Goal: Task Accomplishment & Management: Use online tool/utility

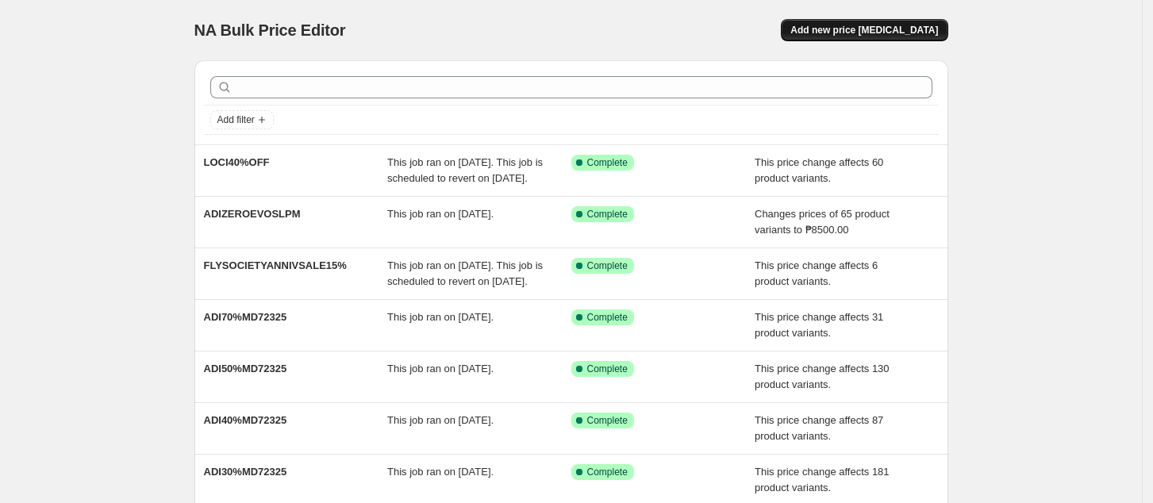
click at [850, 36] on button "Add new price [MEDICAL_DATA]" at bounding box center [864, 30] width 167 height 22
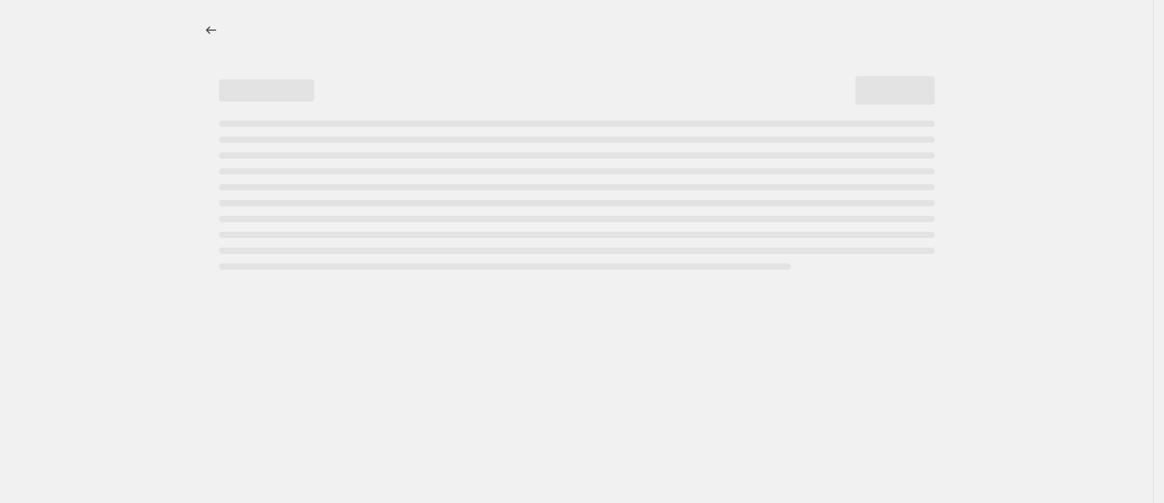
select select "percentage"
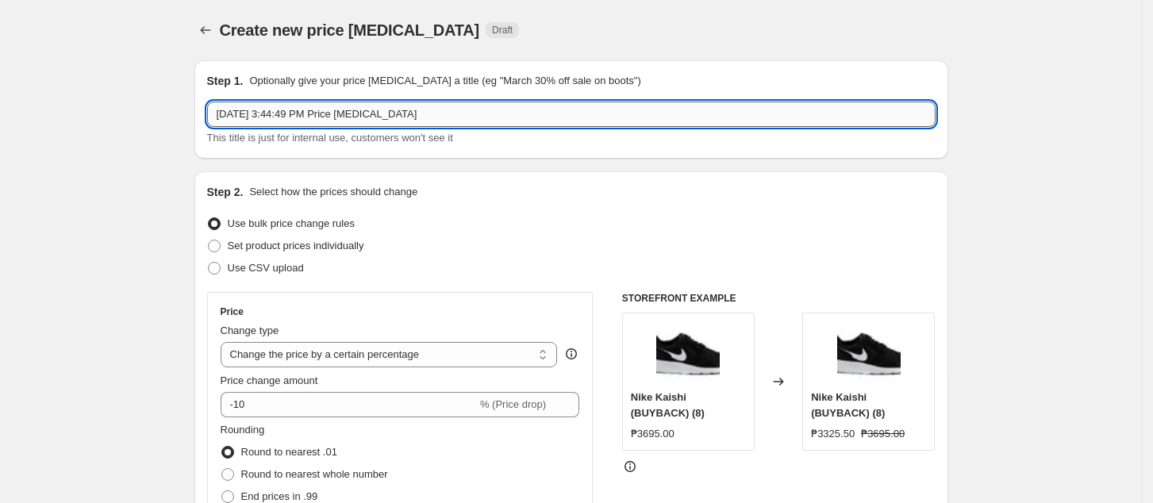
click at [413, 116] on input "[DATE] 3:44:49 PM Price [MEDICAL_DATA]" at bounding box center [571, 114] width 728 height 25
paste input "NIKE10%MD81925"
type input "NIKE10%MD81925"
click at [399, 355] on select "Change the price to a certain amount Change the price by a certain amount Chang…" at bounding box center [389, 354] width 337 height 25
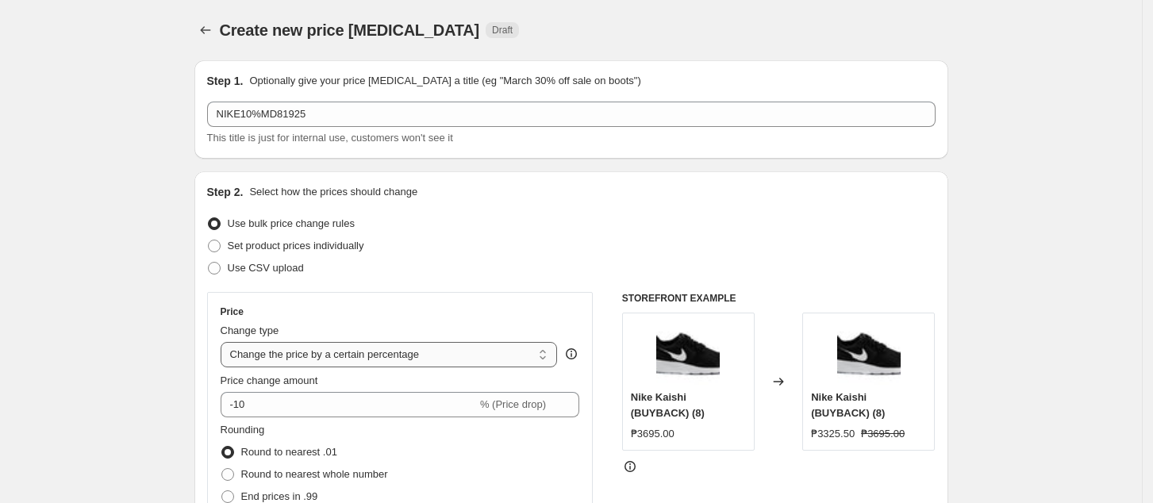
select select "pcap"
click at [225, 342] on select "Change the price to a certain amount Change the price by a certain amount Chang…" at bounding box center [389, 354] width 337 height 25
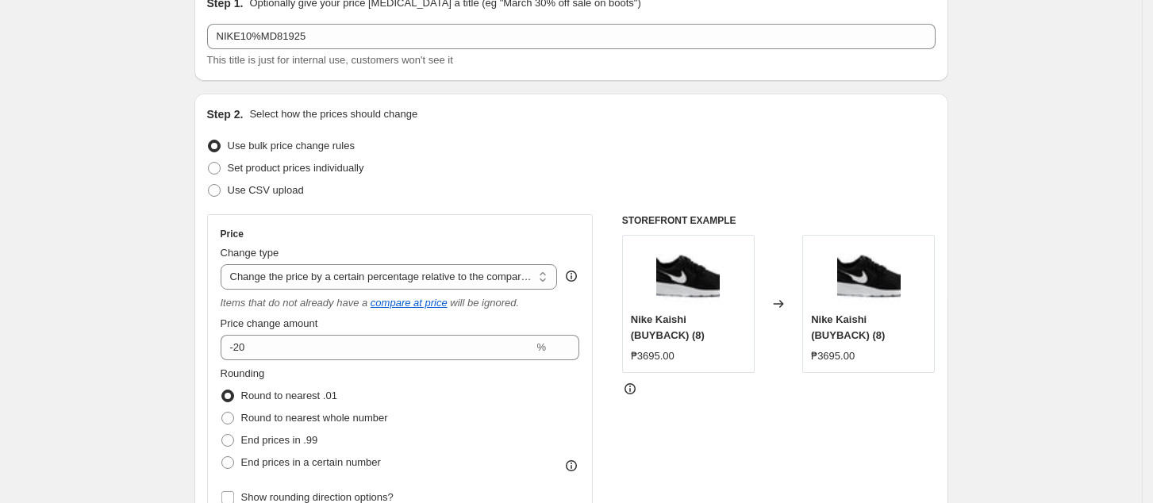
scroll to position [211, 0]
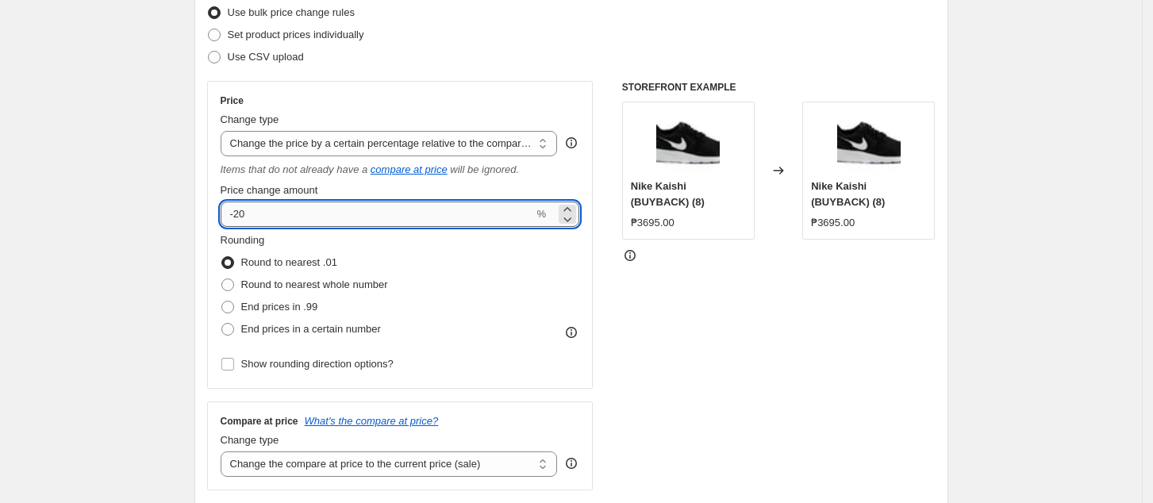
click at [304, 208] on input "-20" at bounding box center [377, 214] width 313 height 25
type input "-2"
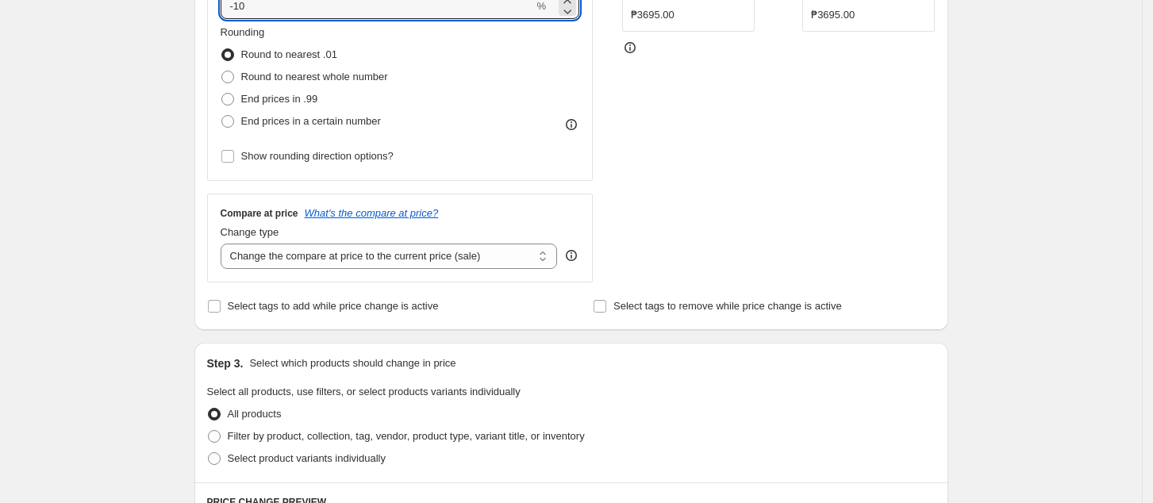
scroll to position [423, 0]
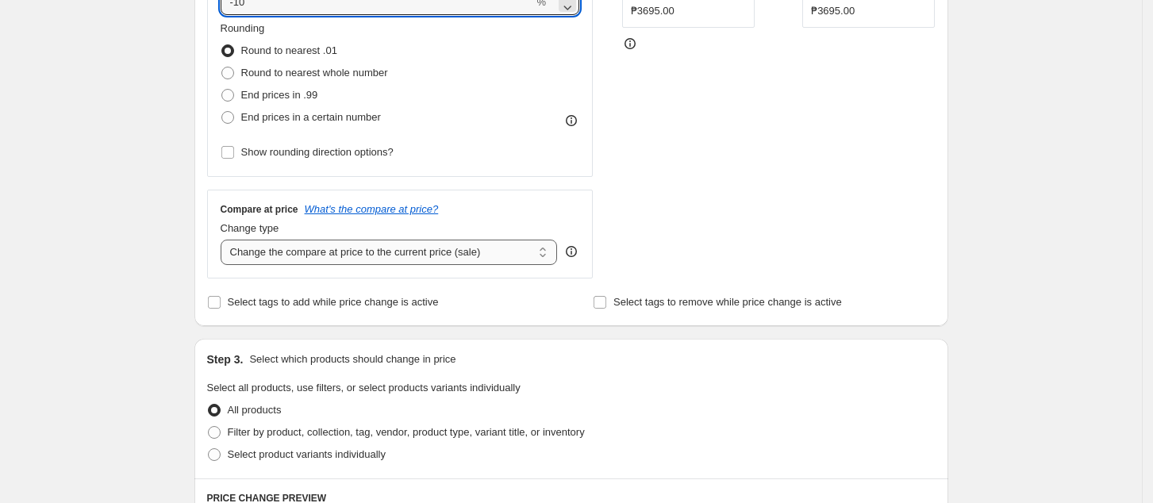
type input "-10"
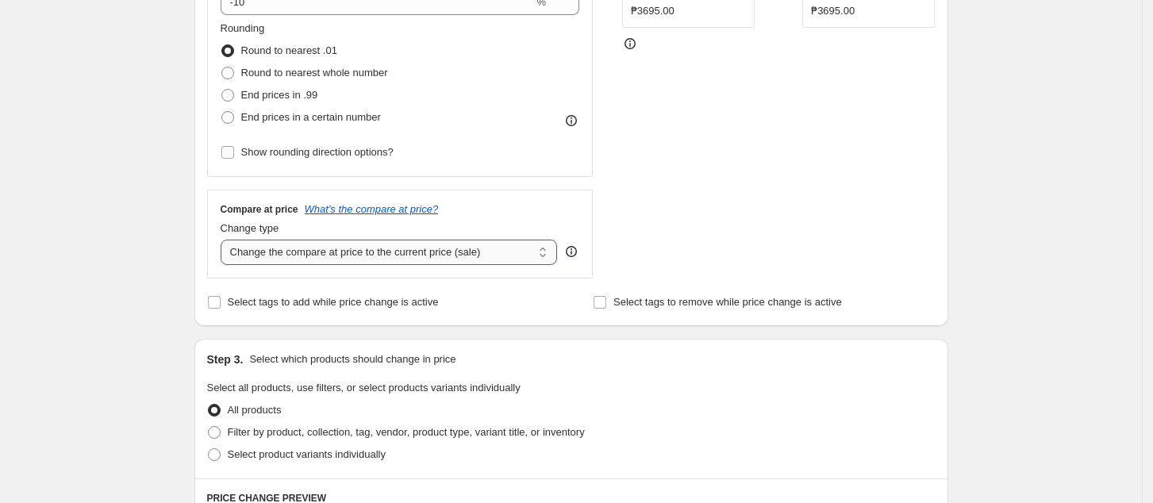
click at [297, 259] on select "Change the compare at price to the current price (sale) Change the compare at p…" at bounding box center [389, 252] width 337 height 25
select select "no_change"
click at [225, 240] on select "Change the compare at price to the current price (sale) Change the compare at p…" at bounding box center [389, 252] width 337 height 25
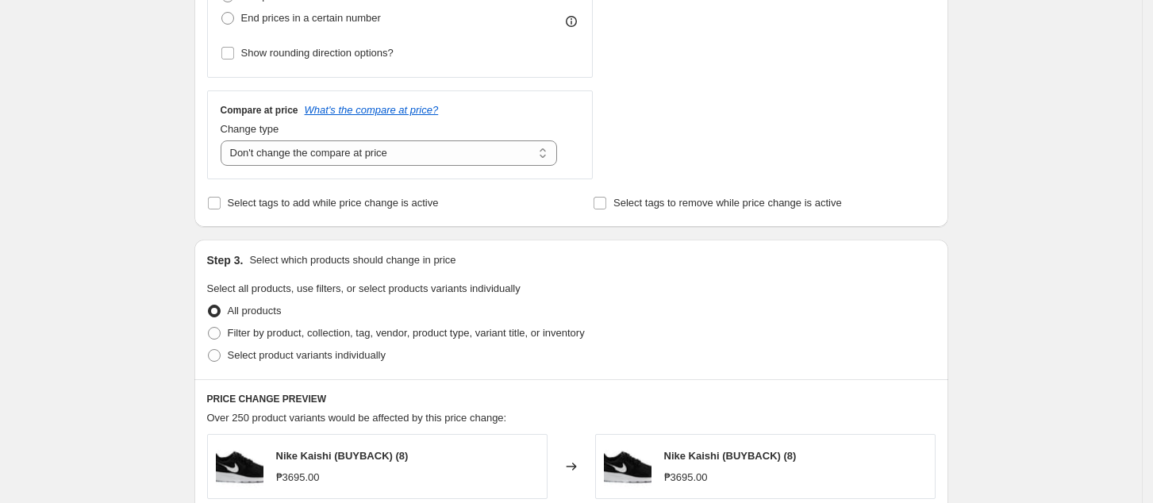
scroll to position [635, 0]
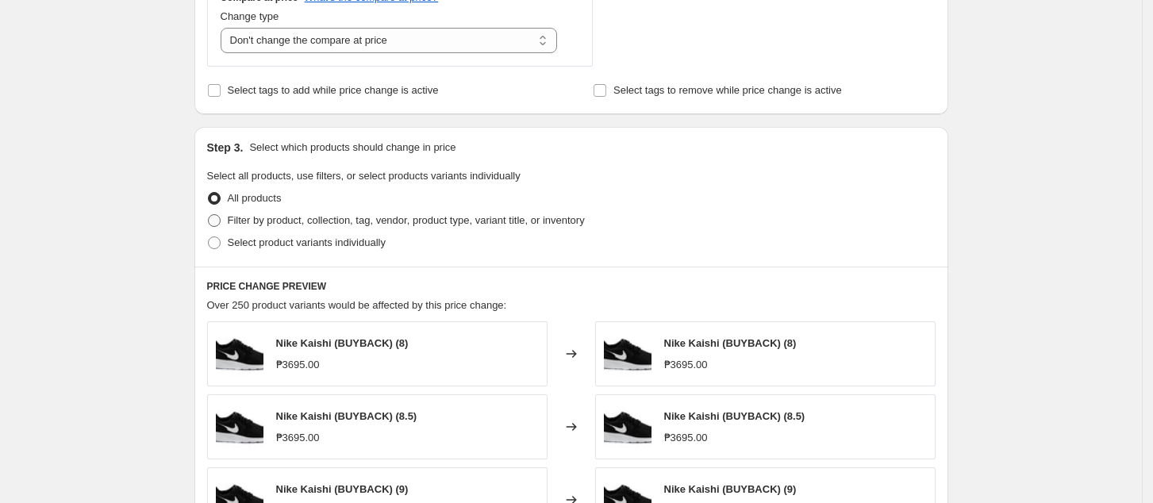
click at [292, 221] on span "Filter by product, collection, tag, vendor, product type, variant title, or inv…" at bounding box center [406, 220] width 357 height 12
click at [209, 215] on input "Filter by product, collection, tag, vendor, product type, variant title, or inv…" at bounding box center [208, 214] width 1 height 1
radio input "true"
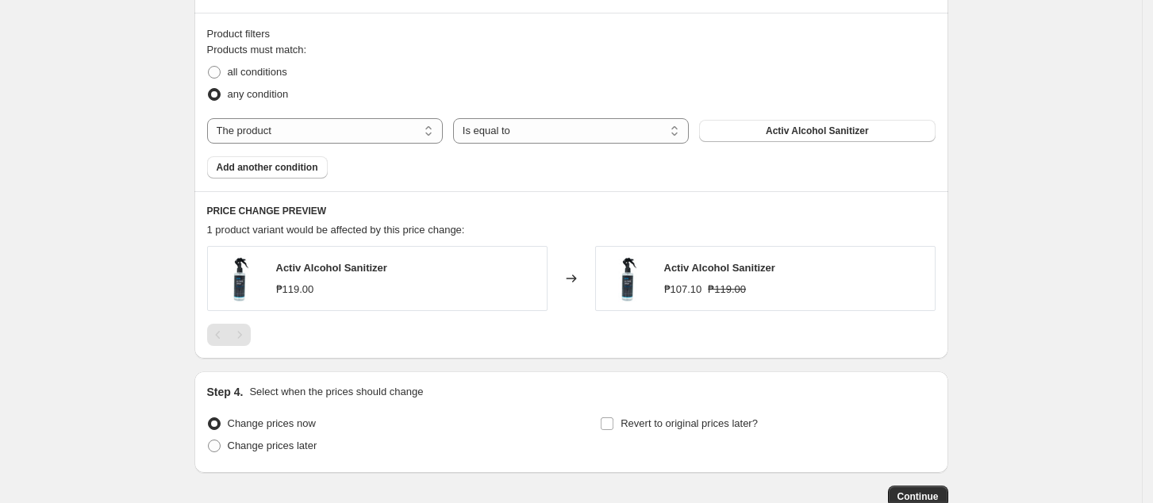
scroll to position [846, 0]
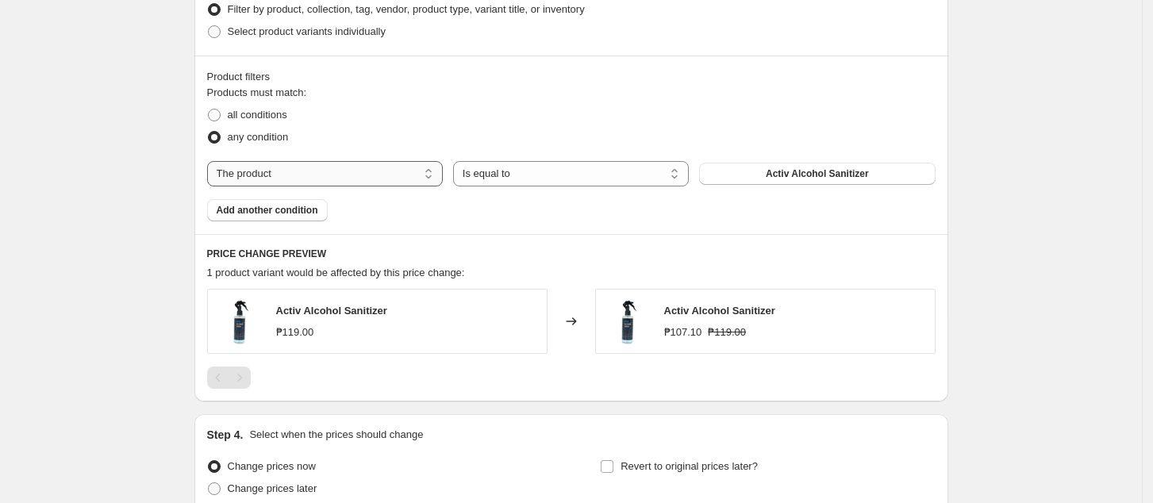
click at [330, 170] on select "The product The product's collection The product's tag The product's vendor The…" at bounding box center [325, 173] width 236 height 25
select select "collection"
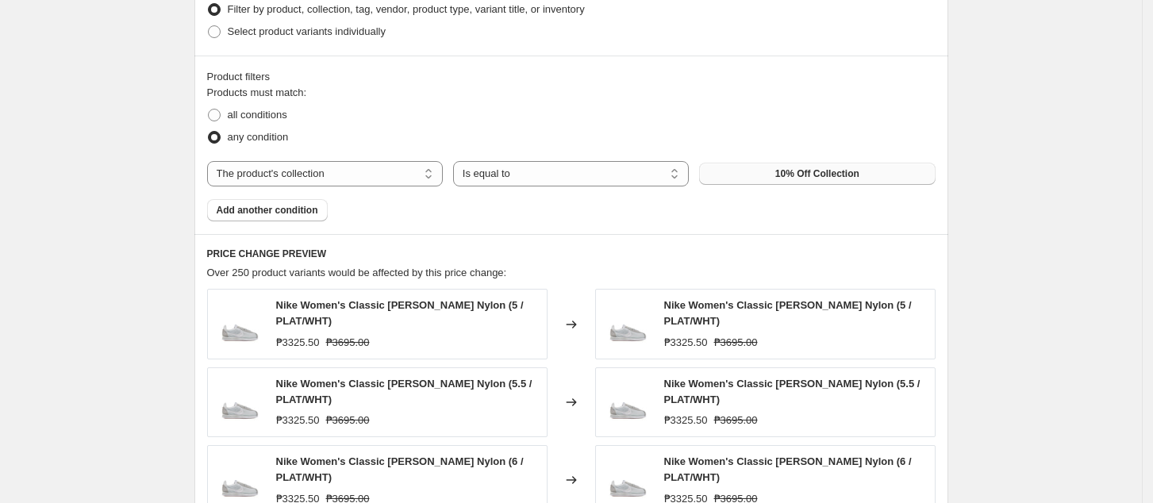
click at [810, 172] on span "10% Off Collection" at bounding box center [817, 173] width 84 height 13
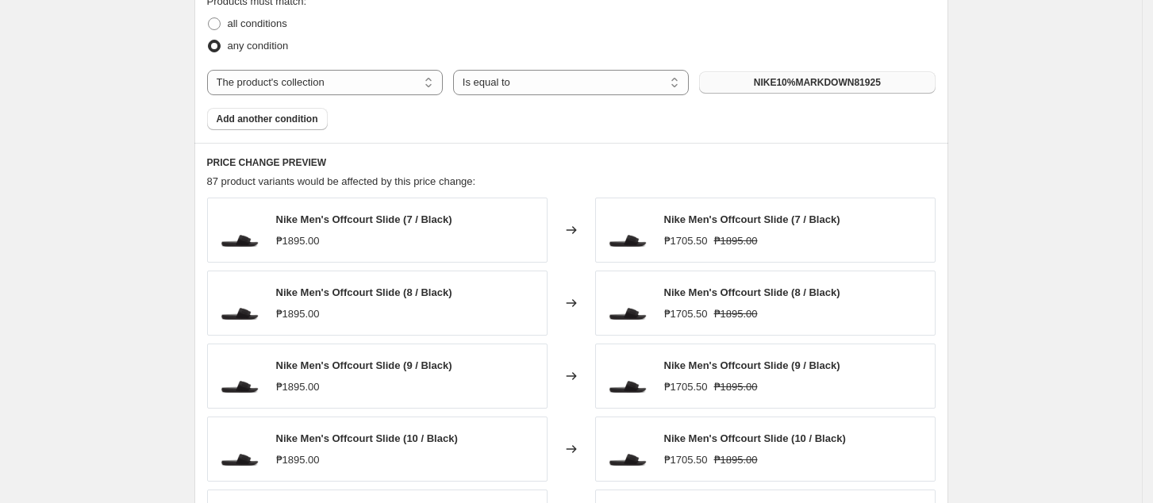
scroll to position [1057, 0]
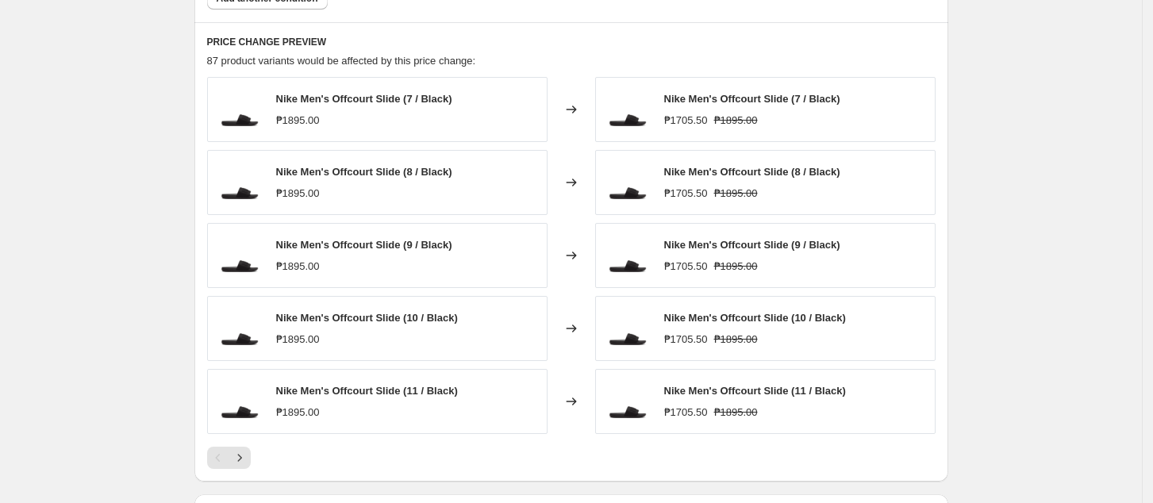
click at [229, 459] on div "Pagination" at bounding box center [218, 458] width 22 height 22
click at [236, 466] on button "Next" at bounding box center [239, 458] width 22 height 22
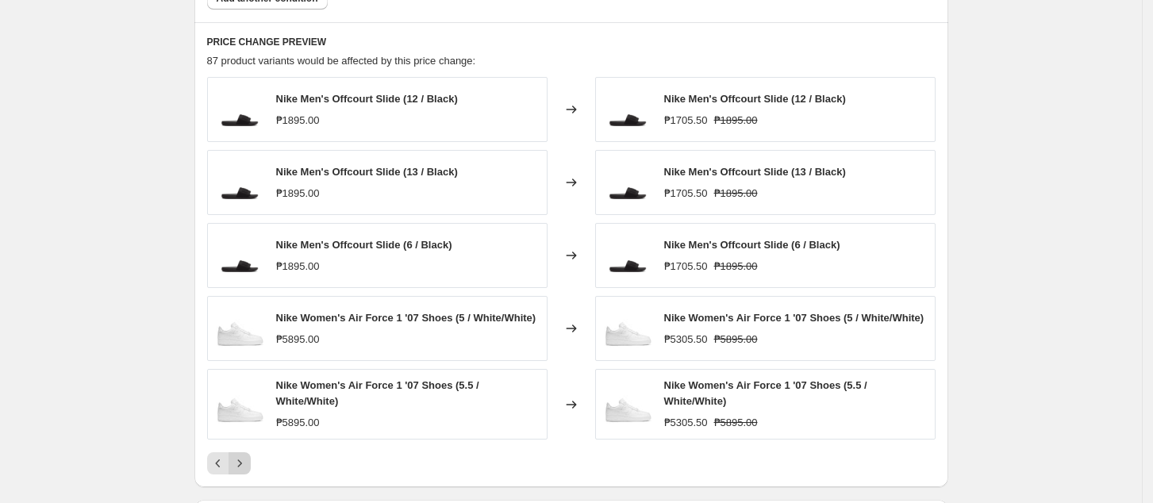
click at [242, 466] on icon "Next" at bounding box center [240, 463] width 16 height 16
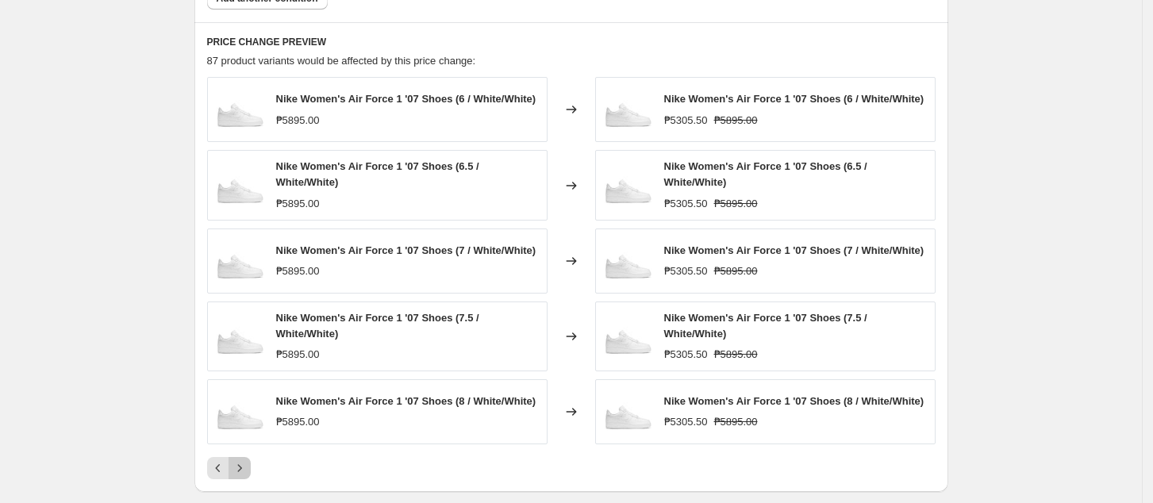
click at [236, 466] on icon "Next" at bounding box center [240, 468] width 16 height 16
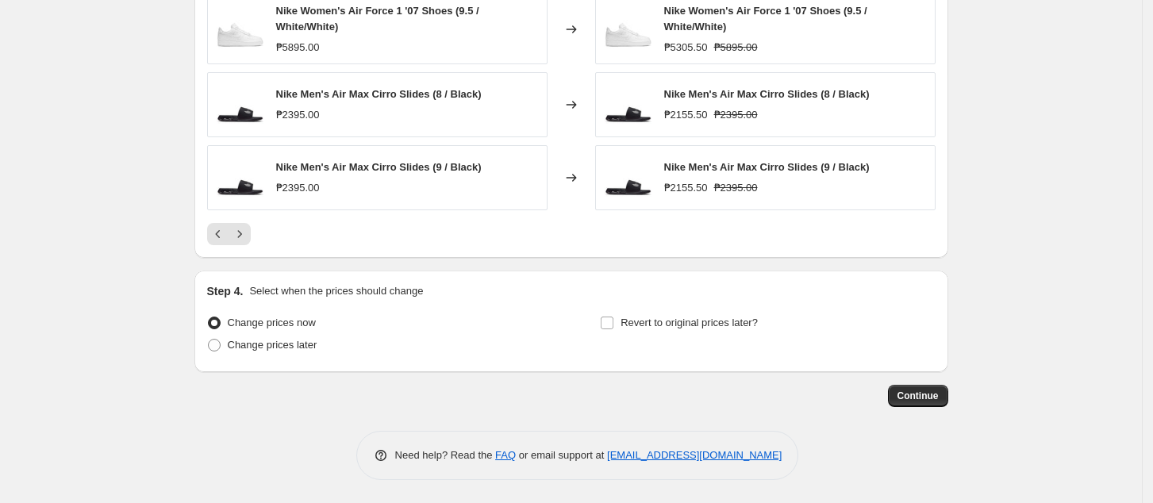
scroll to position [1292, 0]
click at [276, 347] on span "Change prices later" at bounding box center [273, 344] width 90 height 12
click at [209, 339] on input "Change prices later" at bounding box center [208, 338] width 1 height 1
radio input "true"
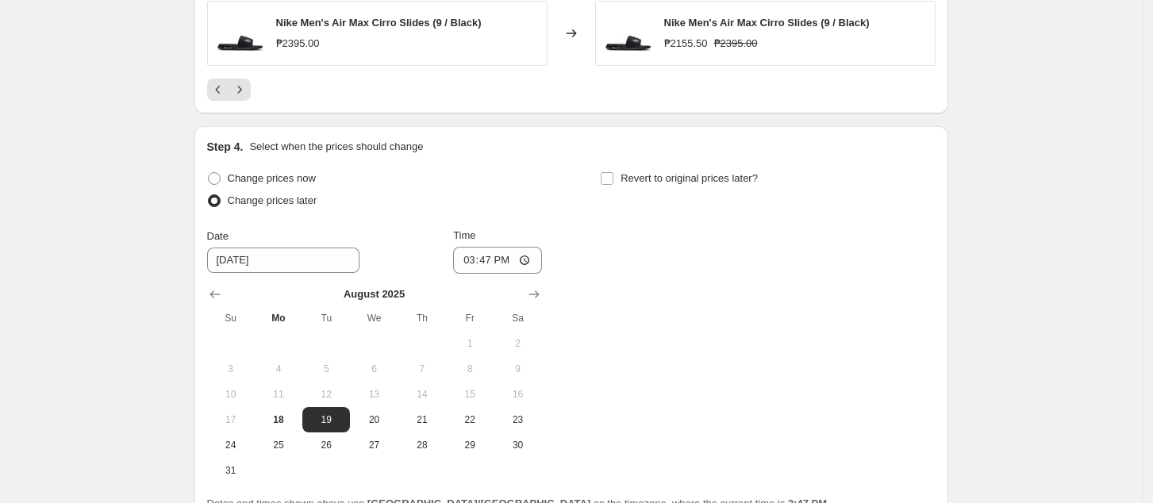
scroll to position [1589, 0]
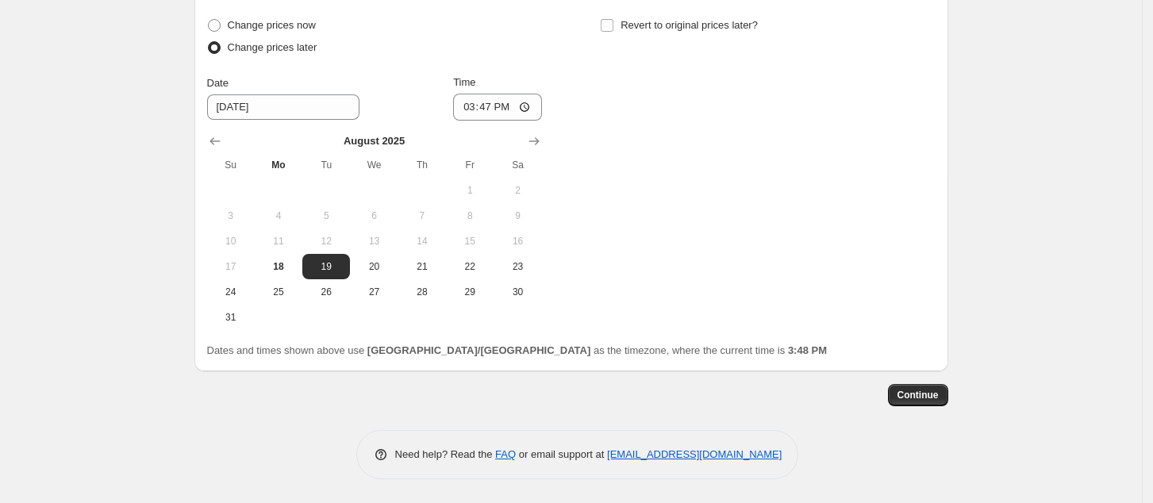
drag, startPoint x: 292, startPoint y: 274, endPoint x: 298, endPoint y: 307, distance: 33.9
click at [292, 273] on button "18" at bounding box center [279, 266] width 48 height 25
click at [317, 270] on span "19" at bounding box center [326, 266] width 35 height 13
type input "[DATE]"
click at [470, 105] on input "15:47" at bounding box center [497, 107] width 89 height 27
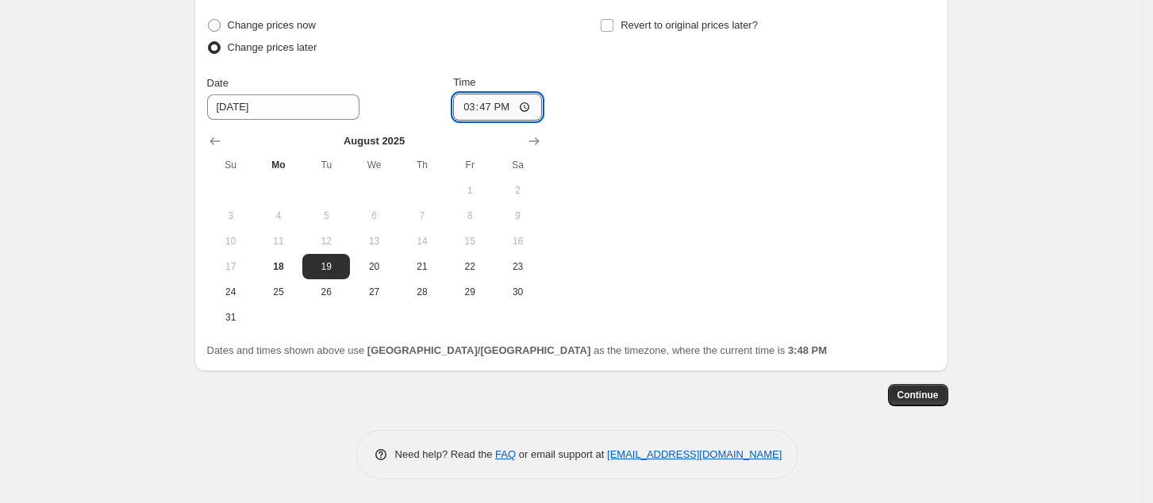
click at [476, 110] on input "15:47" at bounding box center [497, 107] width 89 height 27
click at [477, 110] on input "15:47" at bounding box center [497, 107] width 89 height 27
click at [539, 109] on input "15:47" at bounding box center [497, 107] width 89 height 27
click at [529, 111] on input "15:47" at bounding box center [497, 107] width 89 height 27
type input "00:00"
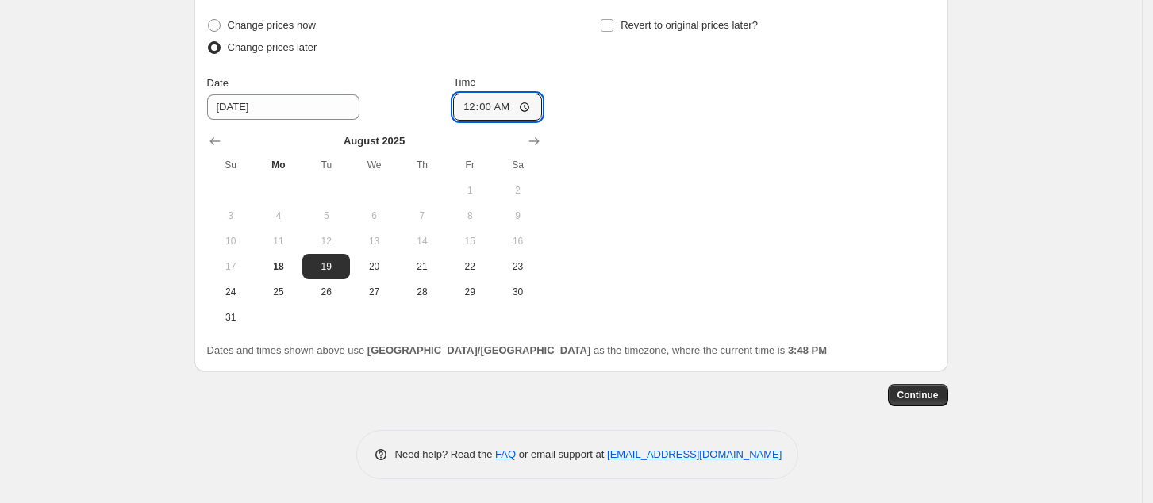
click at [863, 165] on div "Change prices now Change prices later Date [DATE] Time 00:00 [DATE] Su Mo Tu We…" at bounding box center [571, 172] width 728 height 316
click at [328, 270] on span "19" at bounding box center [326, 266] width 35 height 13
click at [922, 393] on span "Continue" at bounding box center [917, 395] width 41 height 13
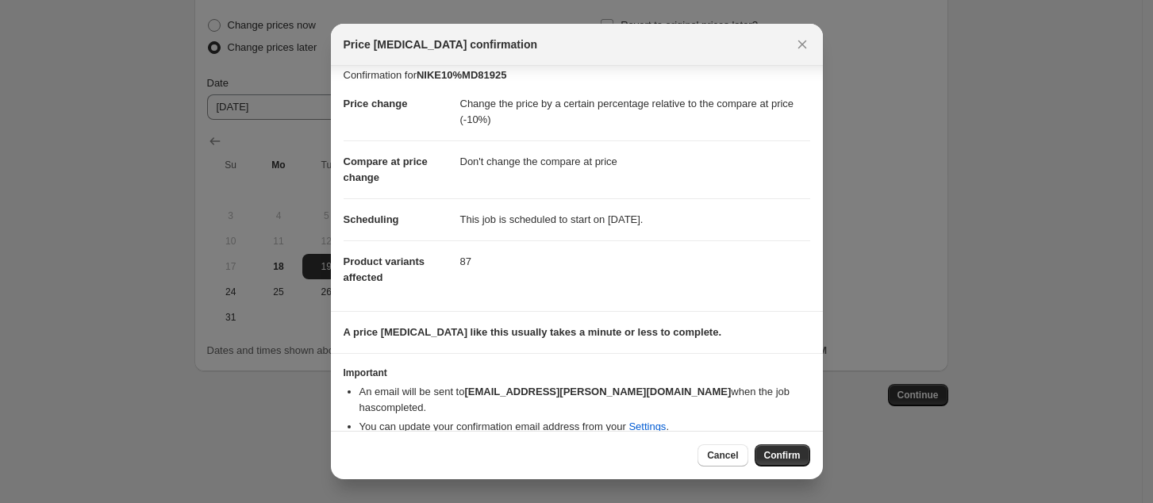
scroll to position [14, 0]
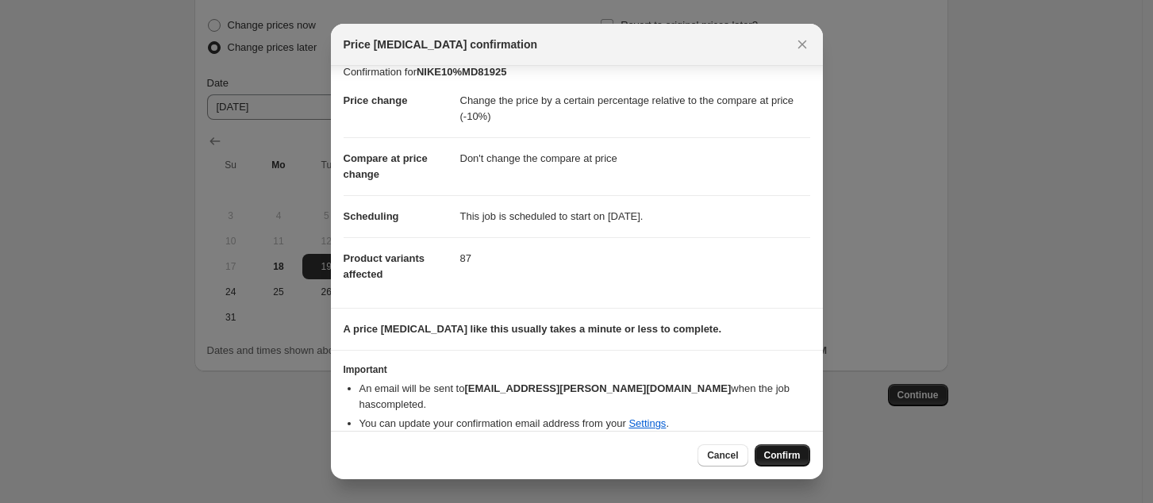
click at [781, 459] on span "Confirm" at bounding box center [782, 455] width 36 height 13
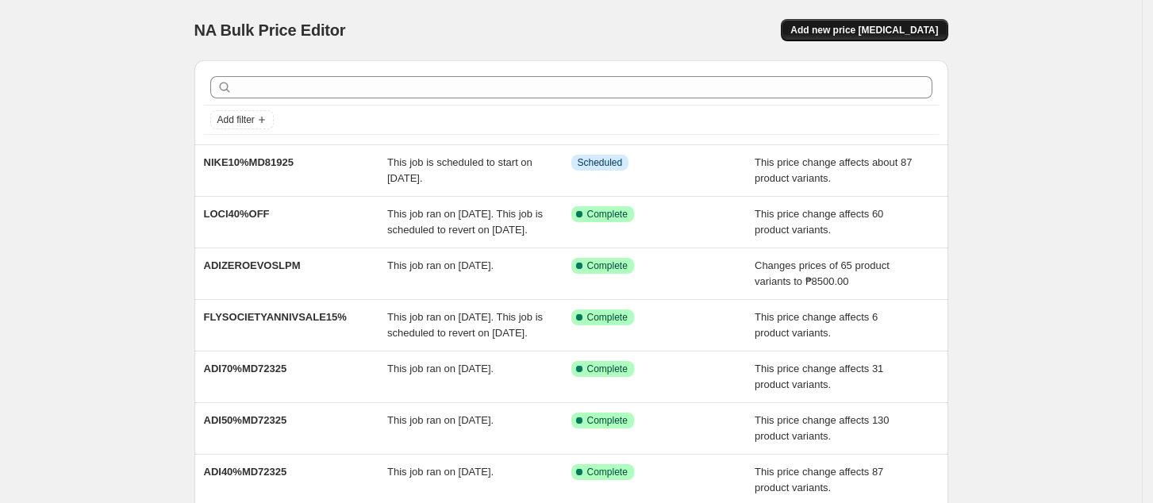
click at [873, 24] on span "Add new price [MEDICAL_DATA]" at bounding box center [864, 30] width 148 height 13
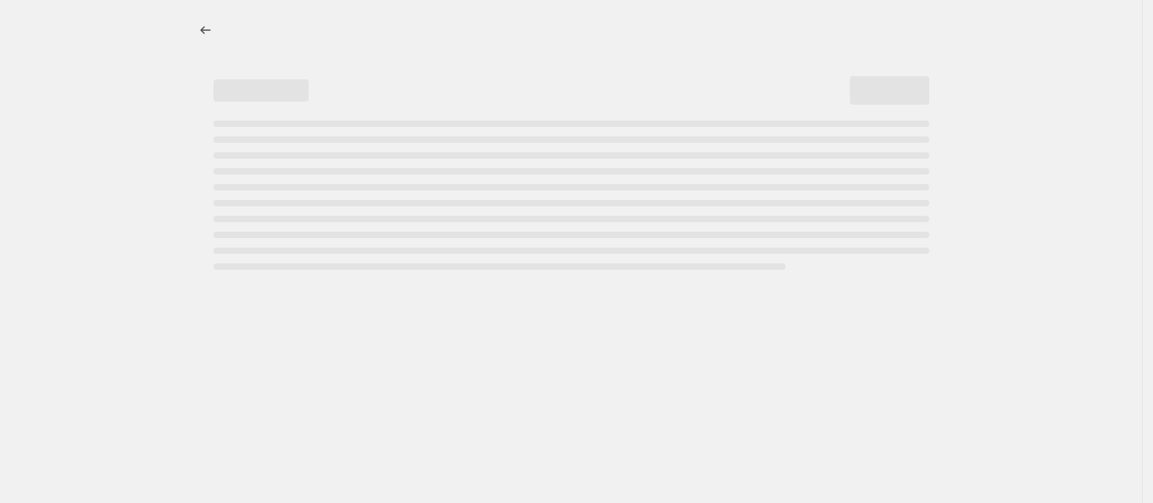
select select "percentage"
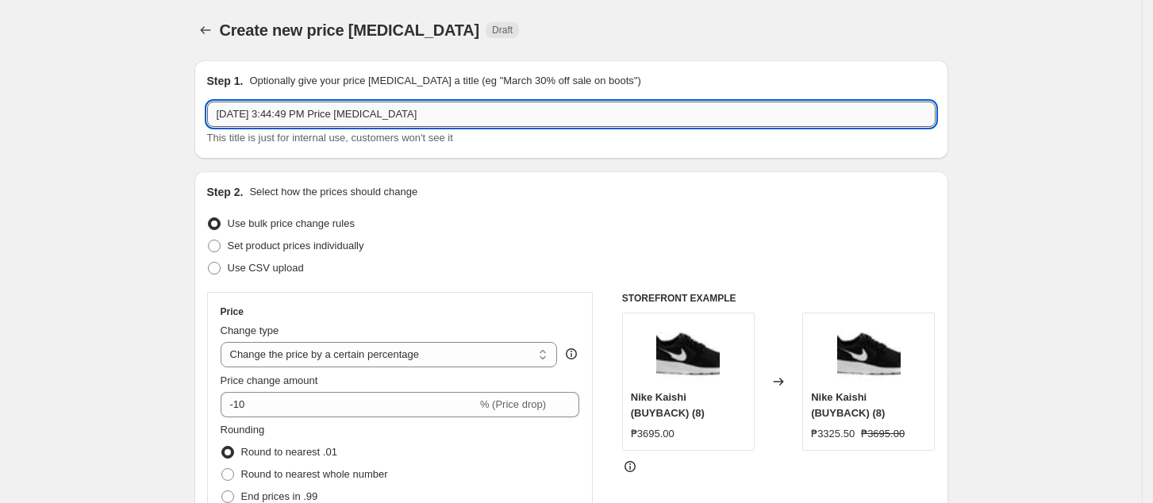
click at [284, 107] on input "[DATE] 3:44:49 PM Price [MEDICAL_DATA]" at bounding box center [571, 114] width 728 height 25
paste input "NIKE10%MD81925"
click at [247, 111] on input "NIKE10%MD81925" at bounding box center [571, 114] width 728 height 25
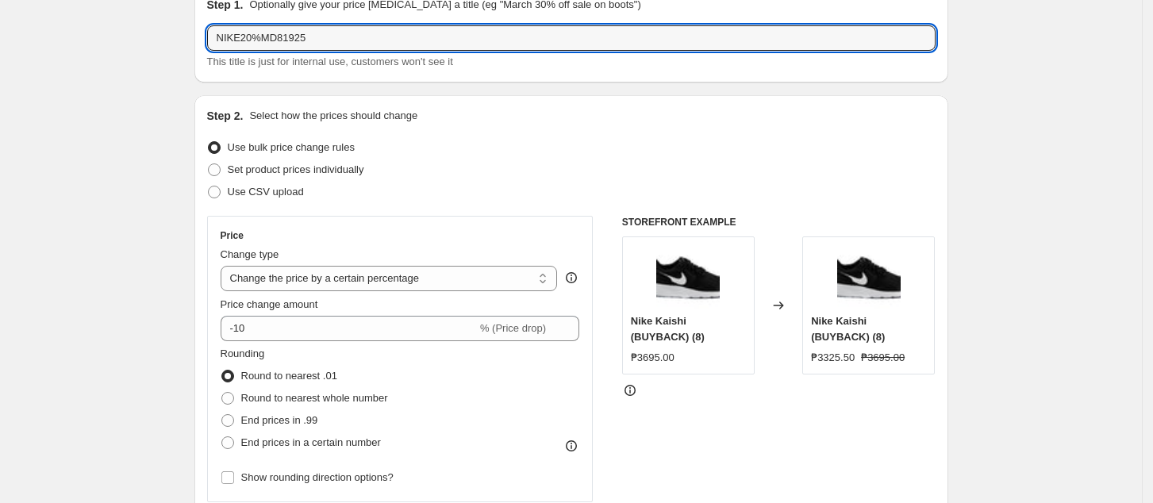
scroll to position [106, 0]
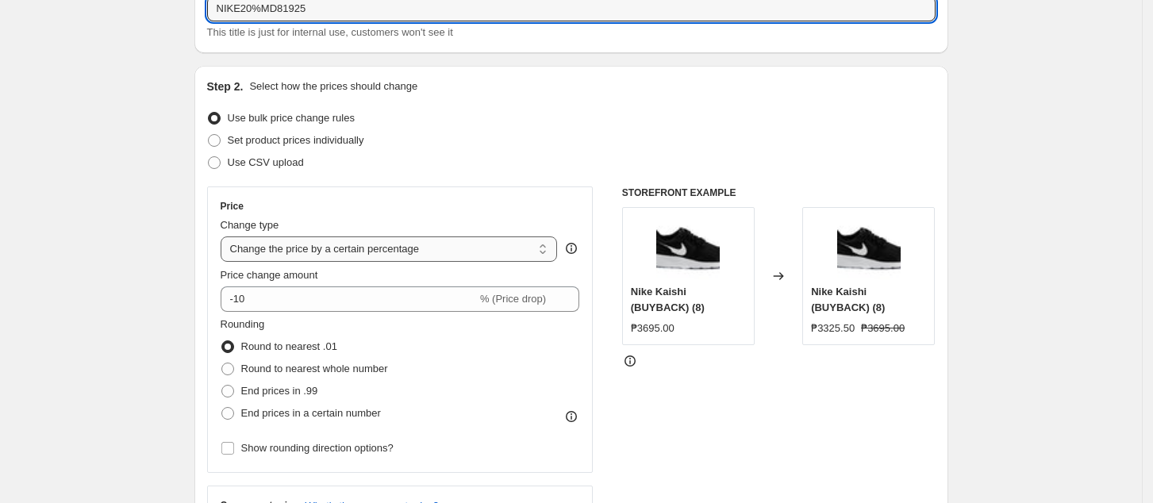
type input "NIKE20%MD81925"
click at [307, 248] on select "Change the price to a certain amount Change the price by a certain amount Chang…" at bounding box center [389, 248] width 337 height 25
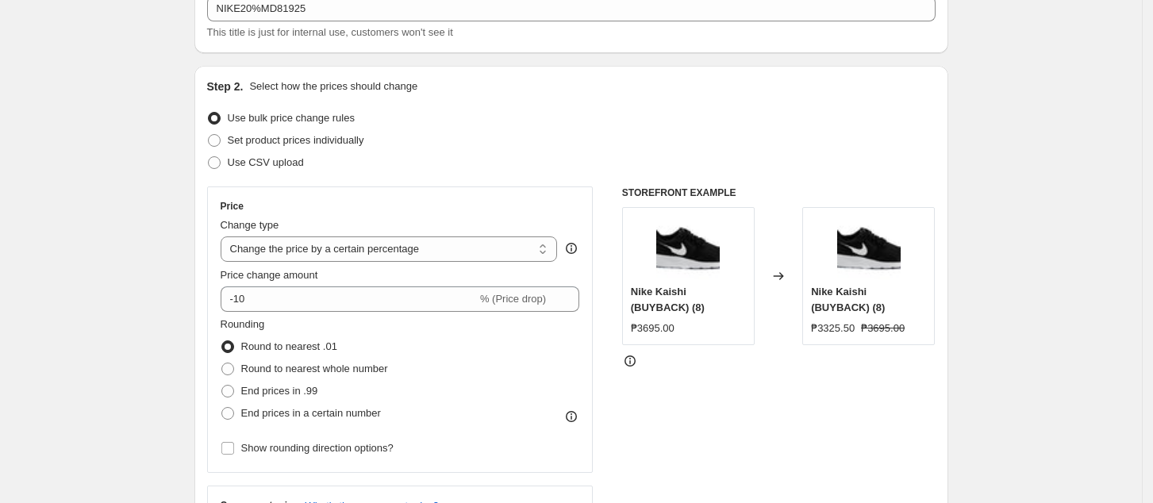
select select "pcap"
click at [225, 236] on select "Change the price to a certain amount Change the price by a certain amount Chang…" at bounding box center [389, 248] width 337 height 25
type input "-20"
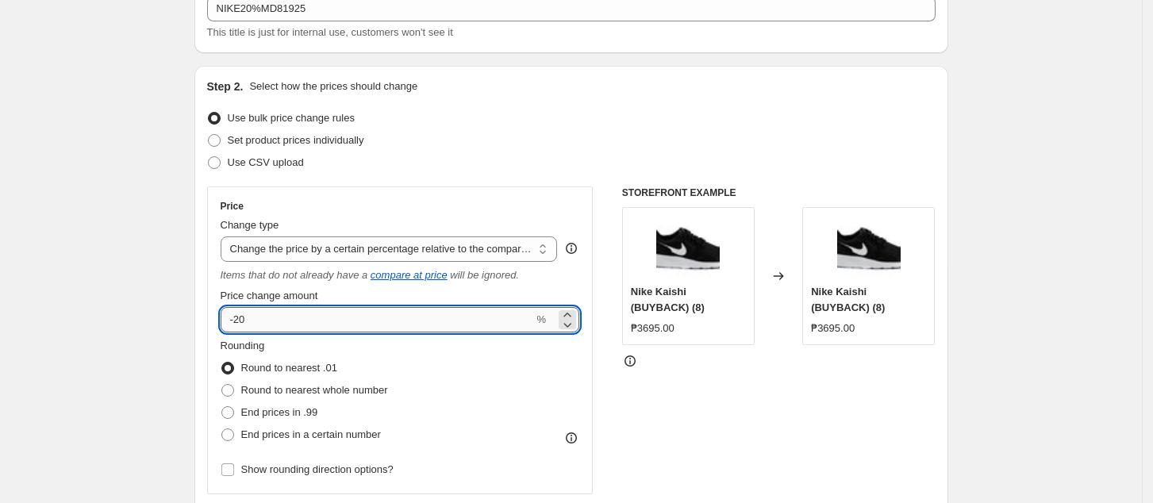
click at [385, 317] on input "-20" at bounding box center [377, 319] width 313 height 25
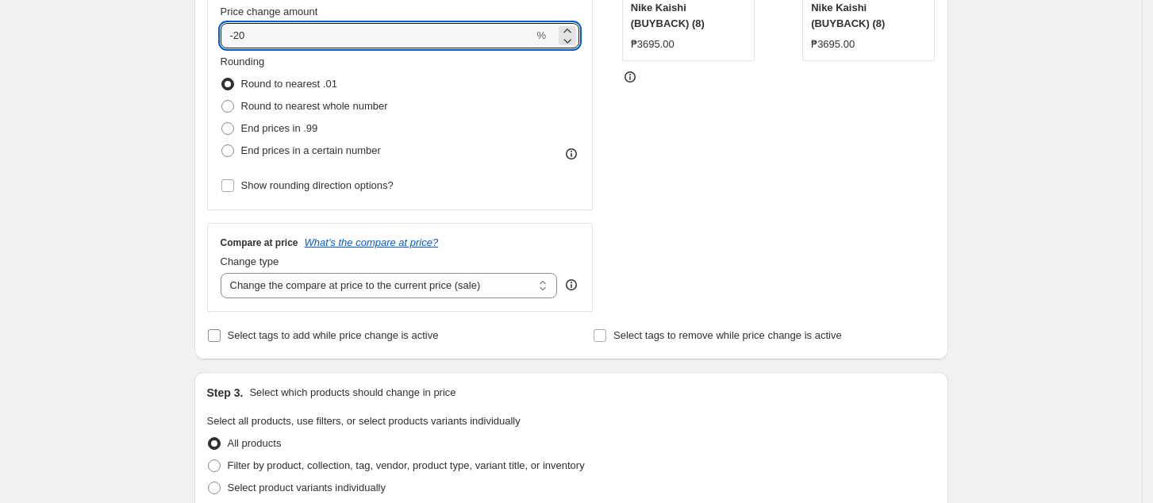
scroll to position [423, 0]
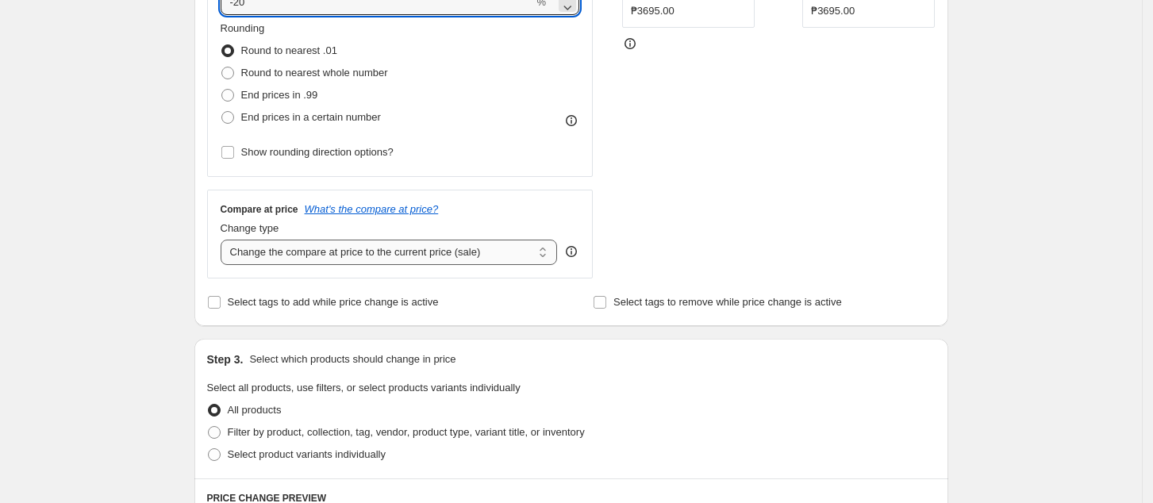
click at [374, 260] on select "Change the compare at price to the current price (sale) Change the compare at p…" at bounding box center [389, 252] width 337 height 25
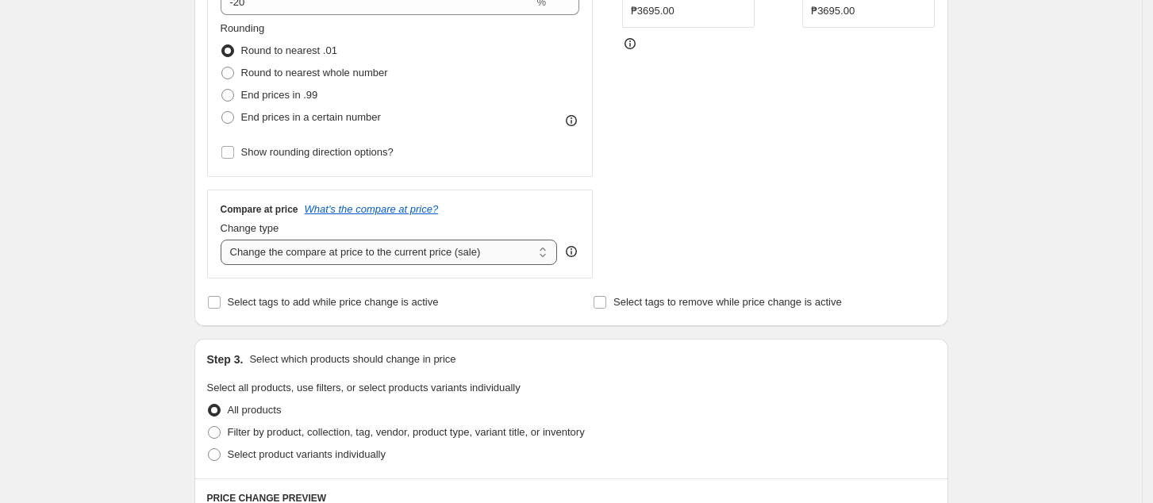
select select "no_change"
click at [225, 240] on select "Change the compare at price to the current price (sale) Change the compare at p…" at bounding box center [389, 252] width 337 height 25
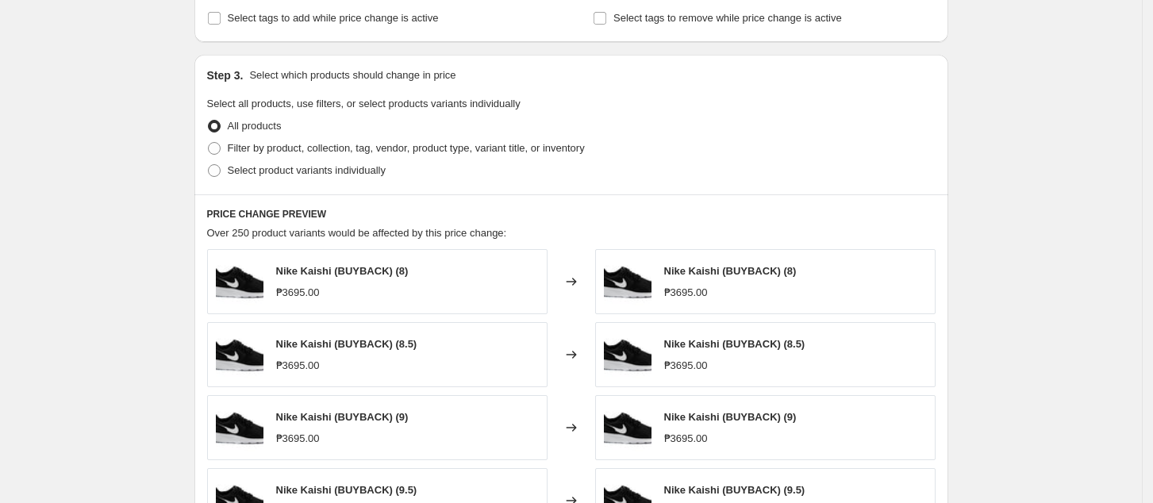
scroll to position [740, 0]
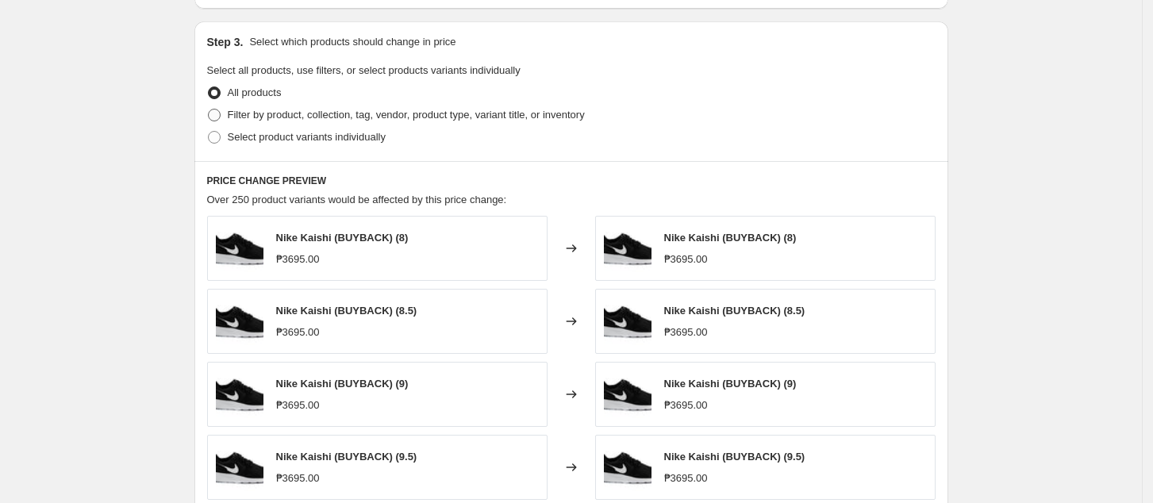
click at [290, 109] on span "Filter by product, collection, tag, vendor, product type, variant title, or inv…" at bounding box center [406, 115] width 357 height 12
click at [209, 109] on input "Filter by product, collection, tag, vendor, product type, variant title, or inv…" at bounding box center [208, 109] width 1 height 1
radio input "true"
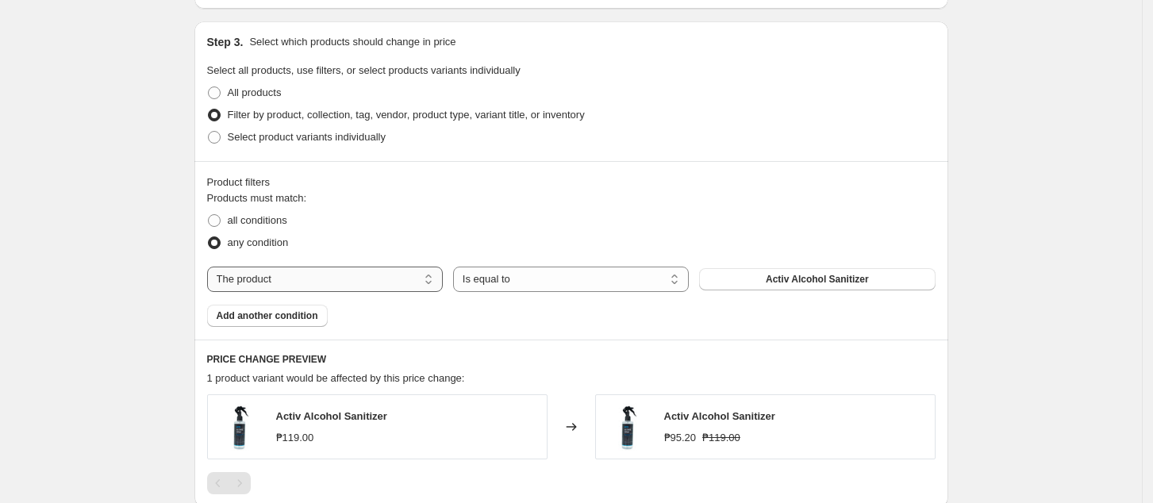
drag, startPoint x: 297, startPoint y: 276, endPoint x: 308, endPoint y: 271, distance: 12.1
click at [299, 274] on select "The product The product's collection The product's tag The product's vendor The…" at bounding box center [325, 279] width 236 height 25
select select "collection"
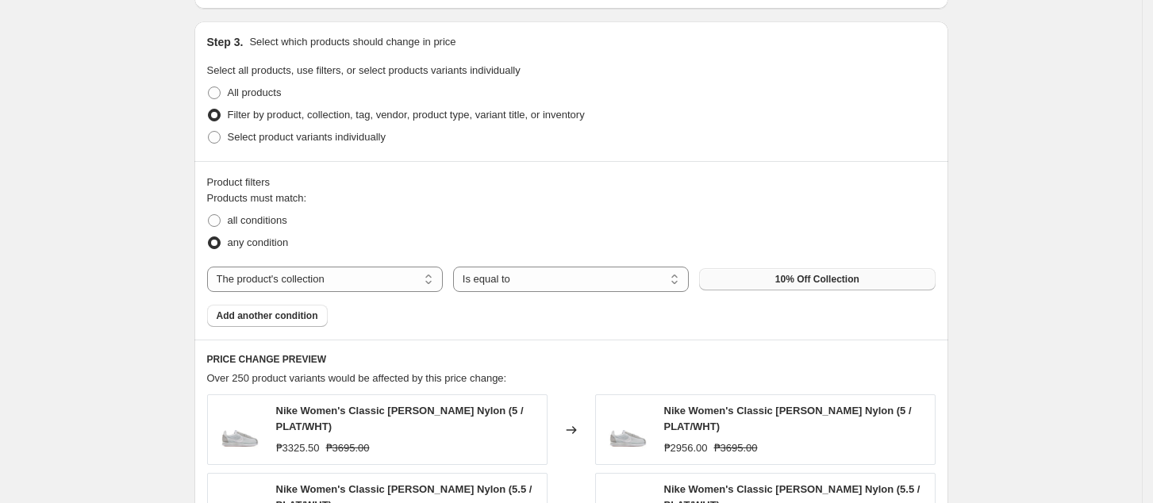
click at [857, 282] on span "10% Off Collection" at bounding box center [817, 279] width 84 height 13
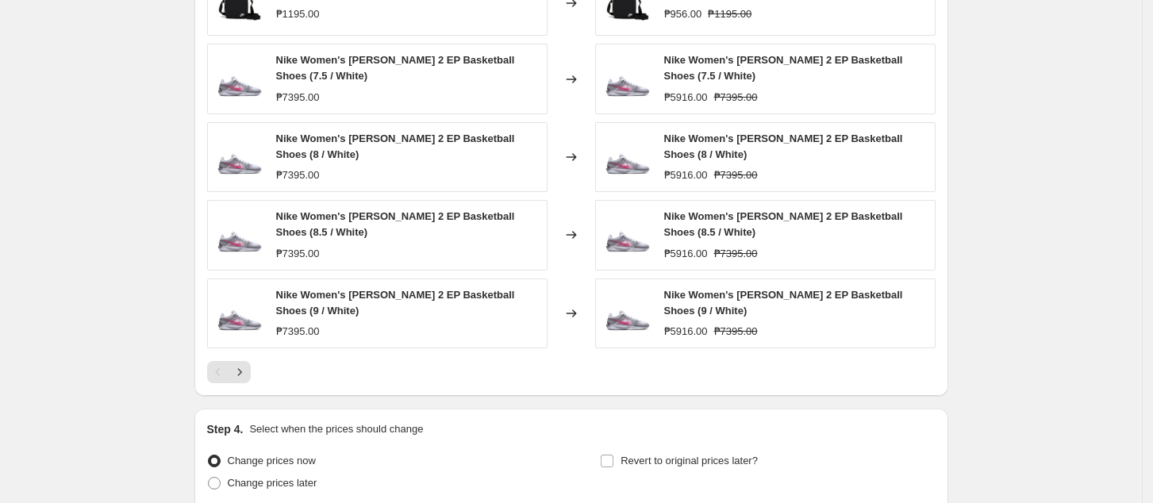
scroll to position [1269, 0]
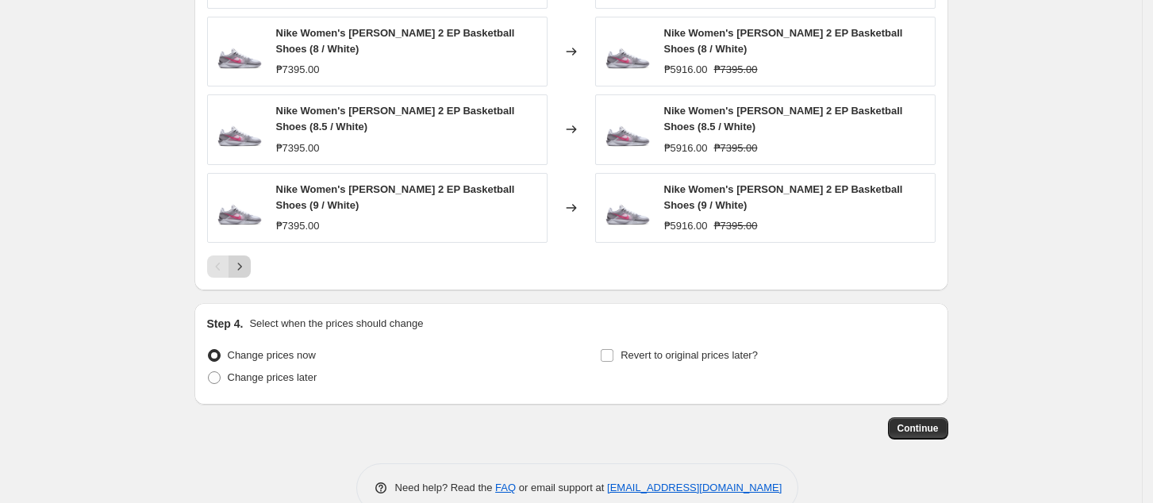
click at [244, 274] on button "Next" at bounding box center [239, 266] width 22 height 22
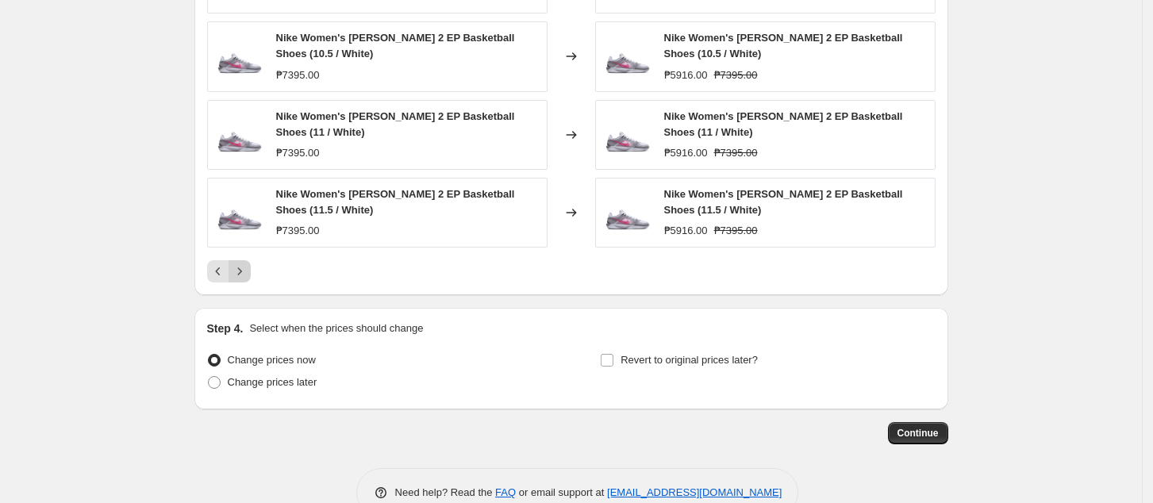
click at [240, 275] on icon "Next" at bounding box center [240, 271] width 16 height 16
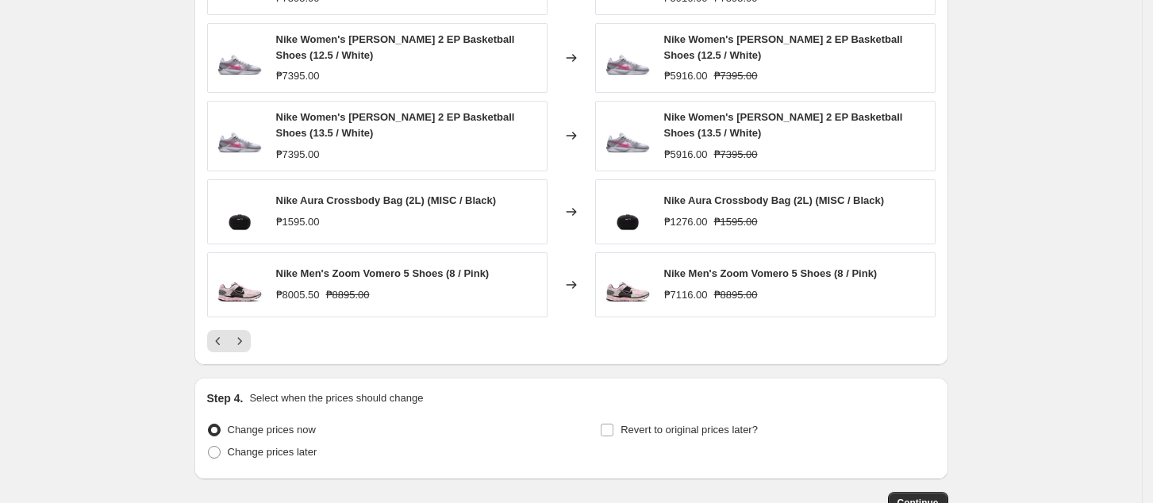
scroll to position [1163, 0]
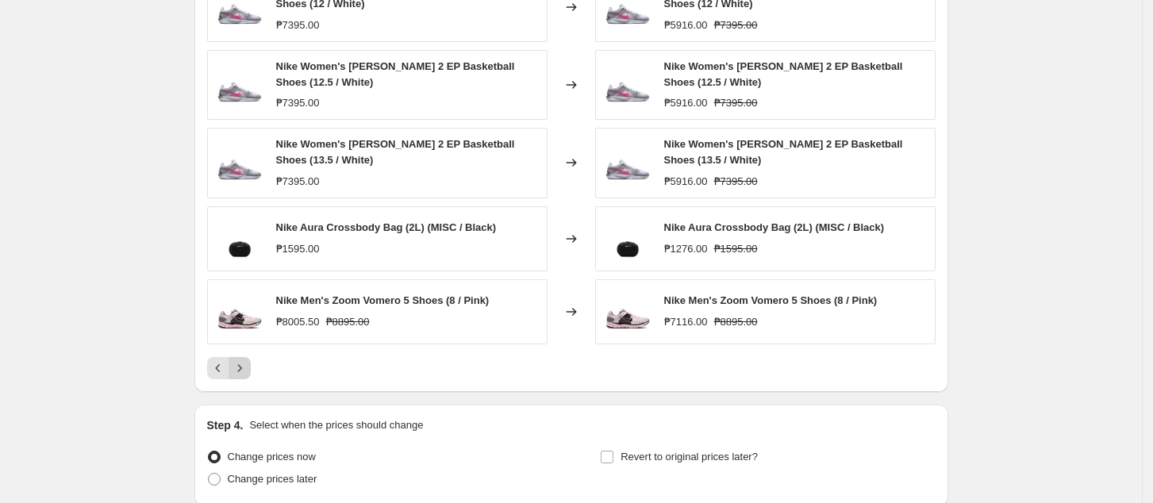
click at [240, 368] on icon "Next" at bounding box center [240, 368] width 16 height 16
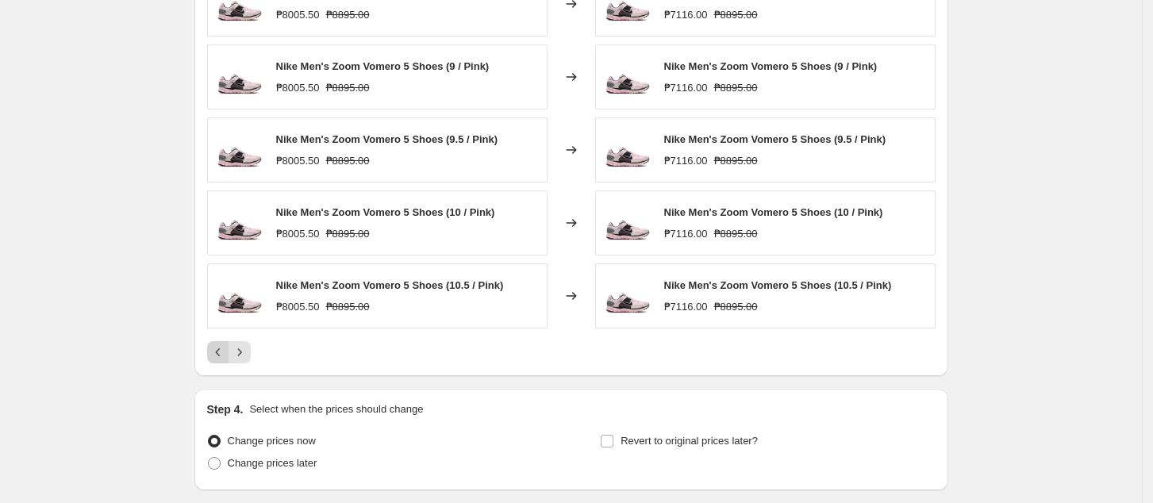
click at [225, 361] on button "Previous" at bounding box center [218, 352] width 22 height 22
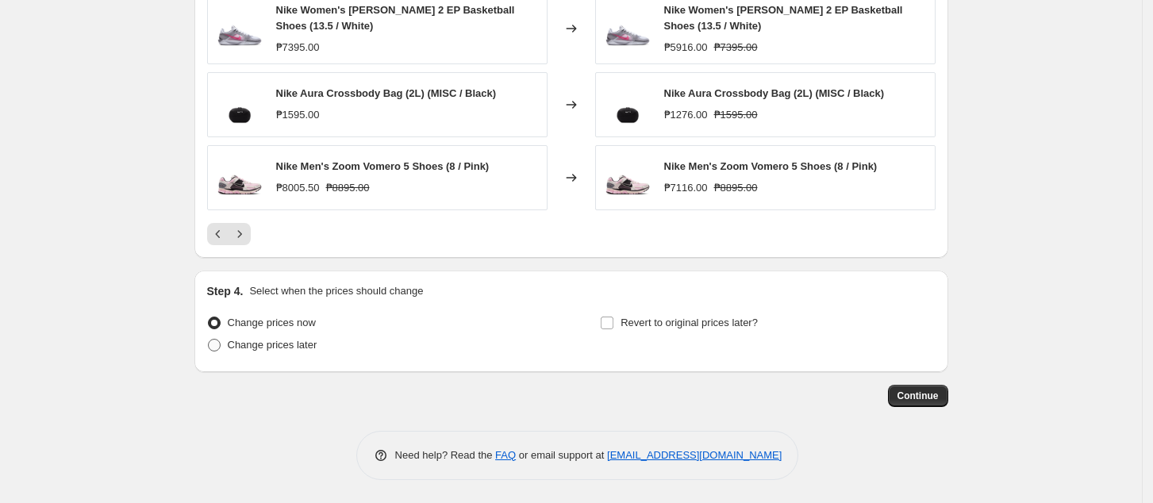
click at [292, 344] on span "Change prices later" at bounding box center [273, 345] width 90 height 12
click at [209, 340] on input "Change prices later" at bounding box center [208, 339] width 1 height 1
radio input "true"
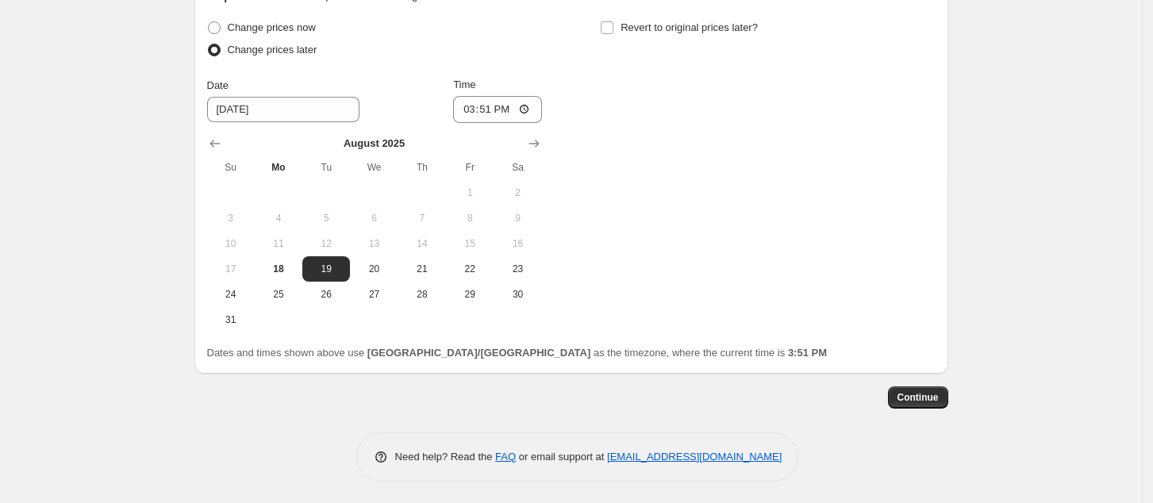
scroll to position [1594, 0]
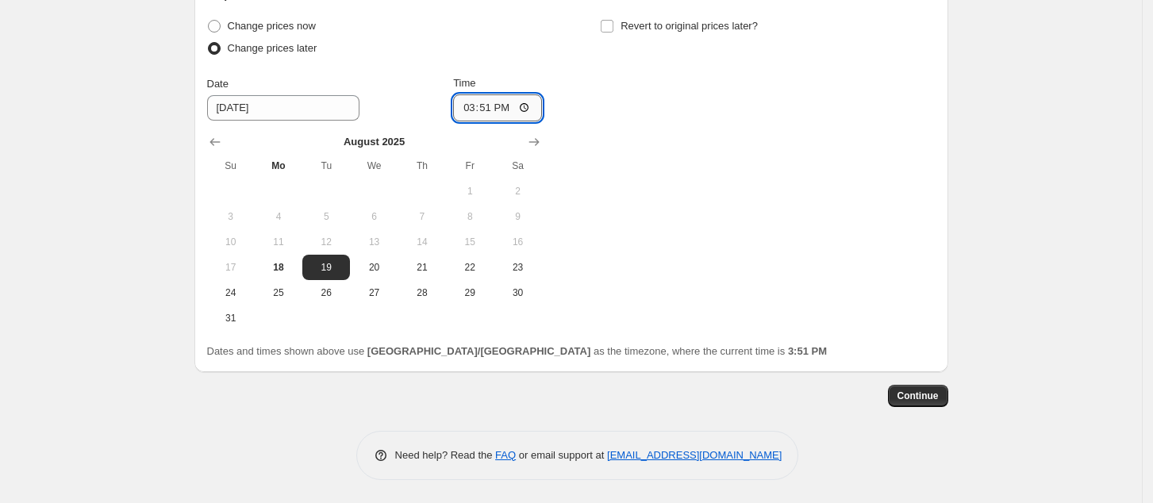
click at [466, 105] on input "15:51" at bounding box center [497, 107] width 89 height 27
type input "00:00"
drag, startPoint x: 666, startPoint y: 213, endPoint x: 656, endPoint y: 208, distance: 10.6
click at [666, 211] on div "Change prices now Change prices later Date [DATE] Time 00:00 [DATE] Su Mo Tu We…" at bounding box center [571, 173] width 728 height 316
click at [908, 394] on span "Continue" at bounding box center [917, 396] width 41 height 13
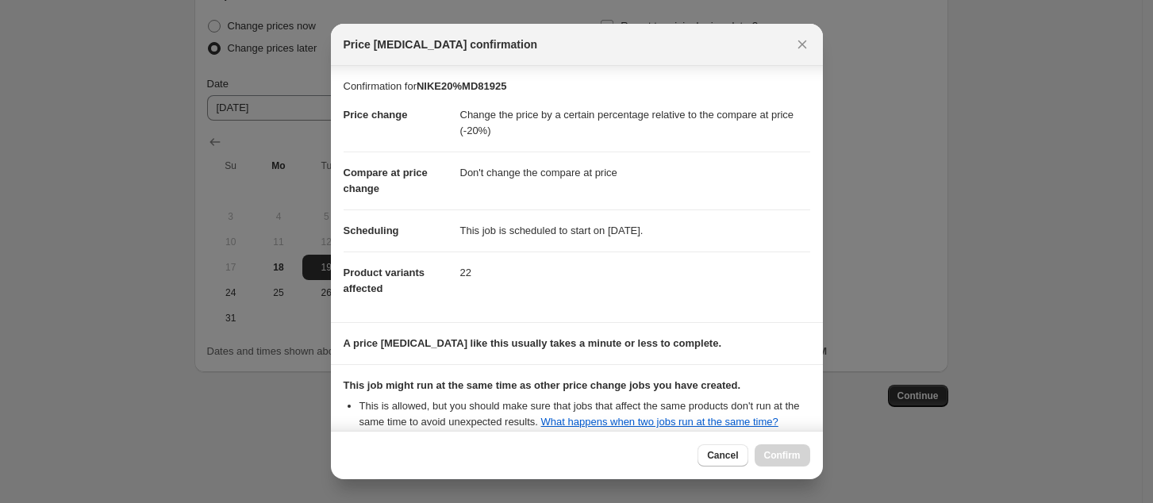
scroll to position [160, 0]
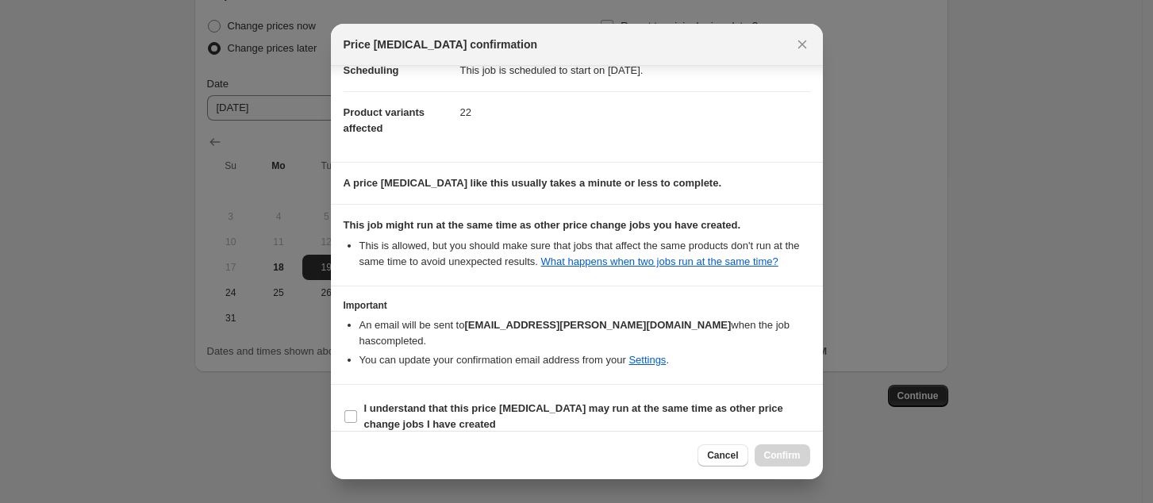
drag, startPoint x: 727, startPoint y: 403, endPoint x: 748, endPoint y: 436, distance: 39.2
click at [727, 404] on span "I understand that this price [MEDICAL_DATA] may run at the same time as other p…" at bounding box center [587, 417] width 446 height 32
click at [357, 410] on input "I understand that this price [MEDICAL_DATA] may run at the same time as other p…" at bounding box center [350, 416] width 13 height 13
checkbox input "true"
drag, startPoint x: 774, startPoint y: 462, endPoint x: 789, endPoint y: 336, distance: 126.2
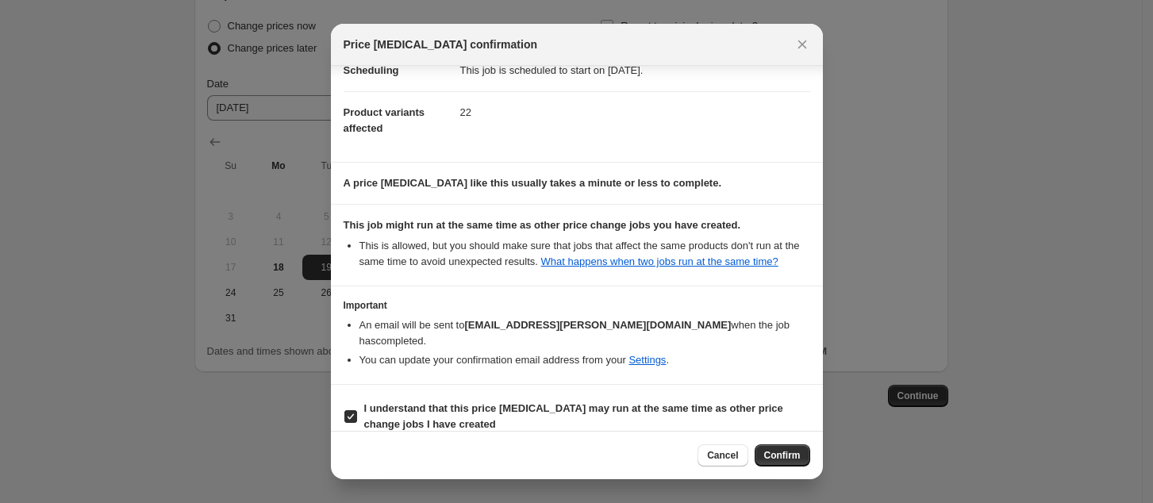
click at [774, 460] on button "Confirm" at bounding box center [782, 455] width 56 height 22
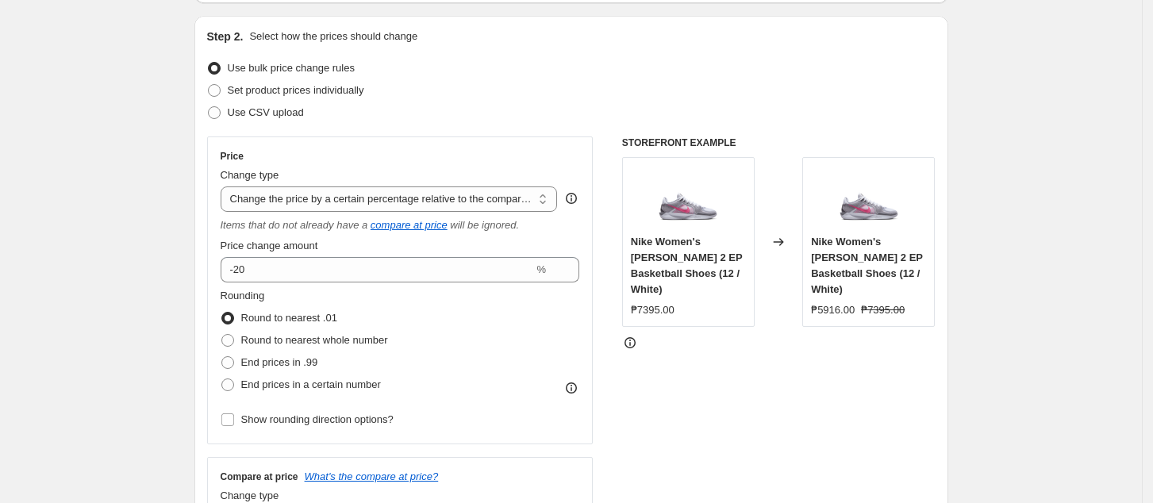
scroll to position [219, 0]
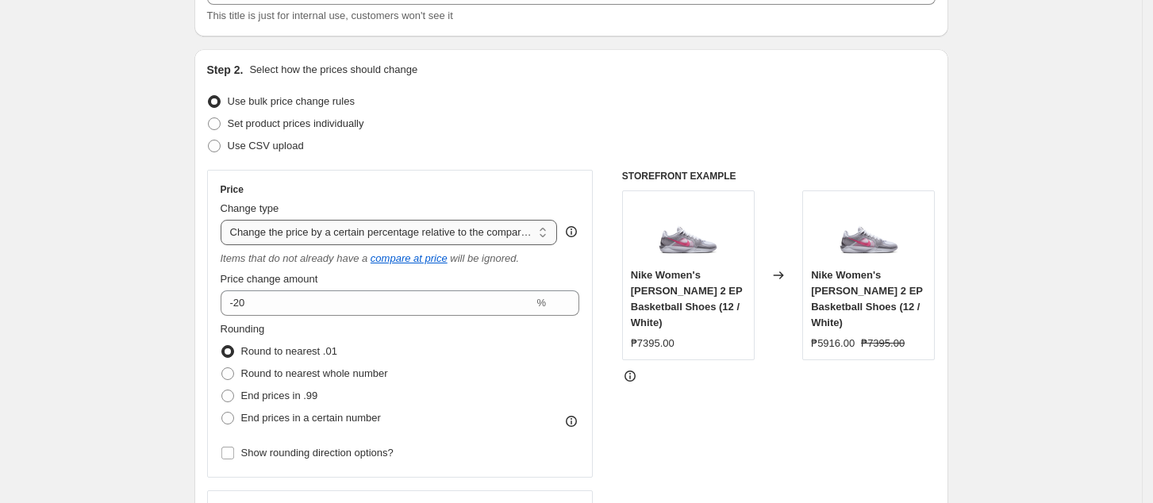
click at [439, 225] on select "Change the price to a certain amount Change the price by a certain amount Chang…" at bounding box center [389, 232] width 337 height 25
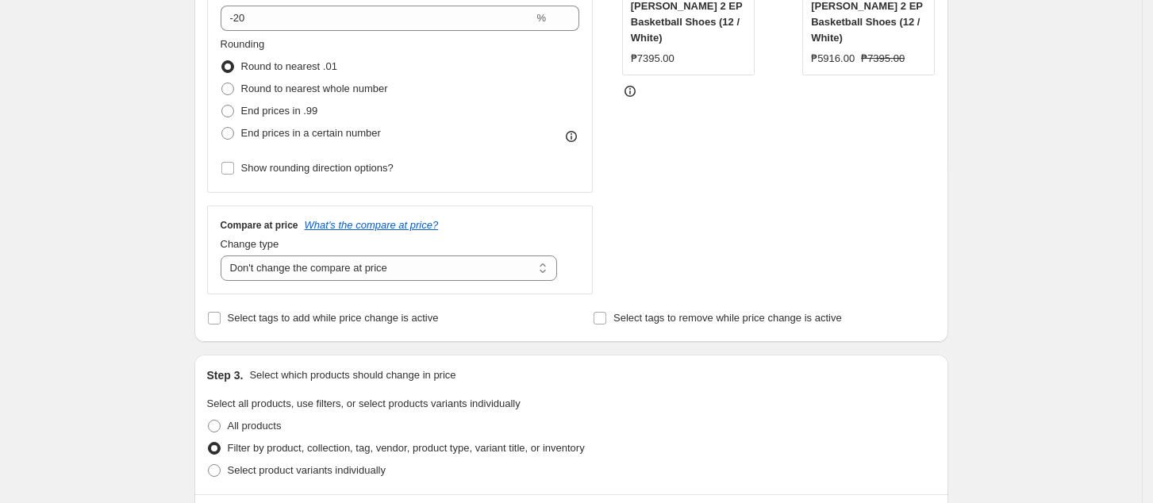
scroll to position [536, 0]
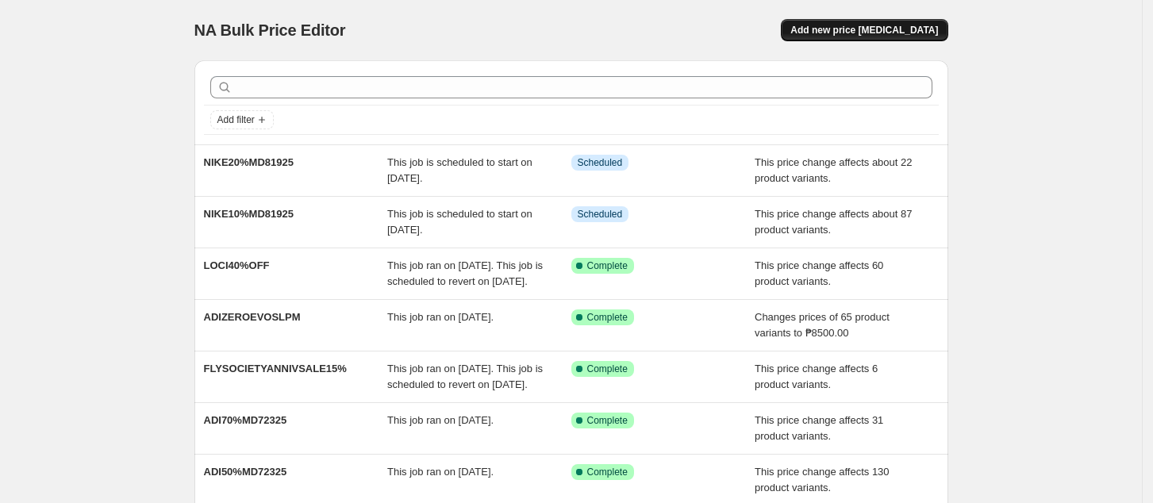
click at [883, 33] on span "Add new price [MEDICAL_DATA]" at bounding box center [864, 30] width 148 height 13
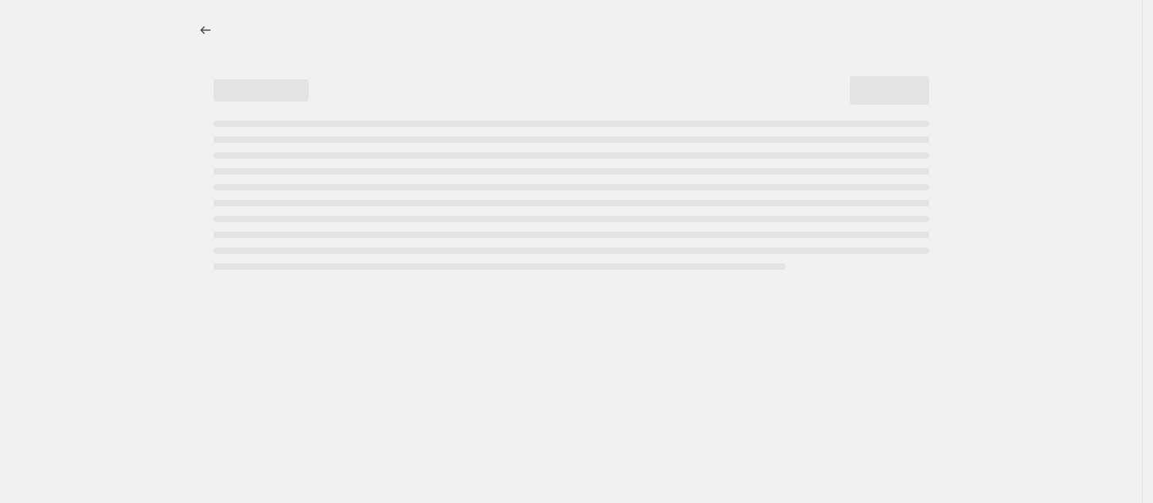
select select "percentage"
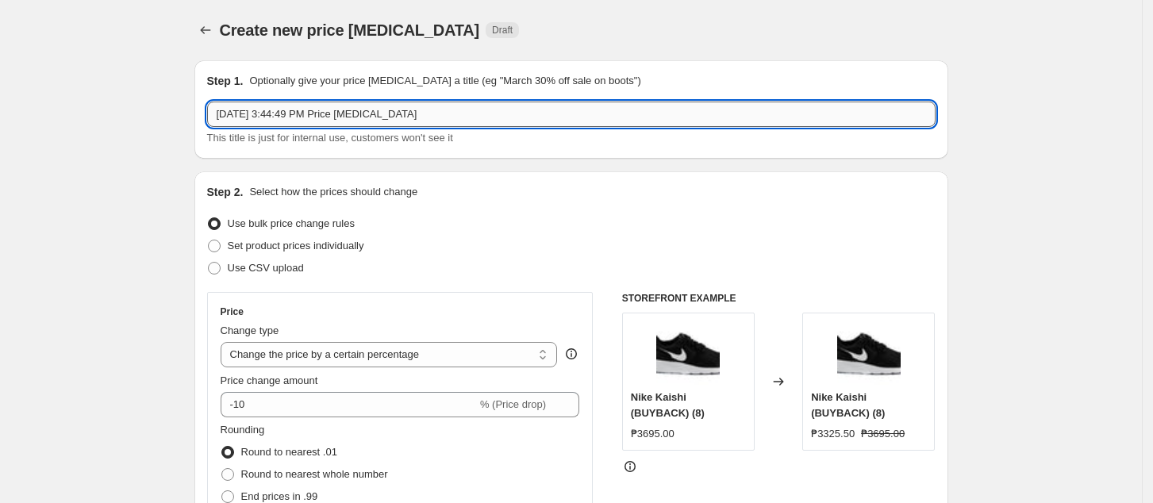
drag, startPoint x: 420, startPoint y: 114, endPoint x: 324, endPoint y: 129, distance: 97.8
click at [421, 114] on input "[DATE] 3:44:49 PM Price [MEDICAL_DATA]" at bounding box center [571, 114] width 728 height 25
paste input "NIKE10%MD81925"
paste input "text"
drag, startPoint x: 250, startPoint y: 114, endPoint x: 330, endPoint y: 145, distance: 85.9
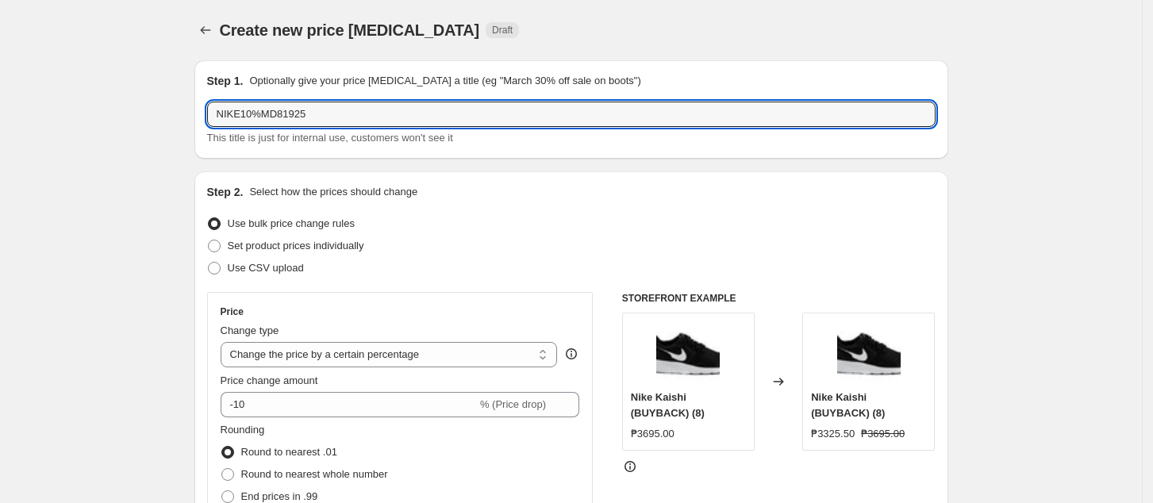
click at [251, 114] on input "NIKE10%MD81925" at bounding box center [571, 114] width 728 height 25
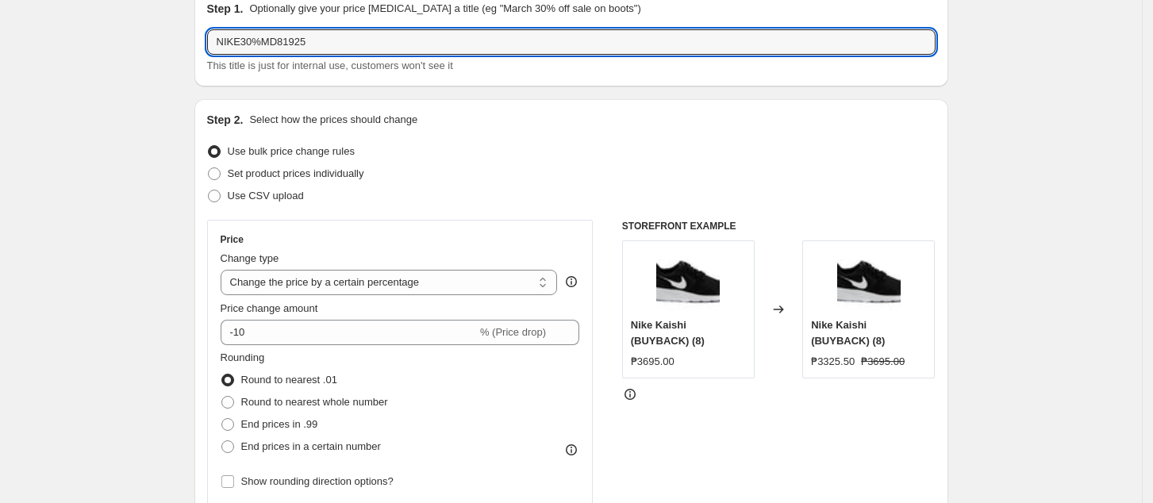
scroll to position [106, 0]
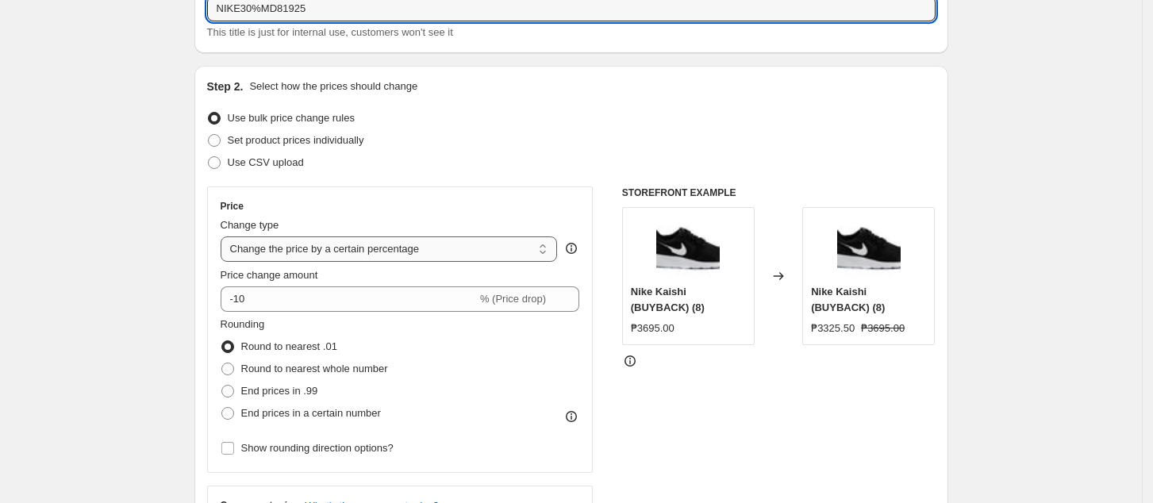
type input "NIKE30%MD81925"
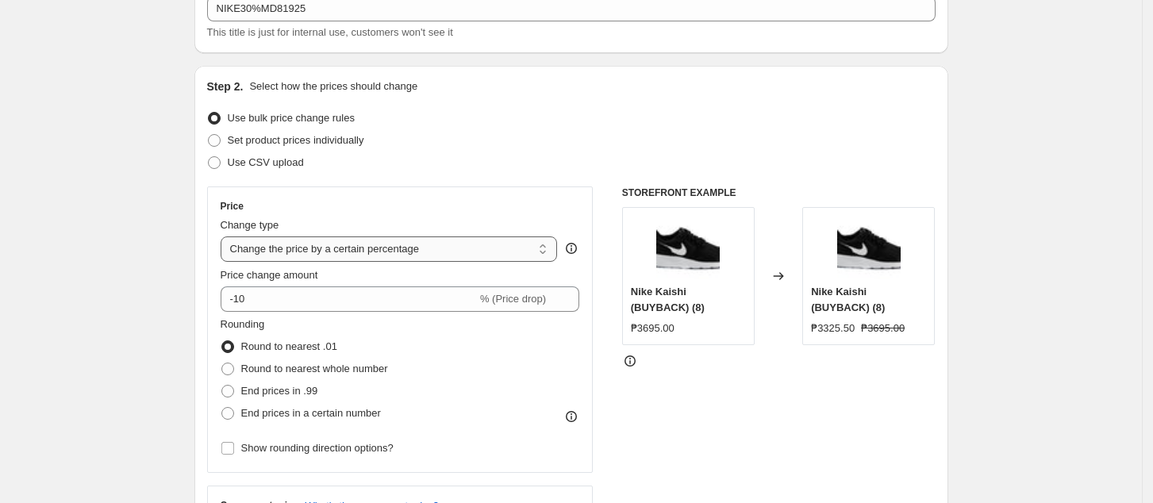
click at [356, 249] on select "Change the price to a certain amount Change the price by a certain amount Chang…" at bounding box center [389, 248] width 337 height 25
select select "pcap"
click at [225, 236] on select "Change the price to a certain amount Change the price by a certain amount Chang…" at bounding box center [389, 248] width 337 height 25
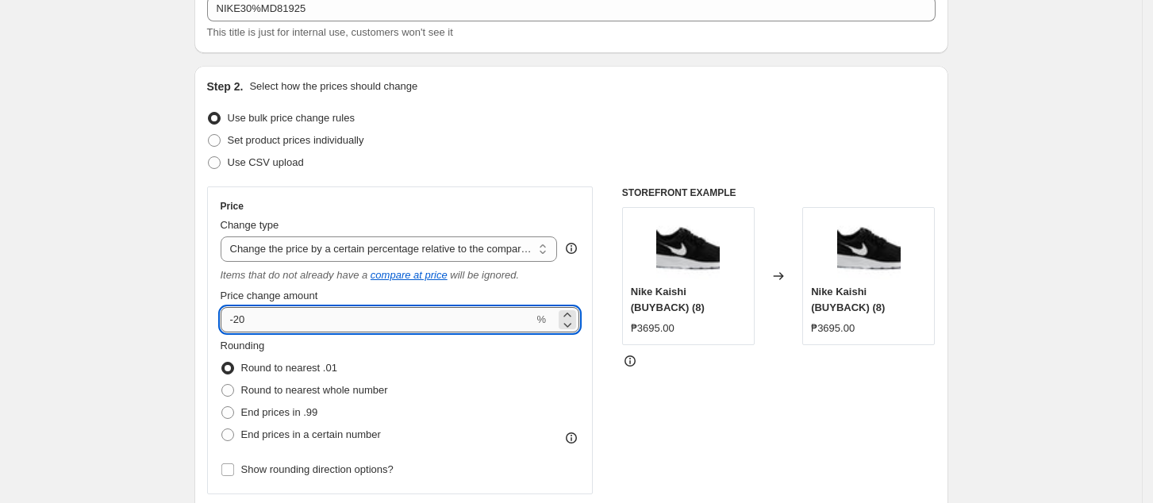
click at [309, 330] on input "-20" at bounding box center [377, 319] width 313 height 25
type input "-2"
type input "-30"
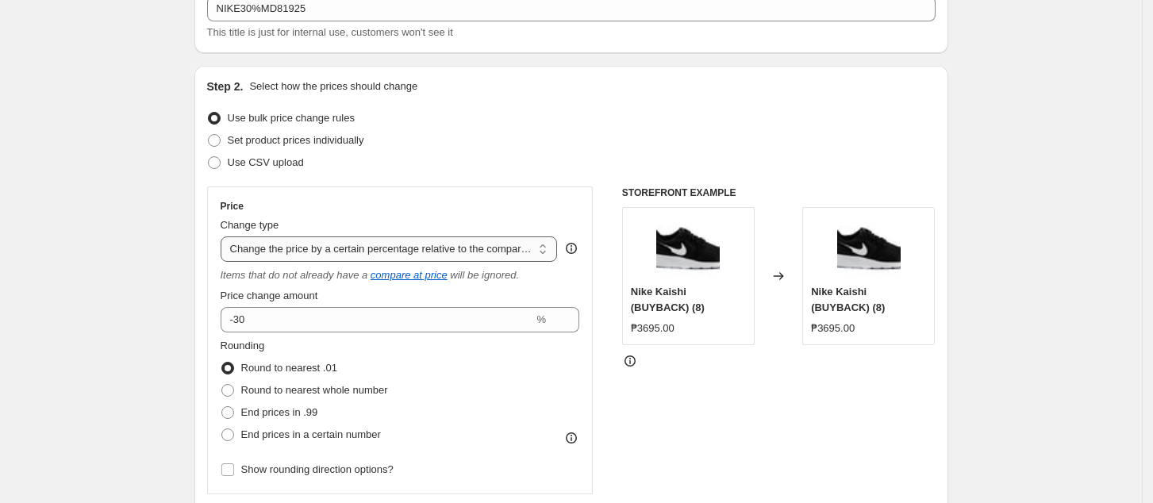
click at [448, 248] on select "Change the price to a certain amount Change the price by a certain amount Chang…" at bounding box center [389, 248] width 337 height 25
click at [225, 236] on select "Change the price to a certain amount Change the price by a certain amount Chang…" at bounding box center [389, 248] width 337 height 25
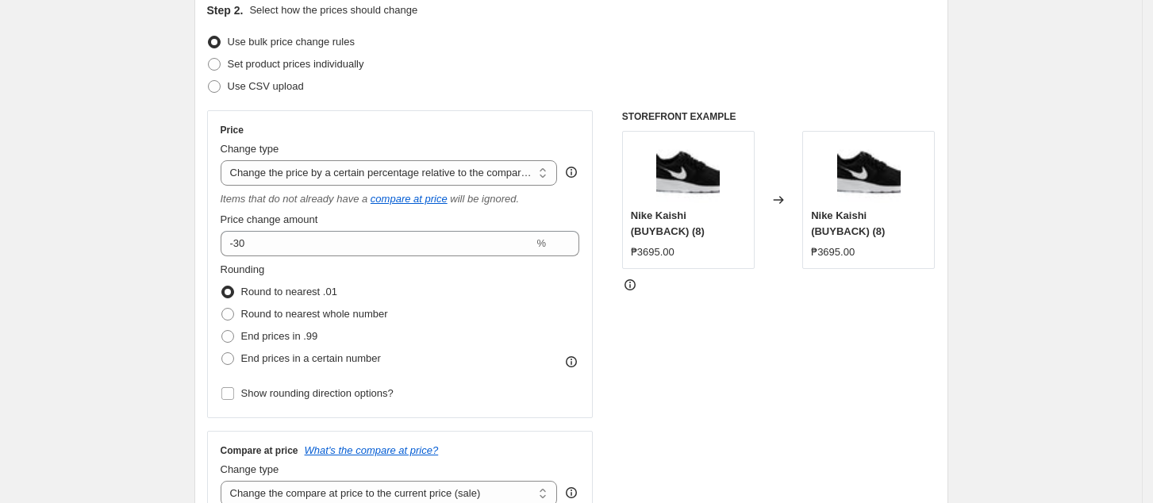
scroll to position [317, 0]
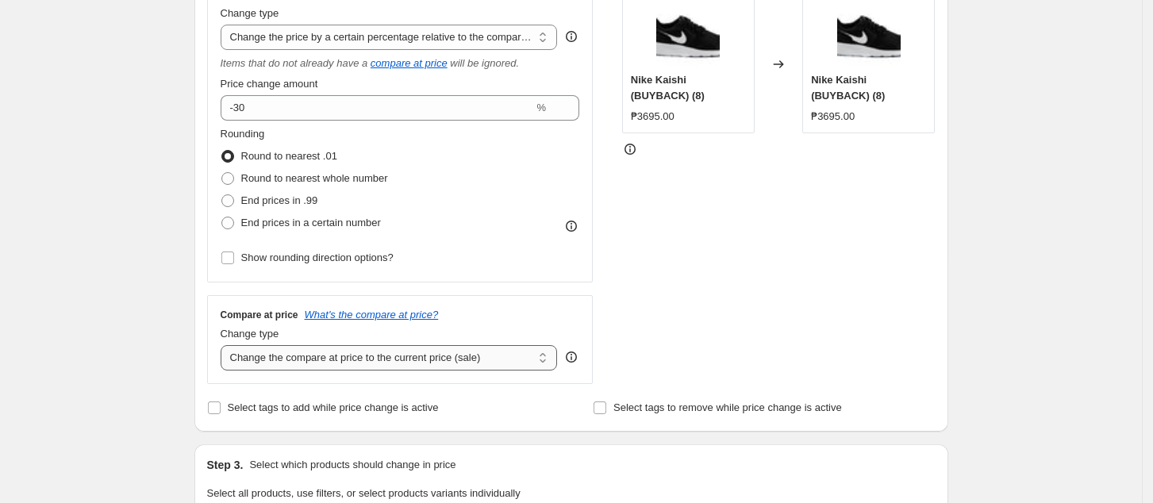
click at [369, 359] on select "Change the compare at price to the current price (sale) Change the compare at p…" at bounding box center [389, 357] width 337 height 25
select select "no_change"
click at [225, 346] on select "Change the compare at price to the current price (sale) Change the compare at p…" at bounding box center [389, 357] width 337 height 25
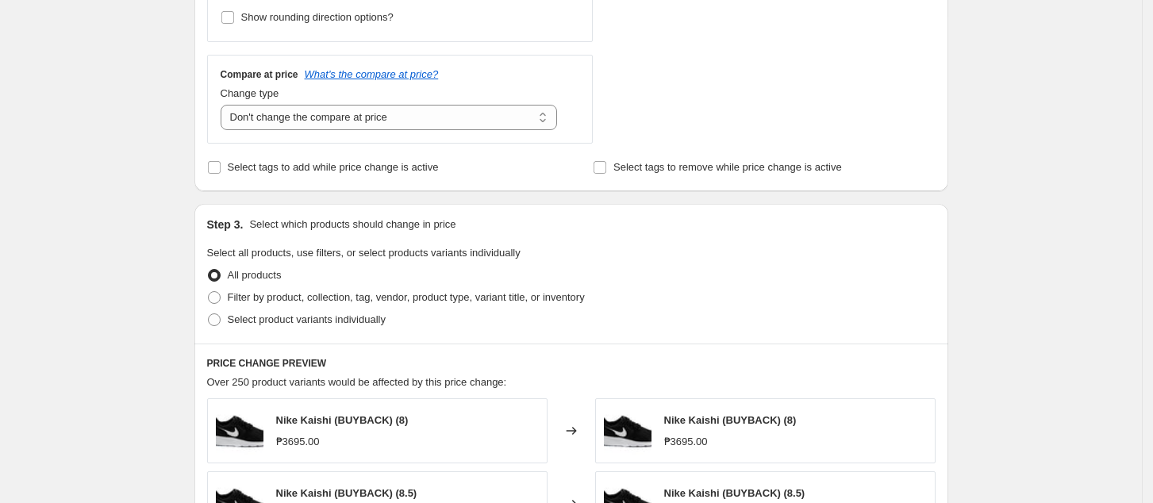
scroll to position [635, 0]
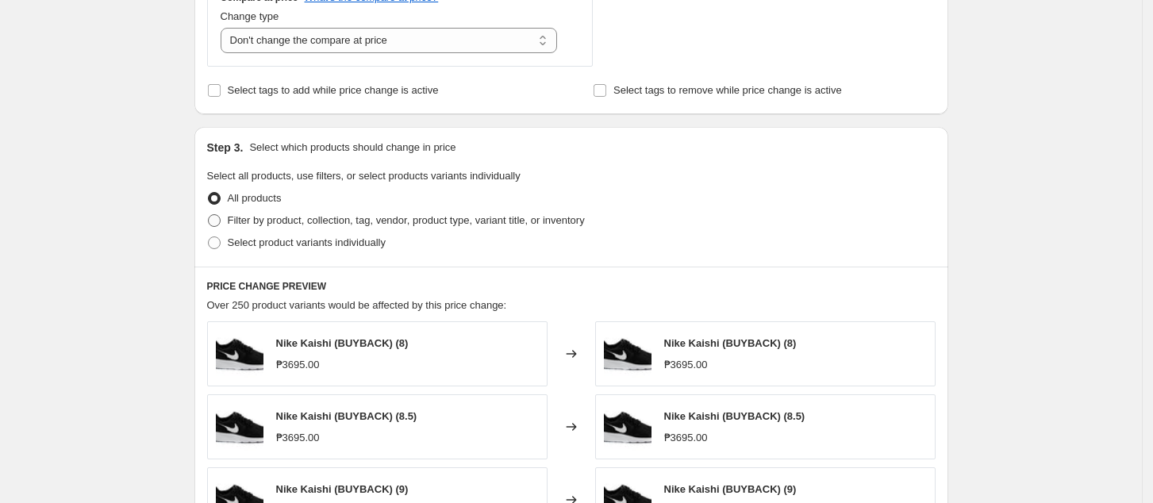
click at [290, 225] on span "Filter by product, collection, tag, vendor, product type, variant title, or inv…" at bounding box center [406, 220] width 357 height 12
click at [209, 215] on input "Filter by product, collection, tag, vendor, product type, variant title, or inv…" at bounding box center [208, 214] width 1 height 1
radio input "true"
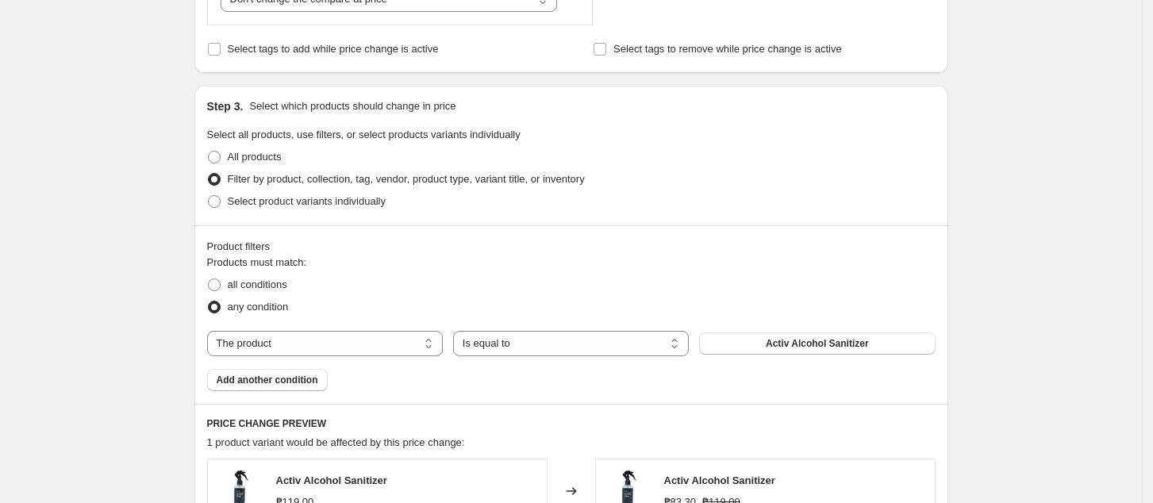
scroll to position [740, 0]
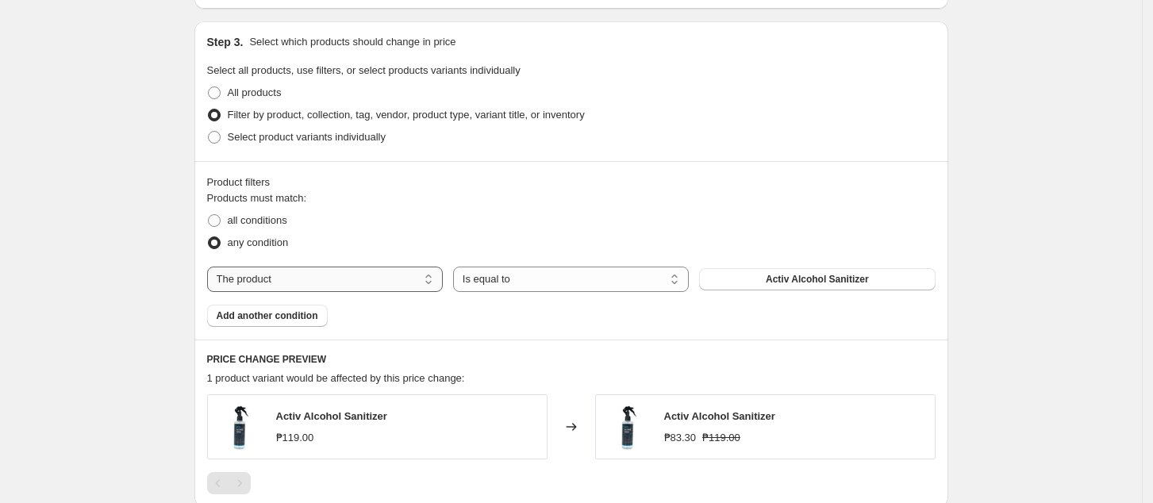
click at [336, 275] on select "The product The product's collection The product's tag The product's vendor The…" at bounding box center [325, 279] width 236 height 25
select select "collection"
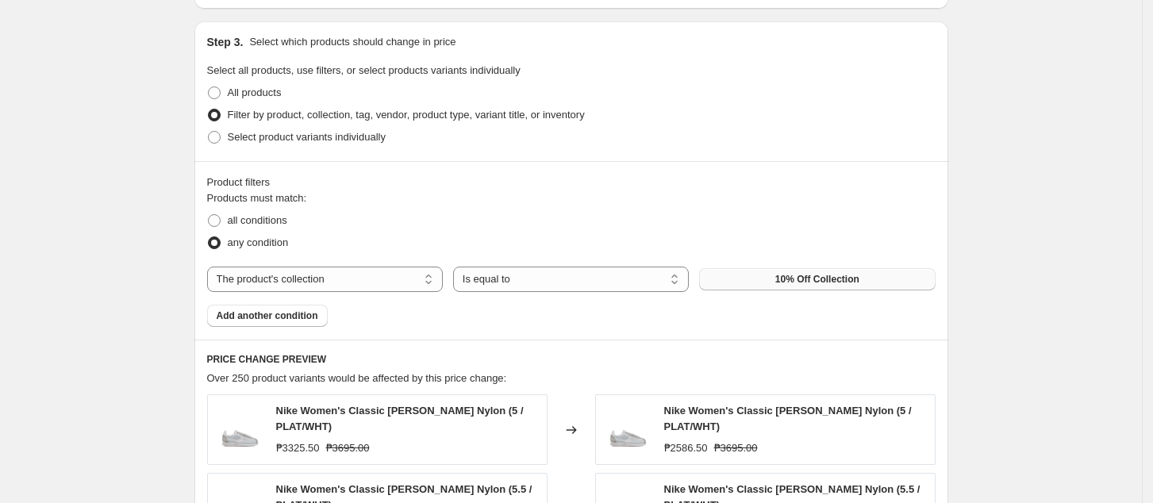
click at [777, 279] on button "10% Off Collection" at bounding box center [817, 279] width 236 height 22
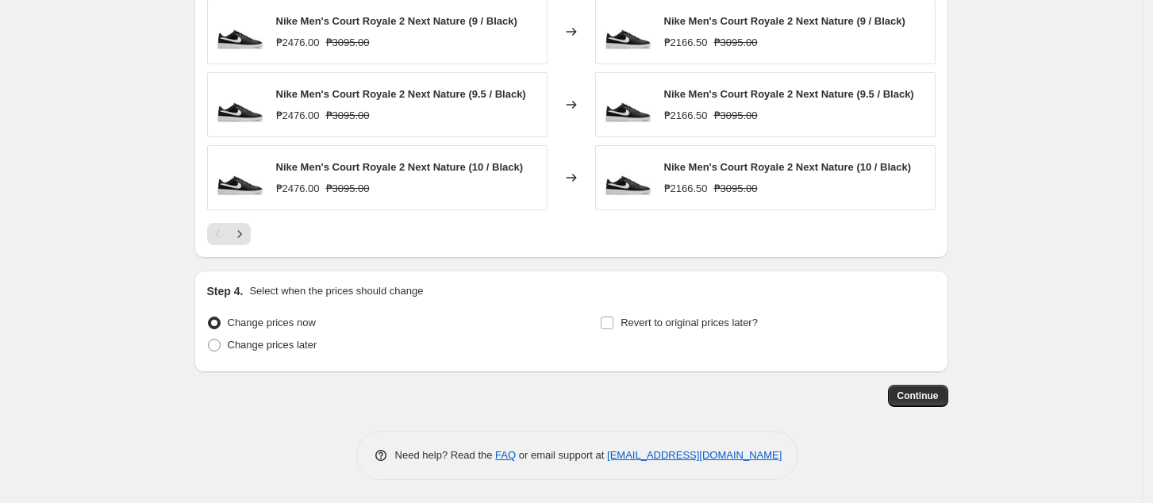
scroll to position [1282, 0]
drag, startPoint x: 282, startPoint y: 344, endPoint x: 328, endPoint y: 346, distance: 46.0
click at [282, 345] on span "Change prices later" at bounding box center [273, 344] width 90 height 12
click at [209, 339] on input "Change prices later" at bounding box center [208, 338] width 1 height 1
radio input "true"
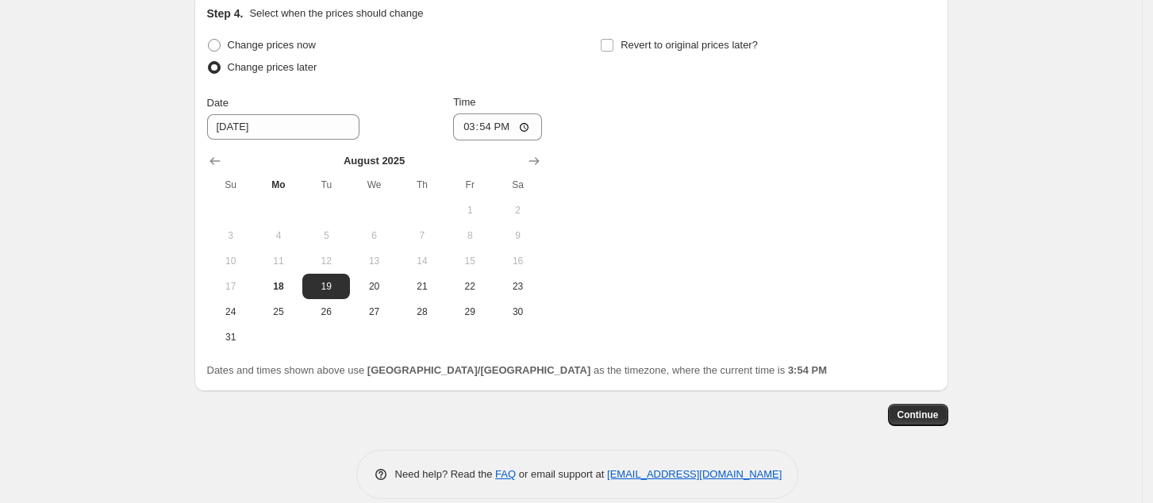
scroll to position [1579, 0]
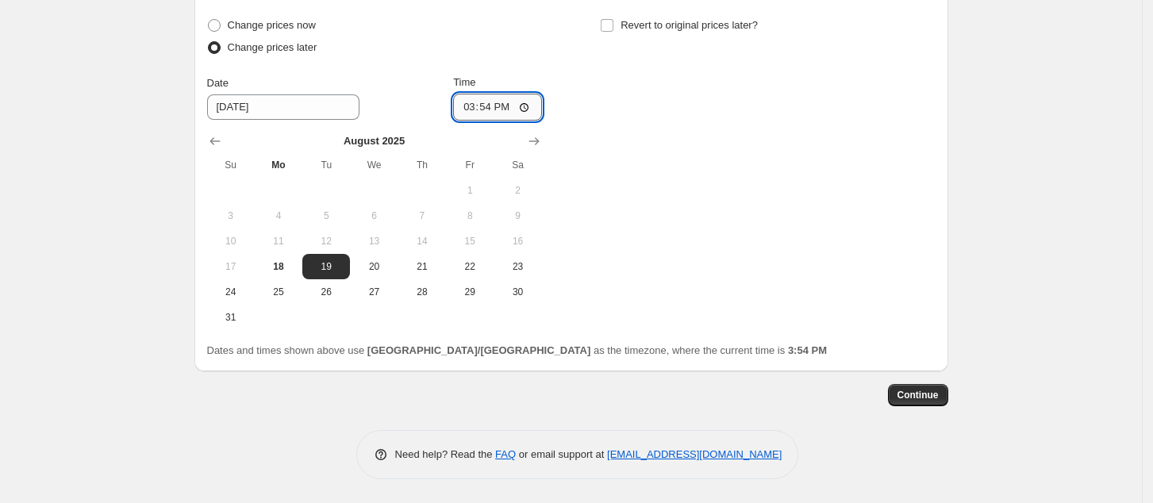
drag, startPoint x: 467, startPoint y: 106, endPoint x: 470, endPoint y: 118, distance: 12.1
click at [467, 108] on input "15:54" at bounding box center [497, 107] width 89 height 27
type input "00:00"
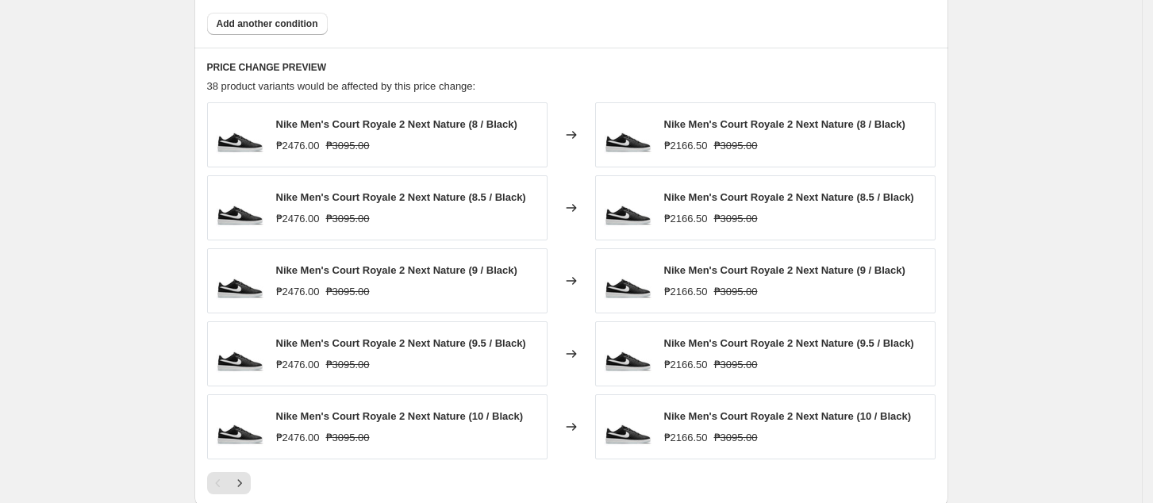
scroll to position [1050, 0]
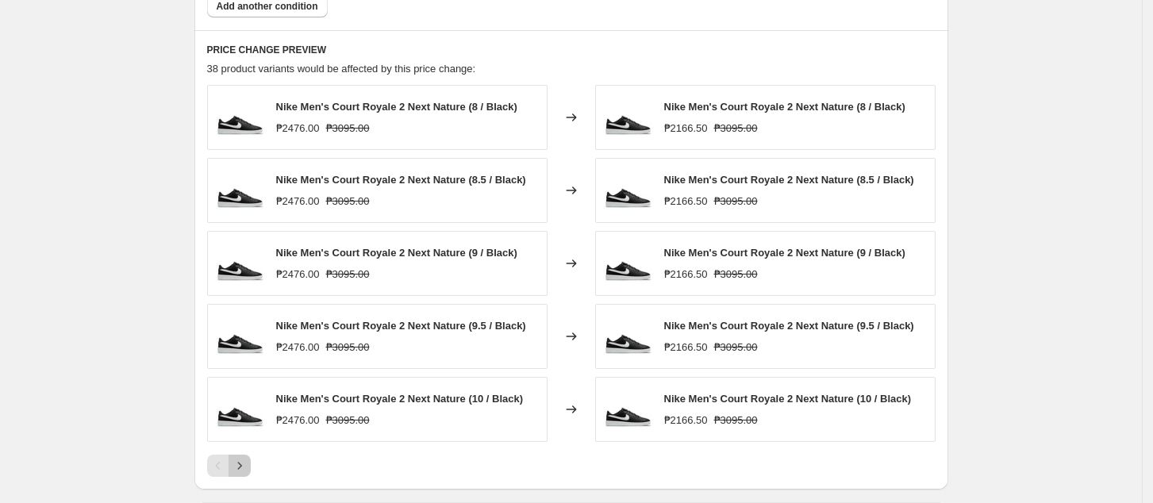
click at [240, 460] on icon "Next" at bounding box center [240, 466] width 16 height 16
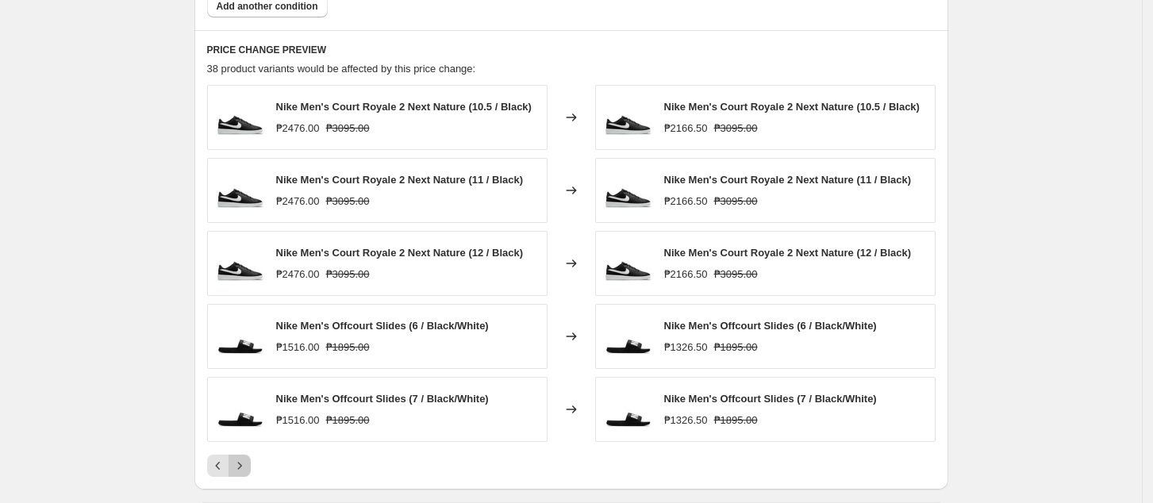
click at [241, 465] on icon "Next" at bounding box center [240, 466] width 16 height 16
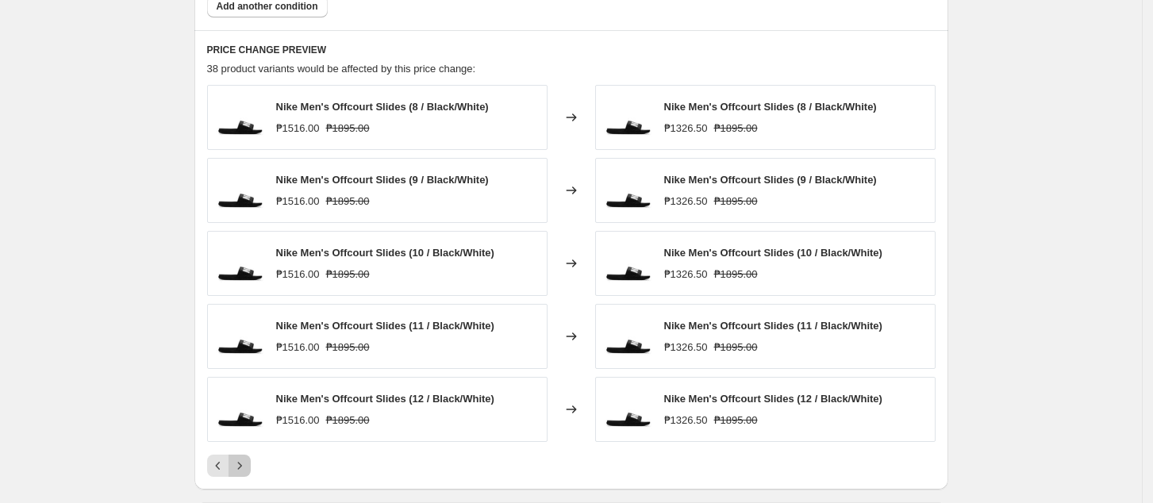
click at [248, 464] on icon "Next" at bounding box center [240, 466] width 16 height 16
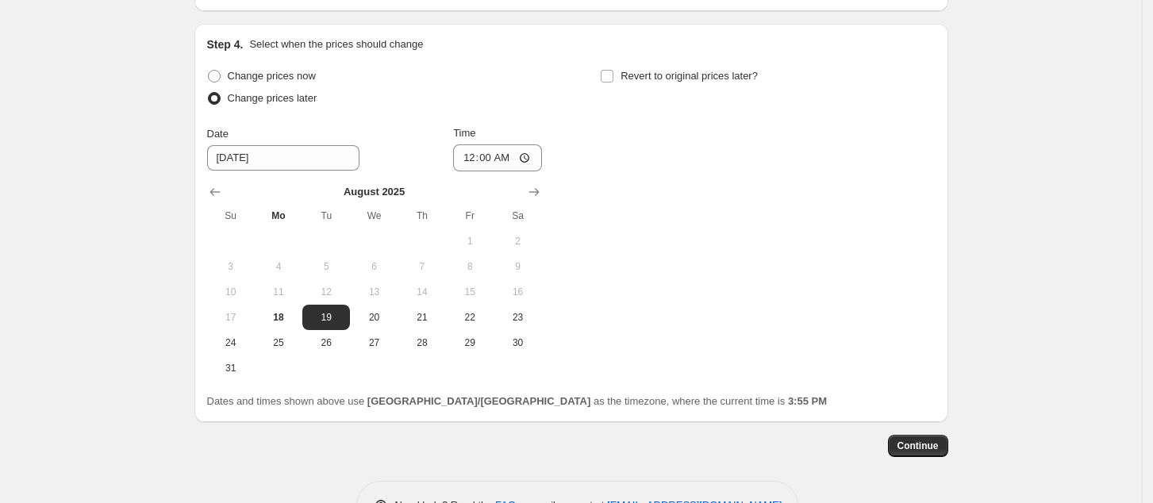
scroll to position [1599, 0]
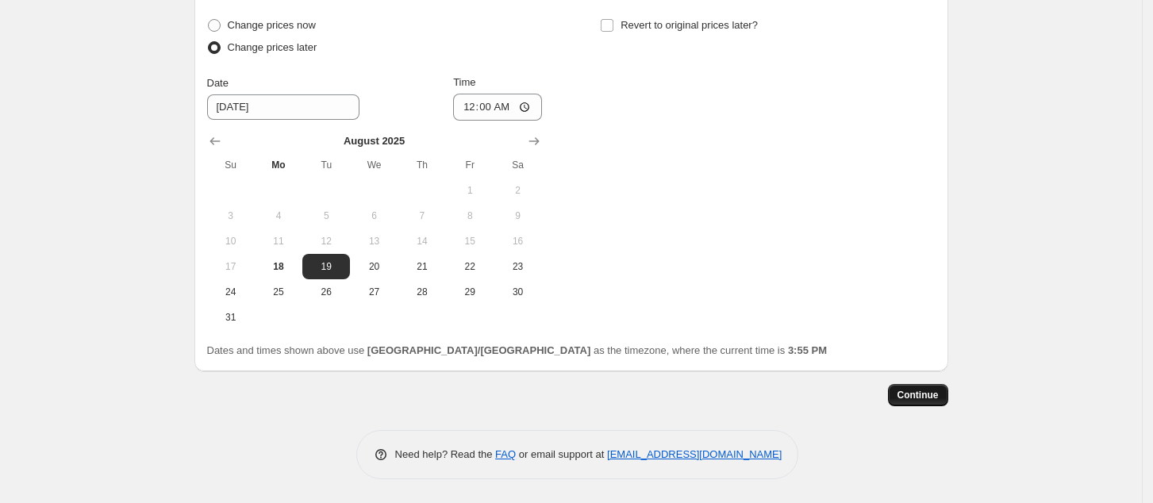
click at [924, 393] on span "Continue" at bounding box center [917, 395] width 41 height 13
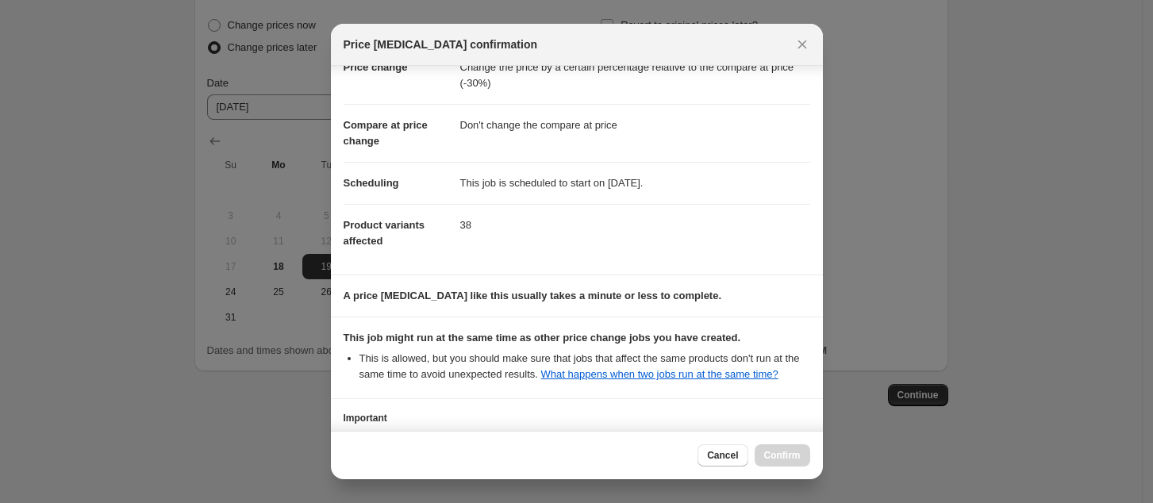
scroll to position [160, 0]
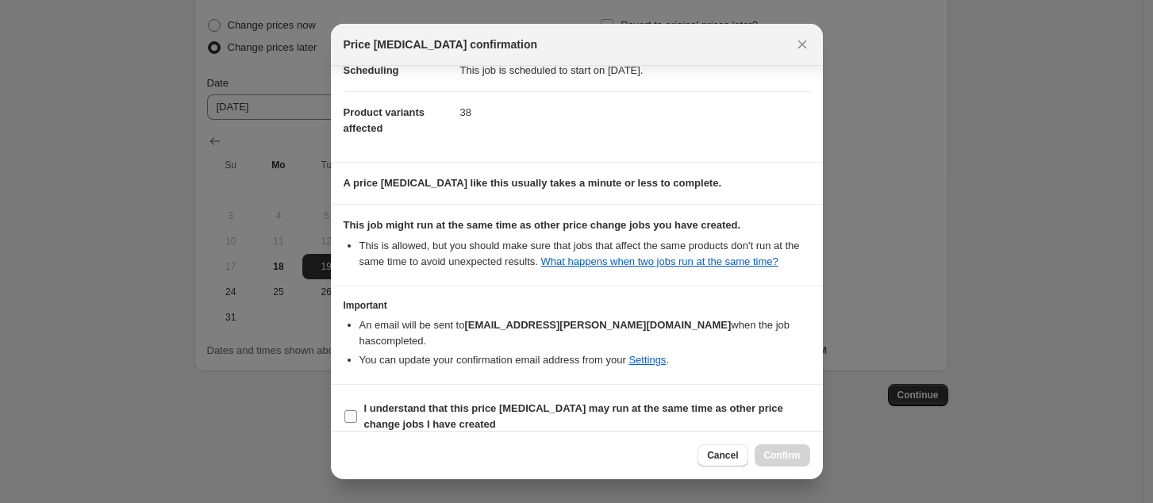
click at [529, 402] on b "I understand that this price [MEDICAL_DATA] may run at the same time as other p…" at bounding box center [573, 416] width 419 height 28
click at [357, 410] on input "I understand that this price [MEDICAL_DATA] may run at the same time as other p…" at bounding box center [350, 416] width 13 height 13
checkbox input "true"
click at [780, 461] on button "Confirm" at bounding box center [782, 455] width 56 height 22
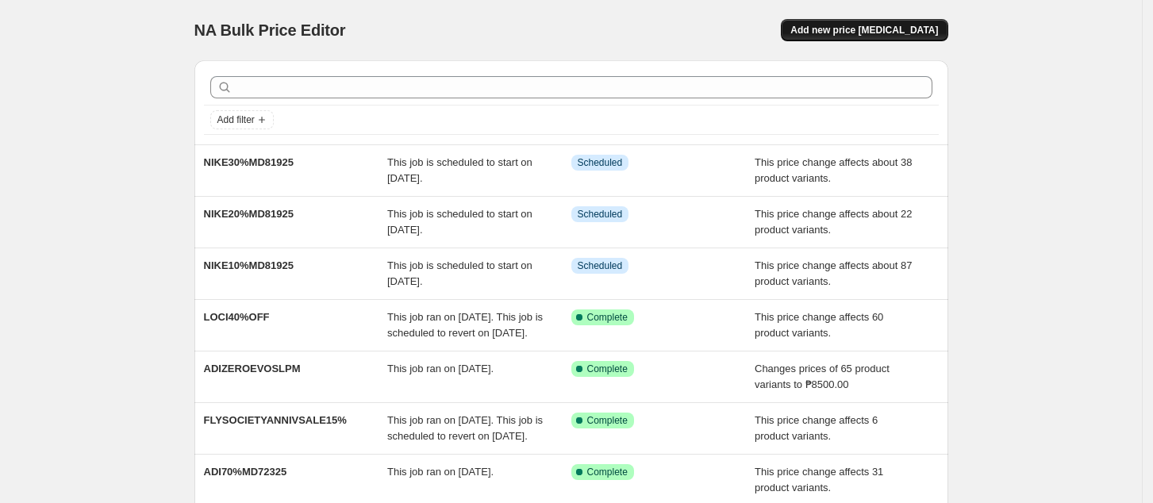
click at [892, 21] on button "Add new price [MEDICAL_DATA]" at bounding box center [864, 30] width 167 height 22
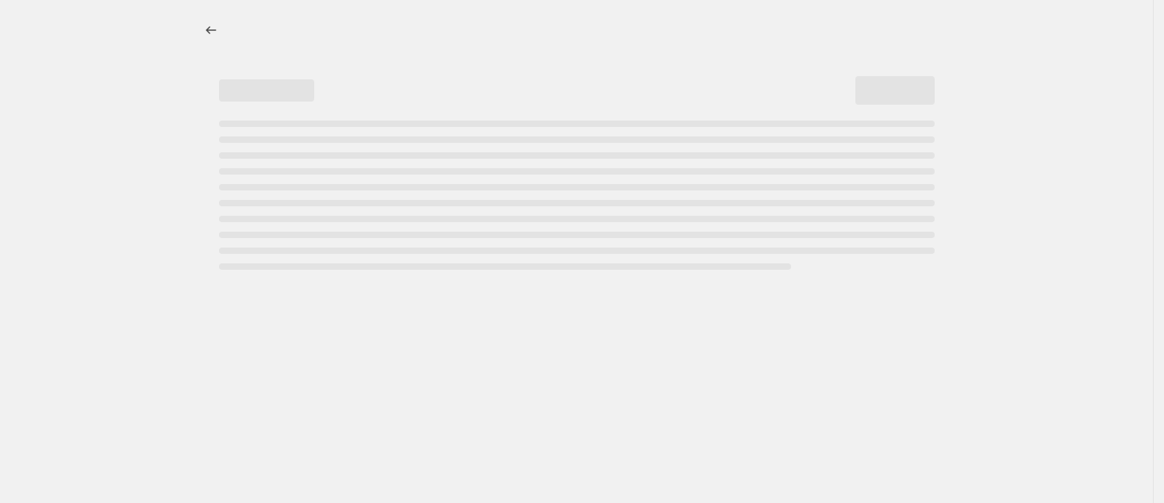
select select "percentage"
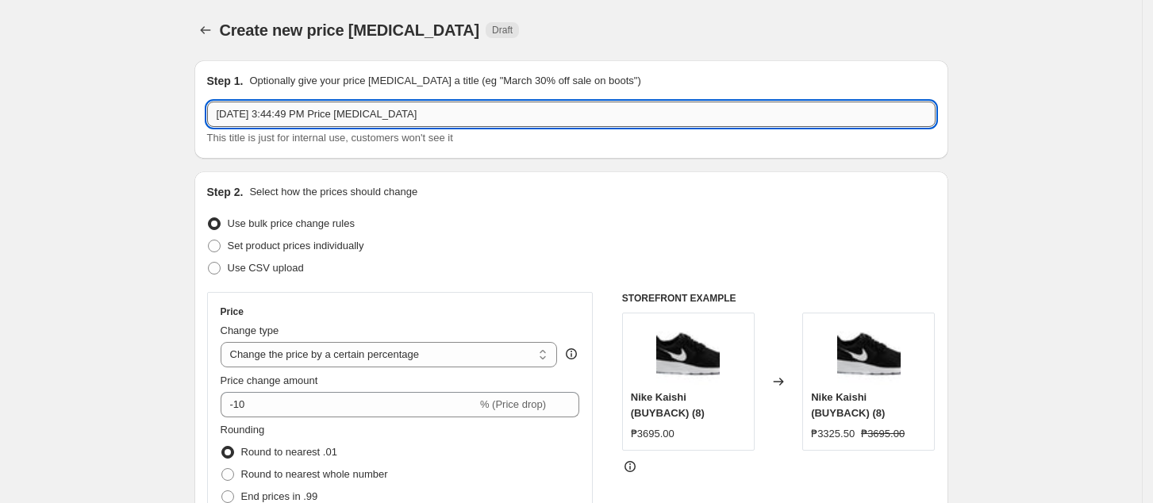
click at [483, 115] on input "[DATE] 3:44:49 PM Price [MEDICAL_DATA]" at bounding box center [571, 114] width 728 height 25
paste input "NIKE10%MD81925"
drag, startPoint x: 250, startPoint y: 117, endPoint x: 332, endPoint y: 148, distance: 87.7
click at [250, 116] on input "NIKE10%MD81925" at bounding box center [571, 114] width 728 height 25
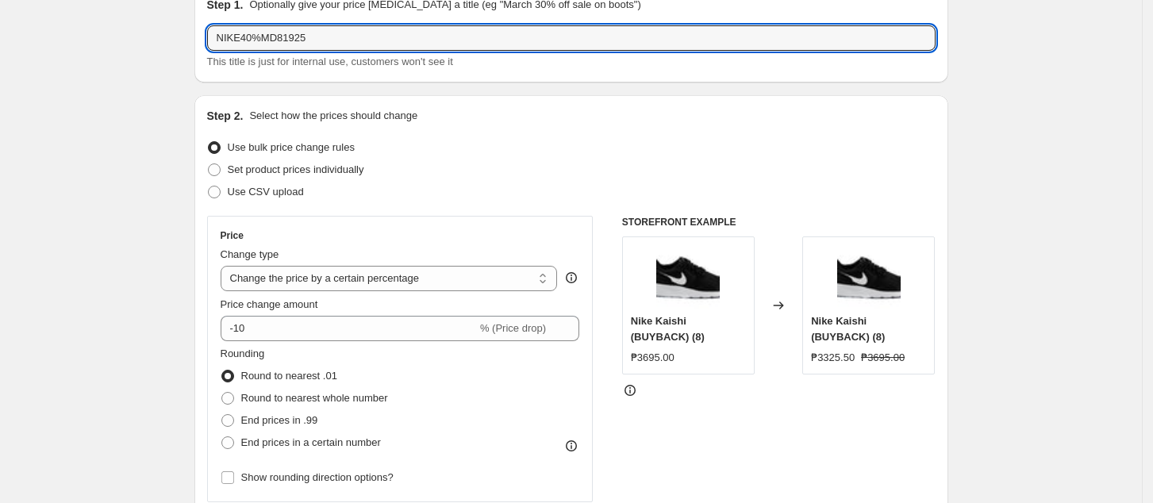
scroll to position [106, 0]
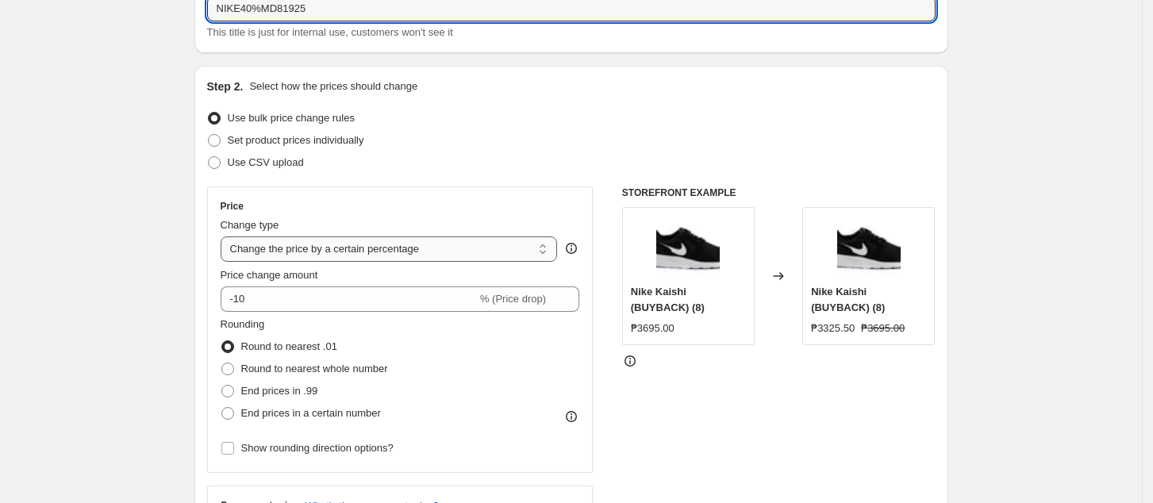
type input "NIKE40%MD81925"
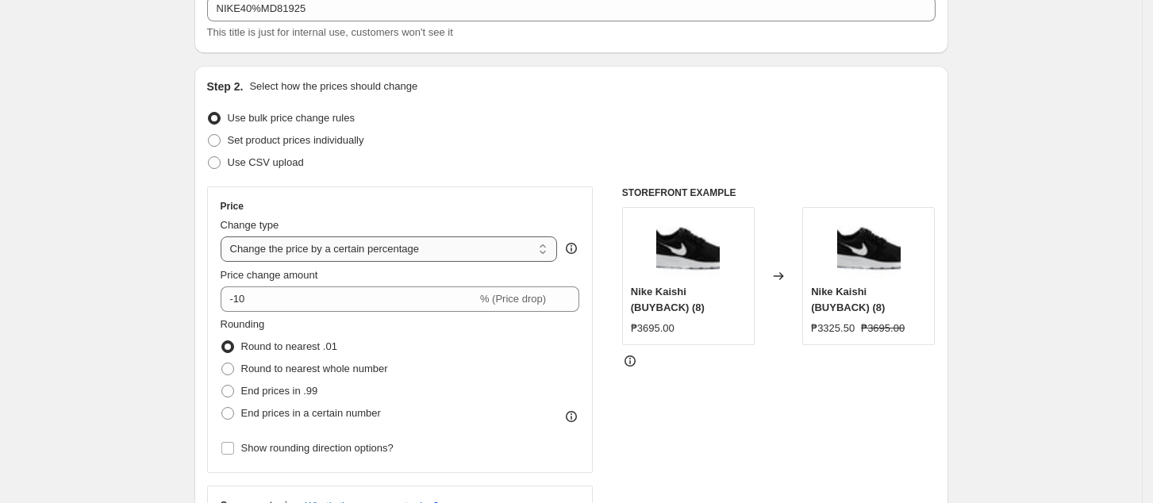
drag, startPoint x: 359, startPoint y: 248, endPoint x: 370, endPoint y: 251, distance: 10.6
click at [360, 248] on select "Change the price to a certain amount Change the price by a certain amount Chang…" at bounding box center [389, 248] width 337 height 25
select select "pcap"
click at [225, 236] on select "Change the price to a certain amount Change the price by a certain amount Chang…" at bounding box center [389, 248] width 337 height 25
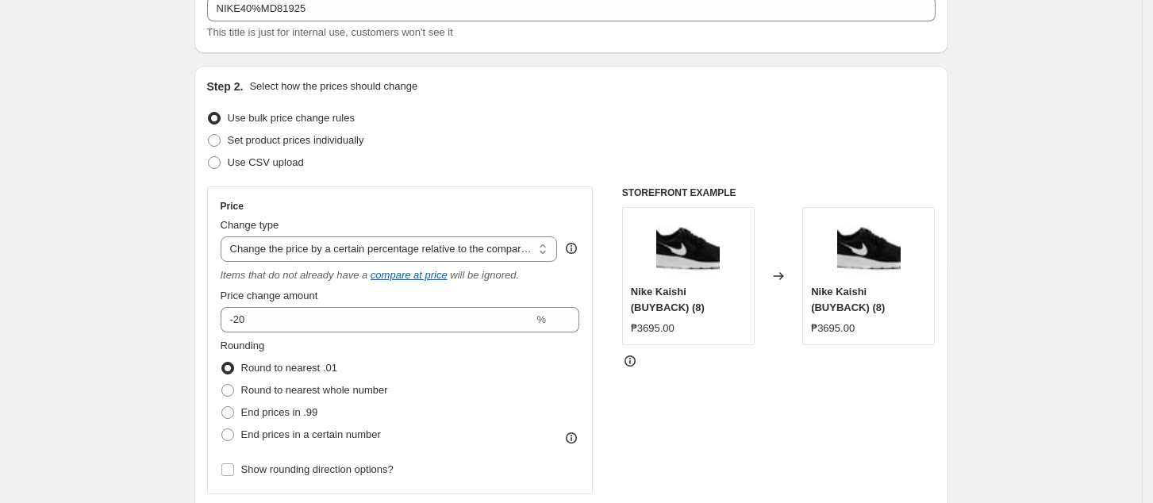
click at [343, 334] on div "Price Change type Change the price to a certain amount Change the price by a ce…" at bounding box center [400, 340] width 359 height 281
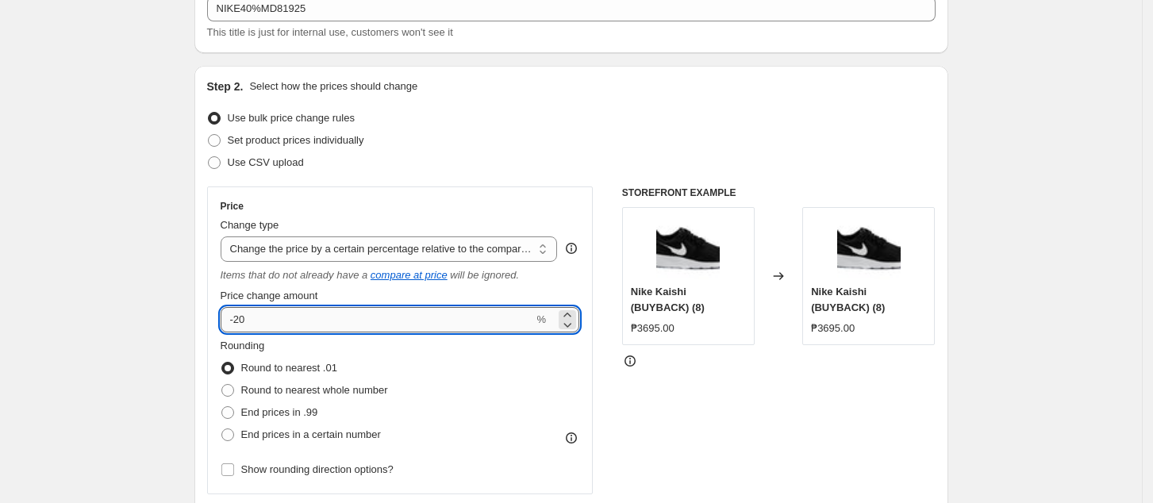
click at [357, 326] on input "-20" at bounding box center [377, 319] width 313 height 25
type input "-2"
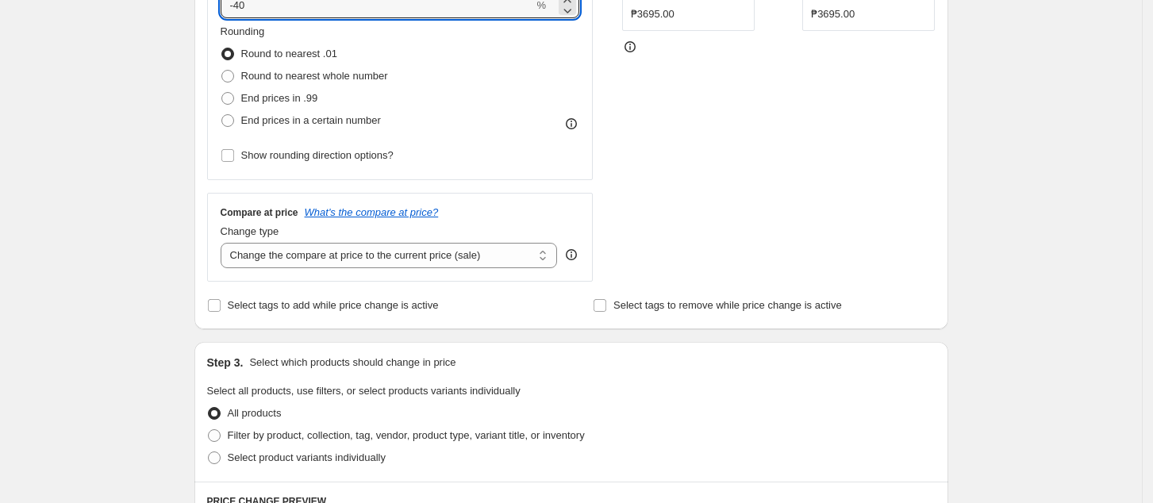
scroll to position [423, 0]
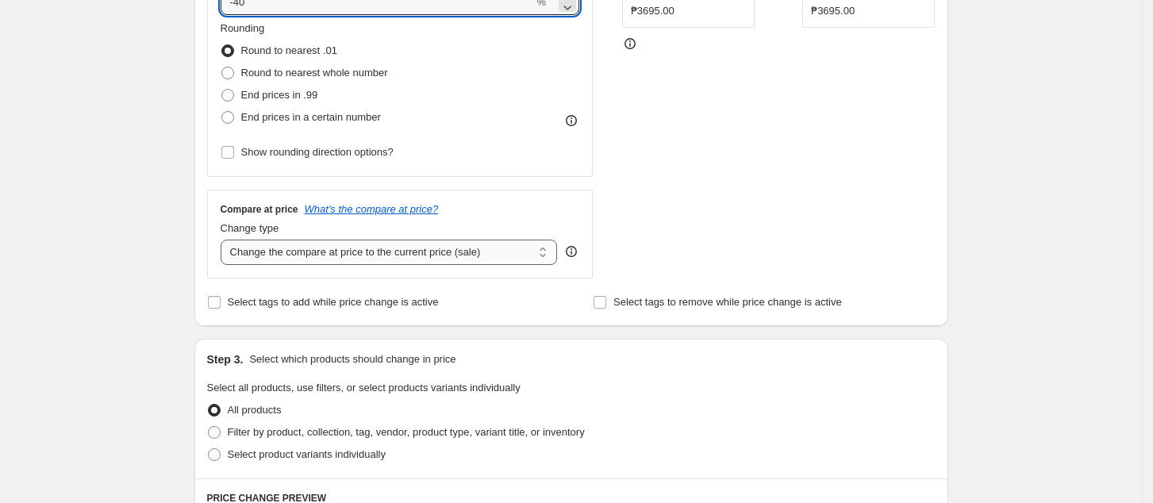
type input "-40"
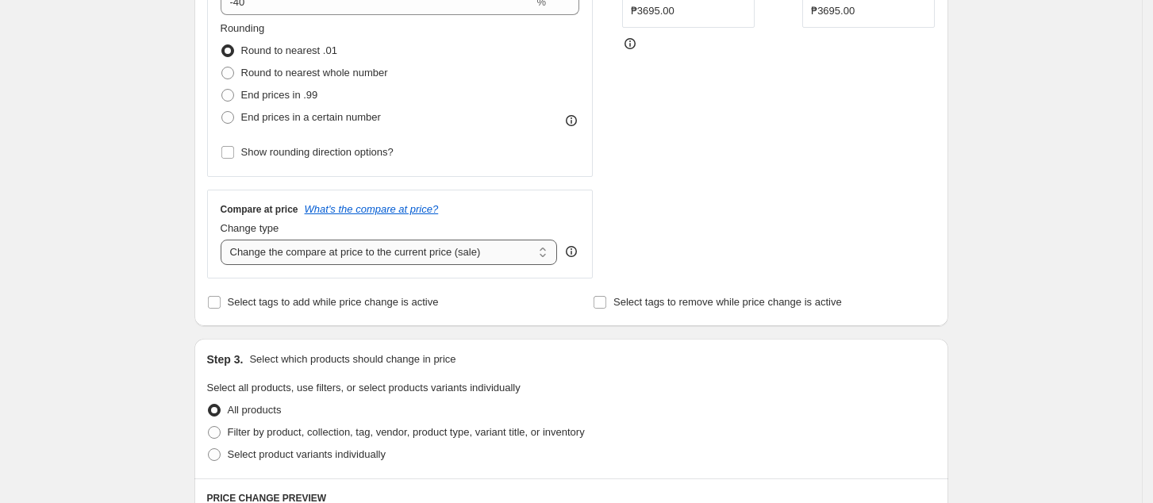
click at [413, 244] on select "Change the compare at price to the current price (sale) Change the compare at p…" at bounding box center [389, 252] width 337 height 25
select select "no_change"
click at [225, 240] on select "Change the compare at price to the current price (sale) Change the compare at p…" at bounding box center [389, 252] width 337 height 25
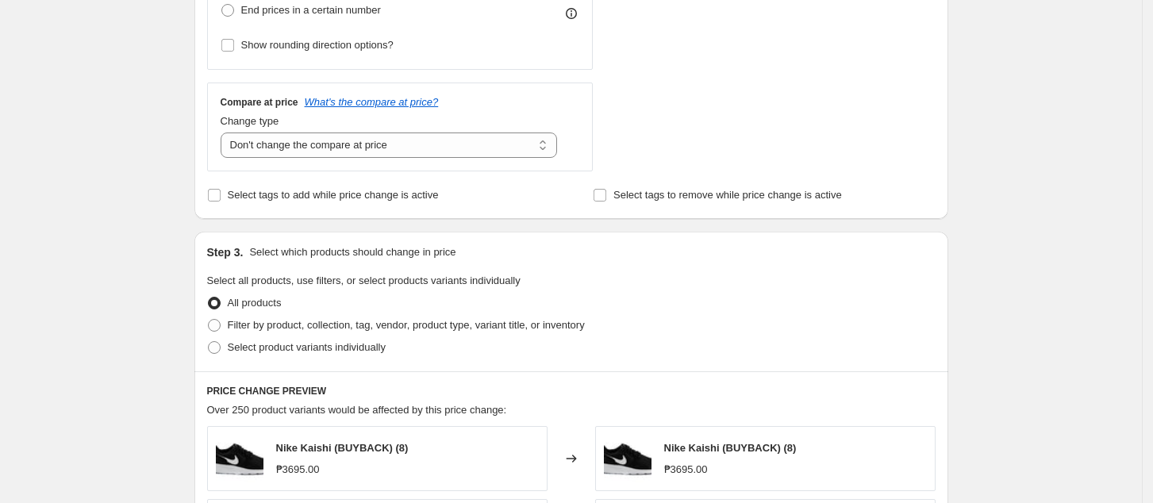
scroll to position [635, 0]
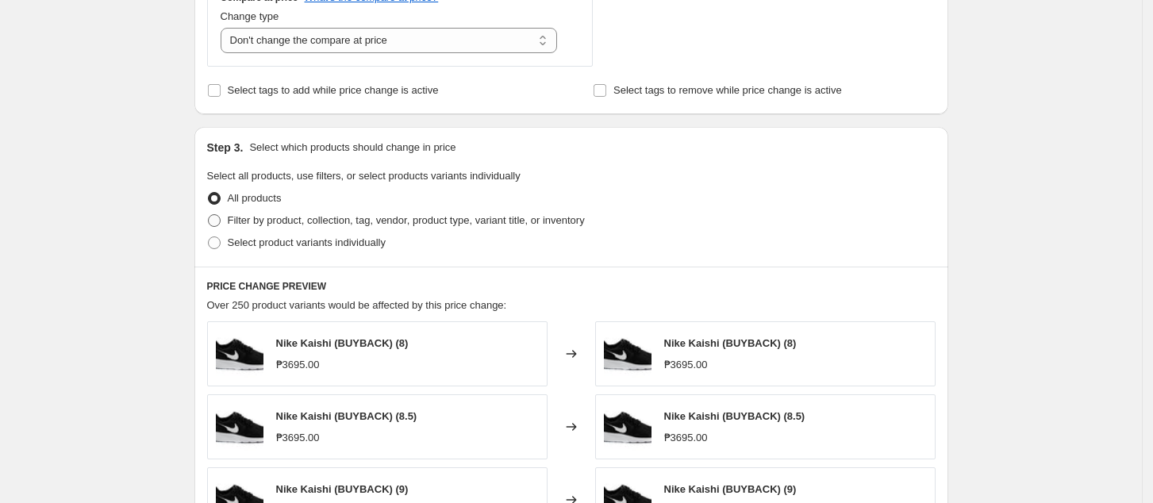
drag, startPoint x: 249, startPoint y: 221, endPoint x: 267, endPoint y: 219, distance: 17.6
click at [251, 222] on span "Filter by product, collection, tag, vendor, product type, variant title, or inv…" at bounding box center [406, 220] width 357 height 12
click at [209, 215] on input "Filter by product, collection, tag, vendor, product type, variant title, or inv…" at bounding box center [208, 214] width 1 height 1
radio input "true"
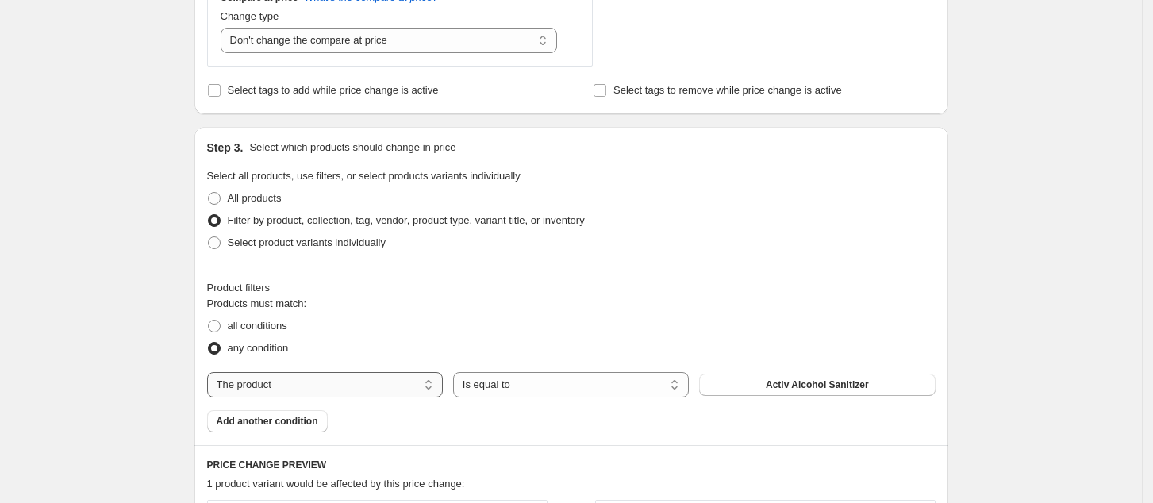
click at [312, 387] on select "The product The product's collection The product's tag The product's vendor The…" at bounding box center [325, 384] width 236 height 25
select select "collection"
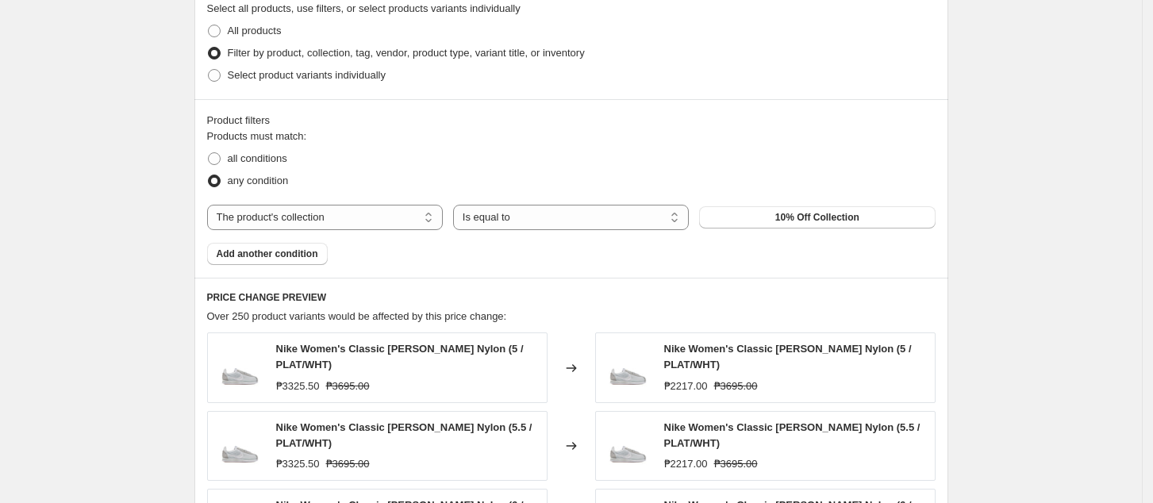
scroll to position [846, 0]
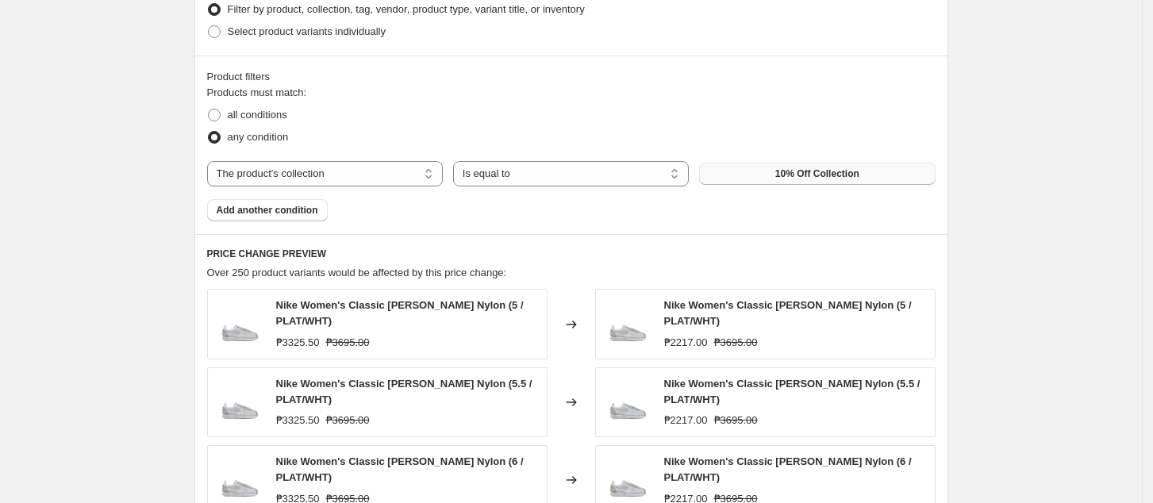
click at [842, 183] on button "10% Off Collection" at bounding box center [817, 174] width 236 height 22
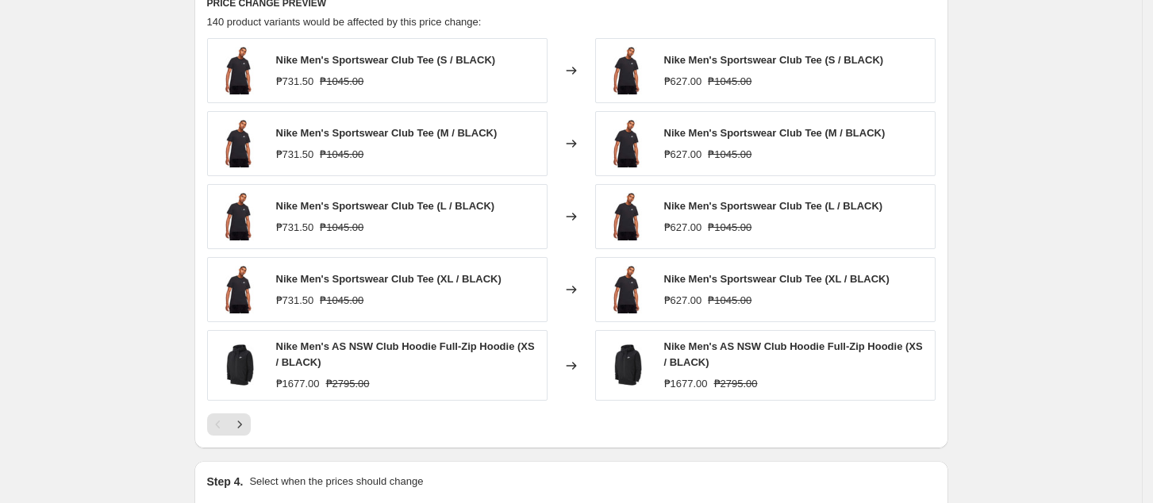
scroll to position [1288, 0]
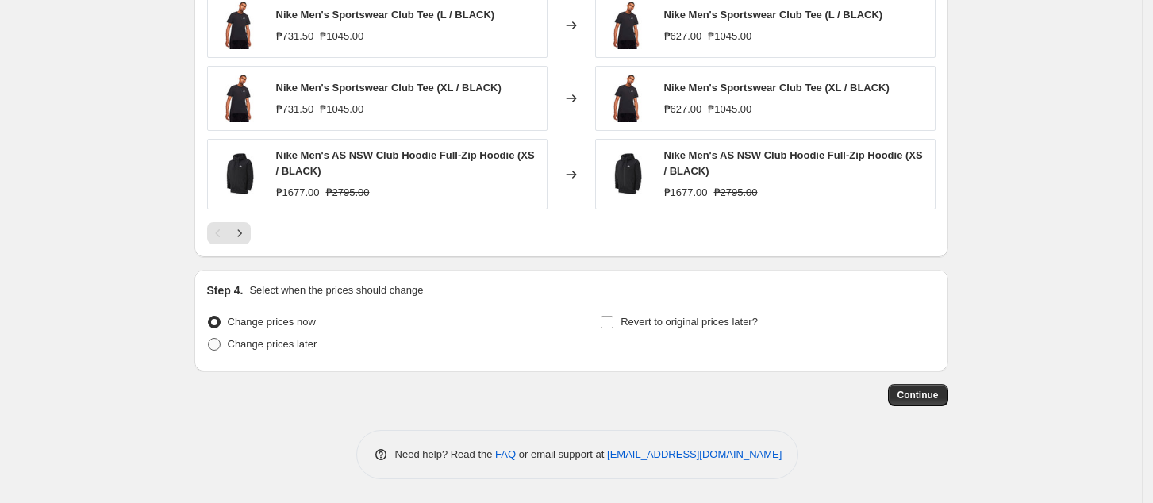
click at [281, 351] on span "Change prices later" at bounding box center [273, 344] width 90 height 16
click at [209, 339] on input "Change prices later" at bounding box center [208, 338] width 1 height 1
radio input "true"
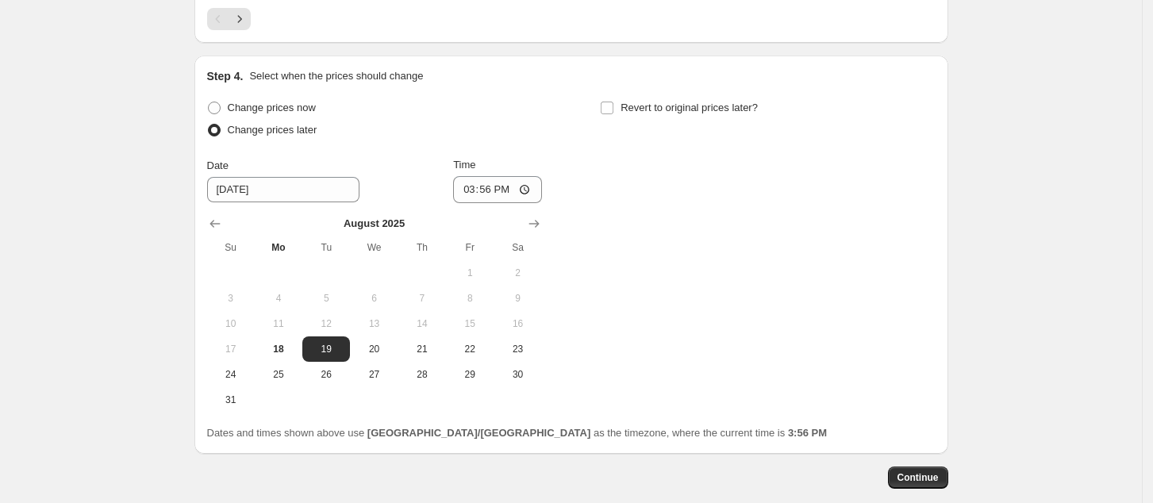
scroll to position [1583, 0]
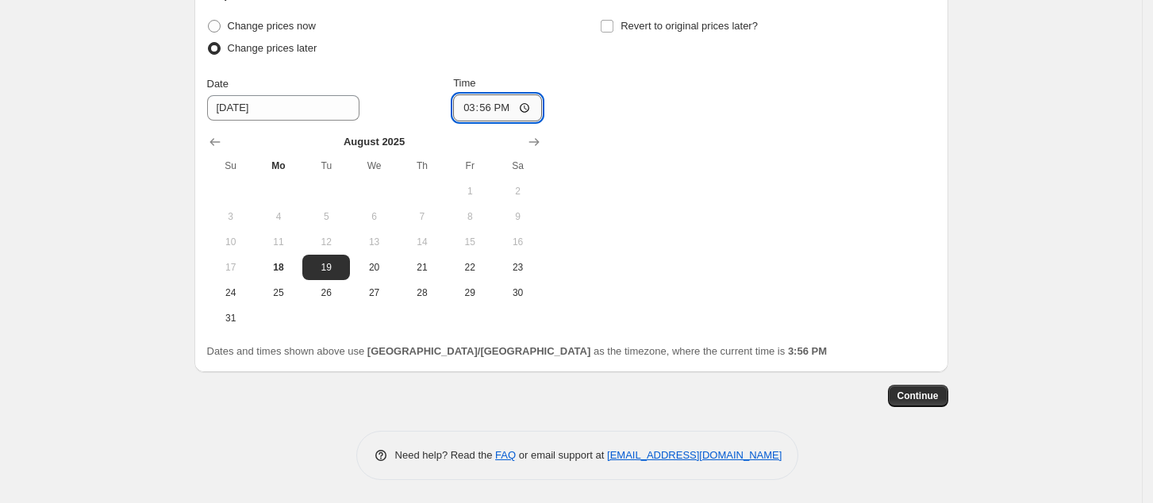
drag, startPoint x: 472, startPoint y: 100, endPoint x: 476, endPoint y: 164, distance: 64.4
click at [472, 99] on input "15:56" at bounding box center [497, 107] width 89 height 27
type input "00:00"
drag, startPoint x: 804, startPoint y: 255, endPoint x: 789, endPoint y: 240, distance: 21.3
click at [806, 255] on div "Change prices now Change prices later Date [DATE] Time 00:00 [DATE] Su Mo Tu We…" at bounding box center [571, 173] width 728 height 316
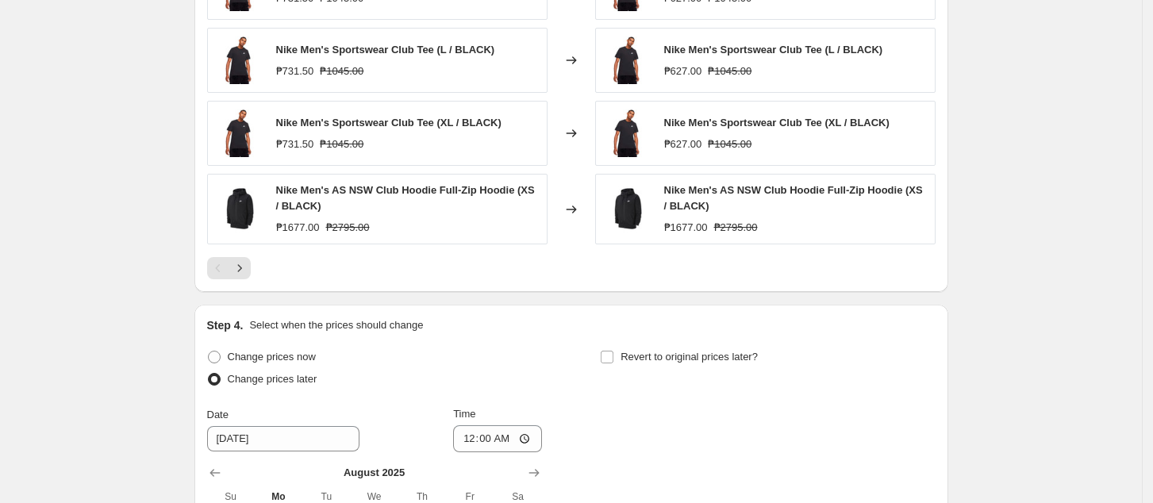
scroll to position [1054, 0]
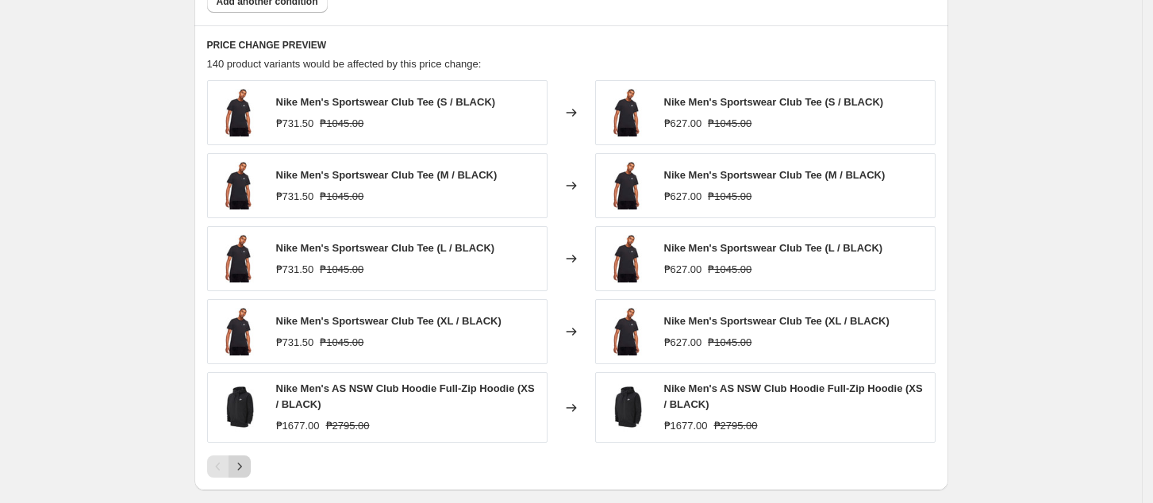
click at [251, 463] on button "Next" at bounding box center [239, 466] width 22 height 22
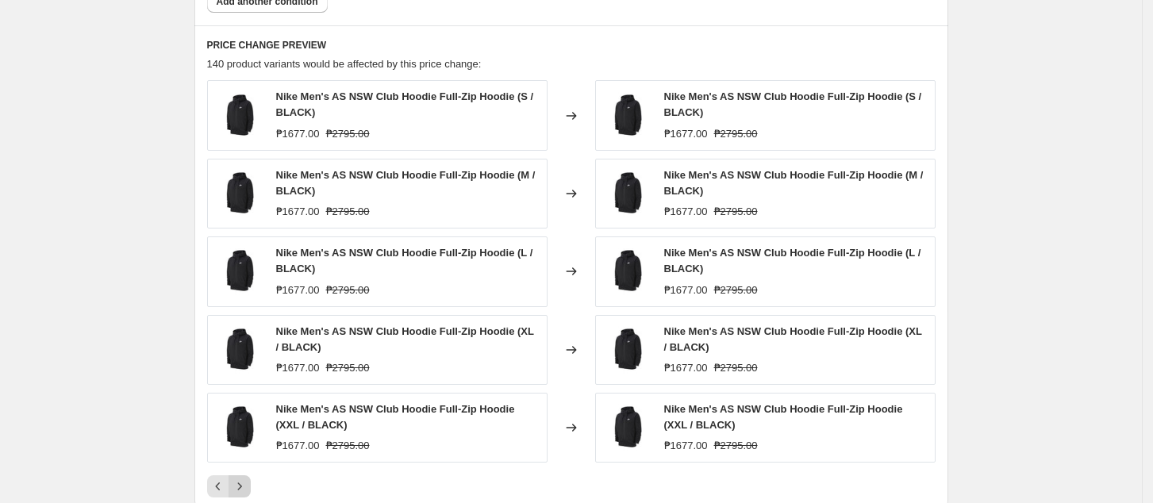
click at [240, 480] on icon "Next" at bounding box center [240, 486] width 16 height 16
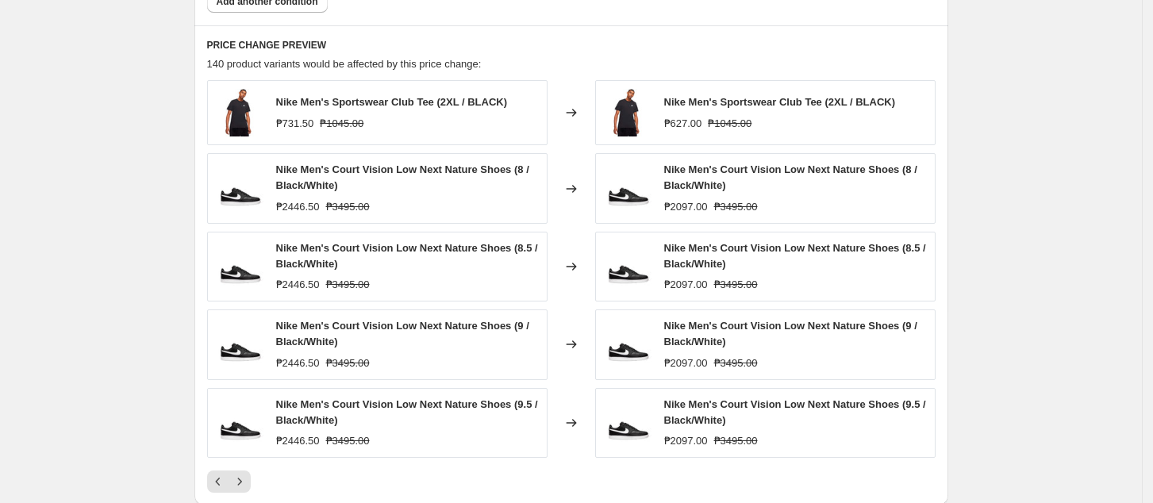
click at [241, 478] on icon "Next" at bounding box center [240, 482] width 16 height 16
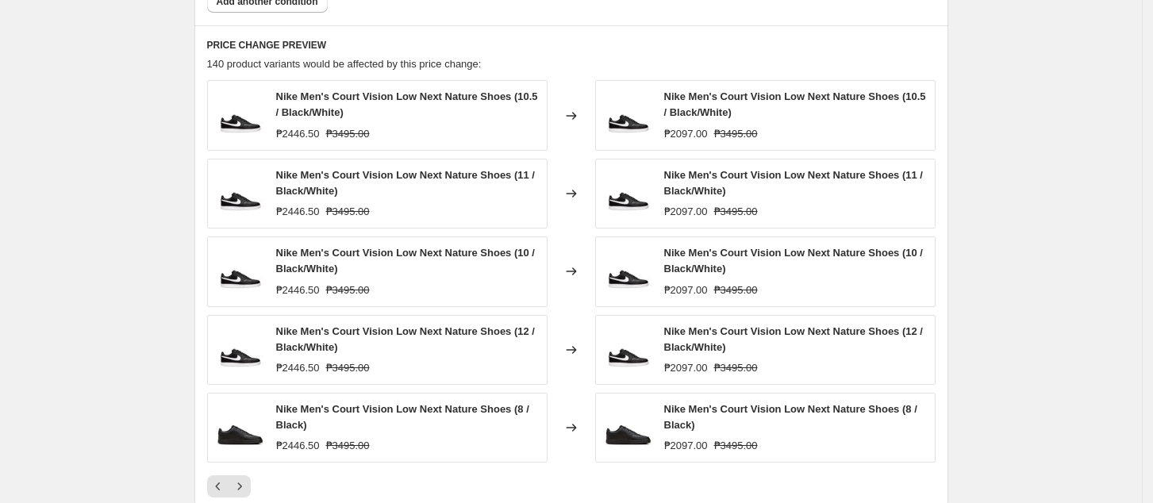
click at [241, 478] on icon "Next" at bounding box center [240, 486] width 16 height 16
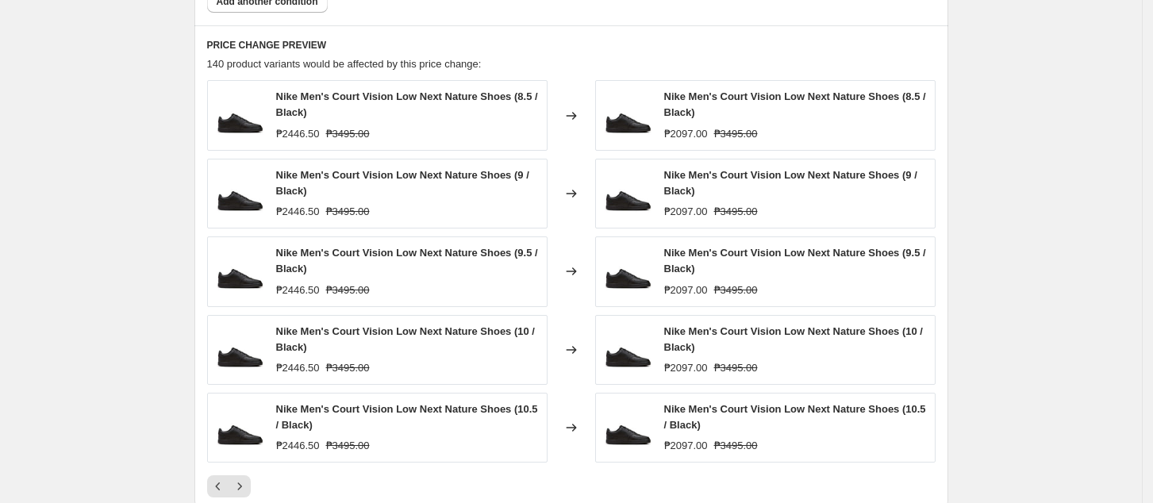
click at [241, 478] on icon "Next" at bounding box center [240, 486] width 16 height 16
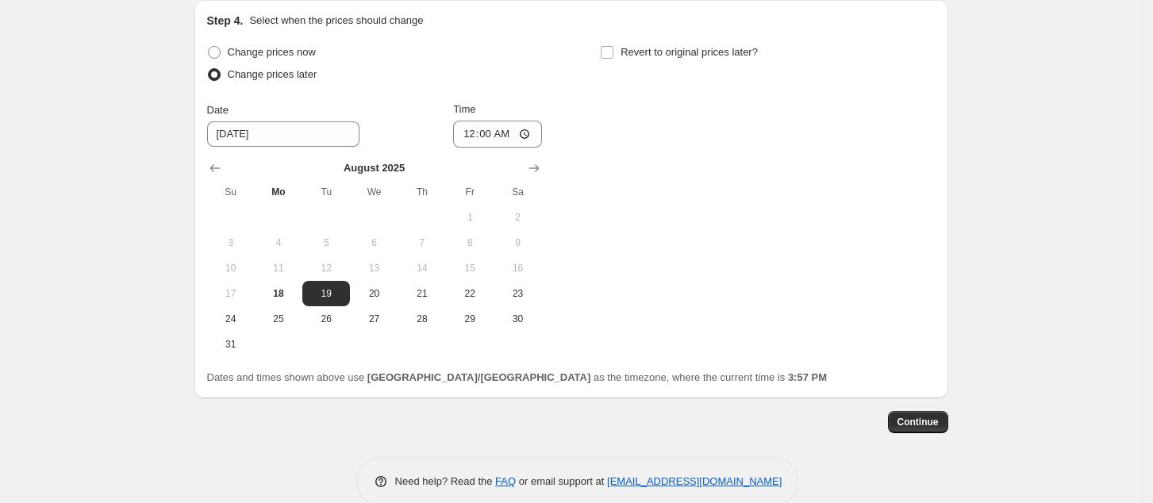
scroll to position [1583, 0]
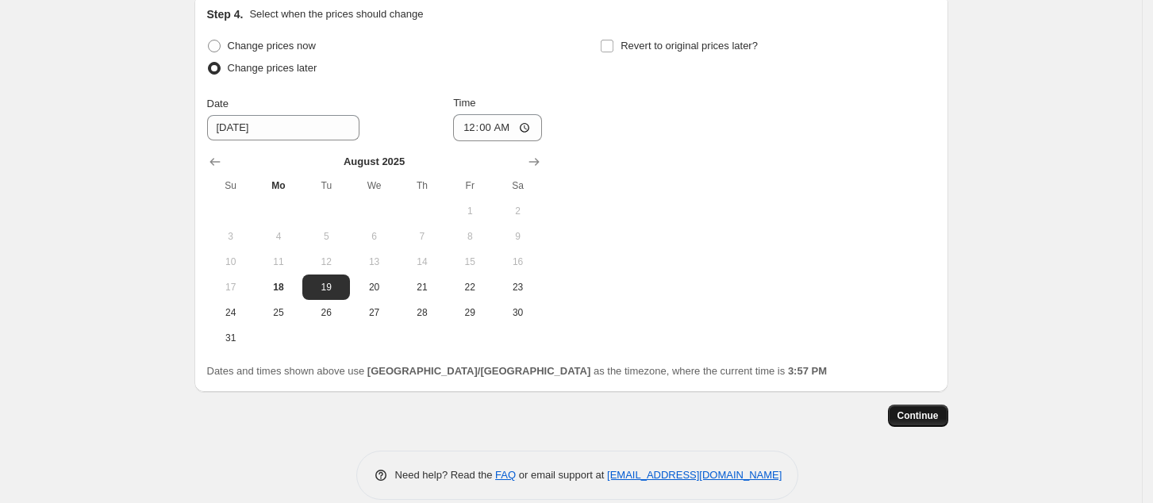
click at [938, 410] on span "Continue" at bounding box center [917, 415] width 41 height 13
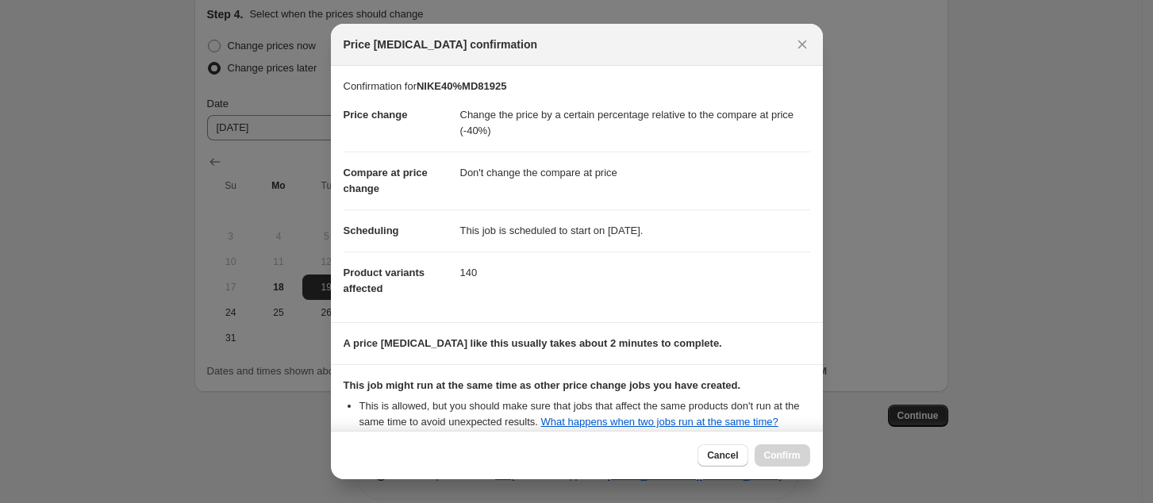
scroll to position [160, 0]
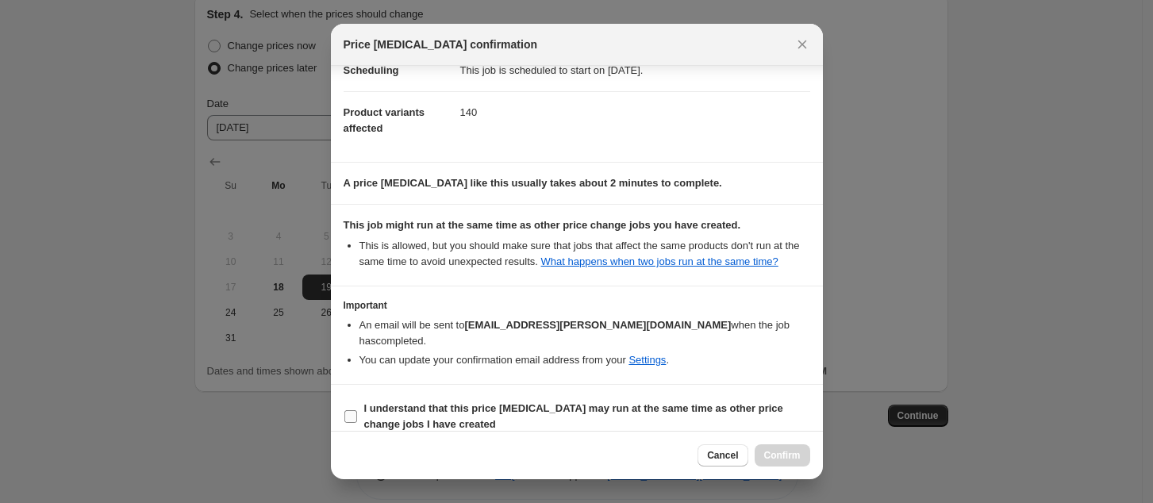
click at [567, 402] on b "I understand that this price [MEDICAL_DATA] may run at the same time as other p…" at bounding box center [573, 416] width 419 height 28
click at [357, 410] on input "I understand that this price [MEDICAL_DATA] may run at the same time as other p…" at bounding box center [350, 416] width 13 height 13
checkbox input "true"
click at [784, 466] on button "Confirm" at bounding box center [782, 455] width 56 height 22
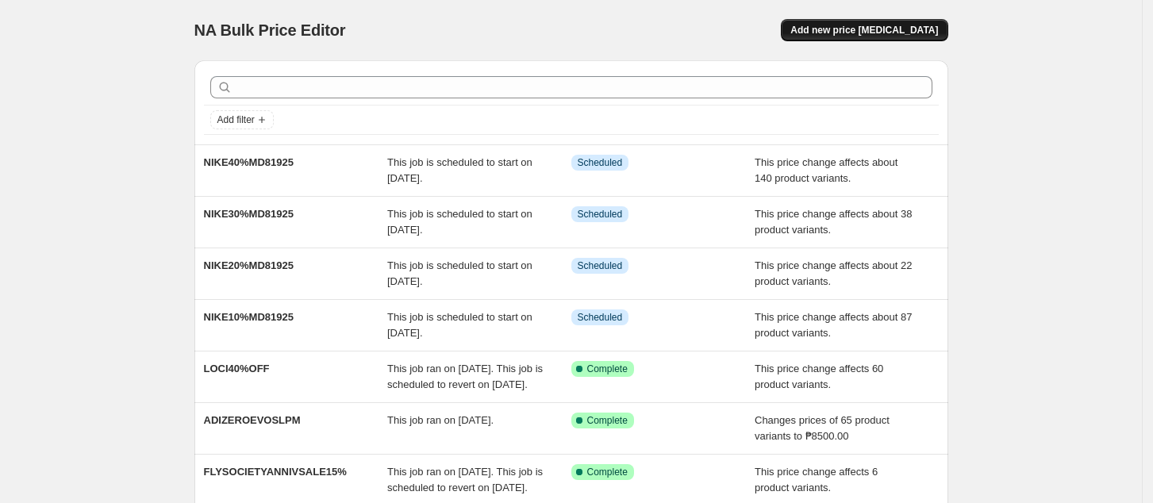
click at [882, 29] on span "Add new price [MEDICAL_DATA]" at bounding box center [864, 30] width 148 height 13
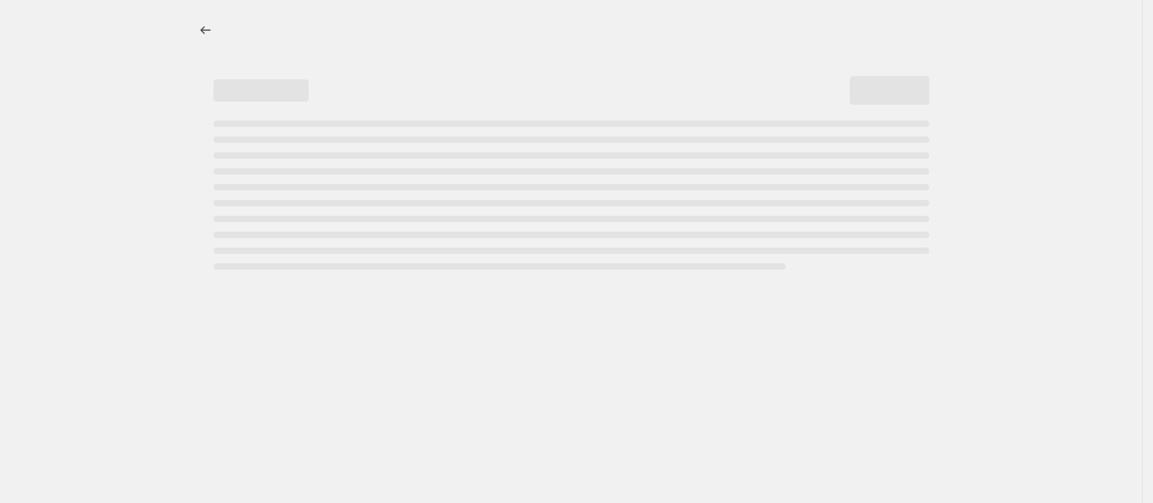
select select "percentage"
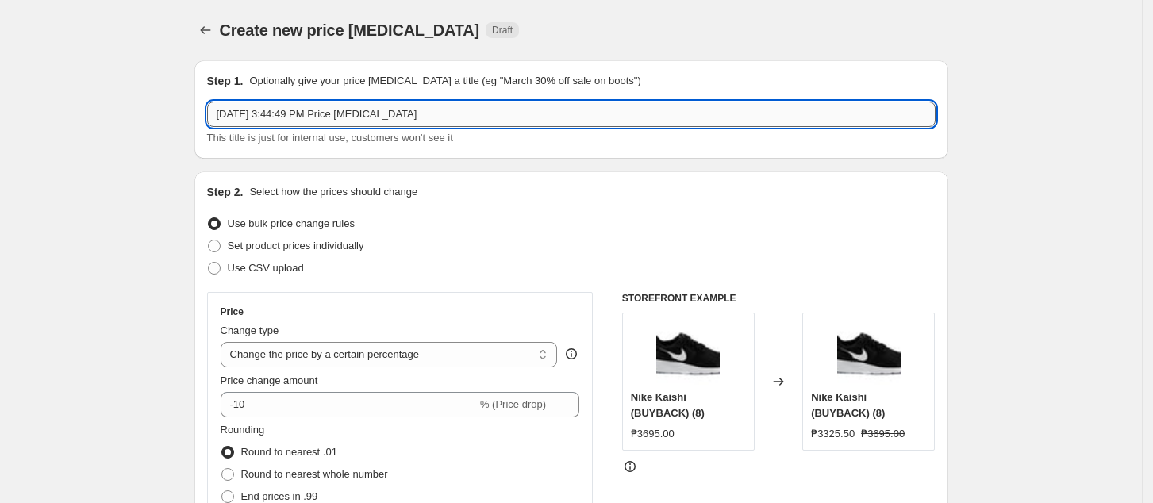
click at [369, 114] on input "[DATE] 3:44:49 PM Price [MEDICAL_DATA]" at bounding box center [571, 114] width 728 height 25
paste input "NIKE10%MD81925"
click at [250, 111] on input "NIKE10%MD81925" at bounding box center [571, 114] width 728 height 25
type input "NIKE50%MD81925"
click at [405, 356] on select "Change the price to a certain amount Change the price by a certain amount Chang…" at bounding box center [389, 354] width 337 height 25
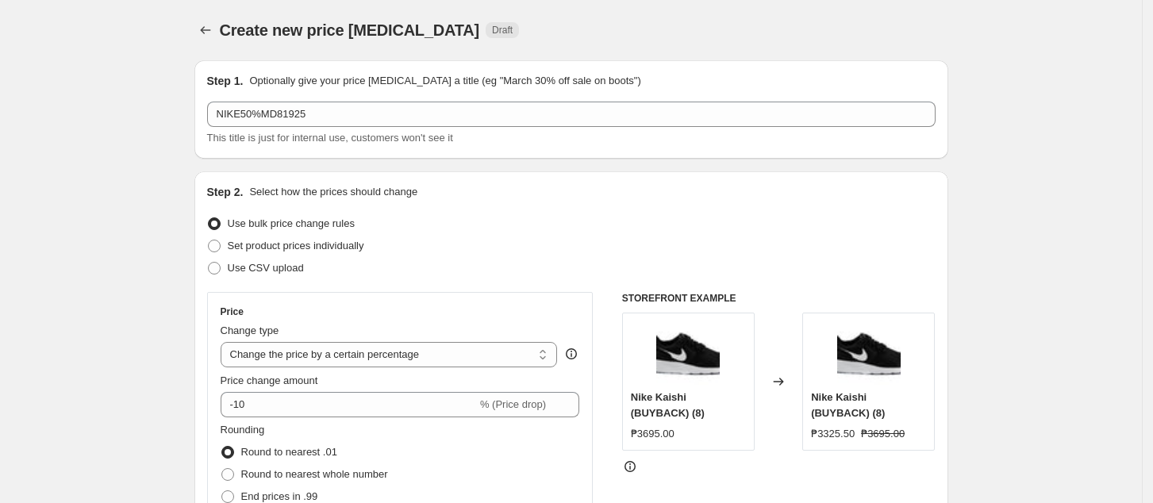
select select "pcap"
click at [225, 342] on select "Change the price to a certain amount Change the price by a certain amount Chang…" at bounding box center [389, 354] width 337 height 25
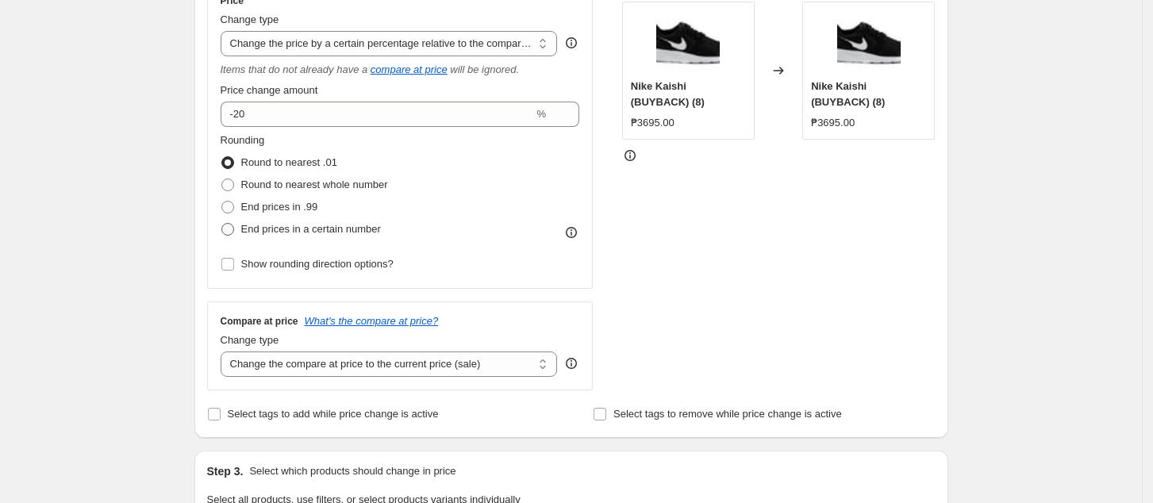
scroll to position [317, 0]
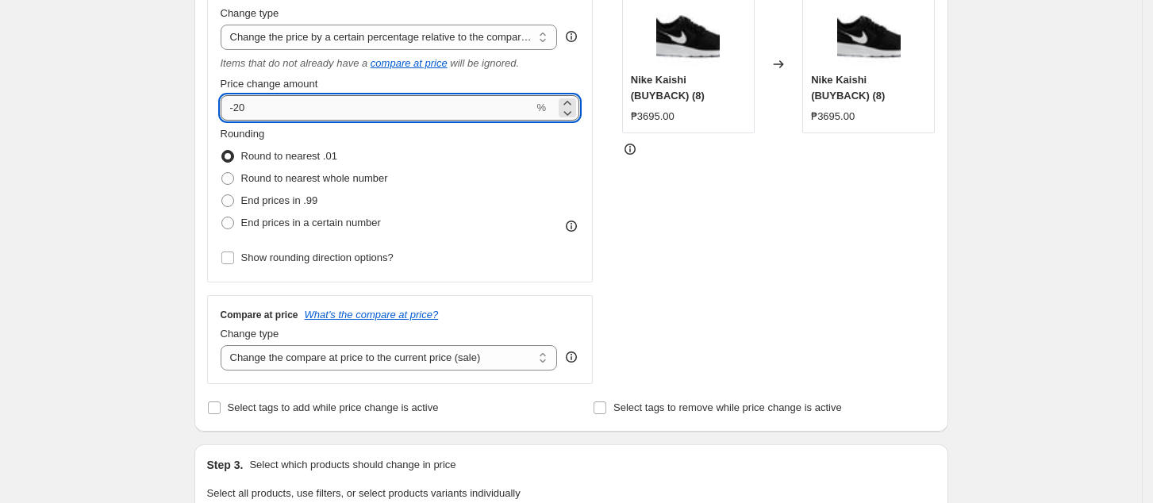
click at [266, 99] on input "-20" at bounding box center [377, 107] width 313 height 25
type input "-2"
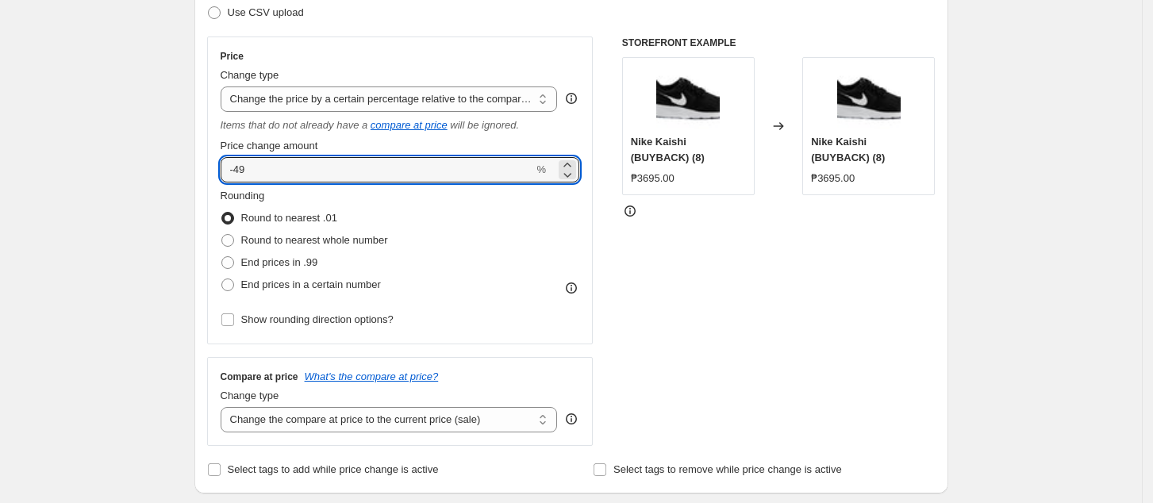
scroll to position [211, 0]
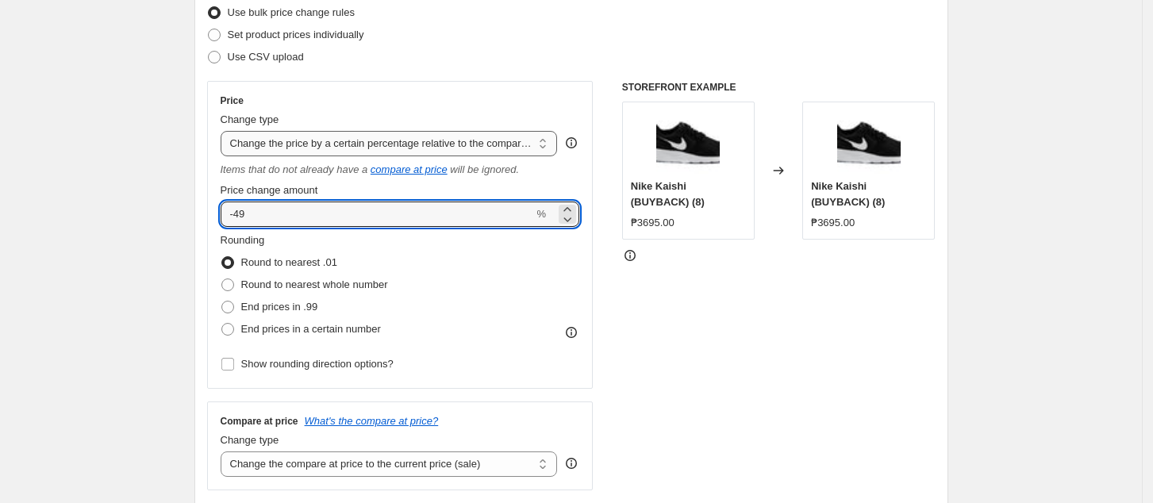
type input "-49"
click at [413, 144] on select "Change the price to a certain amount Change the price by a certain amount Chang…" at bounding box center [389, 143] width 337 height 25
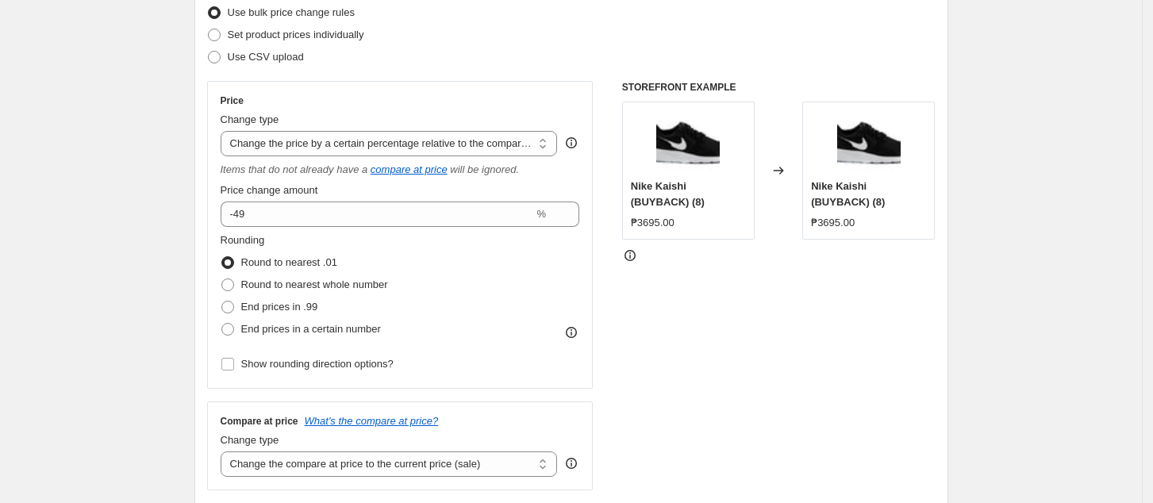
click at [225, 131] on select "Change the price to a certain amount Change the price by a certain amount Chang…" at bounding box center [389, 143] width 337 height 25
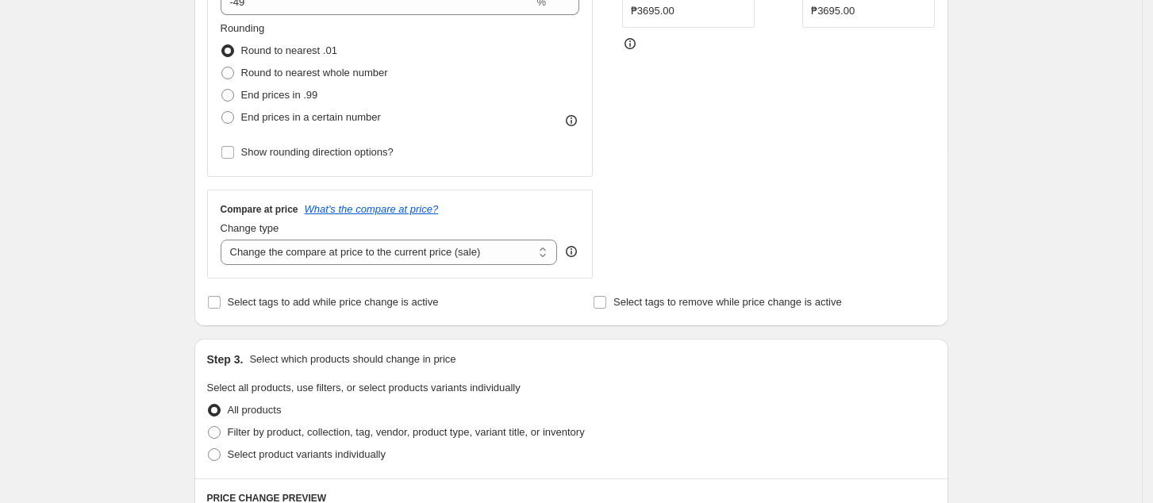
scroll to position [317, 0]
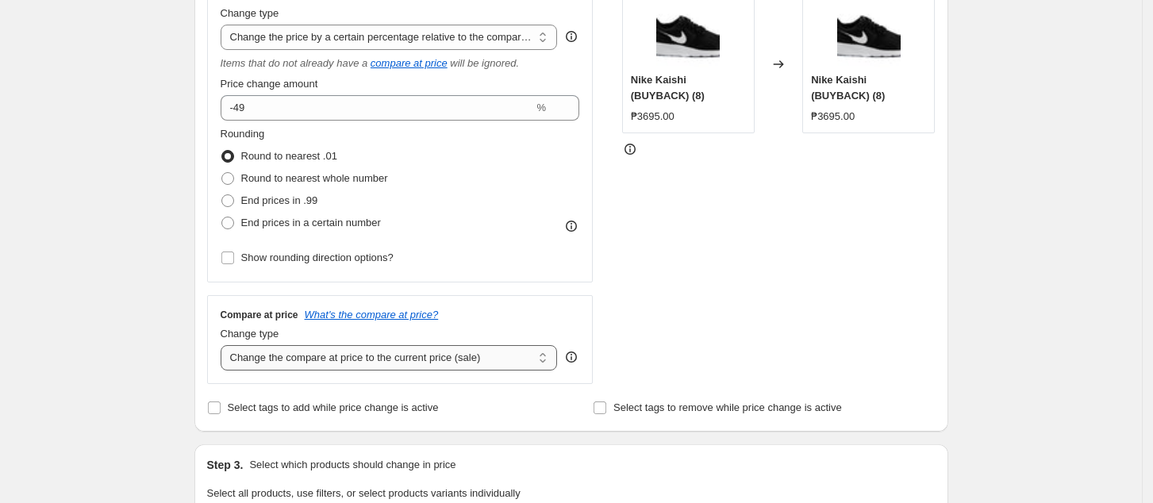
click at [377, 352] on select "Change the compare at price to the current price (sale) Change the compare at p…" at bounding box center [389, 357] width 337 height 25
select select "no_change"
click at [225, 346] on select "Change the compare at price to the current price (sale) Change the compare at p…" at bounding box center [389, 357] width 337 height 25
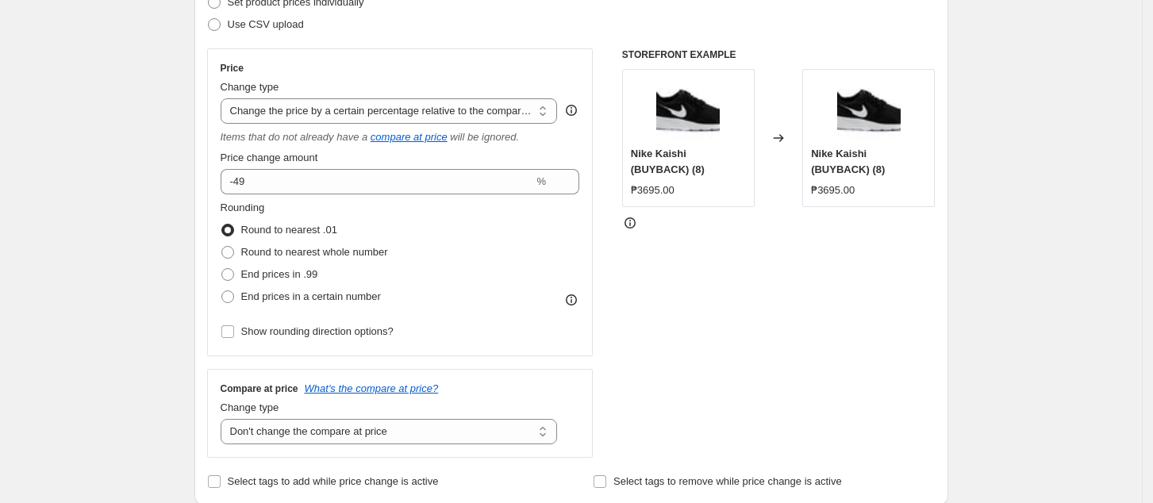
scroll to position [106, 0]
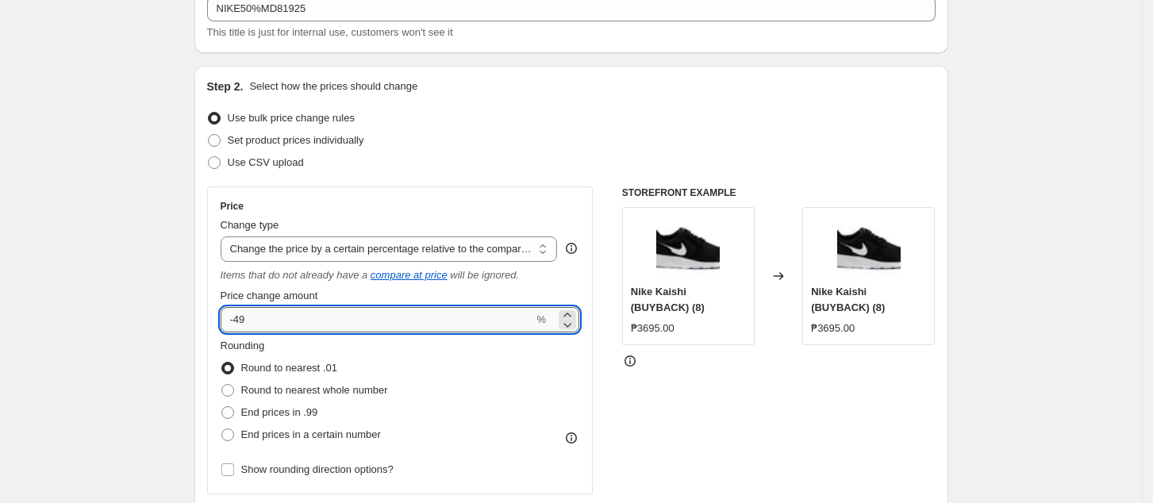
click at [298, 309] on input "-49" at bounding box center [377, 319] width 313 height 25
type input "-4"
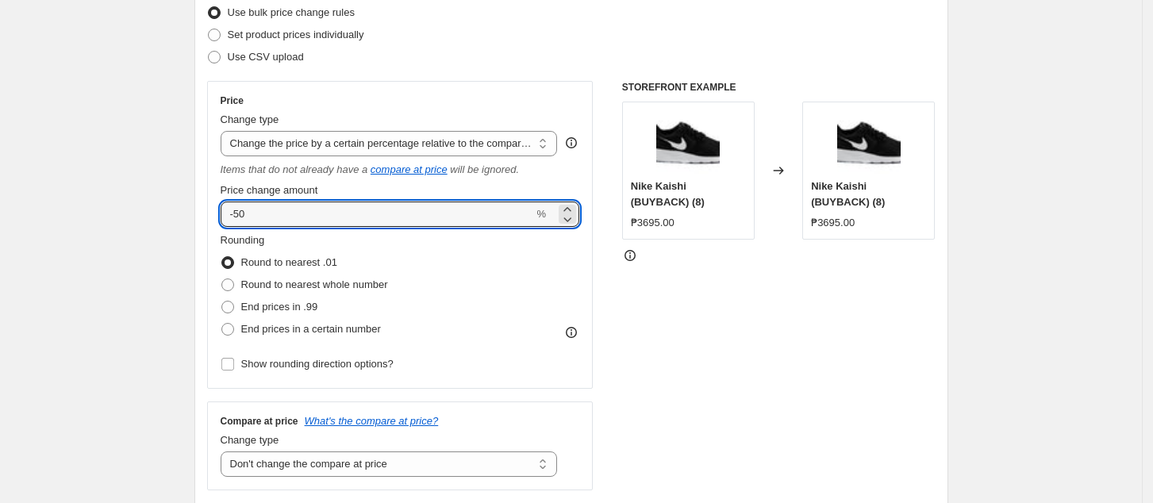
type input "-50"
click at [766, 320] on div "STOREFRONT EXAMPLE Nike Kaishi (BUYBACK) (8) ₱3695.00 Changed to Nike Kaishi (B…" at bounding box center [778, 285] width 313 height 409
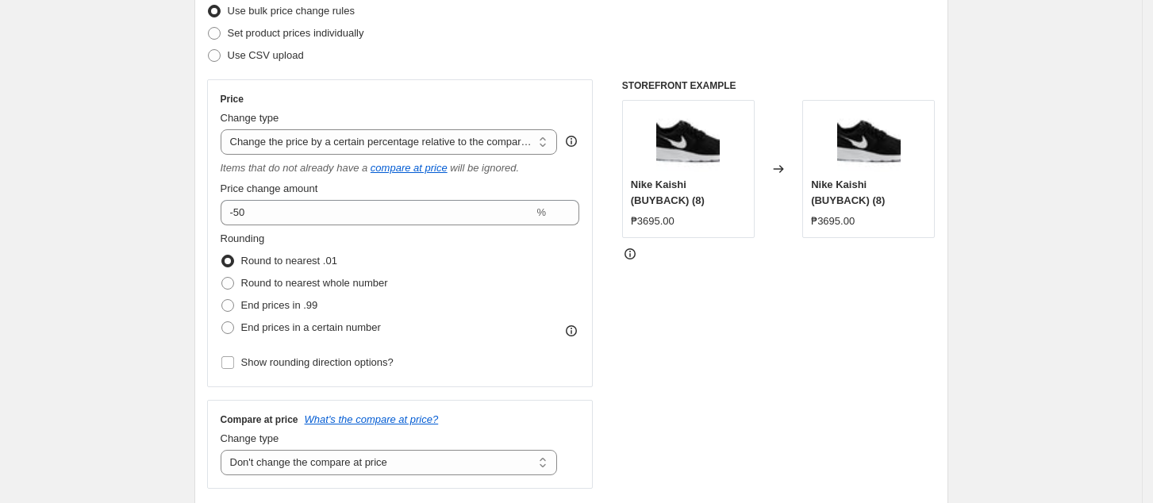
scroll to position [211, 0]
click at [450, 140] on select "Change the price to a certain amount Change the price by a certain amount Chang…" at bounding box center [389, 143] width 337 height 25
drag, startPoint x: 775, startPoint y: 425, endPoint x: 681, endPoint y: 391, distance: 99.6
click at [777, 420] on div "STOREFRONT EXAMPLE Nike Kaishi (BUYBACK) (8) ₱3695.00 Changed to Nike Kaishi (B…" at bounding box center [778, 285] width 313 height 409
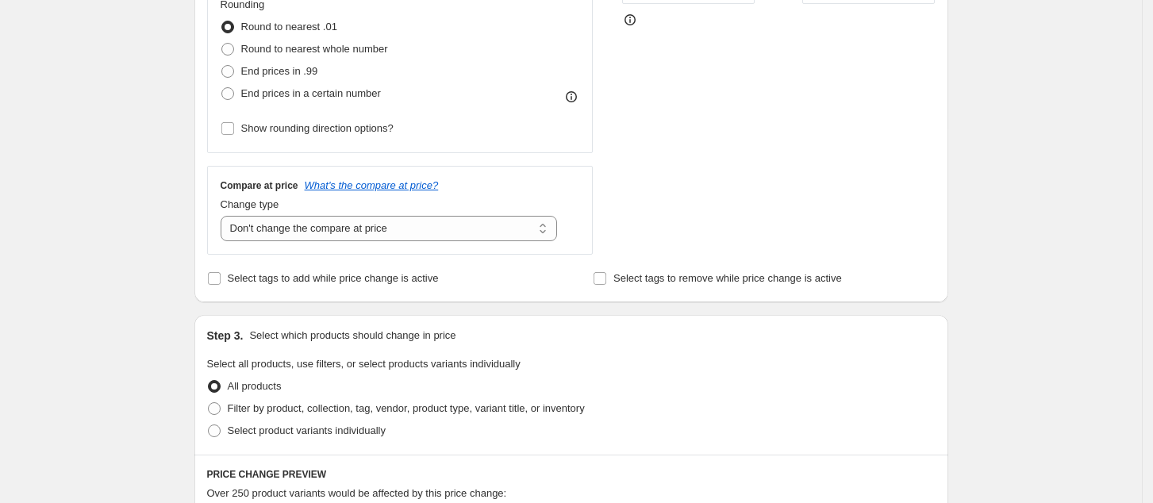
scroll to position [635, 0]
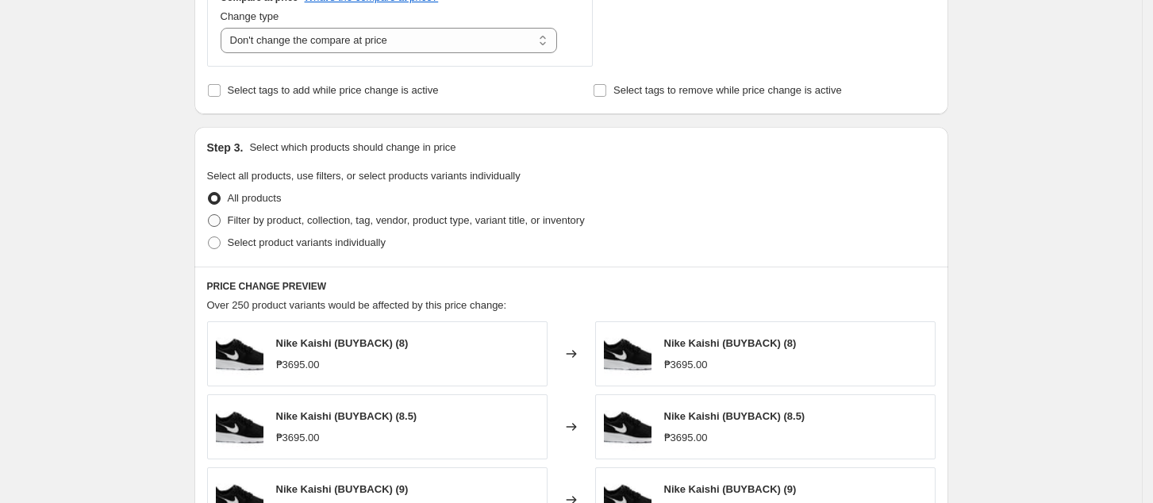
click at [273, 225] on span "Filter by product, collection, tag, vendor, product type, variant title, or inv…" at bounding box center [406, 220] width 357 height 12
click at [209, 215] on input "Filter by product, collection, tag, vendor, product type, variant title, or inv…" at bounding box center [208, 214] width 1 height 1
radio input "true"
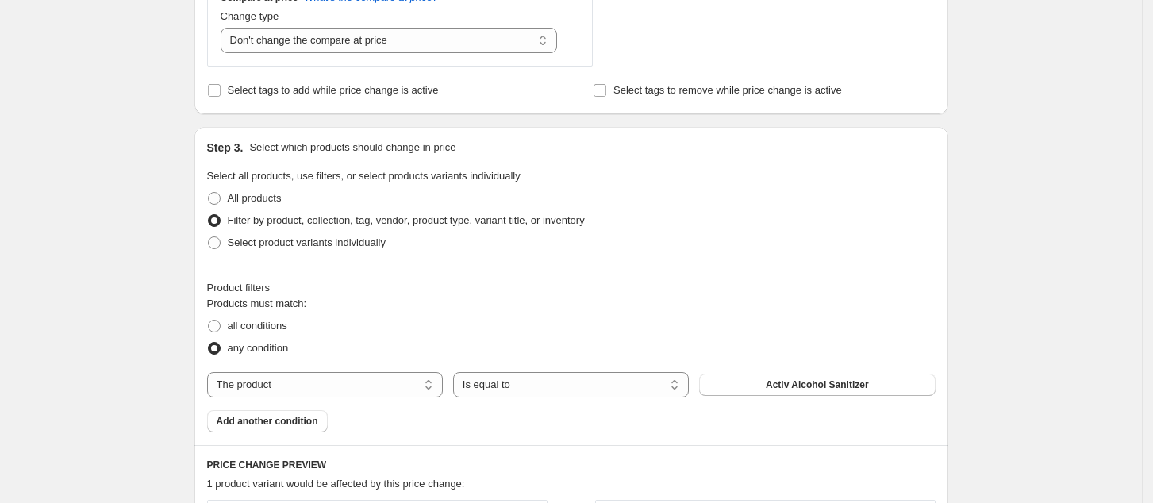
scroll to position [846, 0]
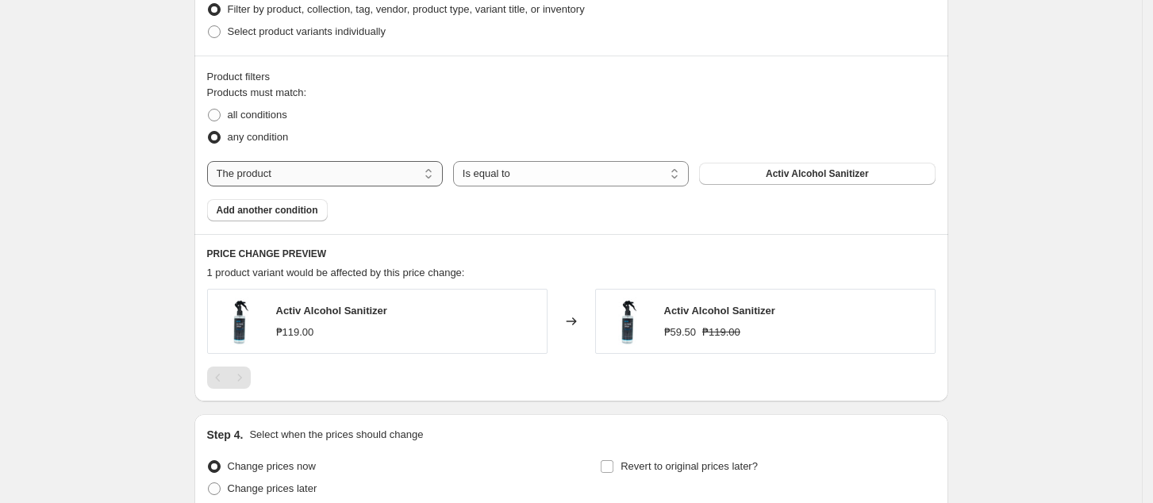
drag, startPoint x: 305, startPoint y: 172, endPoint x: 310, endPoint y: 180, distance: 9.3
click at [305, 172] on select "The product The product's collection The product's tag The product's vendor The…" at bounding box center [325, 173] width 236 height 25
select select "collection"
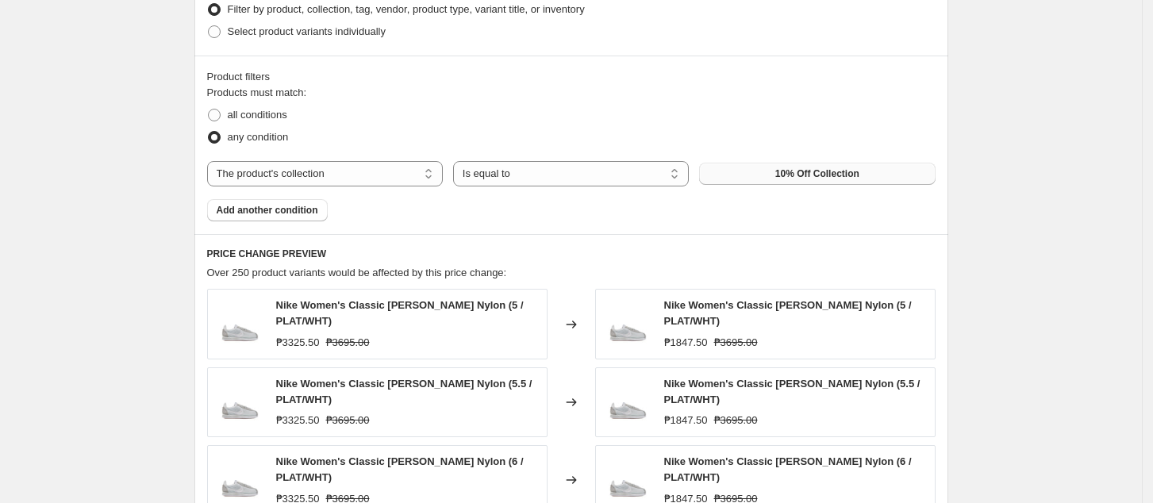
click at [793, 177] on span "10% Off Collection" at bounding box center [817, 173] width 84 height 13
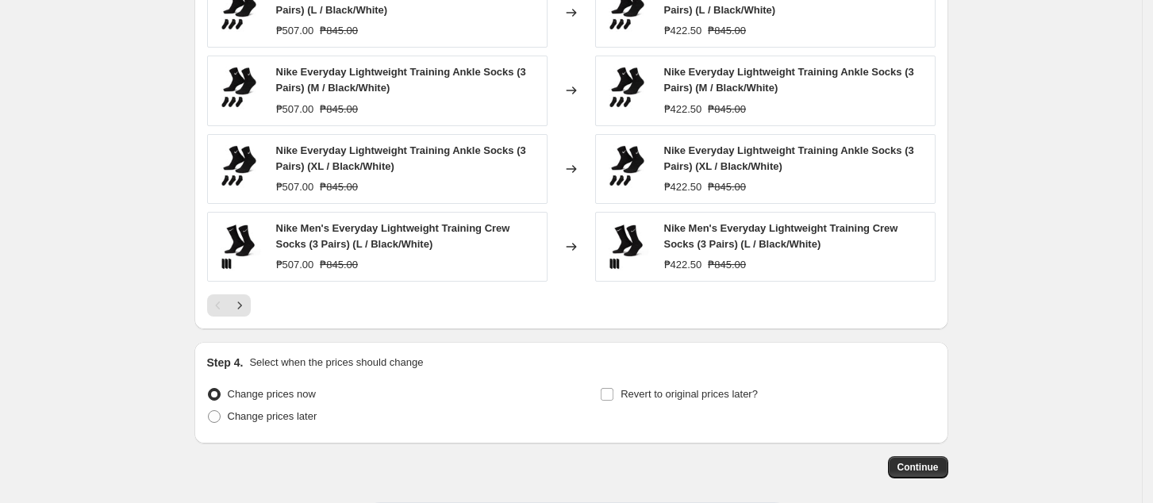
scroll to position [1307, 0]
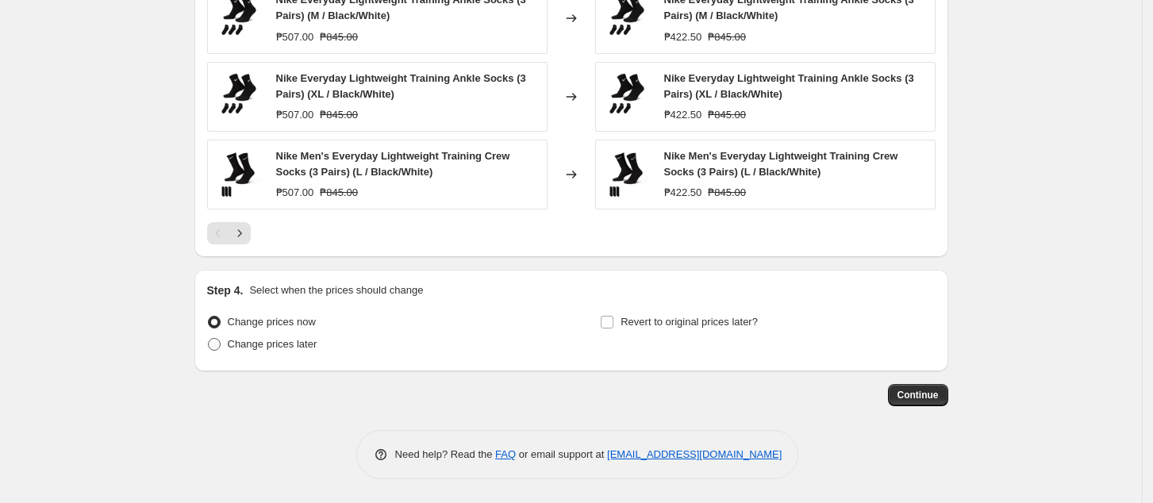
click at [282, 346] on span "Change prices later" at bounding box center [273, 344] width 90 height 12
click at [209, 339] on input "Change prices later" at bounding box center [208, 338] width 1 height 1
radio input "true"
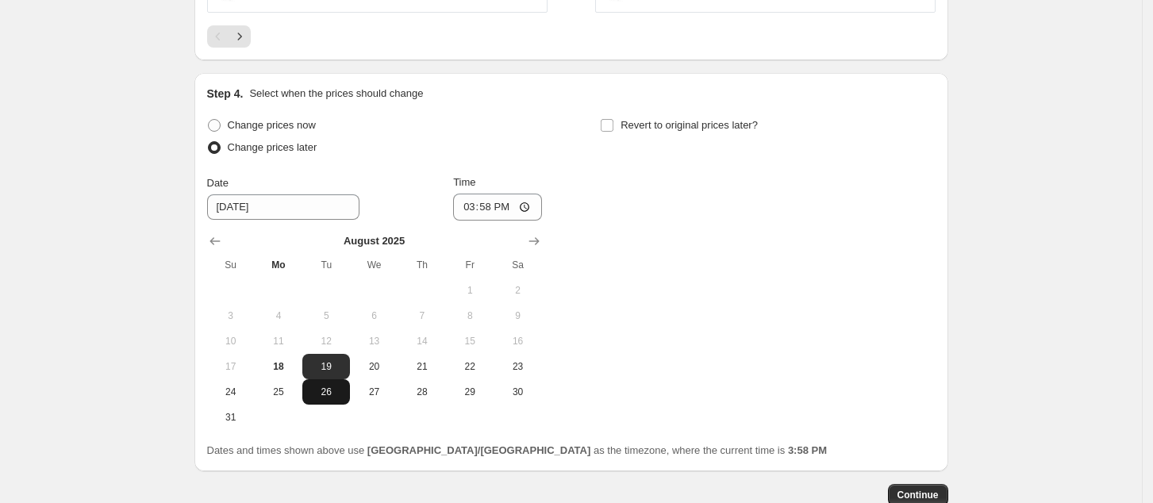
scroll to position [1604, 0]
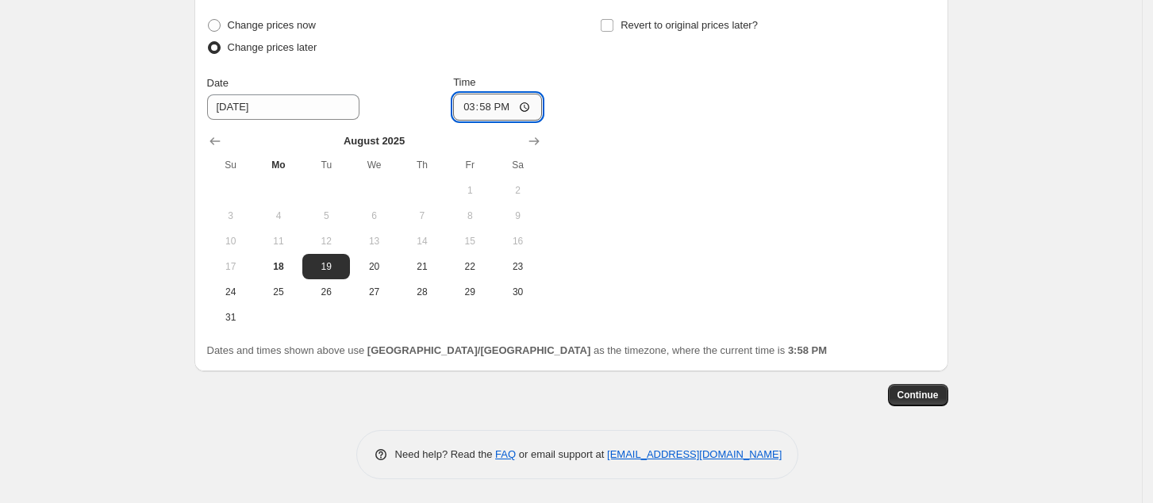
click at [476, 108] on input "15:58" at bounding box center [497, 107] width 89 height 27
type input "00:00"
click at [766, 267] on div "Change prices now Change prices later Date [DATE] Time 00:00 [DATE] Su Mo Tu We…" at bounding box center [571, 172] width 728 height 316
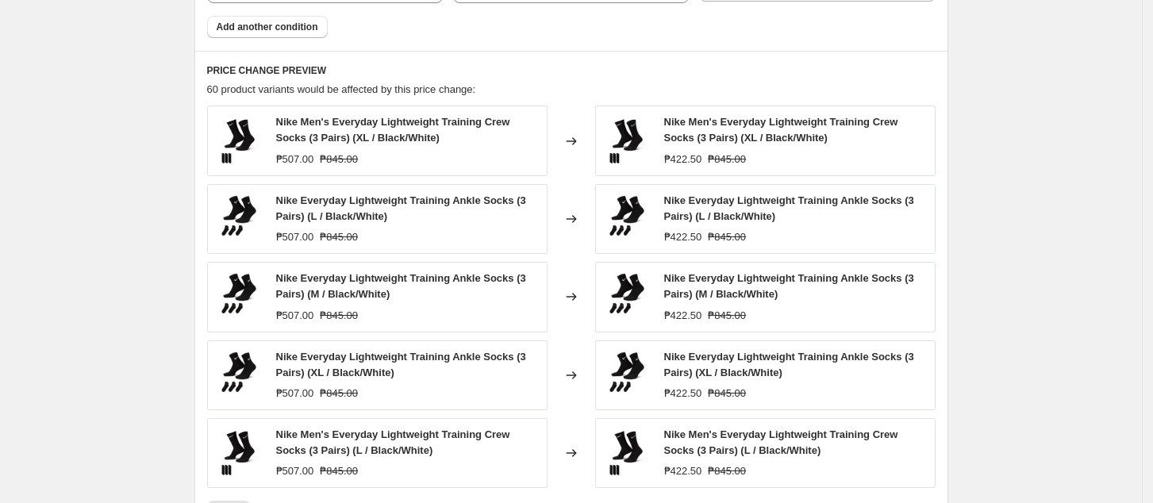
scroll to position [1075, 0]
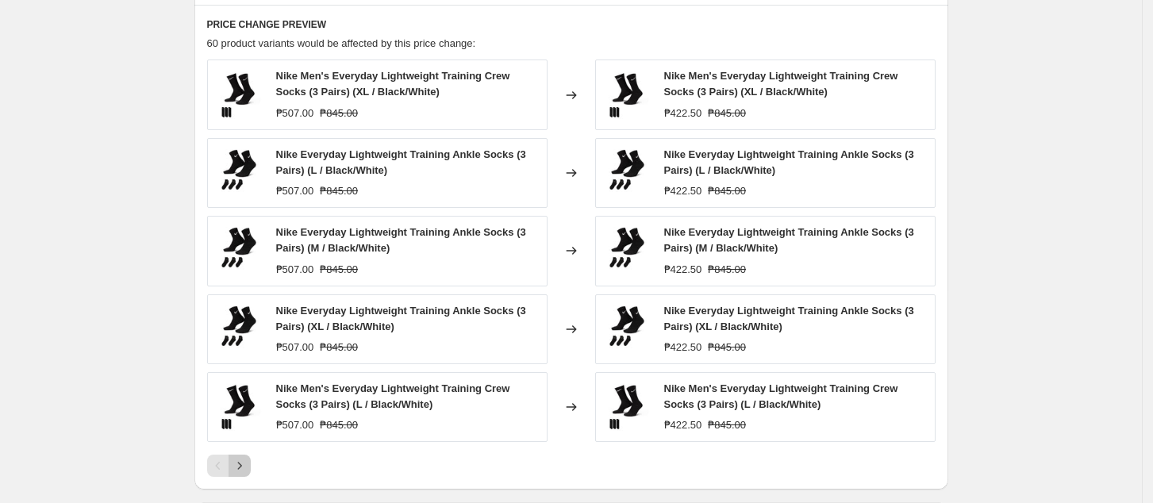
click at [241, 464] on icon "Next" at bounding box center [240, 466] width 16 height 16
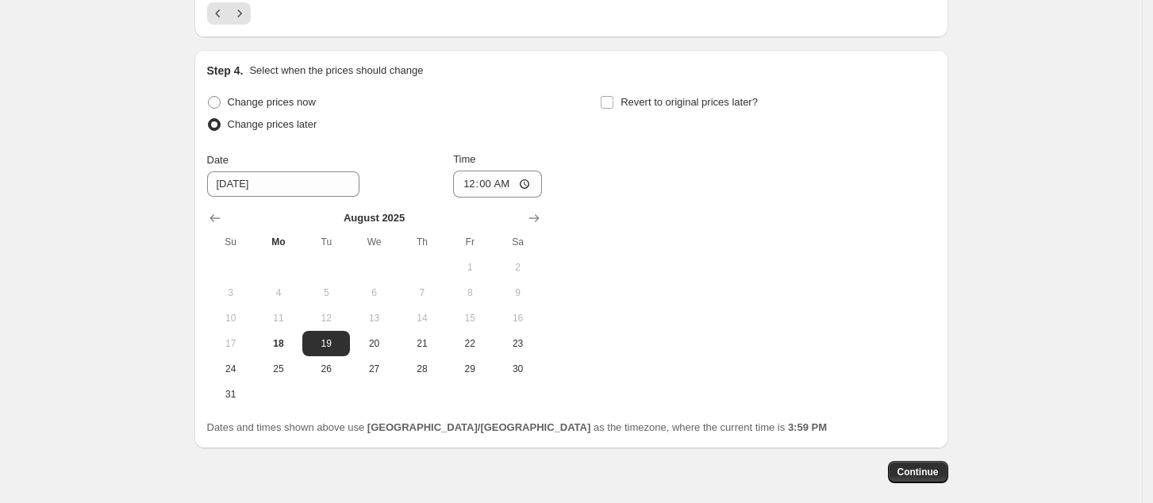
scroll to position [1604, 0]
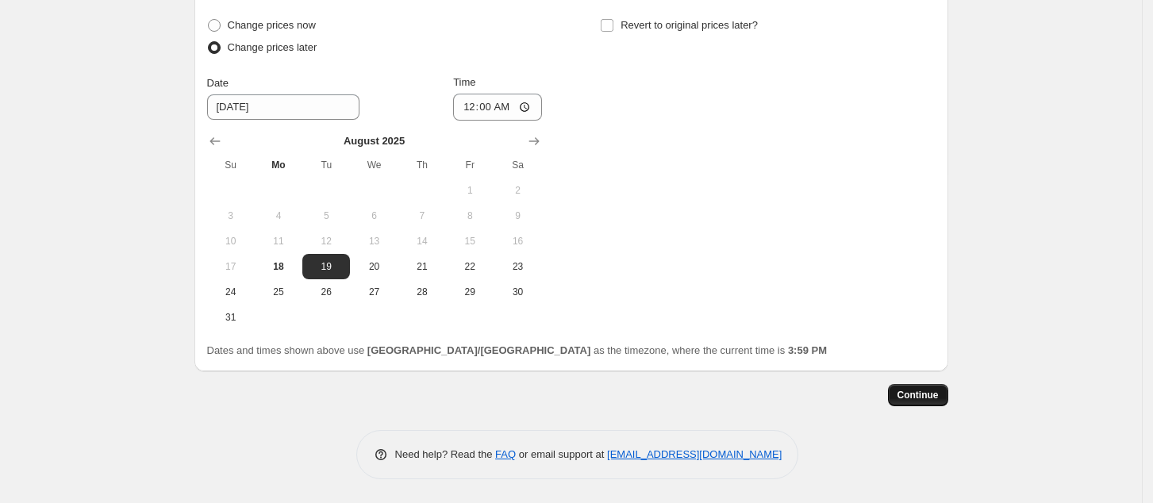
click at [913, 395] on span "Continue" at bounding box center [917, 395] width 41 height 13
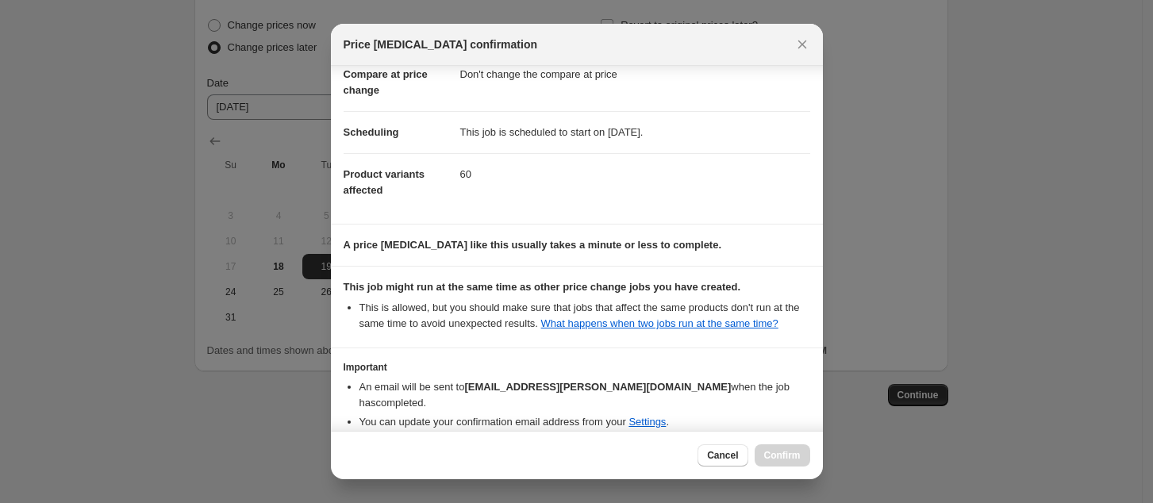
scroll to position [160, 0]
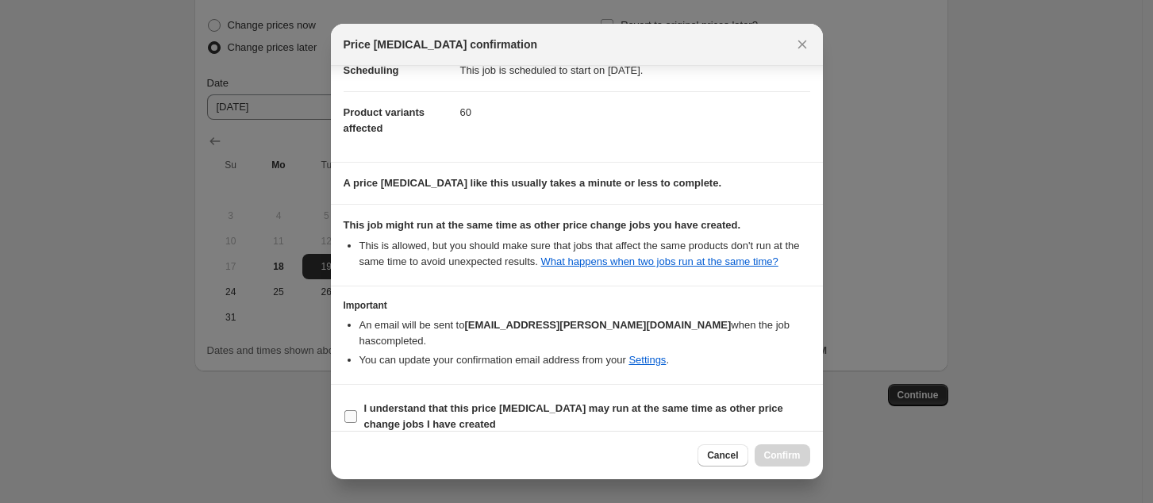
click at [636, 402] on b "I understand that this price [MEDICAL_DATA] may run at the same time as other p…" at bounding box center [573, 416] width 419 height 28
click at [357, 410] on input "I understand that this price [MEDICAL_DATA] may run at the same time as other p…" at bounding box center [350, 416] width 13 height 13
checkbox input "true"
click at [785, 446] on button "Confirm" at bounding box center [782, 455] width 56 height 22
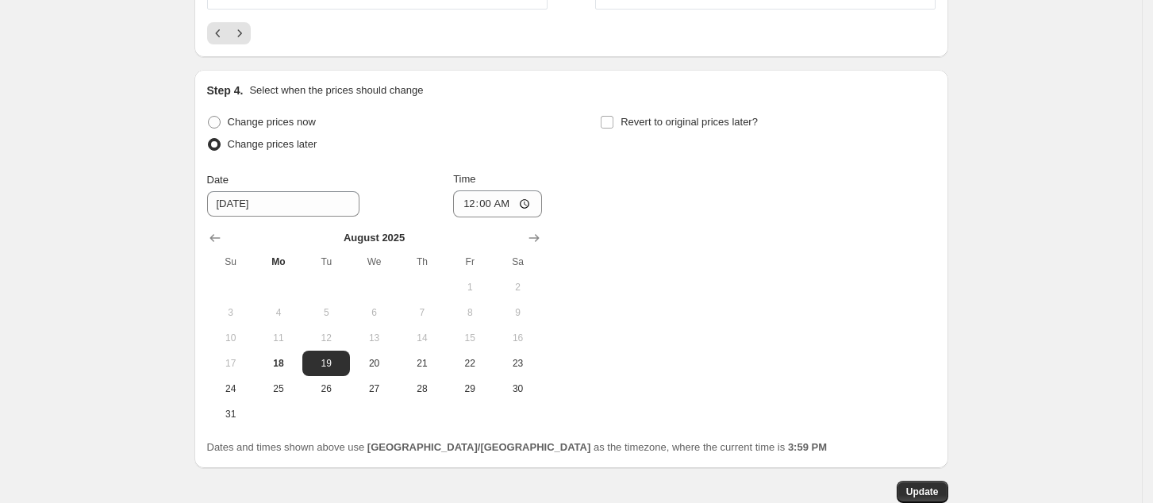
scroll to position [1287, 0]
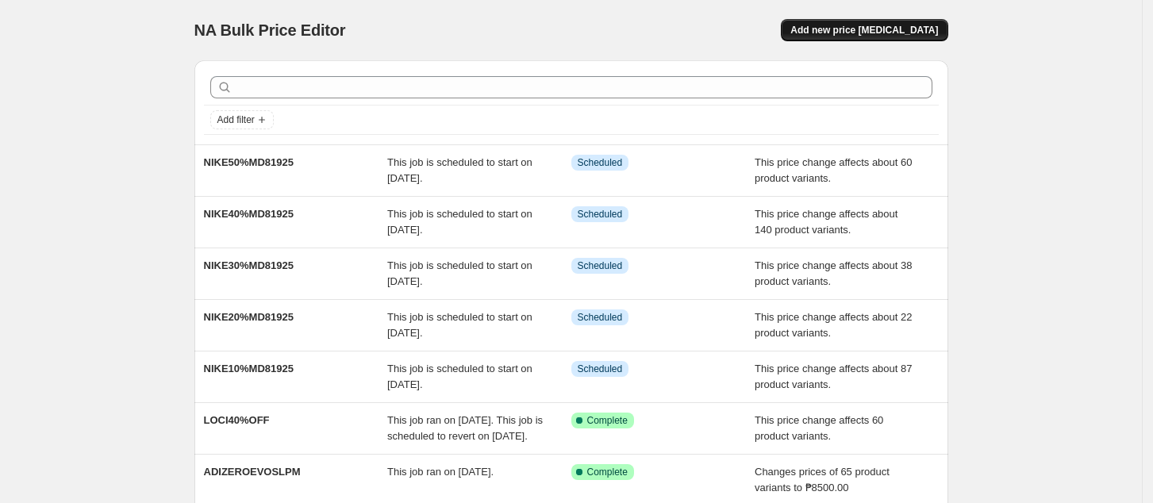
click at [910, 29] on span "Add new price [MEDICAL_DATA]" at bounding box center [864, 30] width 148 height 13
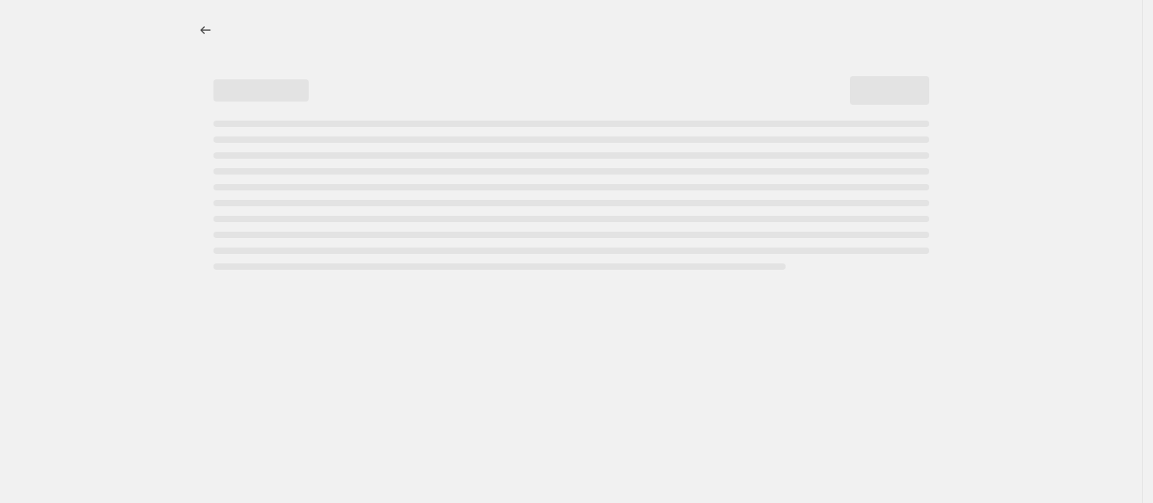
select select "percentage"
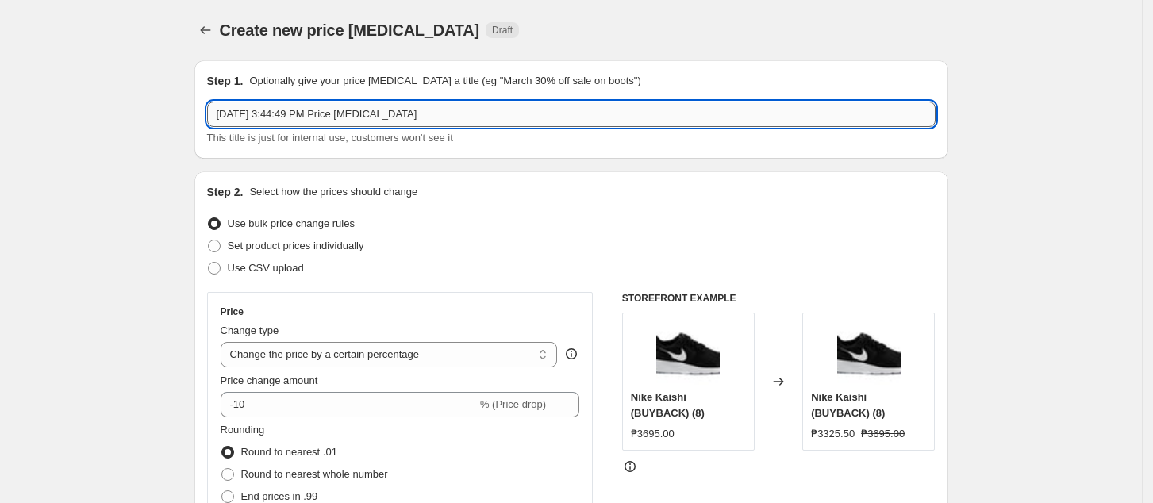
click at [430, 106] on input "[DATE] 3:44:49 PM Price [MEDICAL_DATA]" at bounding box center [571, 114] width 728 height 25
paste input "NIKE10%MD81925"
click at [248, 117] on input "NIKE10%MD81925" at bounding box center [571, 114] width 728 height 25
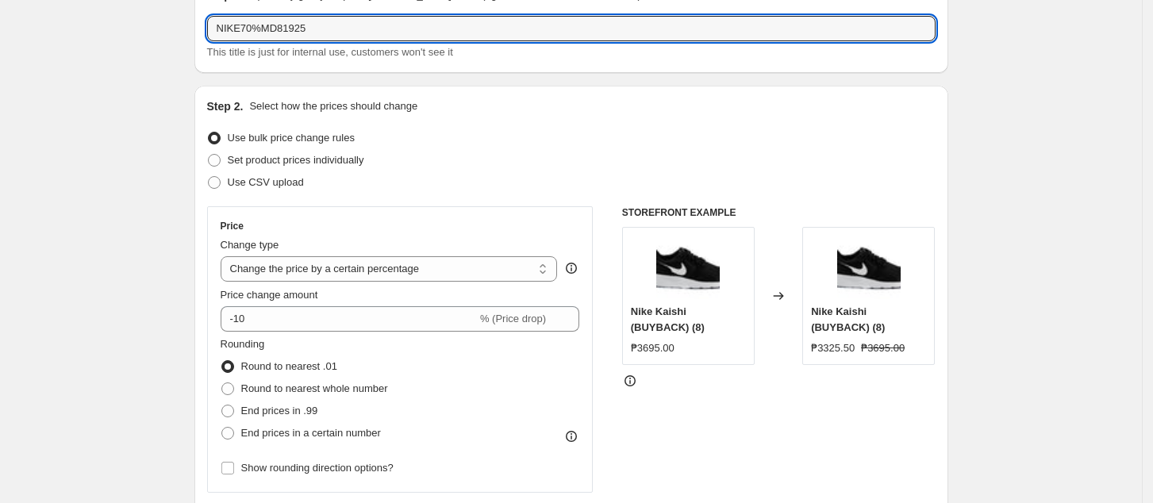
scroll to position [106, 0]
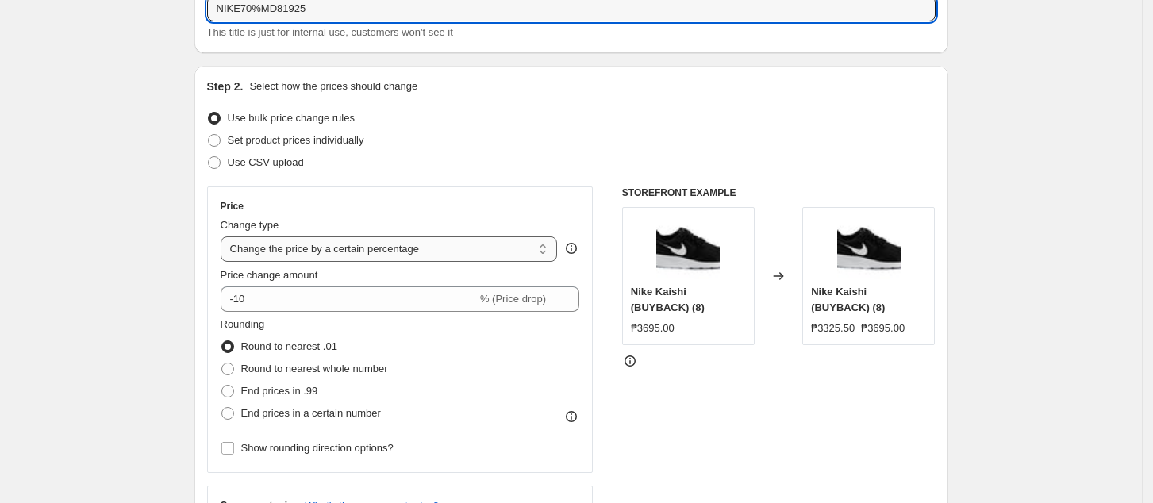
type input "NIKE70%MD81925"
click at [399, 246] on select "Change the price to a certain amount Change the price by a certain amount Chang…" at bounding box center [389, 248] width 337 height 25
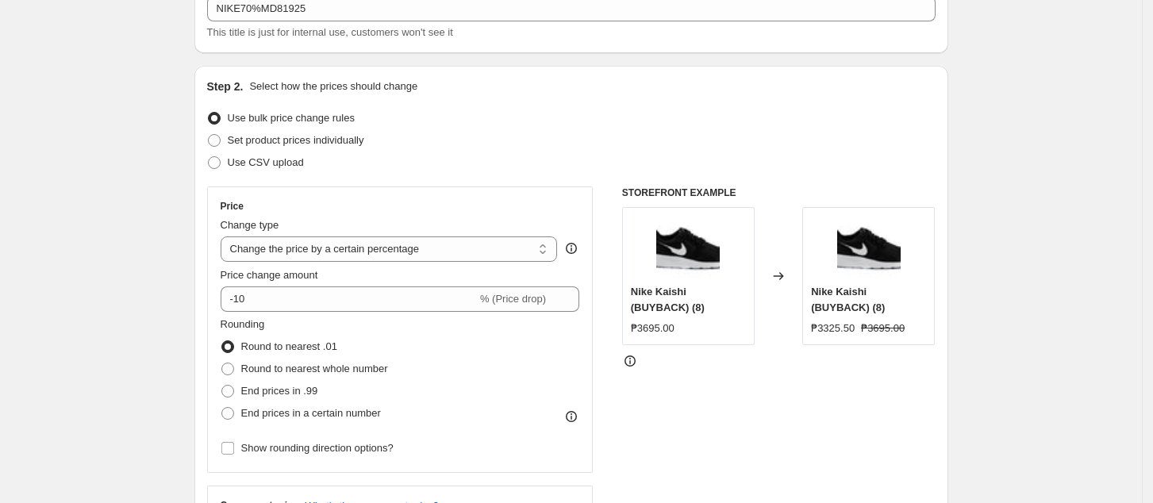
select select "pcap"
click at [225, 236] on select "Change the price to a certain amount Change the price by a certain amount Chang…" at bounding box center [389, 248] width 337 height 25
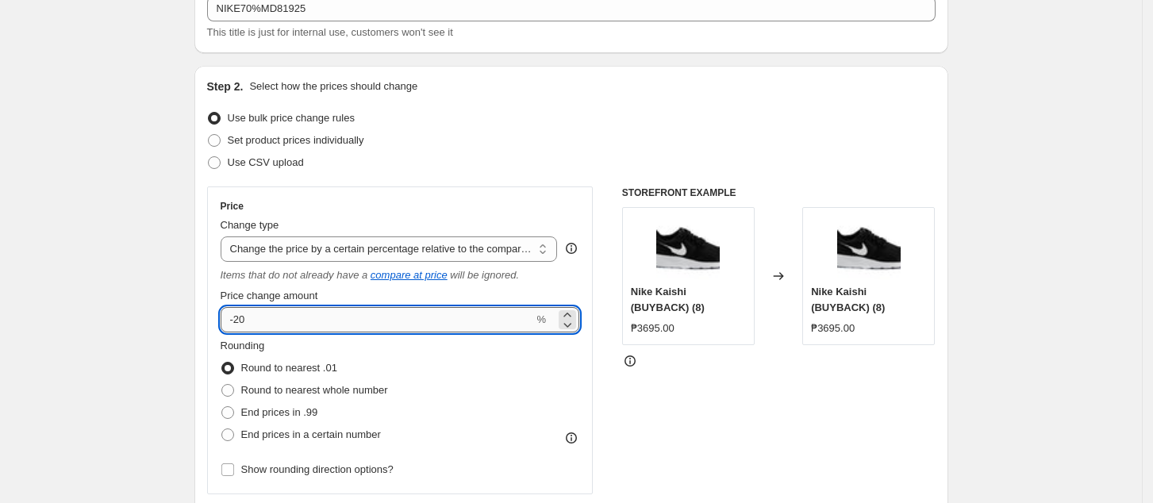
click at [330, 328] on input "-20" at bounding box center [377, 319] width 313 height 25
type input "-2"
type input "-70"
drag, startPoint x: 747, startPoint y: 439, endPoint x: 741, endPoint y: 454, distance: 16.1
click at [747, 439] on div "STOREFRONT EXAMPLE Nike Kaishi (BUYBACK) (8) ₱3695.00 Changed to Nike Kaishi (B…" at bounding box center [778, 390] width 313 height 409
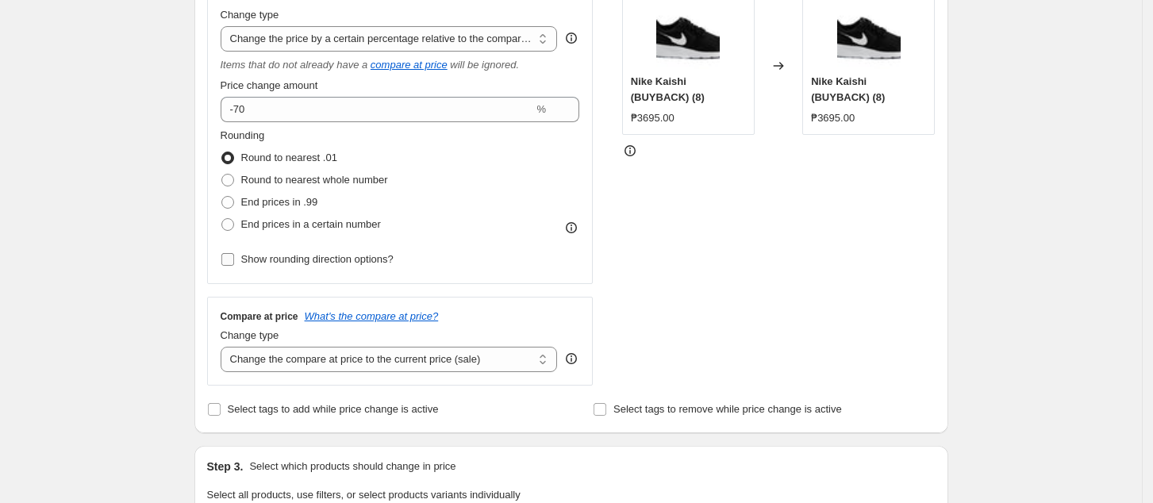
scroll to position [317, 0]
click at [374, 352] on select "Change the compare at price to the current price (sale) Change the compare at p…" at bounding box center [389, 357] width 337 height 25
select select "no_change"
click at [225, 346] on select "Change the compare at price to the current price (sale) Change the compare at p…" at bounding box center [389, 357] width 337 height 25
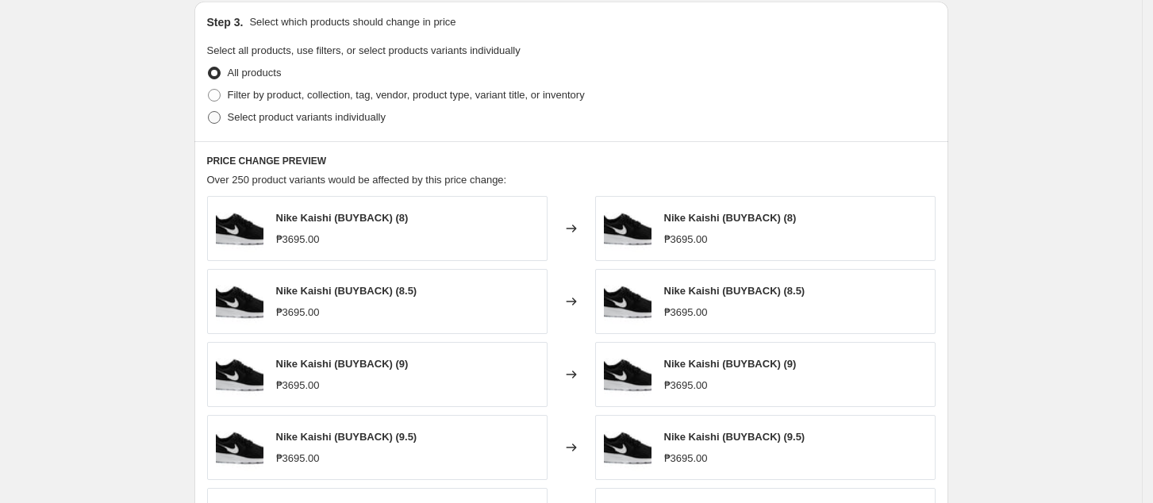
scroll to position [740, 0]
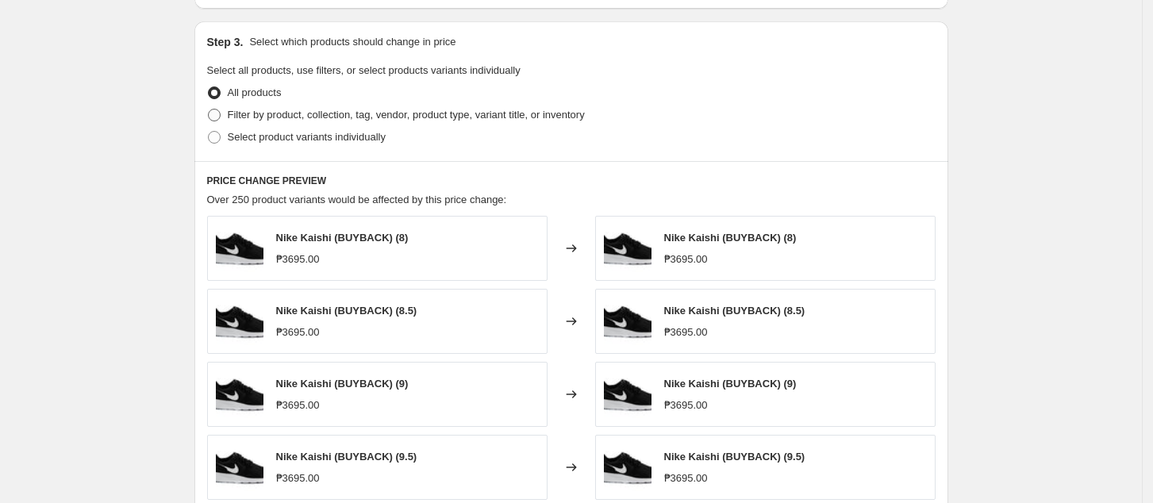
click at [278, 113] on span "Filter by product, collection, tag, vendor, product type, variant title, or inv…" at bounding box center [406, 115] width 357 height 12
click at [209, 109] on input "Filter by product, collection, tag, vendor, product type, variant title, or inv…" at bounding box center [208, 109] width 1 height 1
radio input "true"
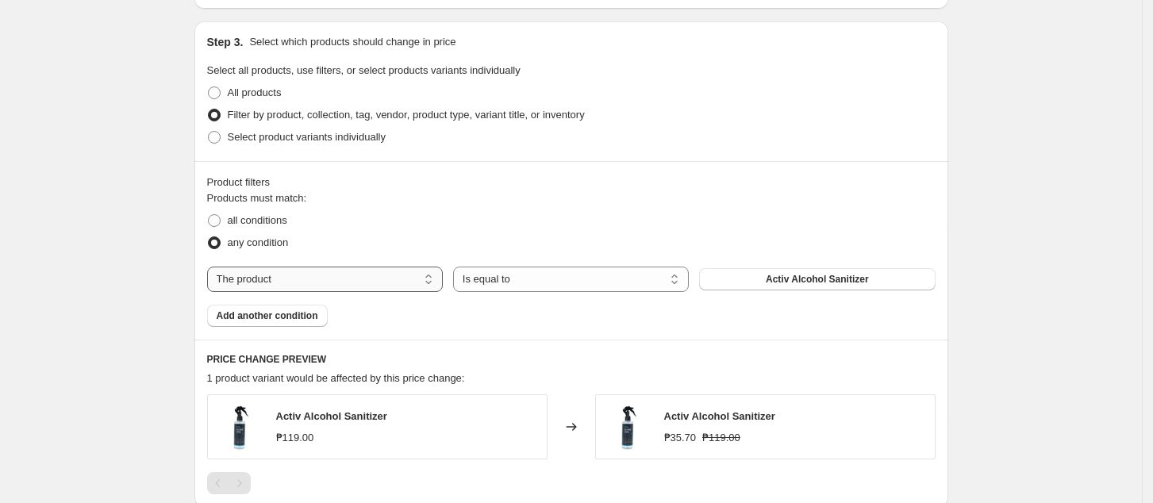
click at [374, 277] on select "The product The product's collection The product's tag The product's vendor The…" at bounding box center [325, 279] width 236 height 25
select select "collection"
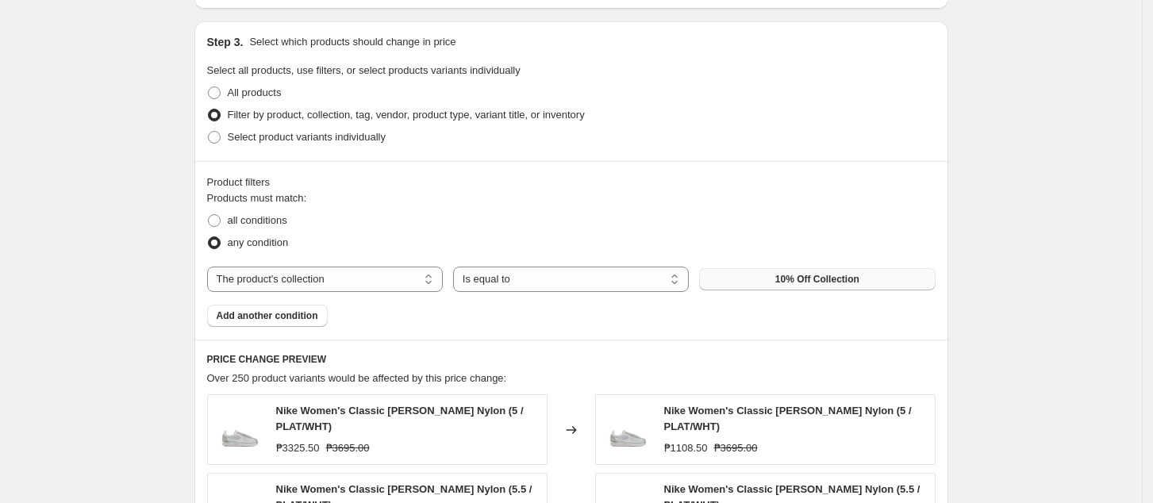
click at [767, 271] on button "10% Off Collection" at bounding box center [817, 279] width 236 height 22
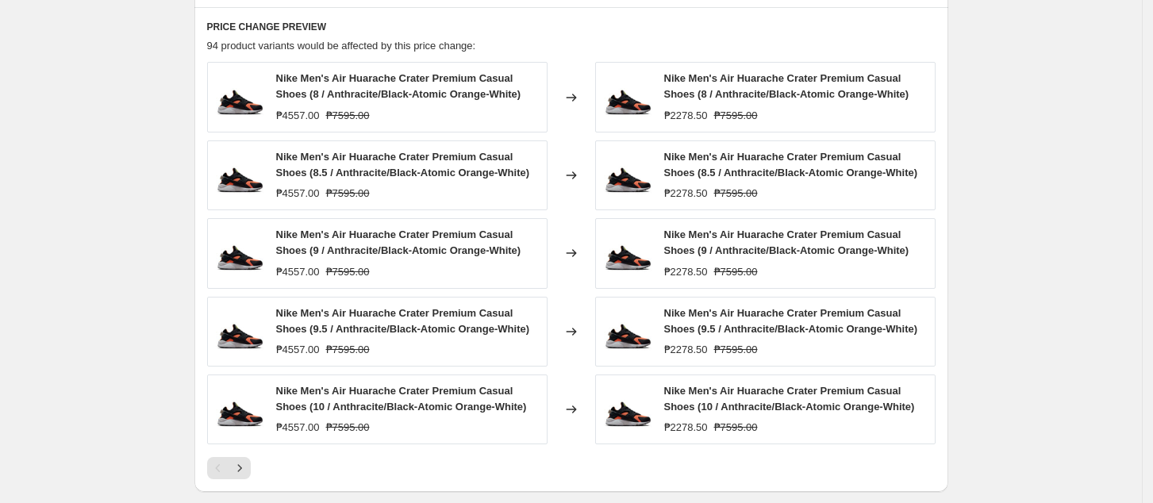
scroll to position [1163, 0]
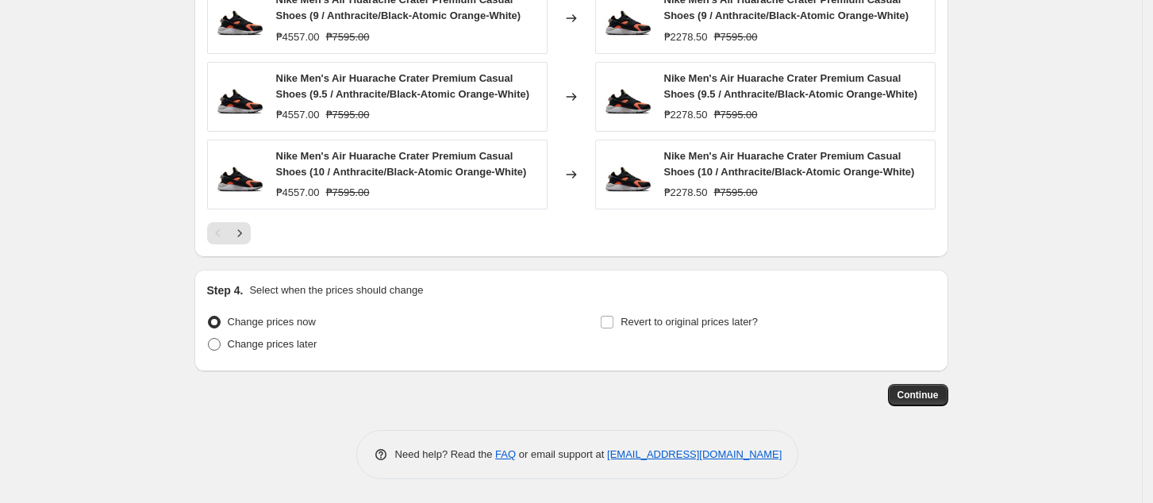
click at [271, 352] on span "Change prices later" at bounding box center [273, 344] width 90 height 16
click at [209, 339] on input "Change prices later" at bounding box center [208, 338] width 1 height 1
radio input "true"
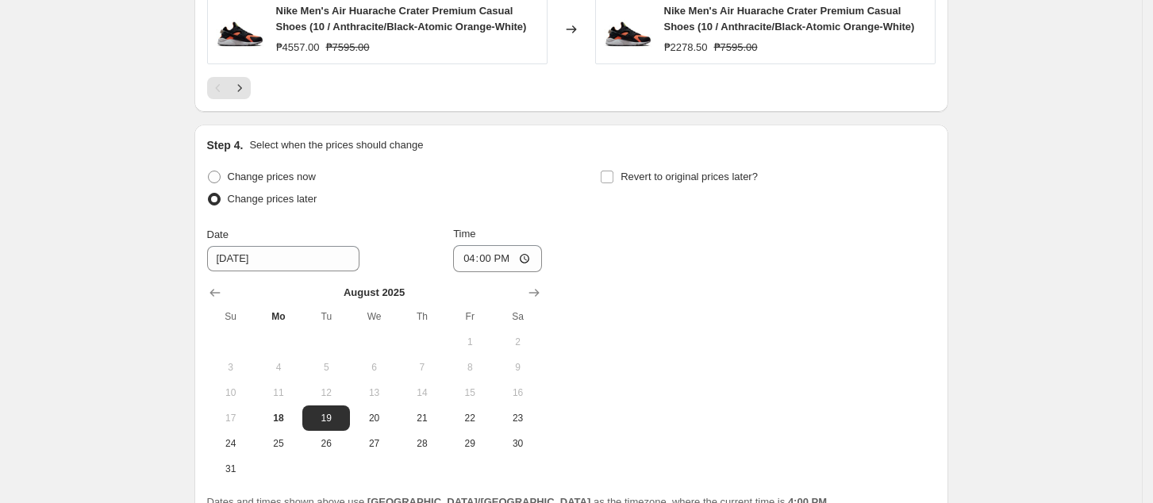
scroll to position [1518, 0]
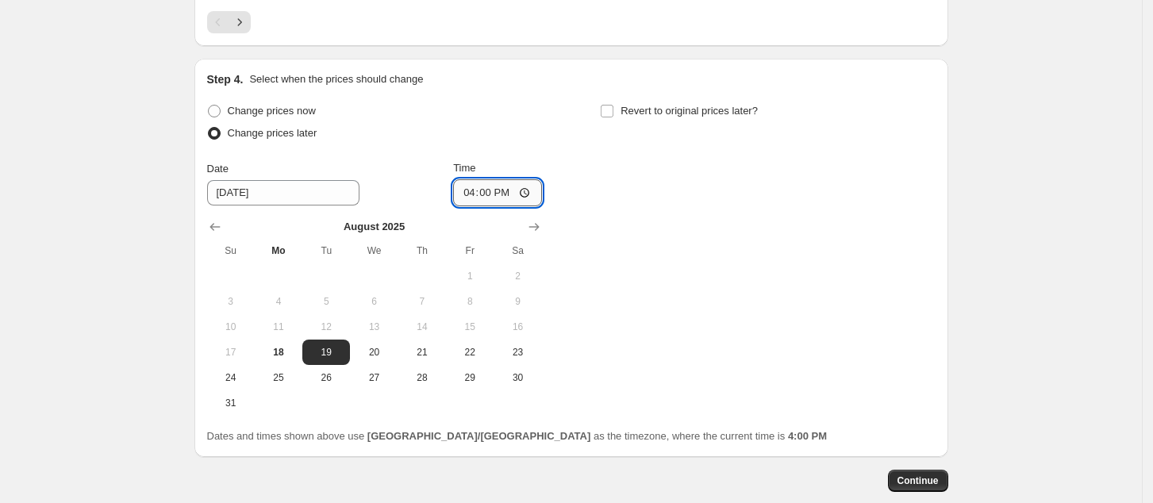
click at [476, 192] on input "16:00" at bounding box center [497, 192] width 89 height 27
type input "00:00"
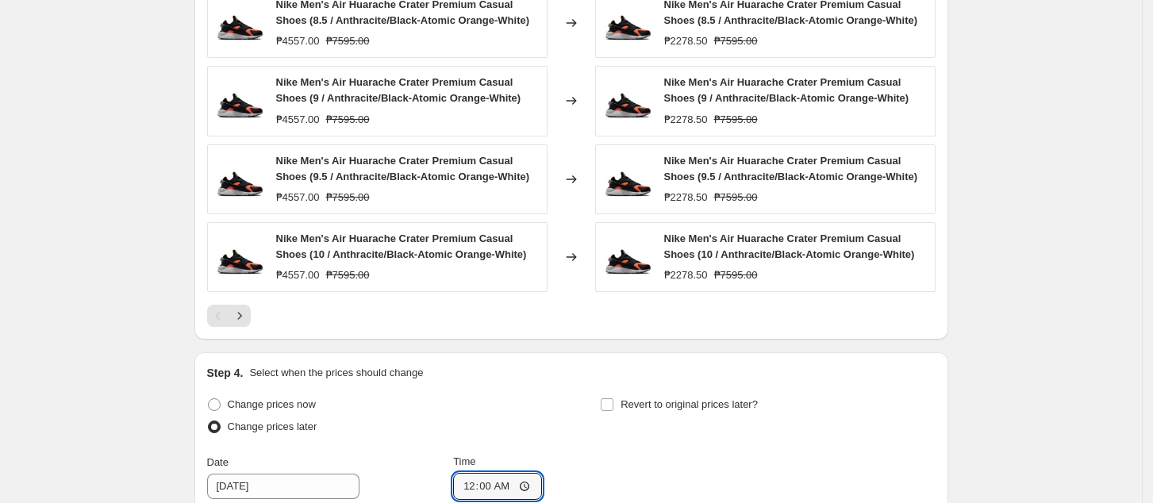
scroll to position [1096, 0]
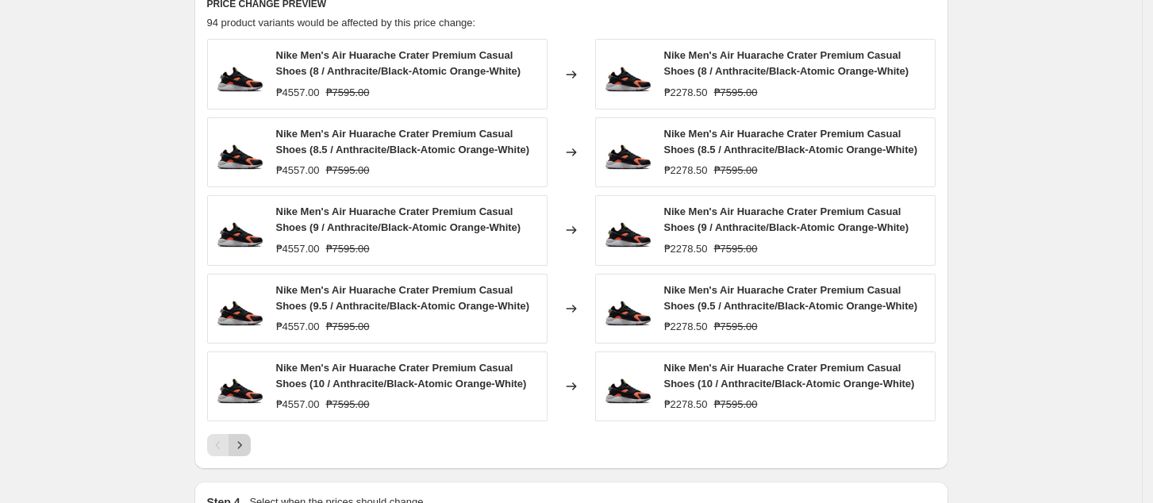
click at [248, 441] on icon "Next" at bounding box center [240, 445] width 16 height 16
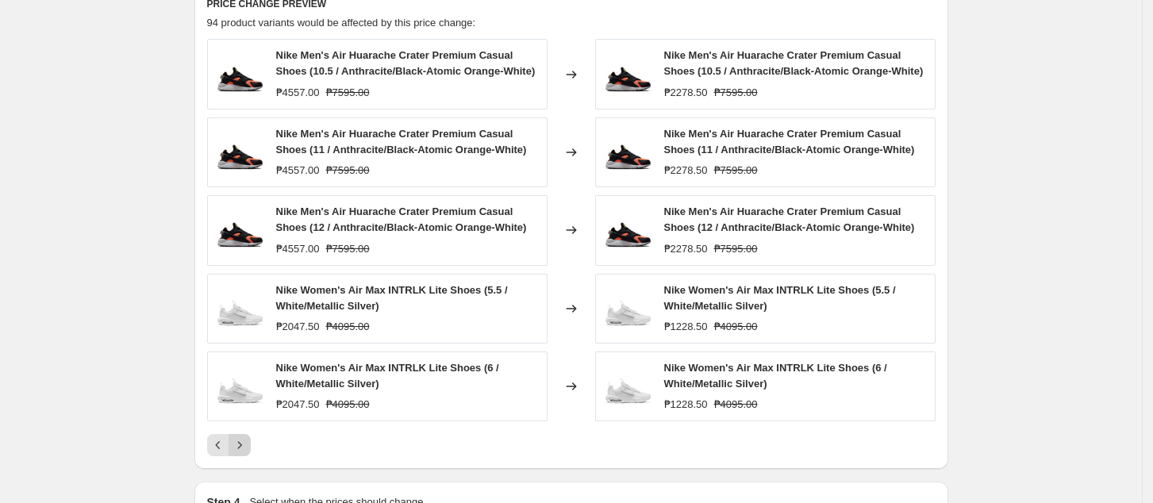
click at [248, 446] on icon "Next" at bounding box center [240, 445] width 16 height 16
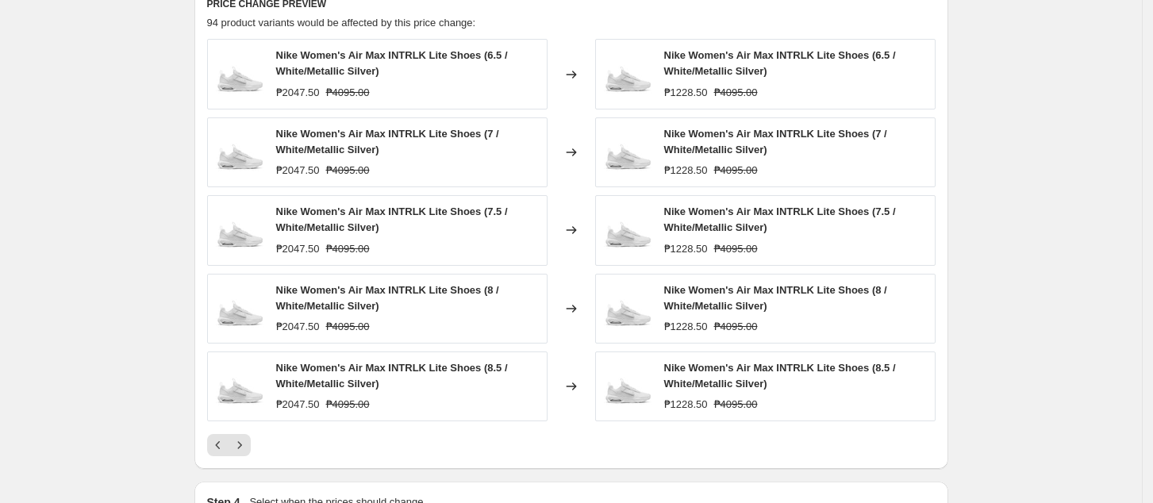
click at [240, 438] on icon "Next" at bounding box center [240, 445] width 16 height 16
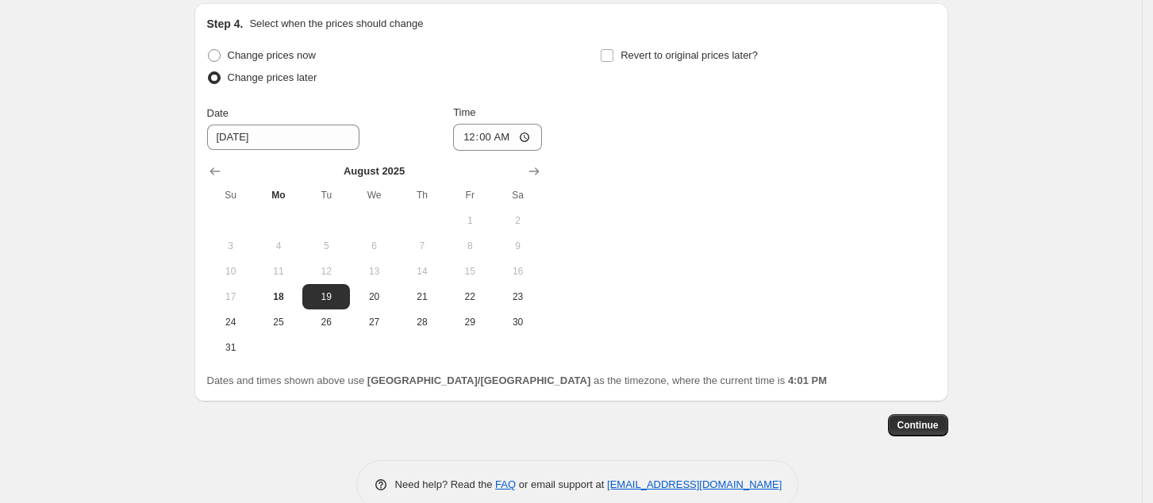
scroll to position [1604, 0]
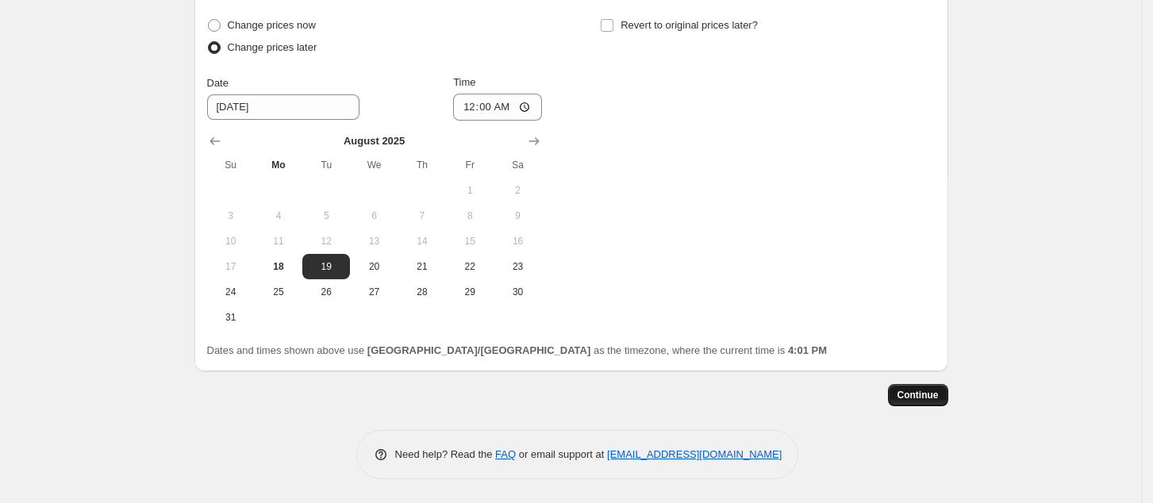
click at [925, 394] on span "Continue" at bounding box center [917, 395] width 41 height 13
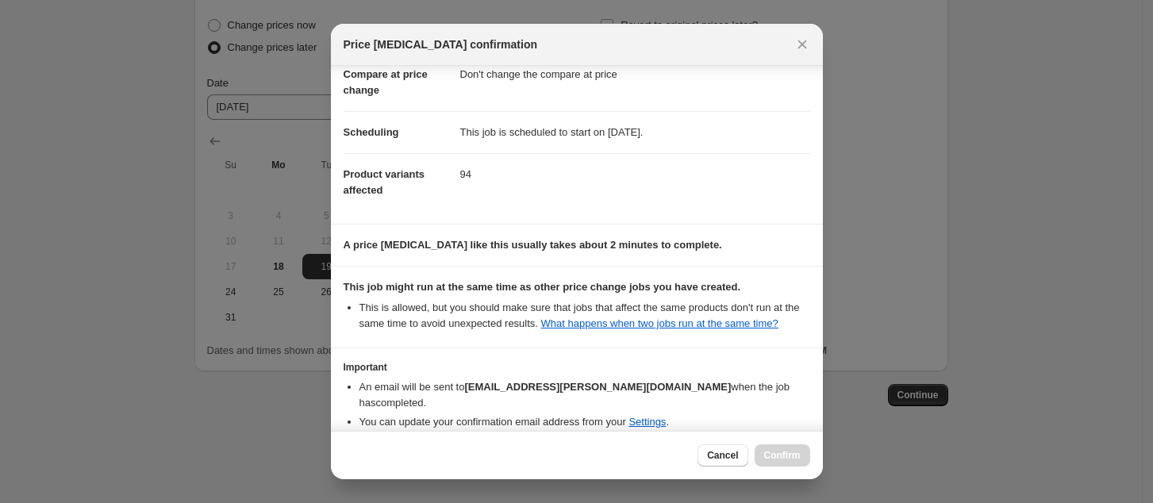
scroll to position [160, 0]
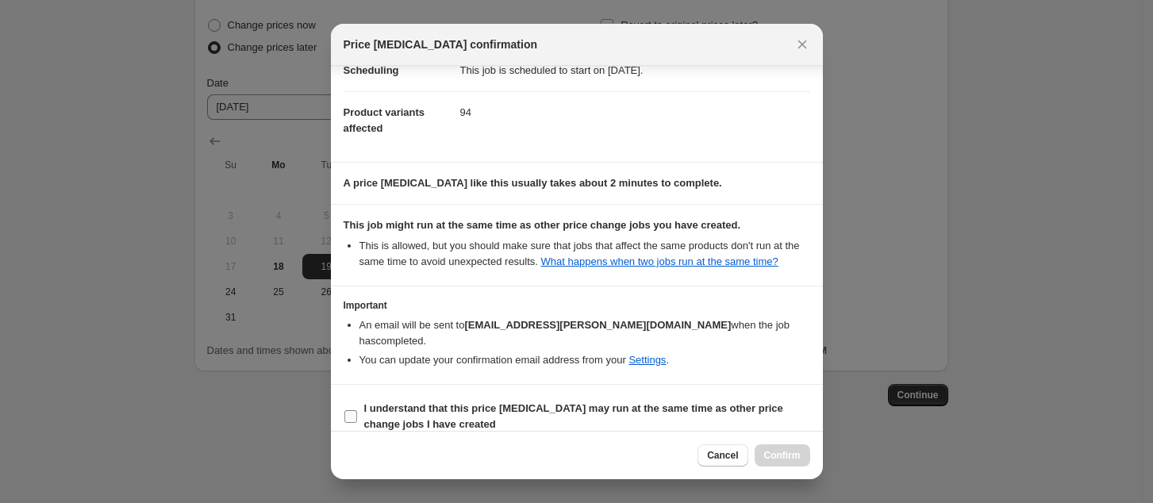
click at [514, 397] on label "I understand that this price [MEDICAL_DATA] may run at the same time as other p…" at bounding box center [577, 416] width 466 height 38
click at [357, 410] on input "I understand that this price [MEDICAL_DATA] may run at the same time as other p…" at bounding box center [350, 416] width 13 height 13
checkbox input "true"
click at [790, 443] on div "Cancel Confirm" at bounding box center [577, 455] width 492 height 48
click at [795, 453] on span "Confirm" at bounding box center [782, 455] width 36 height 13
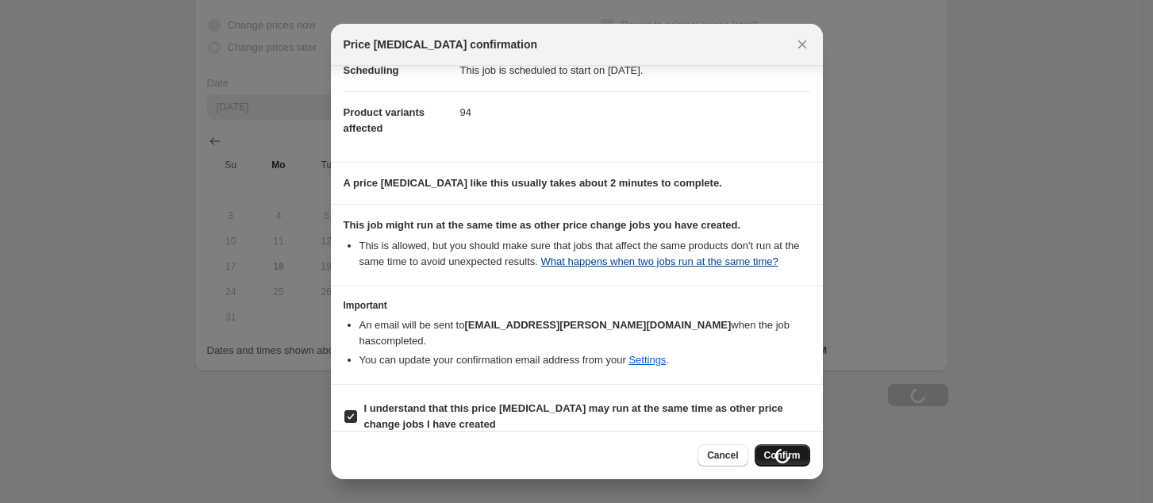
scroll to position [1604, 0]
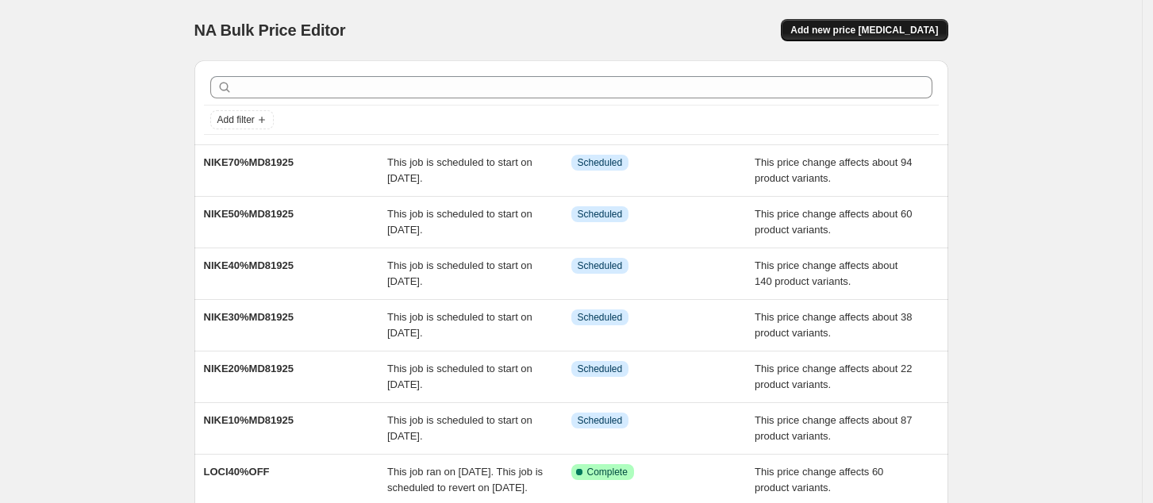
click at [900, 36] on button "Add new price [MEDICAL_DATA]" at bounding box center [864, 30] width 167 height 22
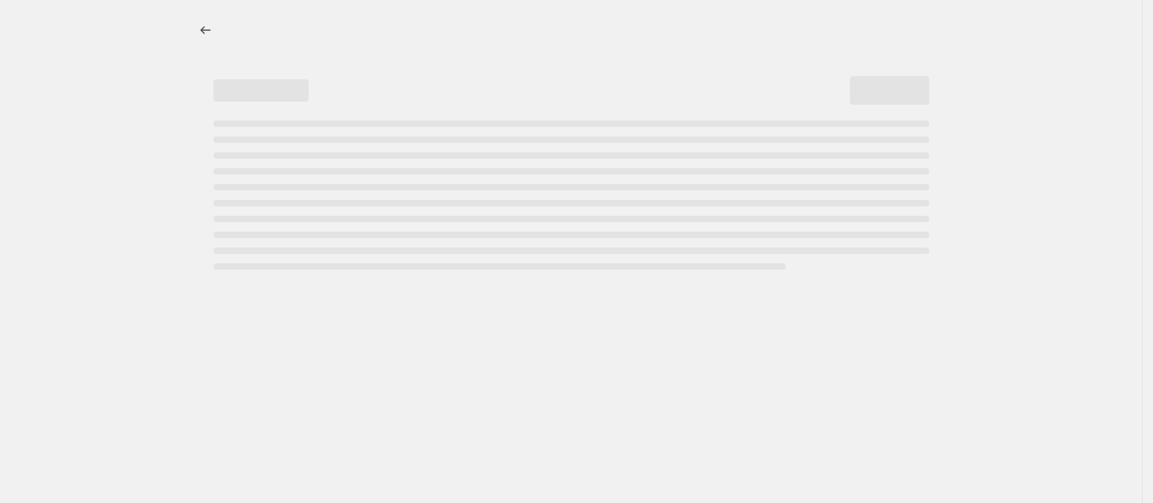
select select "percentage"
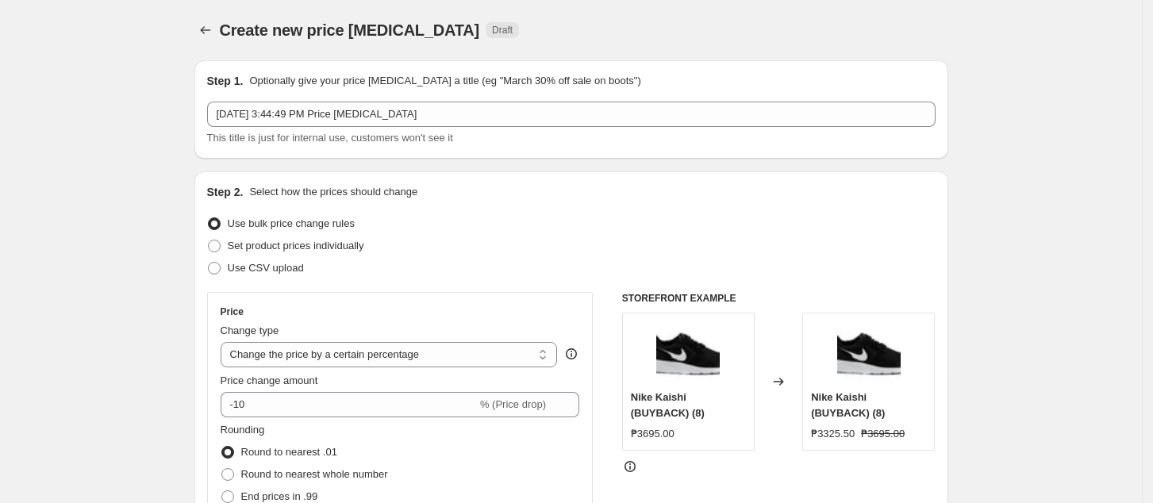
drag, startPoint x: 1031, startPoint y: 4, endPoint x: 1018, endPoint y: 21, distance: 21.6
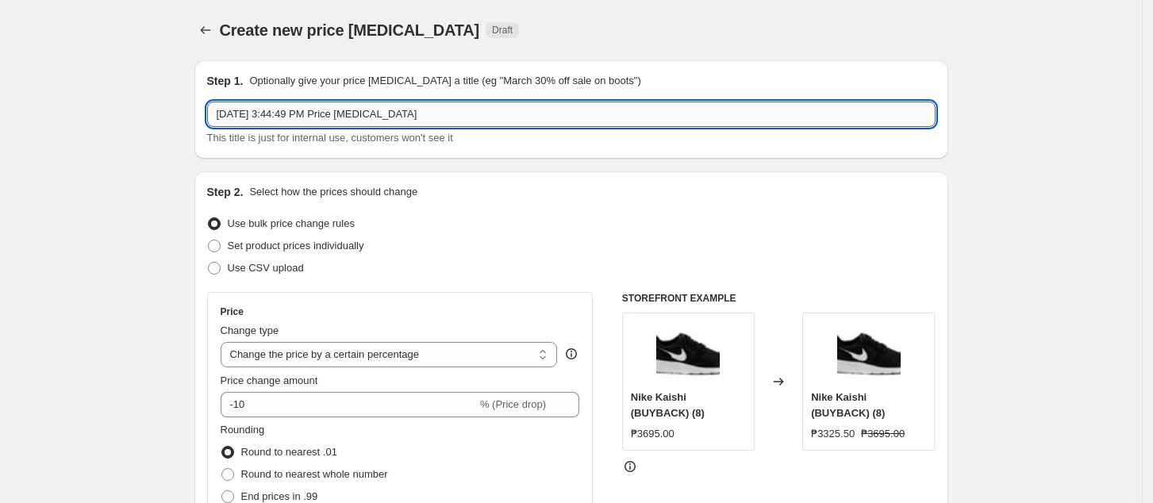
click at [354, 111] on input "[DATE] 3:44:49 PM Price [MEDICAL_DATA]" at bounding box center [571, 114] width 728 height 25
paste input "DI10%MD81925"
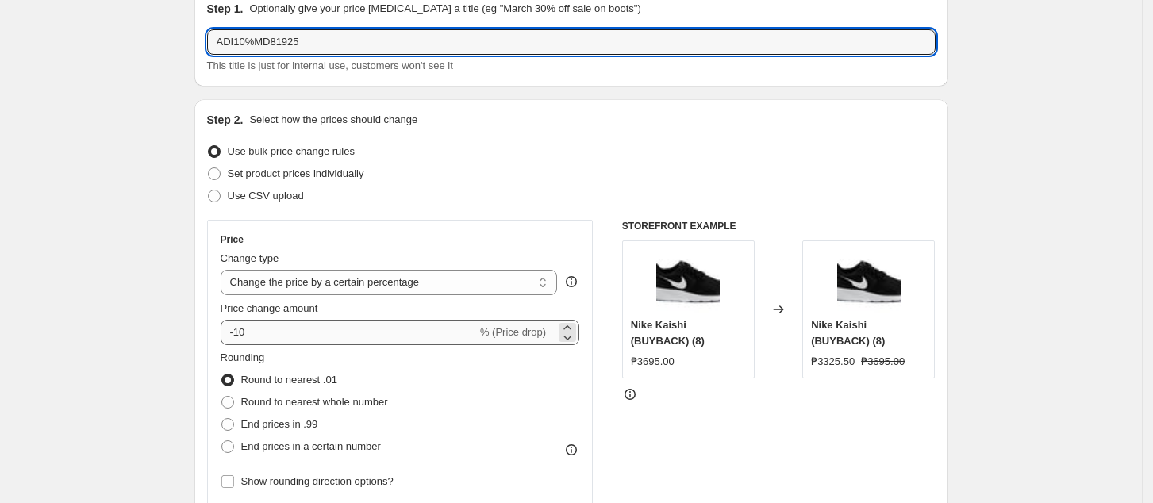
scroll to position [106, 0]
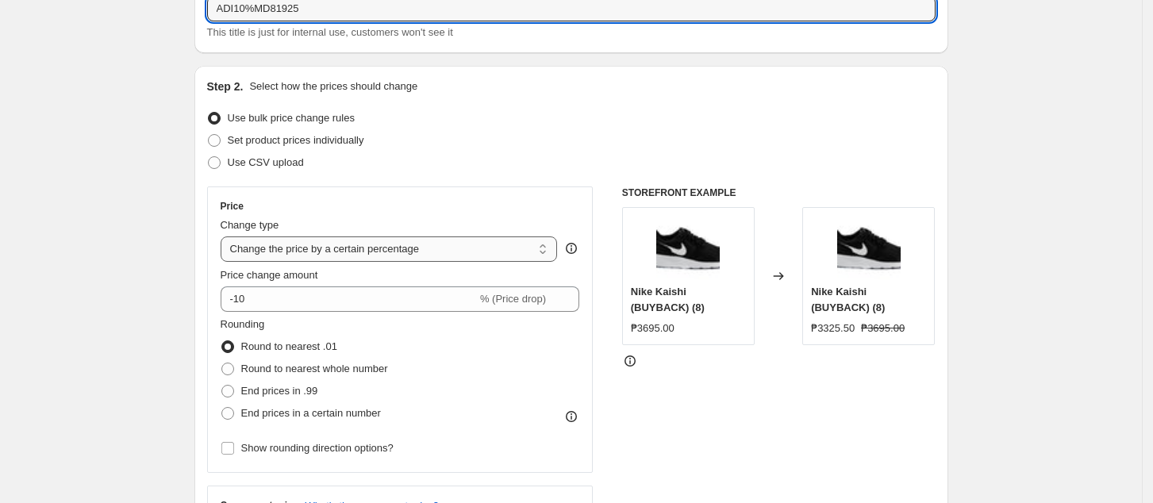
type input "ADI10%MD81925"
drag, startPoint x: 332, startPoint y: 241, endPoint x: 468, endPoint y: 259, distance: 137.7
click at [338, 243] on select "Change the price to a certain amount Change the price by a certain amount Chang…" at bounding box center [389, 248] width 337 height 25
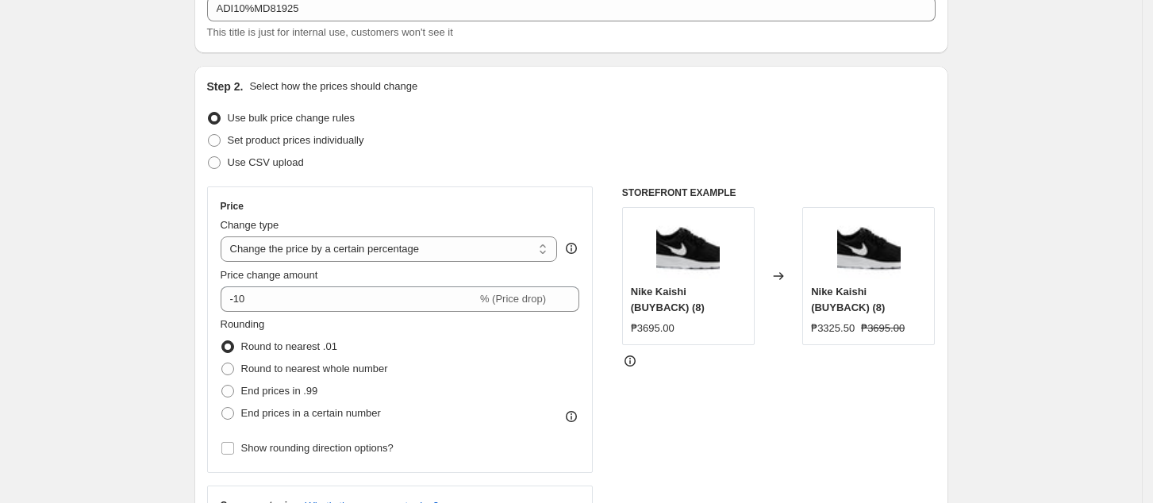
select select "pcap"
click at [225, 236] on select "Change the price to a certain amount Change the price by a certain amount Chang…" at bounding box center [389, 248] width 337 height 25
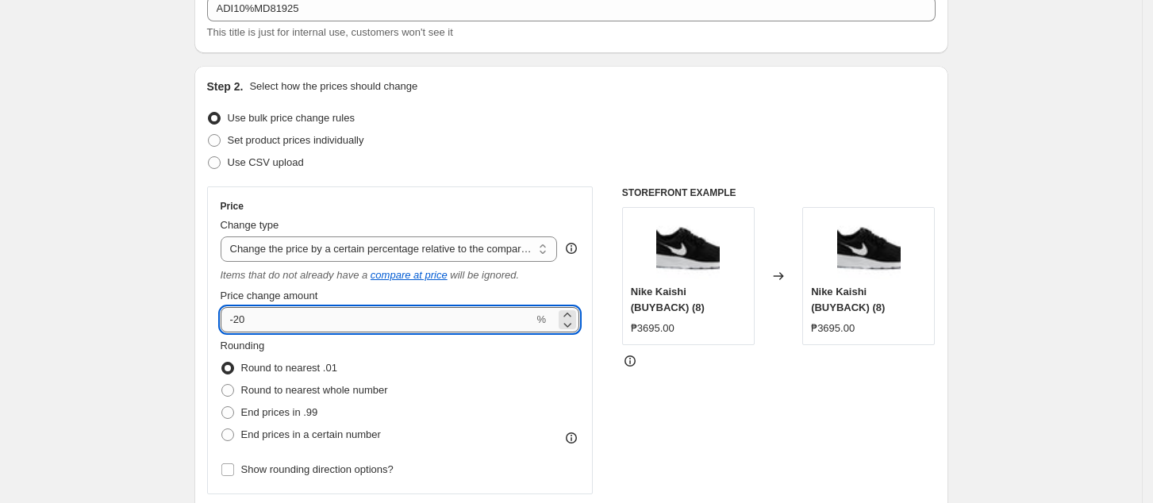
click at [317, 322] on input "-20" at bounding box center [377, 319] width 313 height 25
type input "-2"
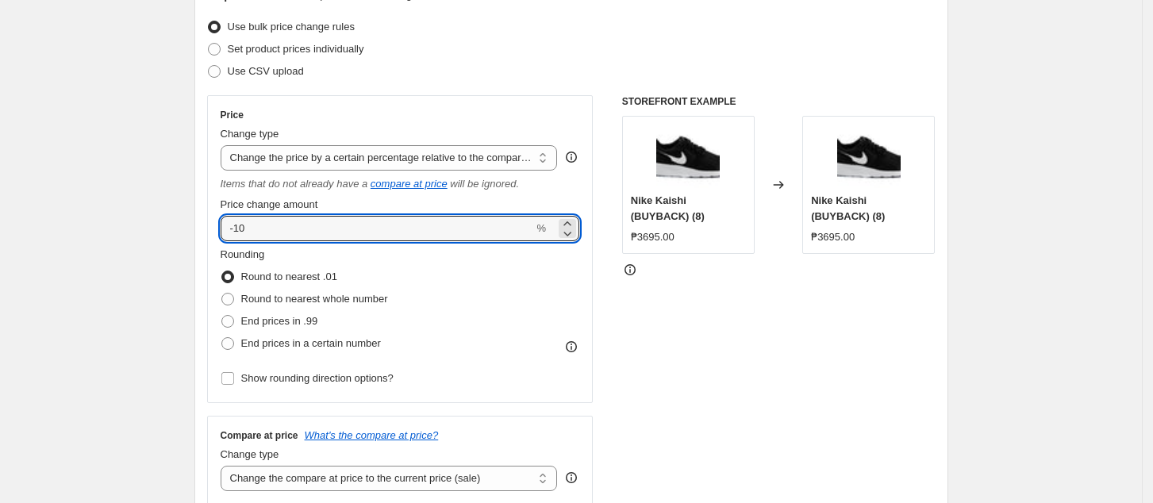
scroll to position [317, 0]
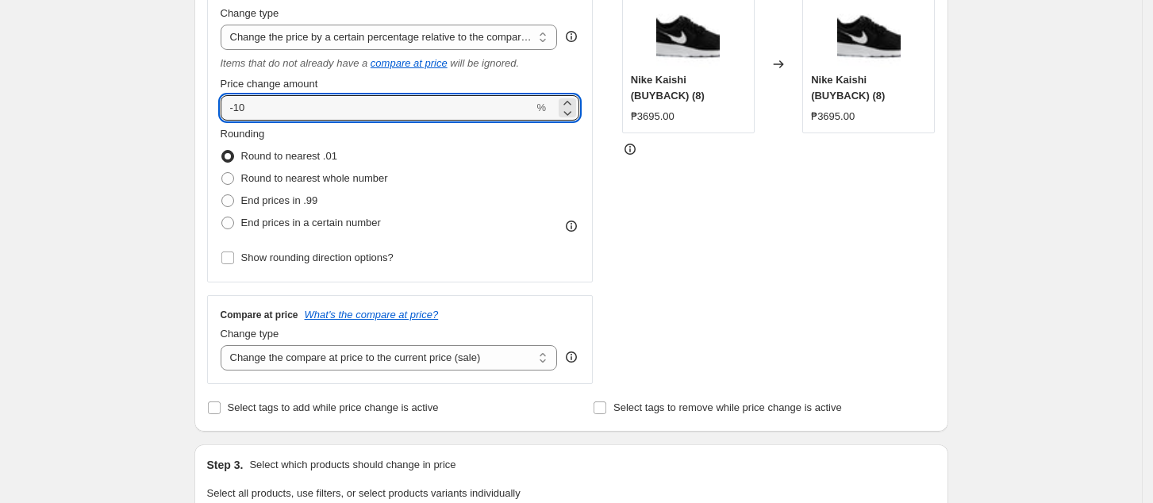
type input "-10"
drag, startPoint x: 752, startPoint y: 293, endPoint x: 749, endPoint y: 282, distance: 10.8
click at [753, 290] on div "STOREFRONT EXAMPLE Nike Kaishi (BUYBACK) (8) ₱3695.00 Changed to Nike Kaishi (B…" at bounding box center [778, 179] width 313 height 409
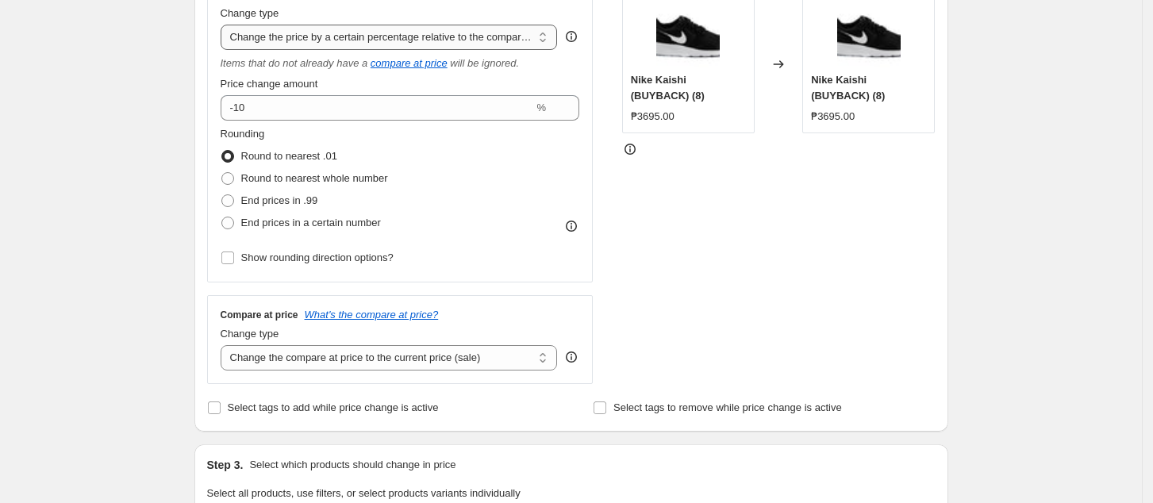
click at [432, 34] on select "Change the price to a certain amount Change the price by a certain amount Chang…" at bounding box center [389, 37] width 337 height 25
click at [813, 292] on div "STOREFRONT EXAMPLE Nike Kaishi (BUYBACK) (8) ₱3695.00 Changed to Nike Kaishi (B…" at bounding box center [778, 179] width 313 height 409
click at [472, 33] on select "Change the price to a certain amount Change the price by a certain amount Chang…" at bounding box center [389, 37] width 337 height 25
click at [827, 298] on div "STOREFRONT EXAMPLE Nike Kaishi (BUYBACK) (8) ₱3695.00 Changed to Nike Kaishi (B…" at bounding box center [778, 179] width 313 height 409
click at [374, 355] on select "Change the compare at price to the current price (sale) Change the compare at p…" at bounding box center [389, 357] width 337 height 25
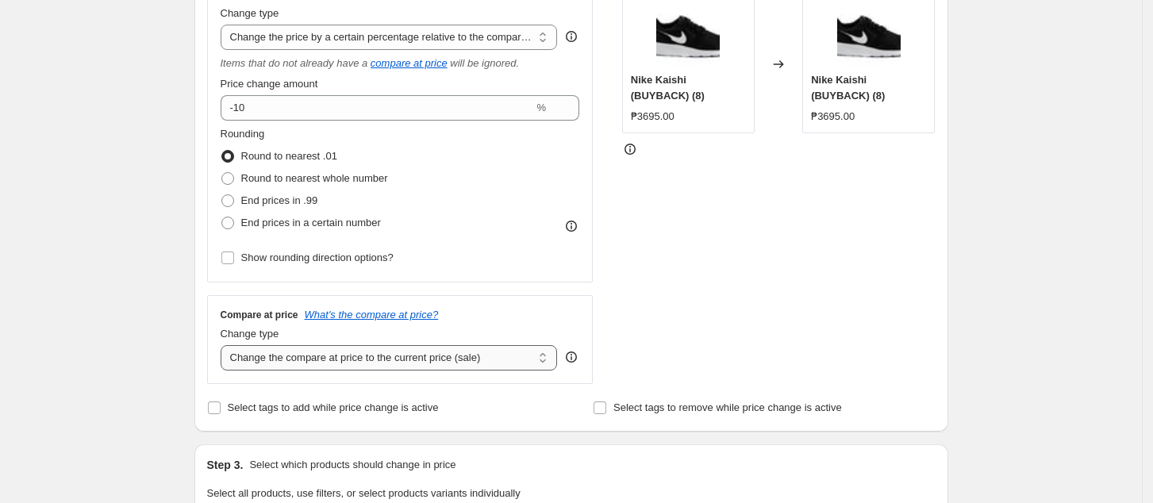
select select "no_change"
click at [225, 346] on select "Change the compare at price to the current price (sale) Change the compare at p…" at bounding box center [389, 357] width 337 height 25
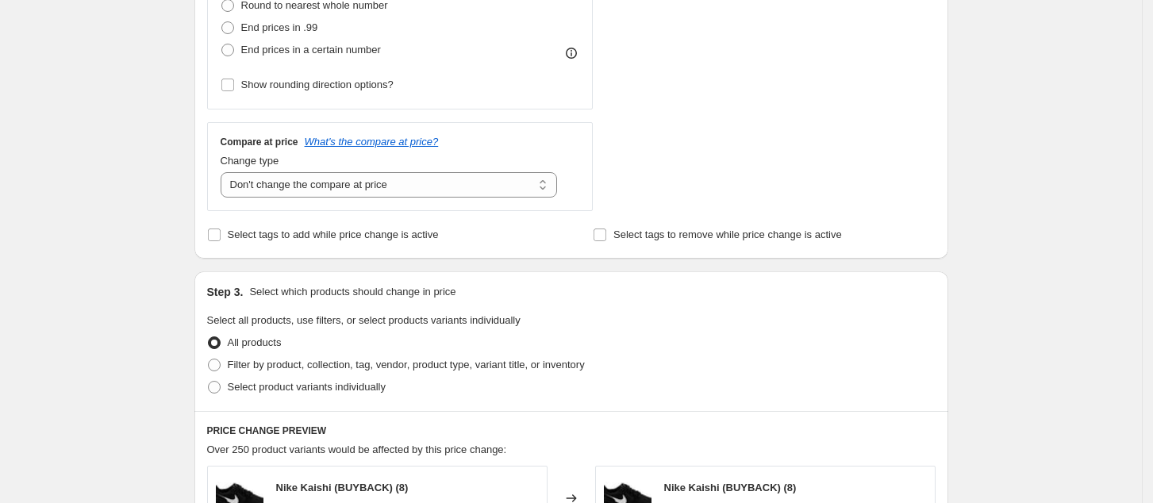
scroll to position [528, 0]
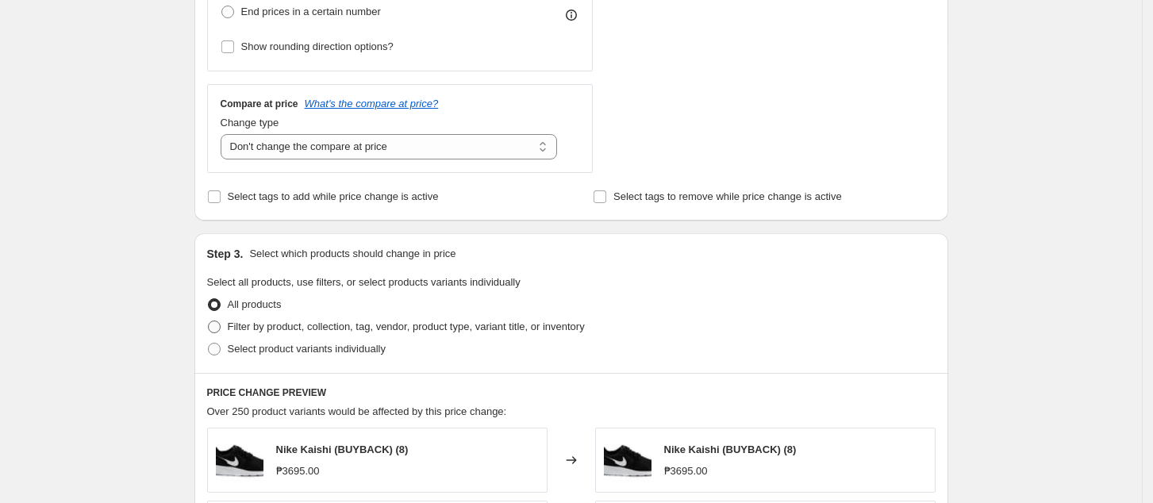
click at [278, 327] on span "Filter by product, collection, tag, vendor, product type, variant title, or inv…" at bounding box center [406, 327] width 357 height 12
click at [209, 321] on input "Filter by product, collection, tag, vendor, product type, variant title, or inv…" at bounding box center [208, 321] width 1 height 1
radio input "true"
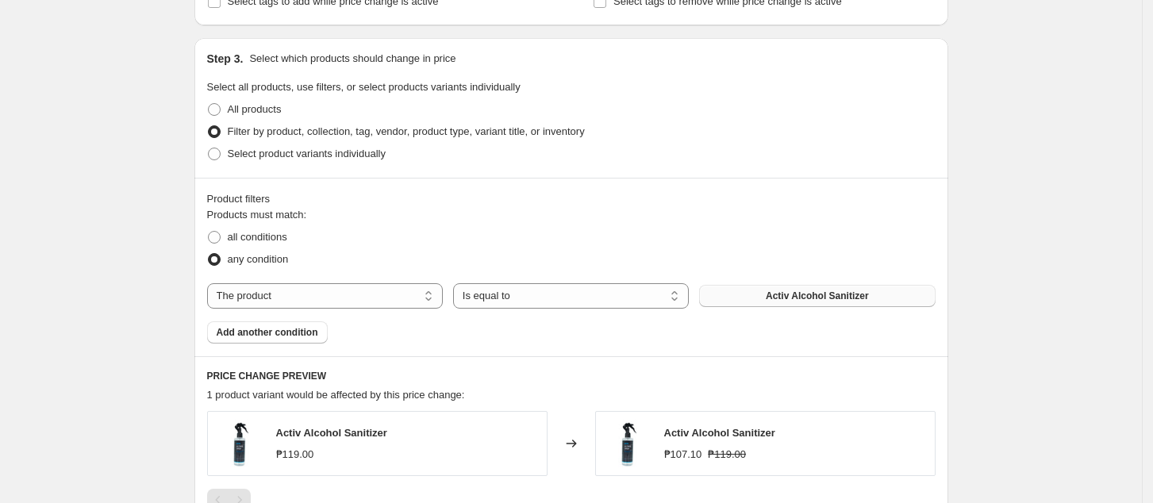
scroll to position [740, 0]
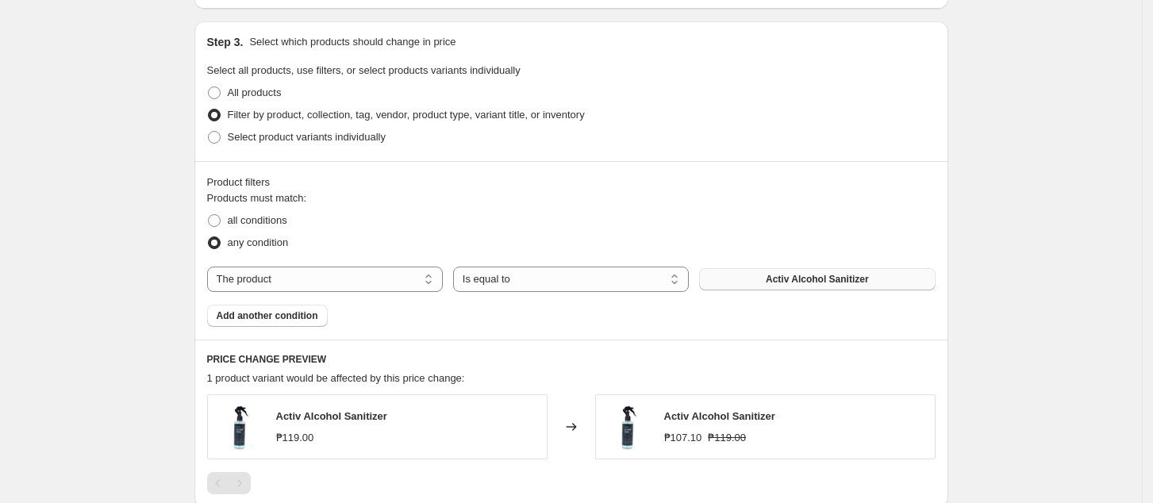
click at [862, 278] on span "Activ Alcohol Sanitizer" at bounding box center [817, 279] width 103 height 13
click at [295, 278] on select "The product The product's collection The product's tag The product's vendor The…" at bounding box center [325, 279] width 236 height 25
select select "collection"
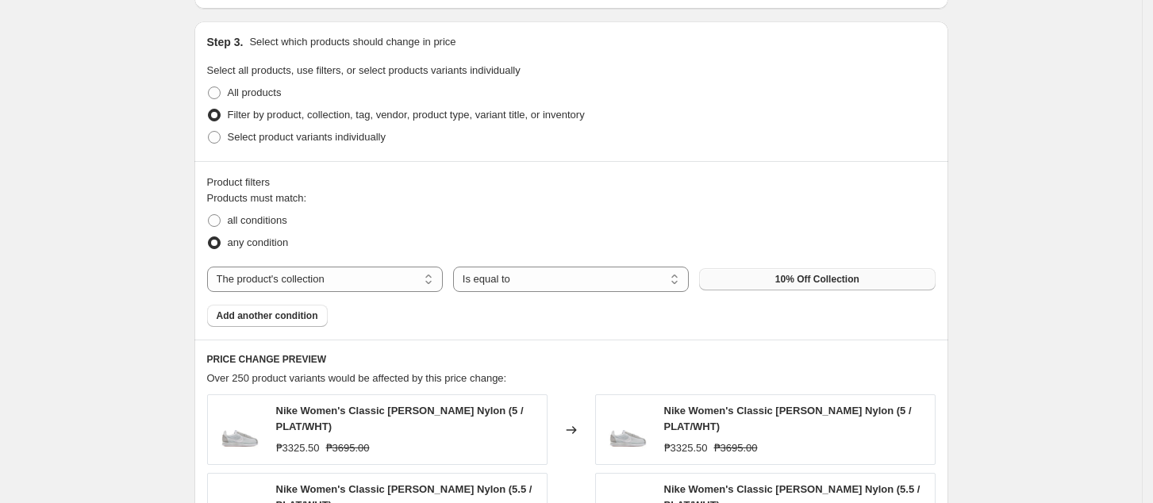
click at [812, 278] on span "10% Off Collection" at bounding box center [817, 279] width 84 height 13
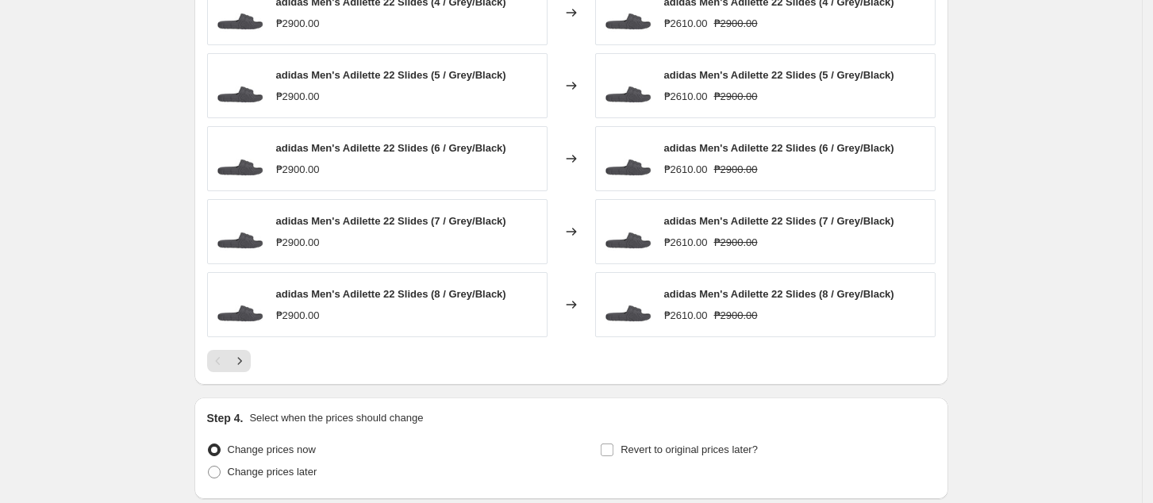
scroll to position [1282, 0]
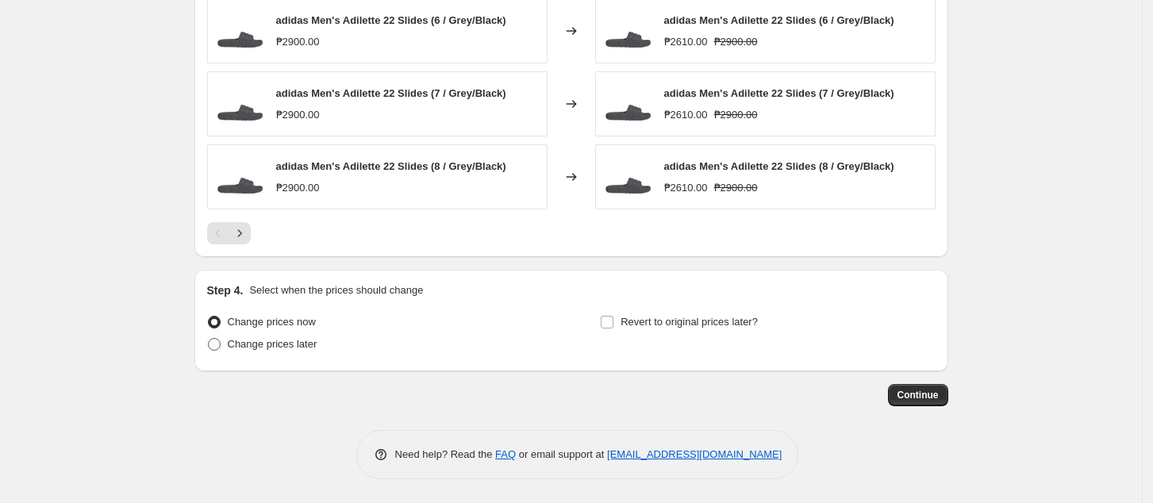
click at [271, 353] on label "Change prices later" at bounding box center [262, 344] width 110 height 22
click at [209, 339] on input "Change prices later" at bounding box center [208, 338] width 1 height 1
radio input "true"
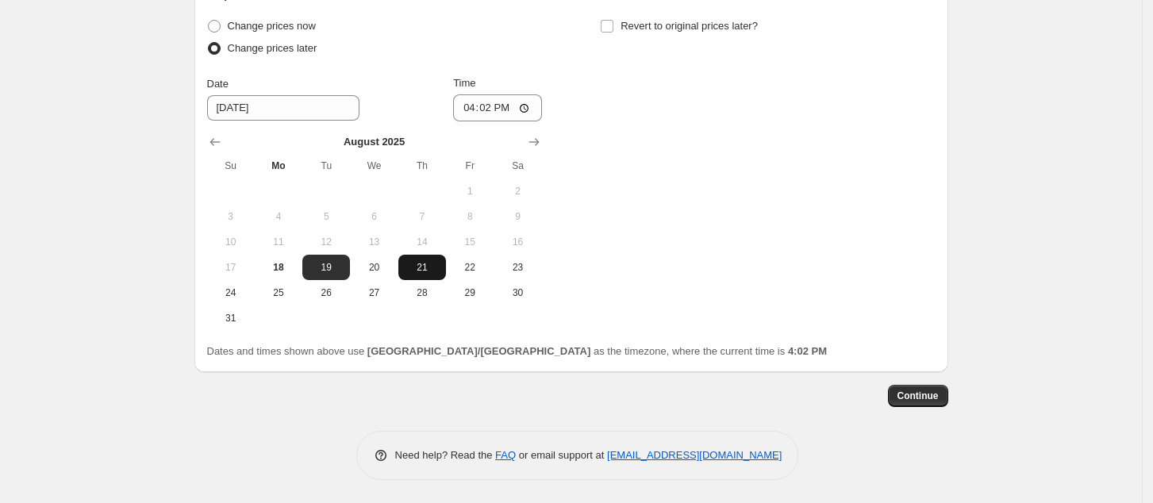
scroll to position [1579, 0]
click at [470, 111] on input "16:02" at bounding box center [497, 107] width 89 height 27
type input "00:00"
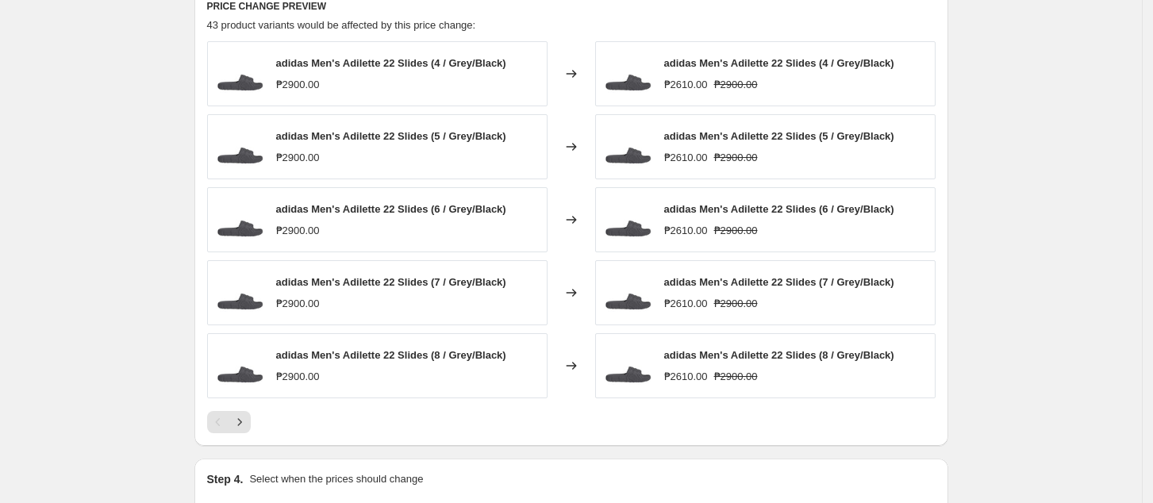
scroll to position [1050, 0]
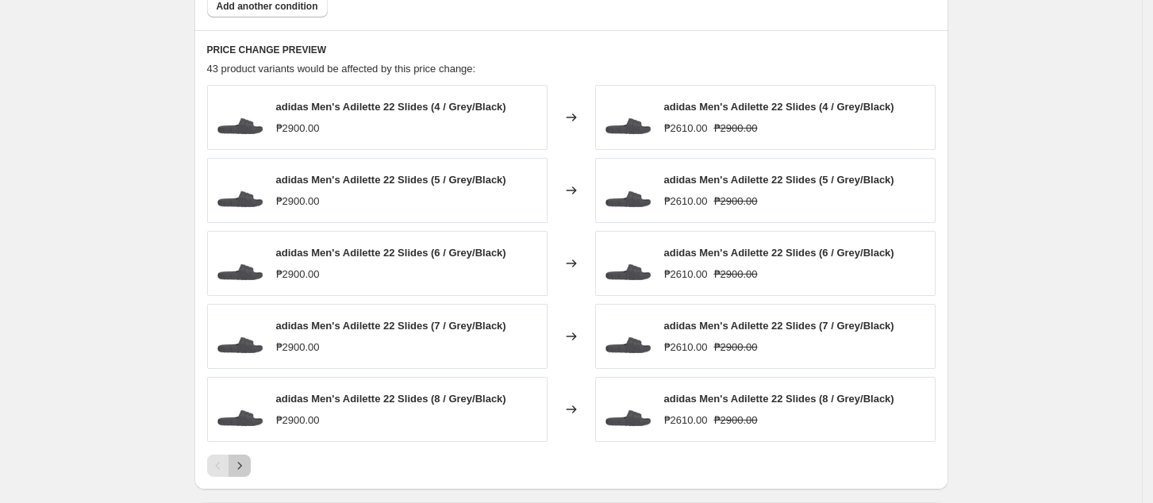
click at [241, 468] on icon "Next" at bounding box center [239, 466] width 4 height 7
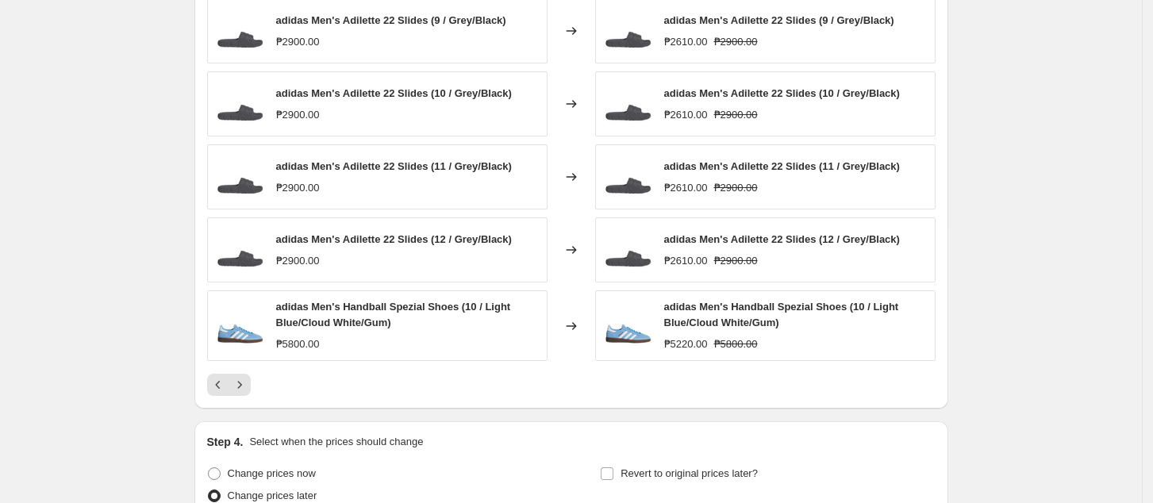
scroll to position [1155, 0]
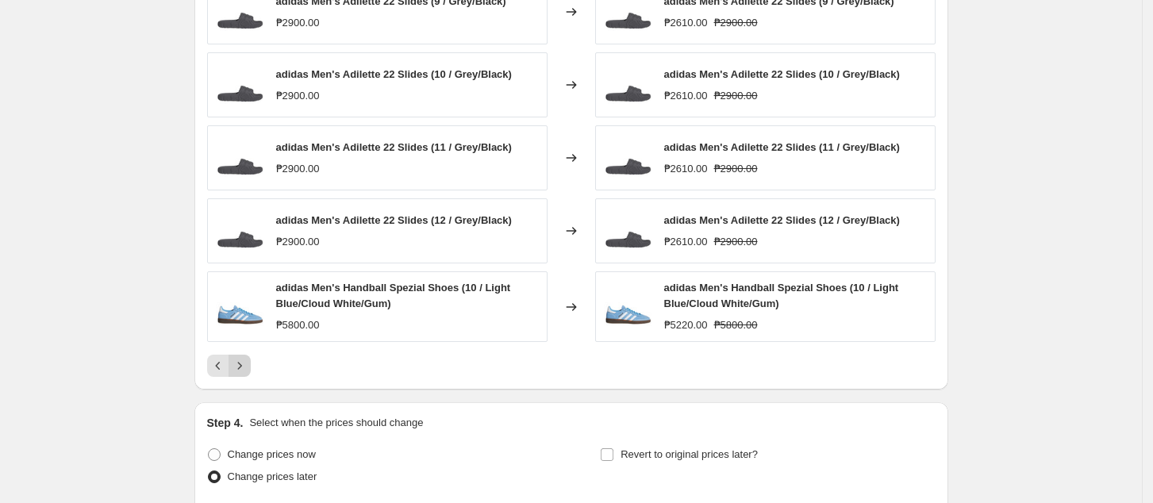
click at [241, 369] on icon "Next" at bounding box center [240, 366] width 16 height 16
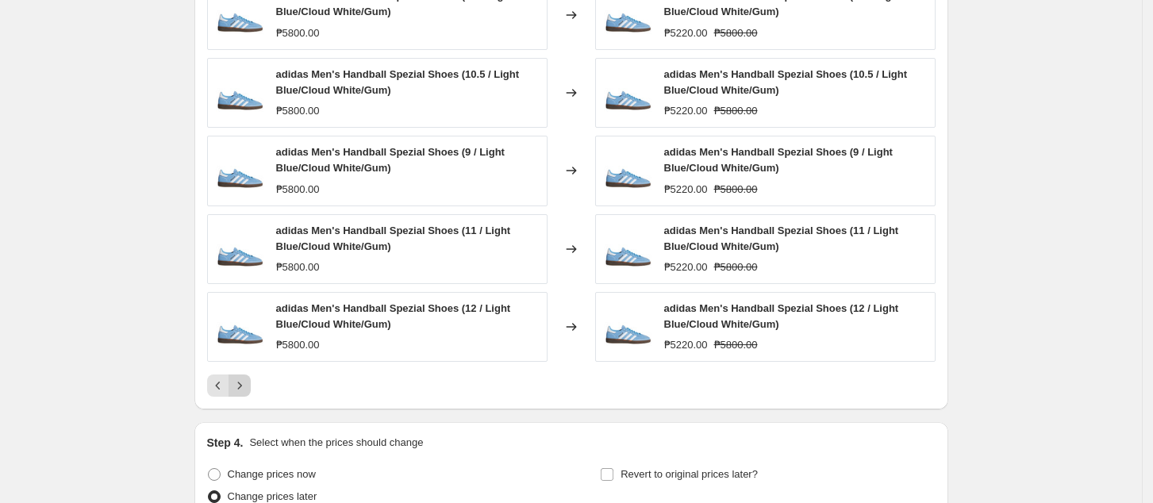
click at [248, 384] on icon "Next" at bounding box center [240, 386] width 16 height 16
click at [248, 392] on icon "Next" at bounding box center [240, 386] width 16 height 16
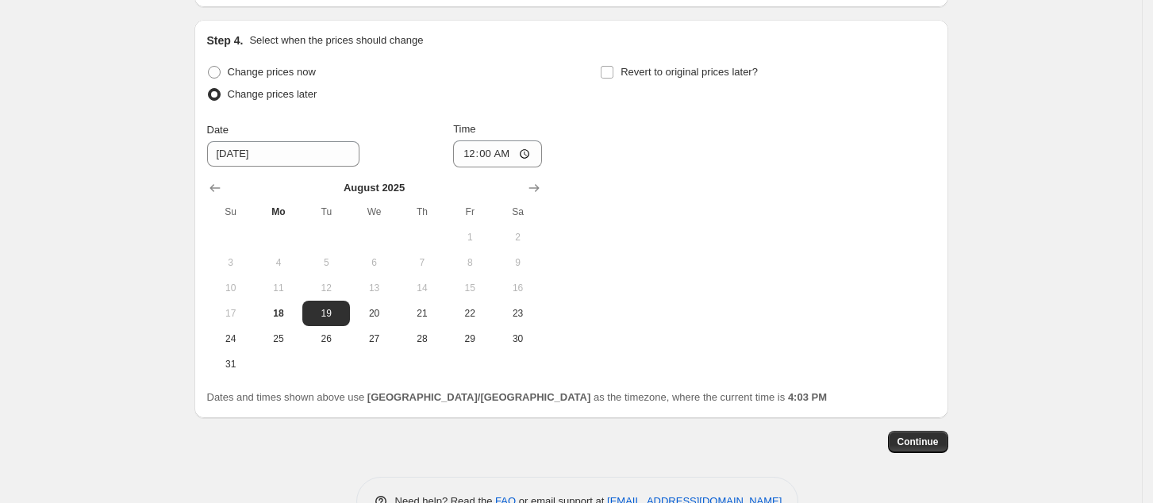
scroll to position [1604, 0]
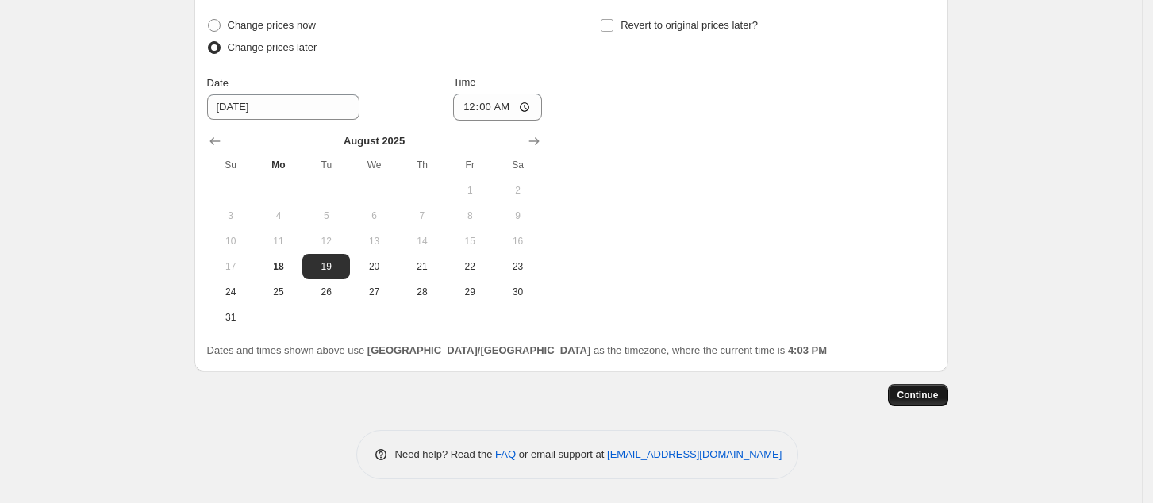
click at [923, 397] on span "Continue" at bounding box center [917, 395] width 41 height 13
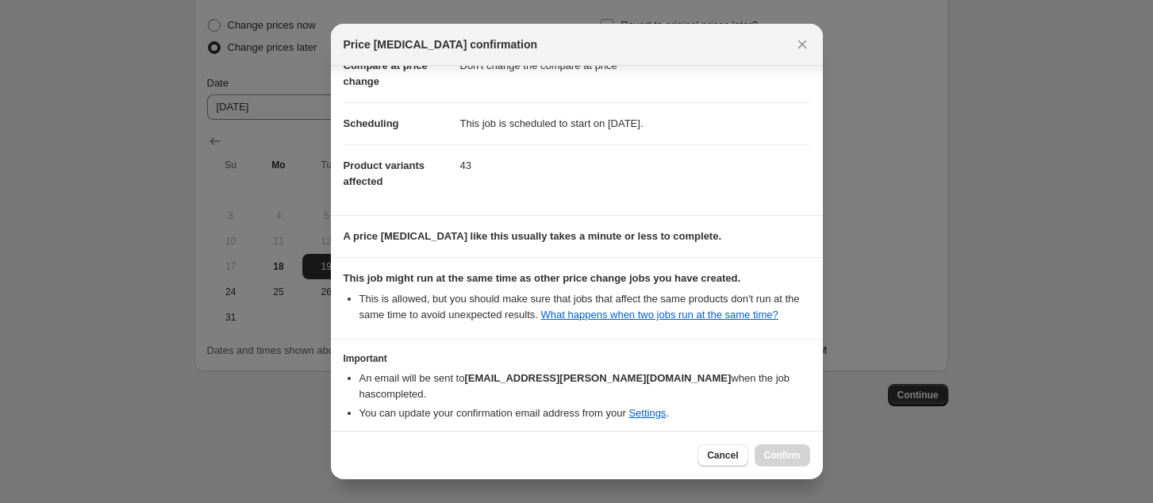
scroll to position [160, 0]
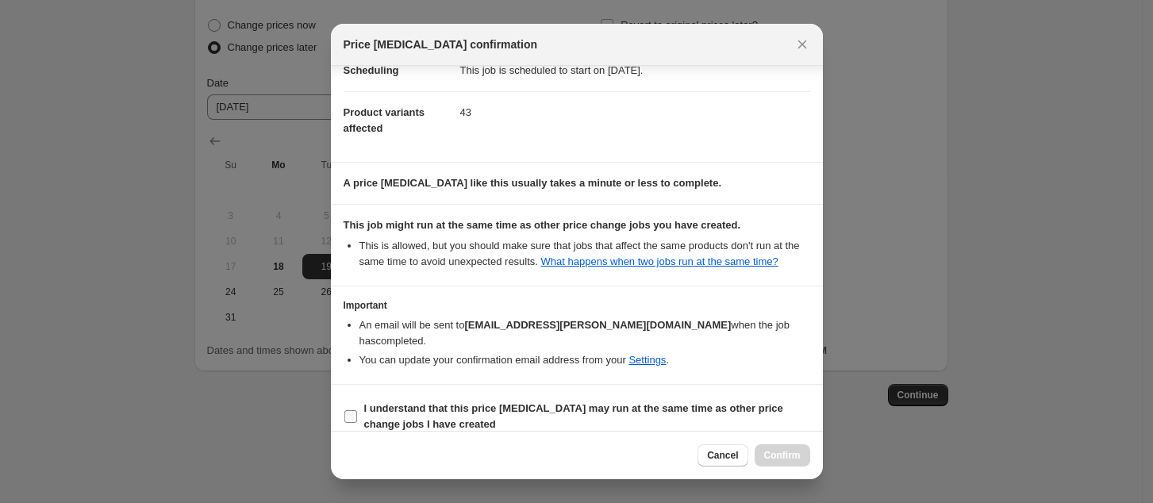
click at [495, 402] on b "I understand that this price [MEDICAL_DATA] may run at the same time as other p…" at bounding box center [573, 416] width 419 height 28
click at [357, 410] on input "I understand that this price [MEDICAL_DATA] may run at the same time as other p…" at bounding box center [350, 416] width 13 height 13
checkbox input "true"
click at [777, 460] on span "Confirm" at bounding box center [782, 455] width 36 height 13
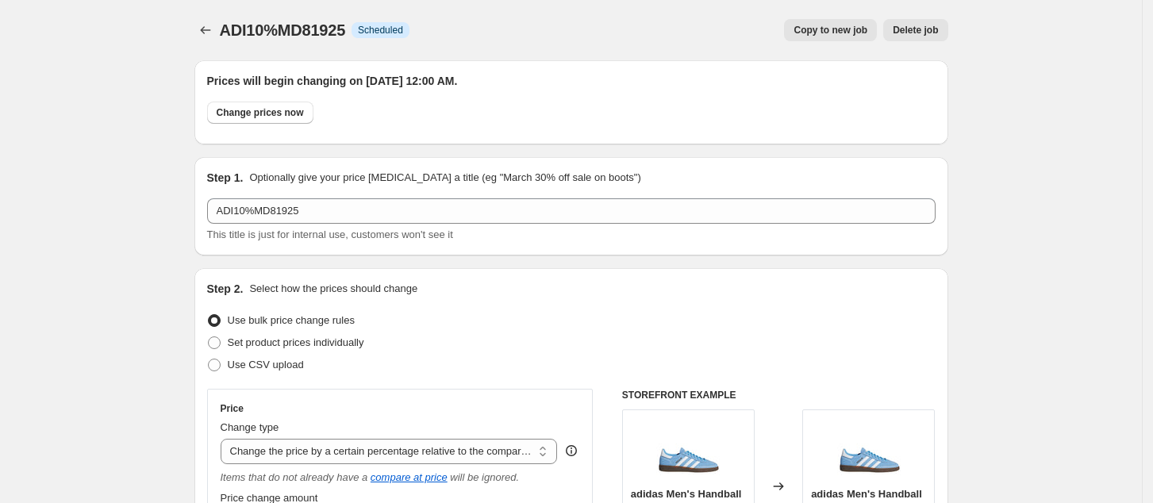
scroll to position [1604, 0]
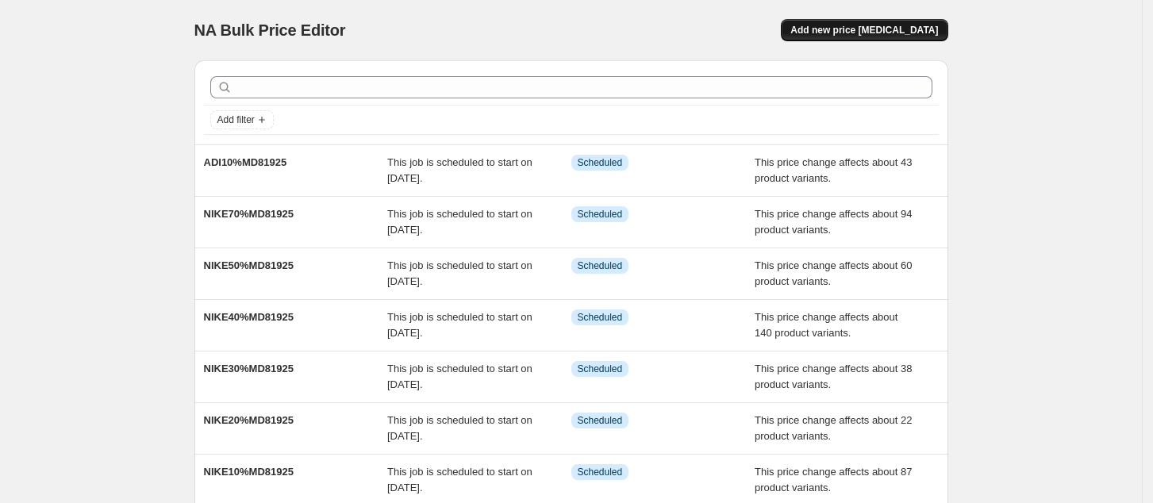
click at [858, 27] on span "Add new price [MEDICAL_DATA]" at bounding box center [864, 30] width 148 height 13
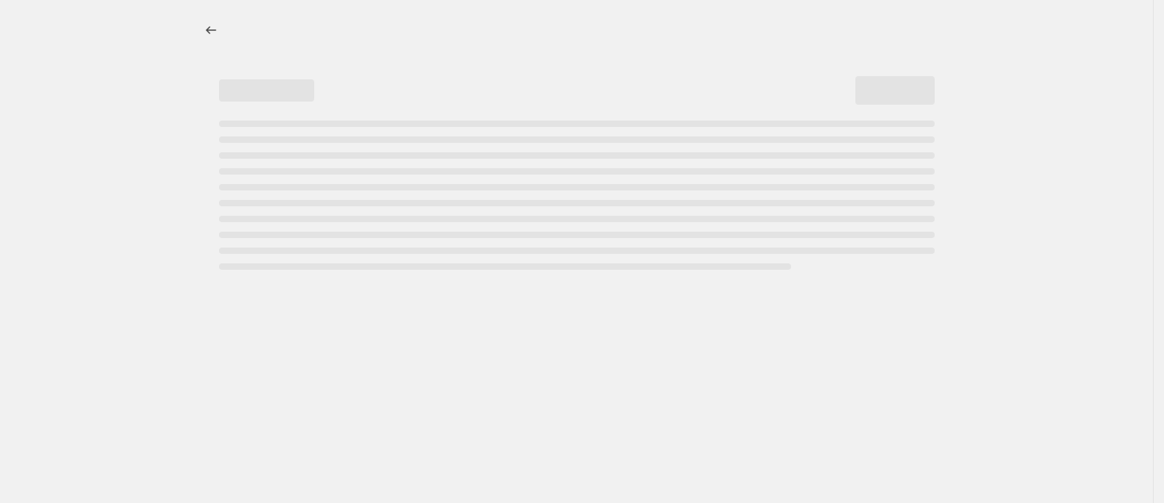
select select "percentage"
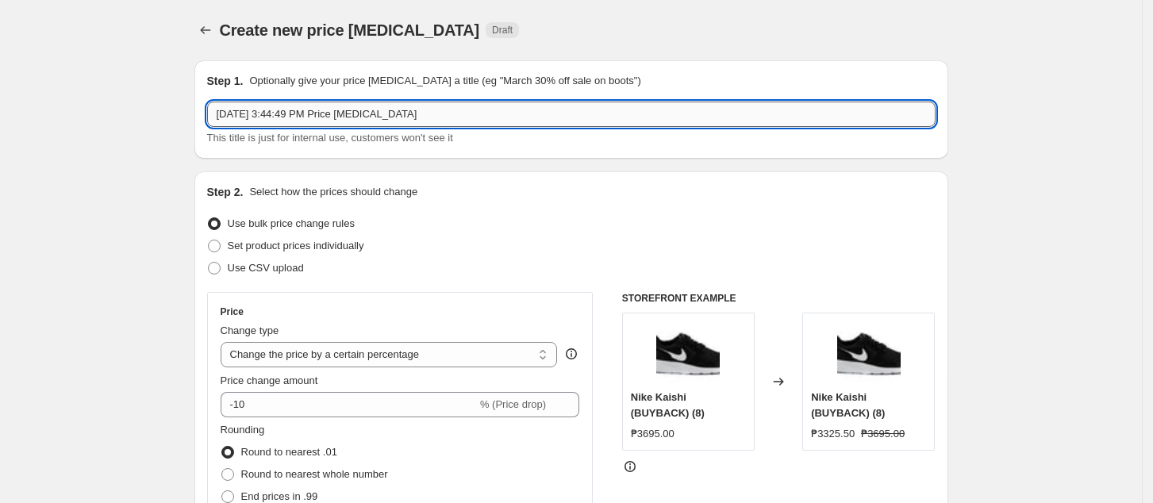
click at [454, 120] on input "[DATE] 3:44:49 PM Price [MEDICAL_DATA]" at bounding box center [571, 114] width 728 height 25
paste input "ADI10%MD81925"
paste input "text"
click at [246, 111] on input "ADI10%MD81925" at bounding box center [571, 114] width 728 height 25
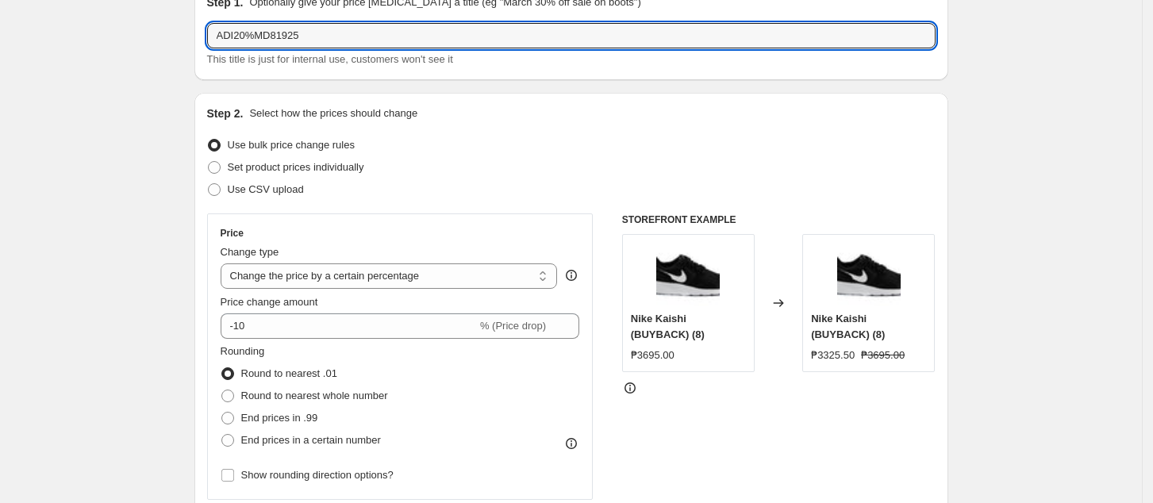
scroll to position [106, 0]
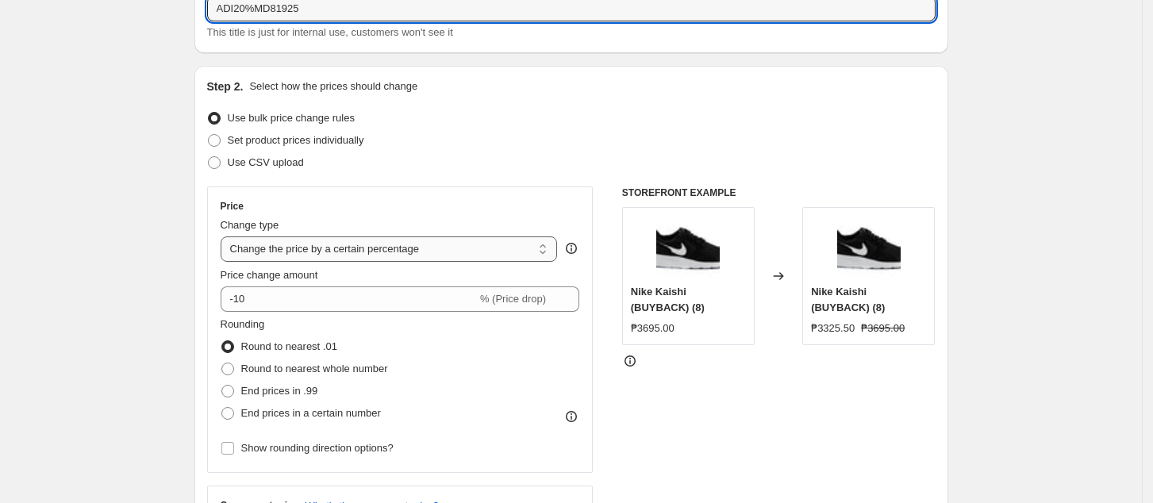
type input "ADI20%MD81925"
click at [363, 239] on select "Change the price to a certain amount Change the price by a certain amount Chang…" at bounding box center [389, 248] width 337 height 25
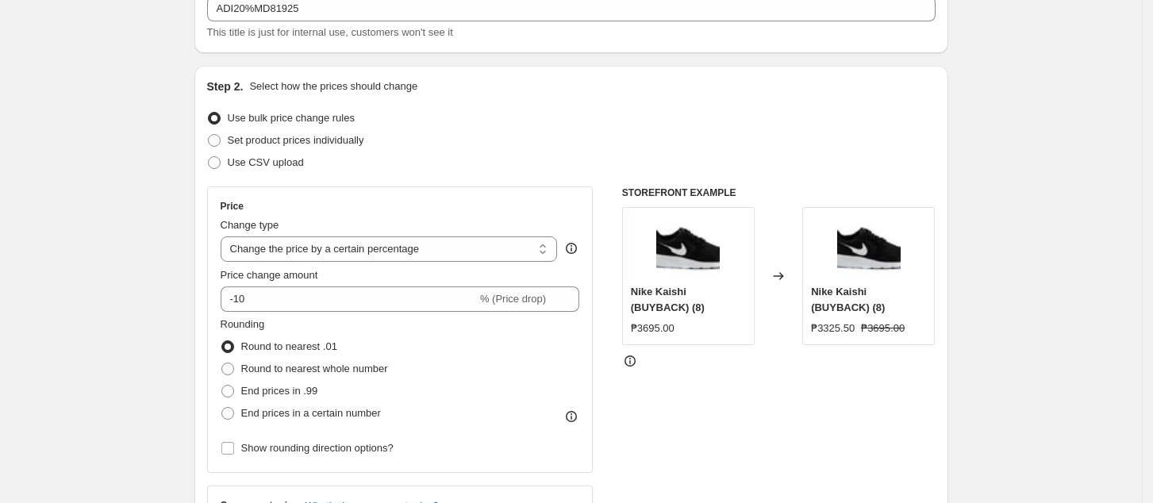
select select "pcap"
click at [225, 236] on select "Change the price to a certain amount Change the price by a certain amount Chang…" at bounding box center [389, 248] width 337 height 25
type input "-20"
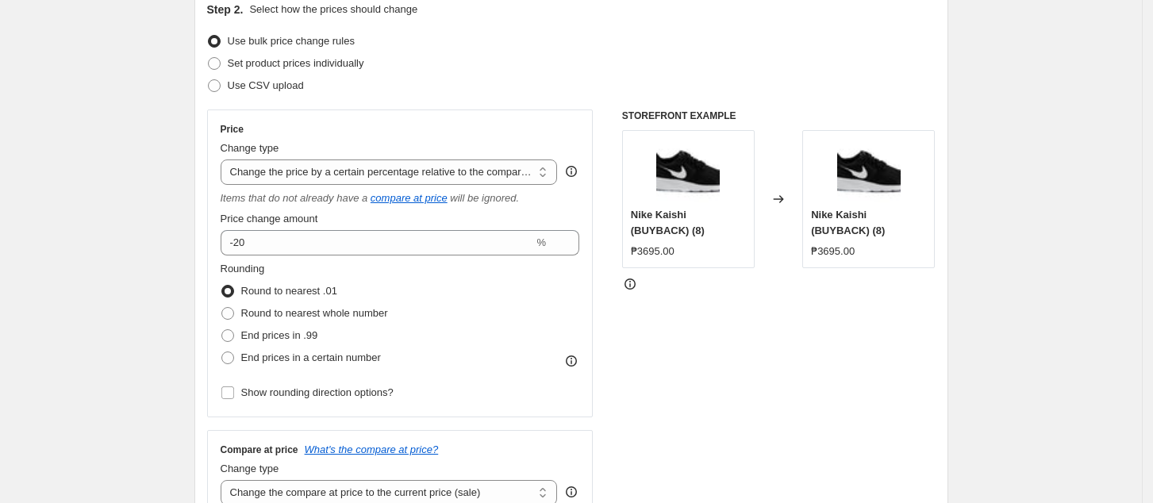
scroll to position [211, 0]
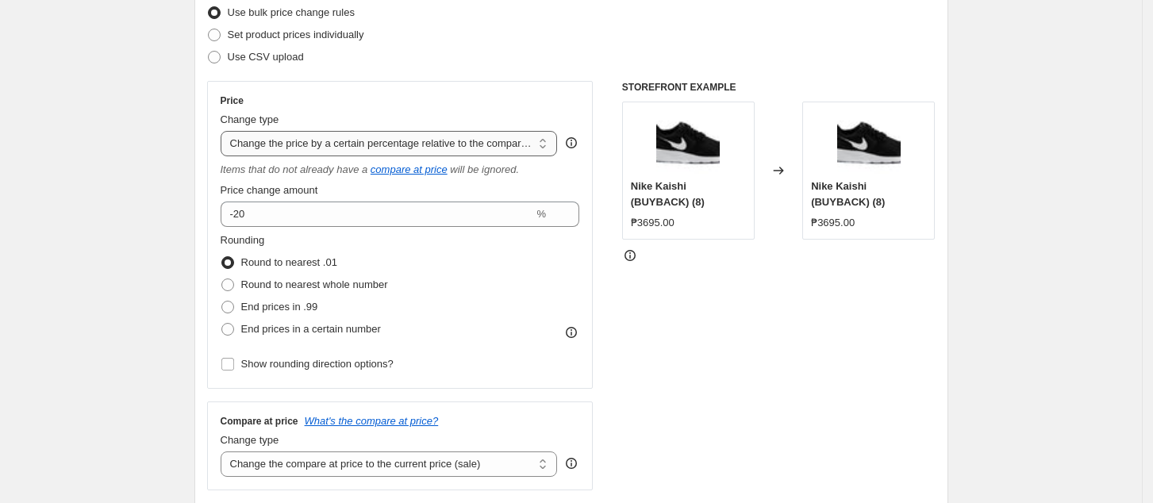
click at [426, 138] on select "Change the price to a certain amount Change the price by a certain amount Chang…" at bounding box center [389, 143] width 337 height 25
drag, startPoint x: 828, startPoint y: 401, endPoint x: 590, endPoint y: 327, distance: 249.4
click at [827, 401] on div "STOREFRONT EXAMPLE Nike Kaishi (BUYBACK) (8) ₱3695.00 Changed to Nike Kaishi (B…" at bounding box center [778, 285] width 313 height 409
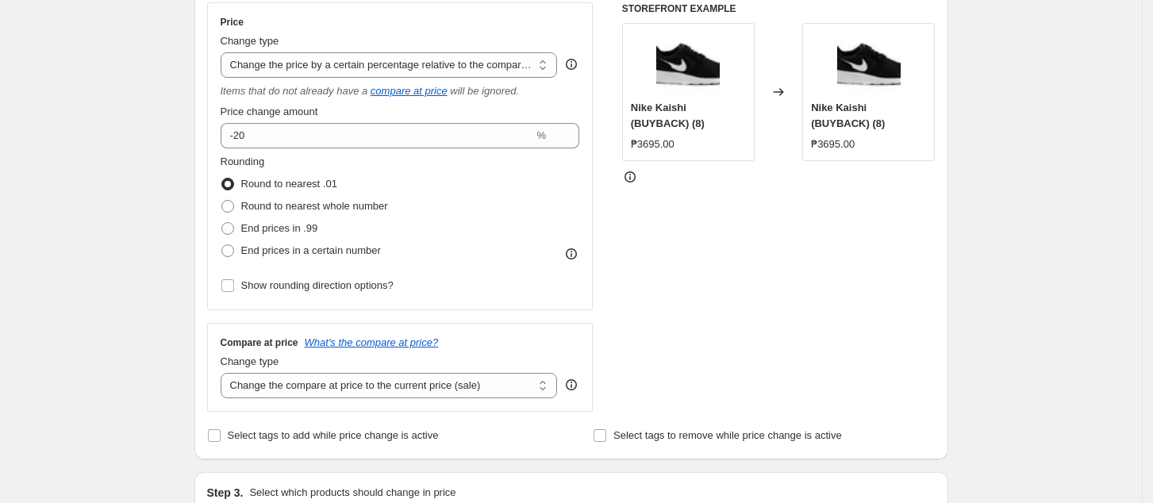
scroll to position [317, 0]
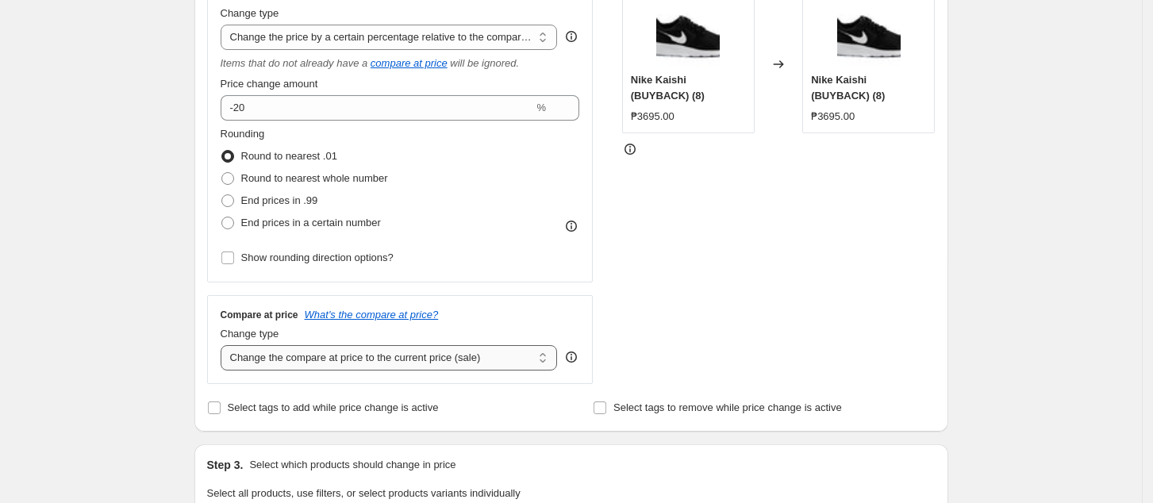
click at [407, 359] on select "Change the compare at price to the current price (sale) Change the compare at p…" at bounding box center [389, 357] width 337 height 25
select select "no_change"
click at [225, 346] on select "Change the compare at price to the current price (sale) Change the compare at p…" at bounding box center [389, 357] width 337 height 25
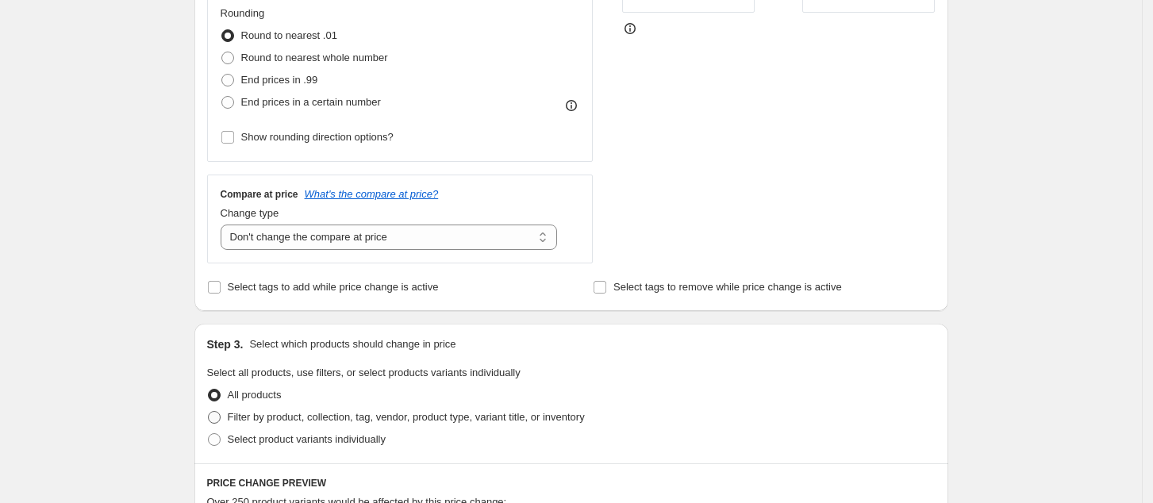
scroll to position [528, 0]
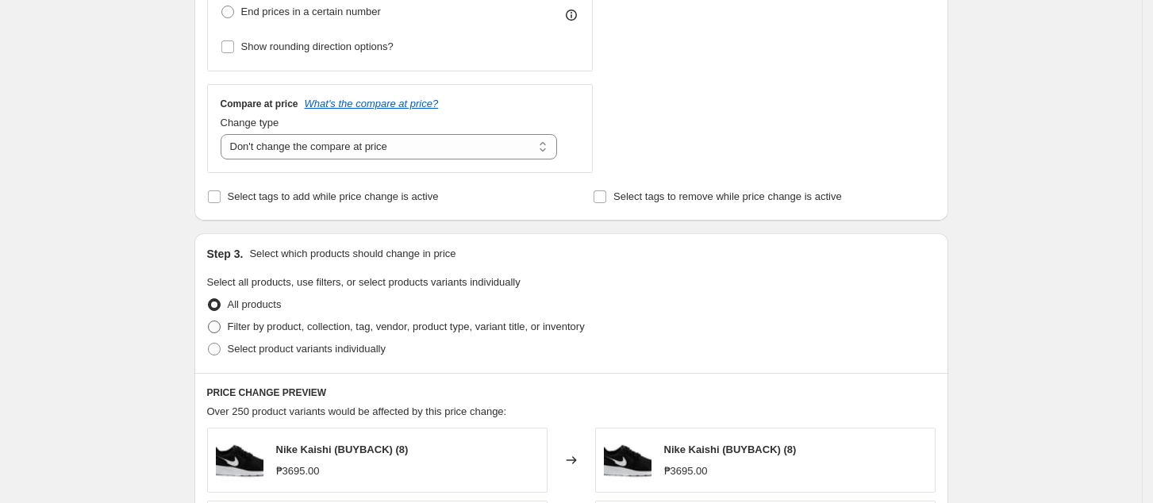
drag, startPoint x: 329, startPoint y: 325, endPoint x: 363, endPoint y: 330, distance: 33.7
click at [329, 326] on span "Filter by product, collection, tag, vendor, product type, variant title, or inv…" at bounding box center [406, 327] width 357 height 12
click at [209, 321] on input "Filter by product, collection, tag, vendor, product type, variant title, or inv…" at bounding box center [208, 321] width 1 height 1
radio input "true"
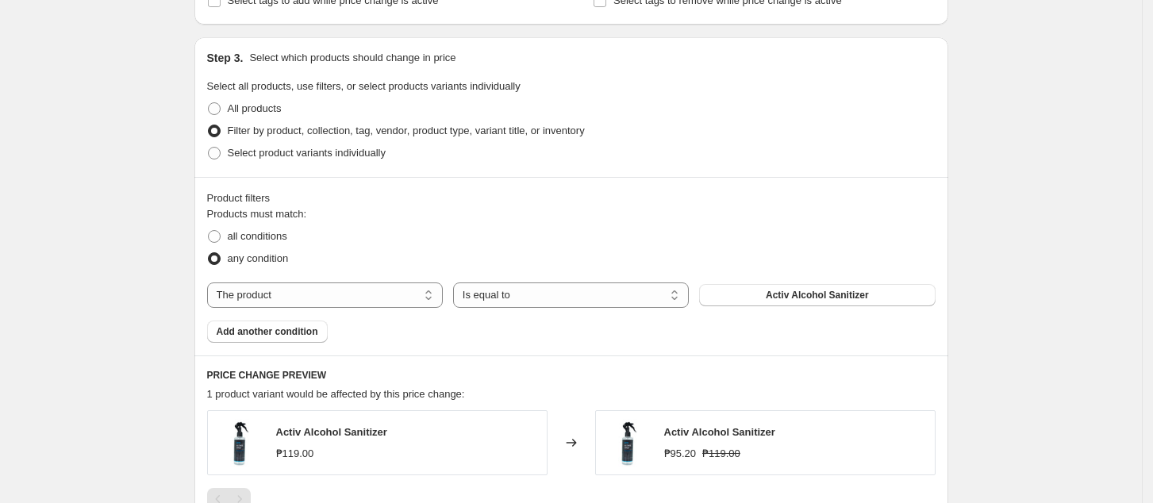
scroll to position [846, 0]
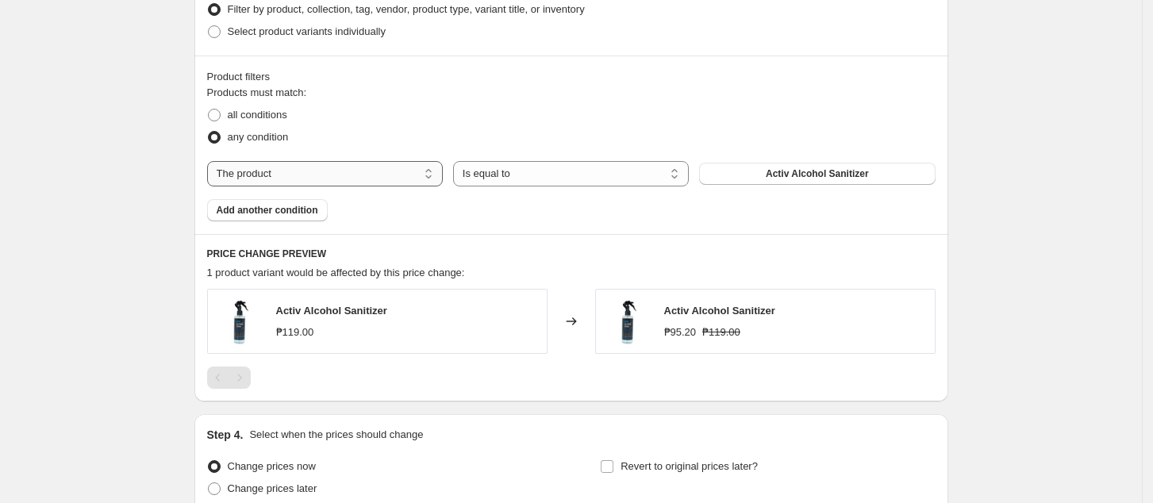
click at [336, 187] on div "Products must match: all conditions any condition The product The product's col…" at bounding box center [571, 153] width 728 height 136
click at [349, 169] on select "The product The product's collection The product's tag The product's vendor The…" at bounding box center [325, 173] width 236 height 25
select select "collection"
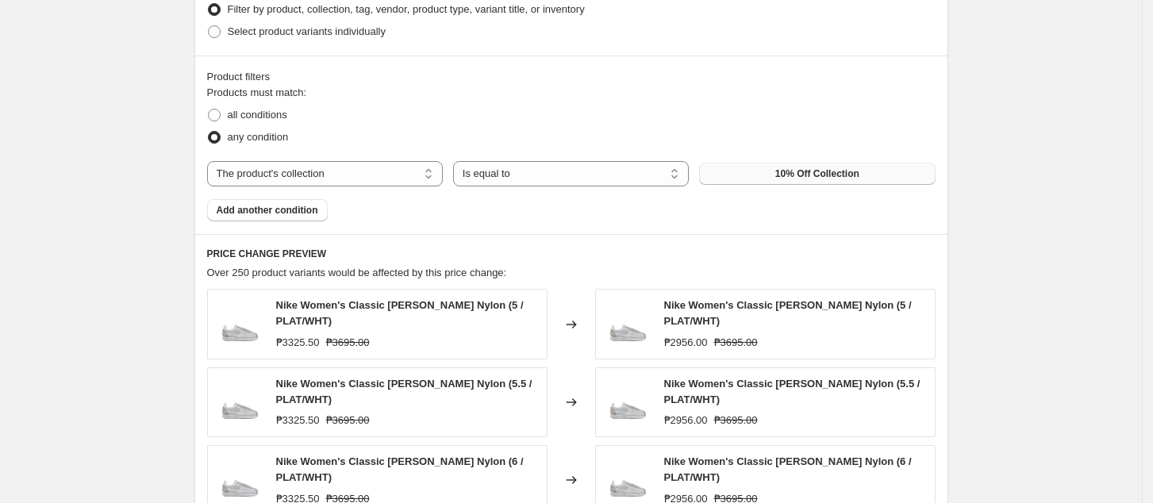
click at [782, 174] on span "10% Off Collection" at bounding box center [817, 173] width 84 height 13
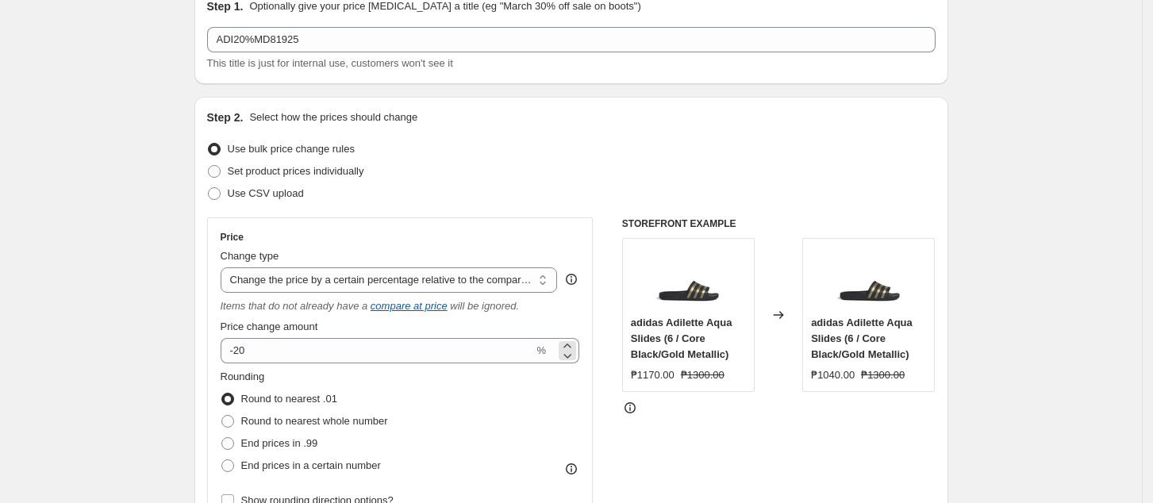
scroll to position [106, 0]
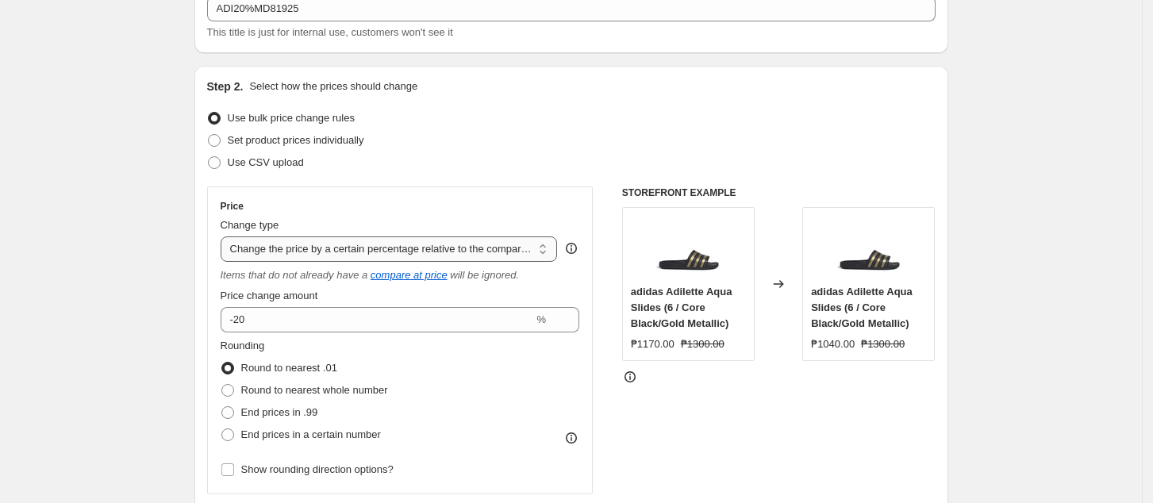
click at [480, 255] on select "Change the price to a certain amount Change the price by a certain amount Chang…" at bounding box center [389, 248] width 337 height 25
drag, startPoint x: 833, startPoint y: 455, endPoint x: 508, endPoint y: 272, distance: 373.3
click at [831, 453] on div "STOREFRONT EXAMPLE adidas Adilette Aqua Slides (6 / Core Black/Gold Metallic) ₱…" at bounding box center [778, 390] width 313 height 409
click at [474, 240] on select "Change the price to a certain amount Change the price by a certain amount Chang…" at bounding box center [389, 248] width 337 height 25
drag, startPoint x: 782, startPoint y: 441, endPoint x: 726, endPoint y: 382, distance: 81.9
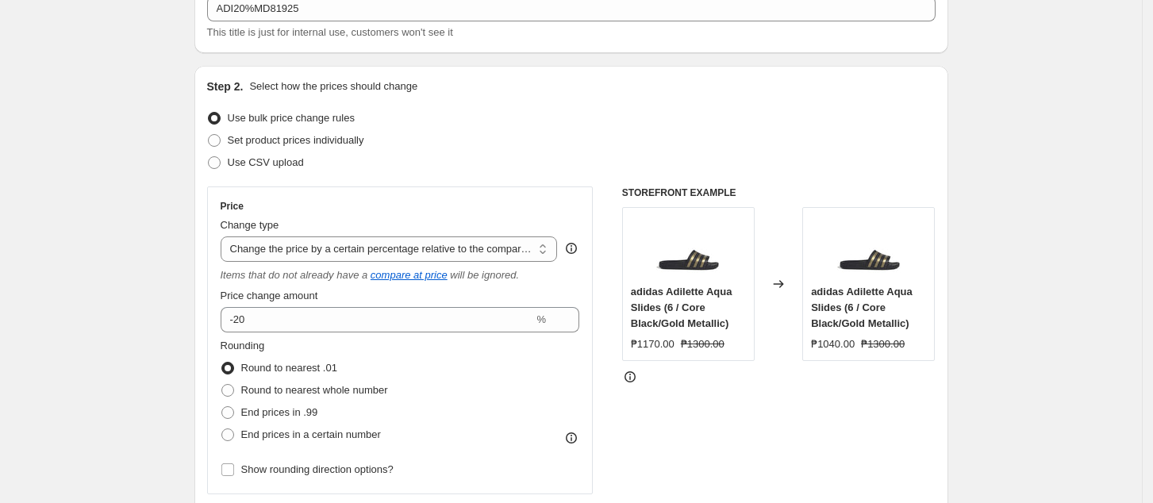
click at [782, 440] on div "STOREFRONT EXAMPLE adidas Adilette Aqua Slides (6 / Core Black/Gold Metallic) ₱…" at bounding box center [778, 390] width 313 height 409
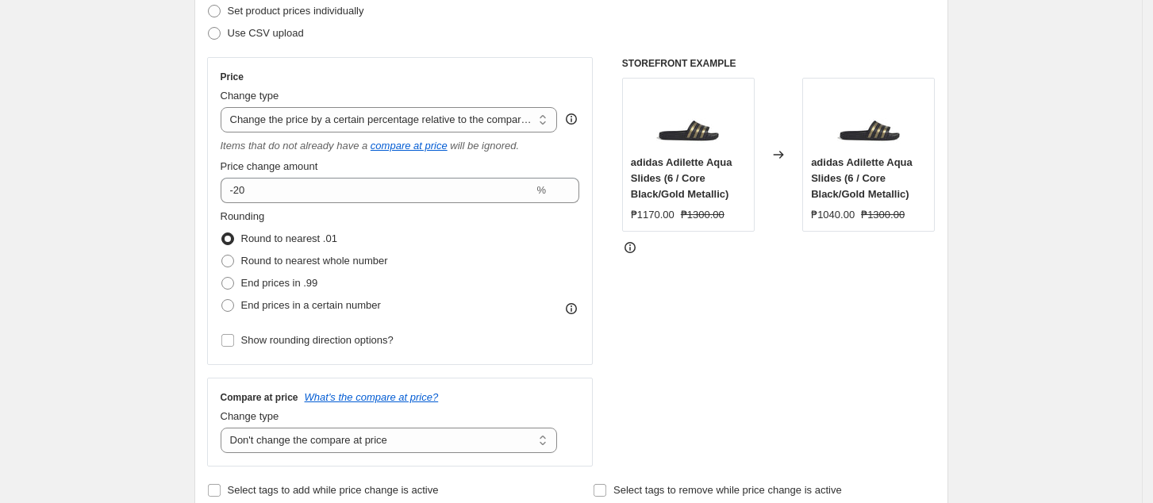
scroll to position [423, 0]
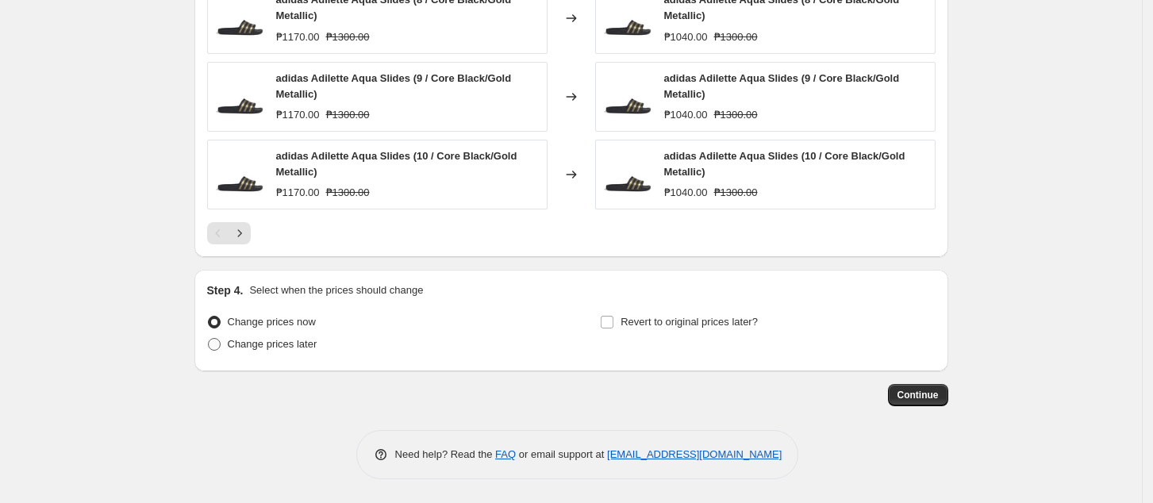
click at [278, 346] on span "Change prices later" at bounding box center [273, 344] width 90 height 12
click at [209, 339] on input "Change prices later" at bounding box center [208, 338] width 1 height 1
radio input "true"
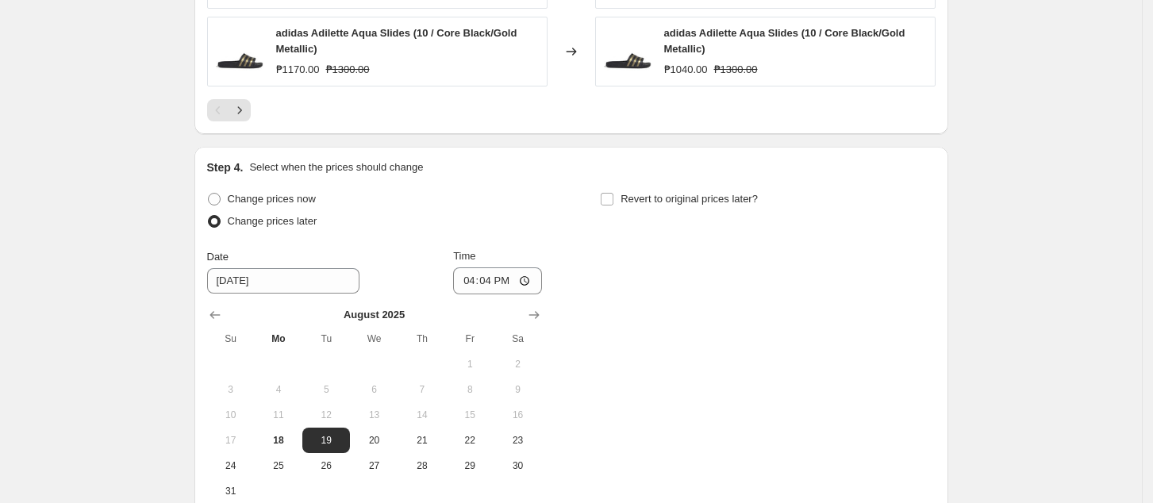
scroll to position [1518, 0]
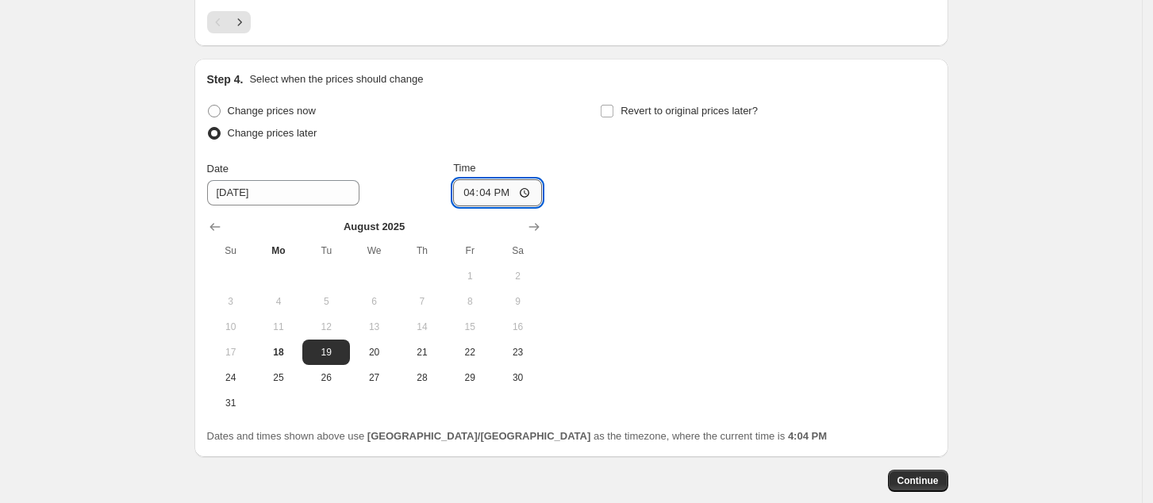
click at [471, 195] on input "16:04" at bounding box center [497, 192] width 89 height 27
type input "00:00"
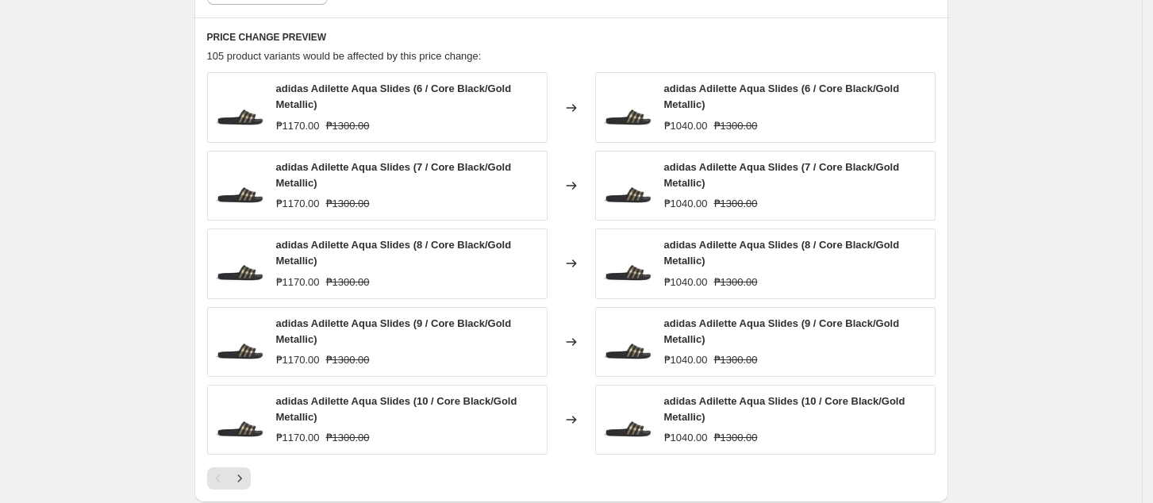
scroll to position [1096, 0]
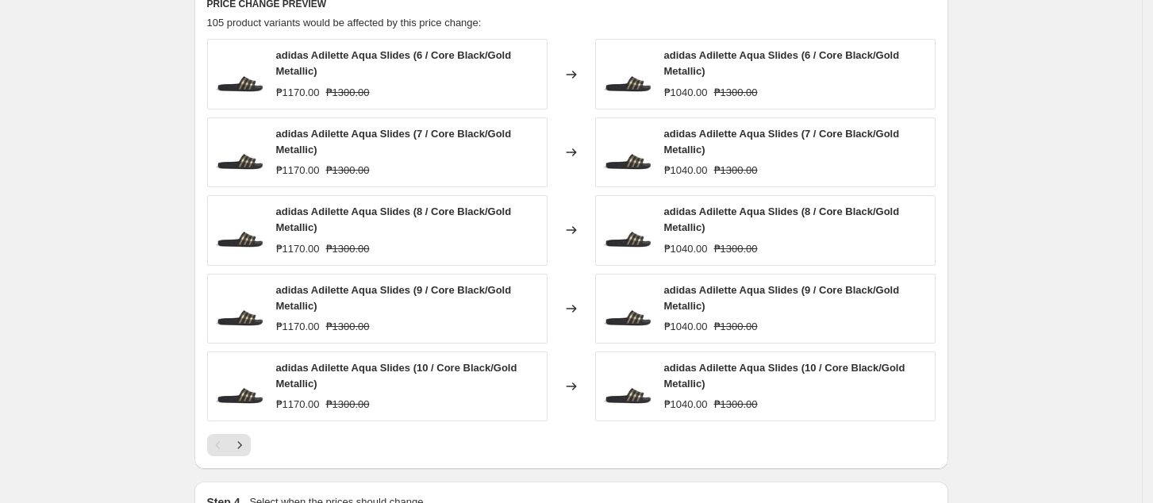
click at [248, 444] on icon "Next" at bounding box center [240, 445] width 16 height 16
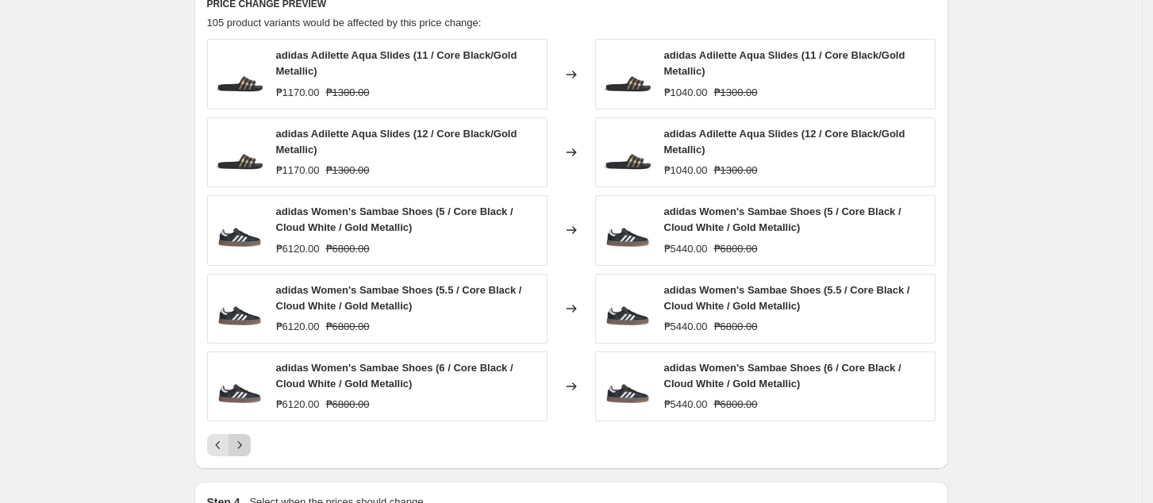
click at [241, 442] on icon "Next" at bounding box center [239, 445] width 4 height 7
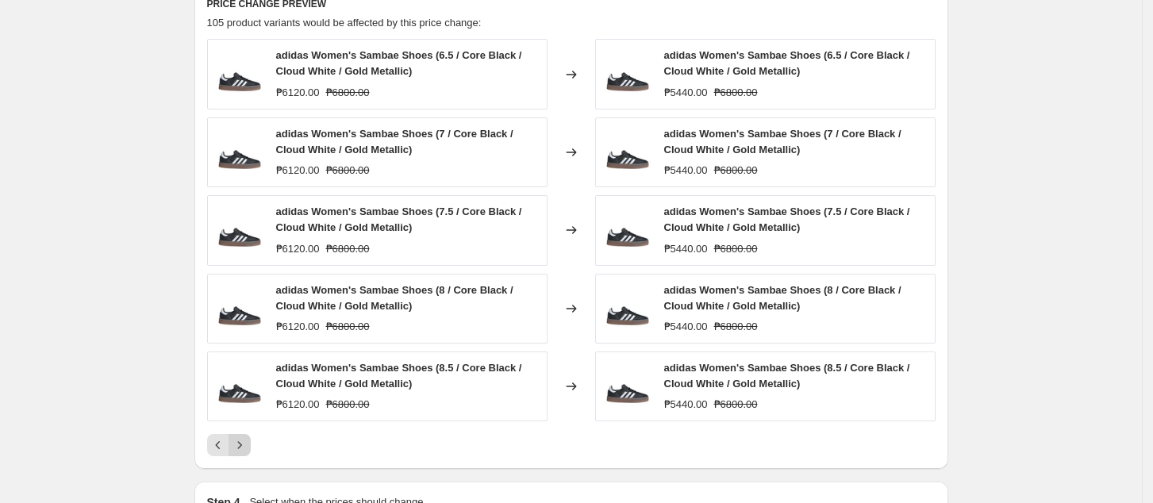
click at [251, 448] on button "Next" at bounding box center [239, 445] width 22 height 22
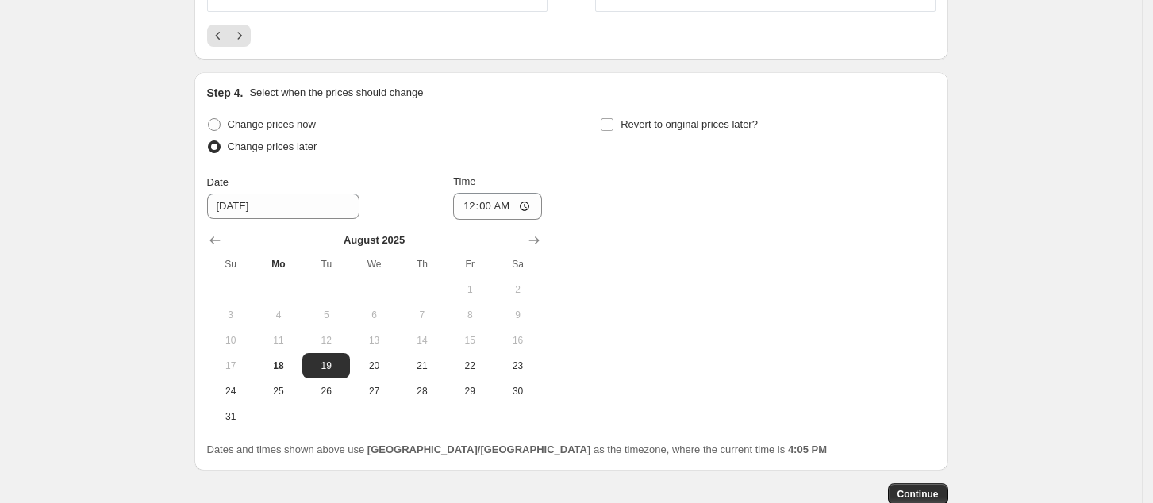
scroll to position [1583, 0]
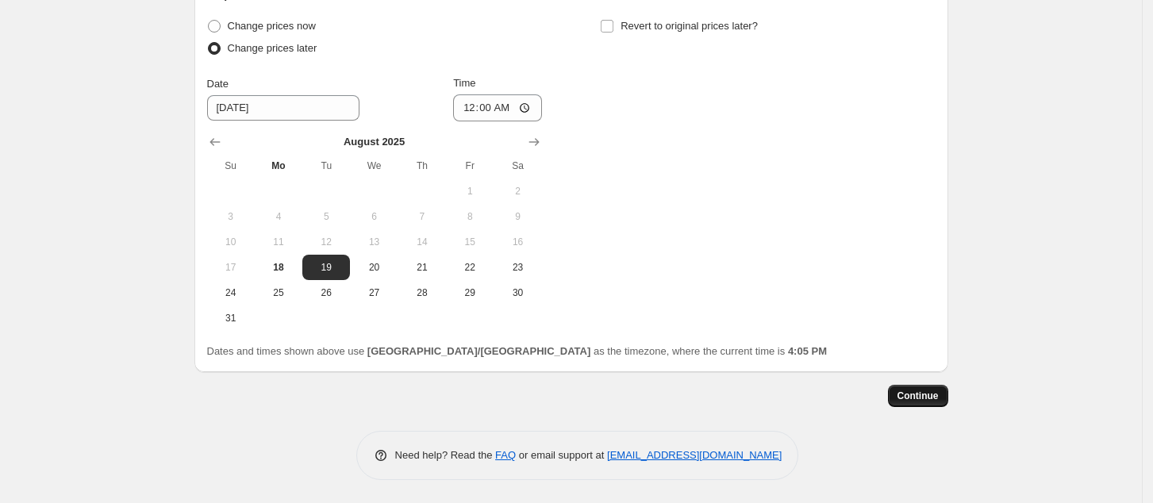
click at [919, 397] on span "Continue" at bounding box center [917, 396] width 41 height 13
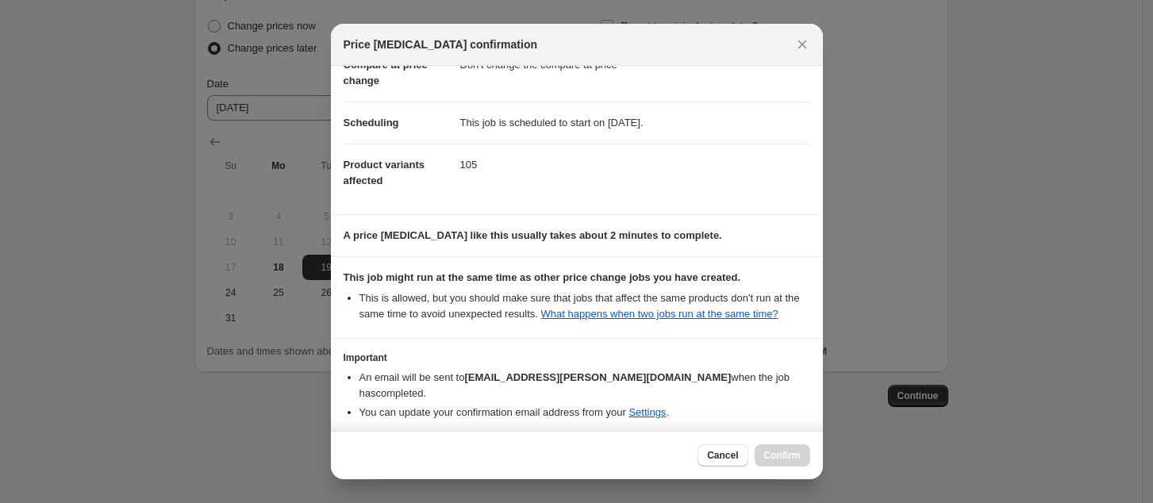
scroll to position [160, 0]
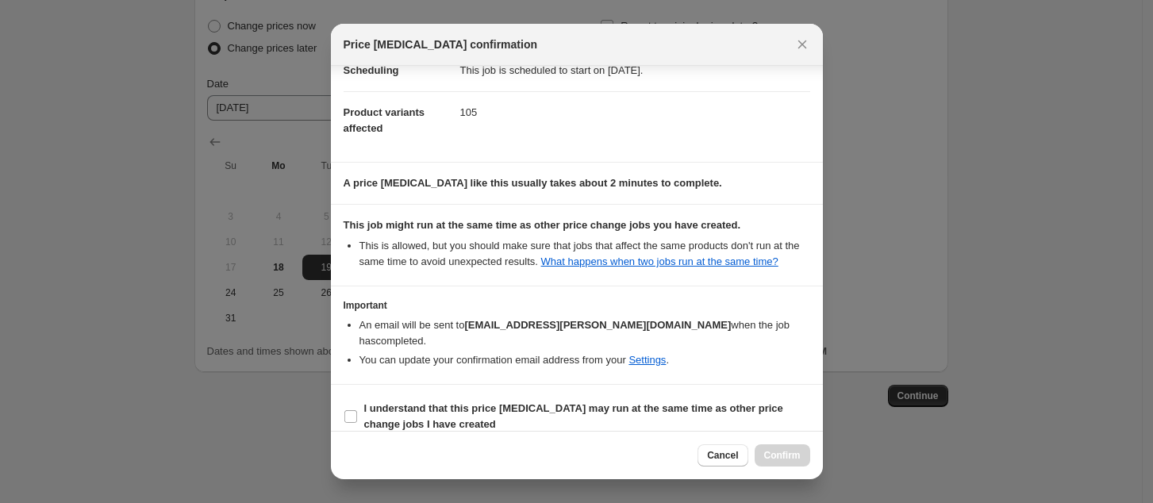
click at [559, 385] on section "I understand that this price [MEDICAL_DATA] may run at the same time as other p…" at bounding box center [577, 416] width 492 height 63
click at [651, 401] on span "I understand that this price [MEDICAL_DATA] may run at the same time as other p…" at bounding box center [587, 417] width 446 height 32
click at [357, 410] on input "I understand that this price [MEDICAL_DATA] may run at the same time as other p…" at bounding box center [350, 416] width 13 height 13
checkbox input "true"
click at [785, 454] on span "Confirm" at bounding box center [782, 455] width 36 height 13
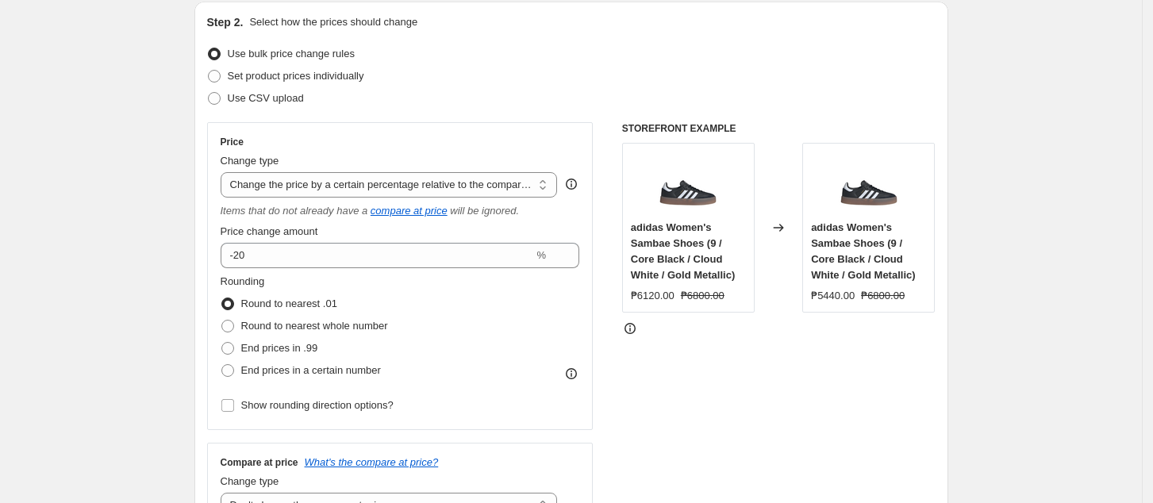
scroll to position [314, 0]
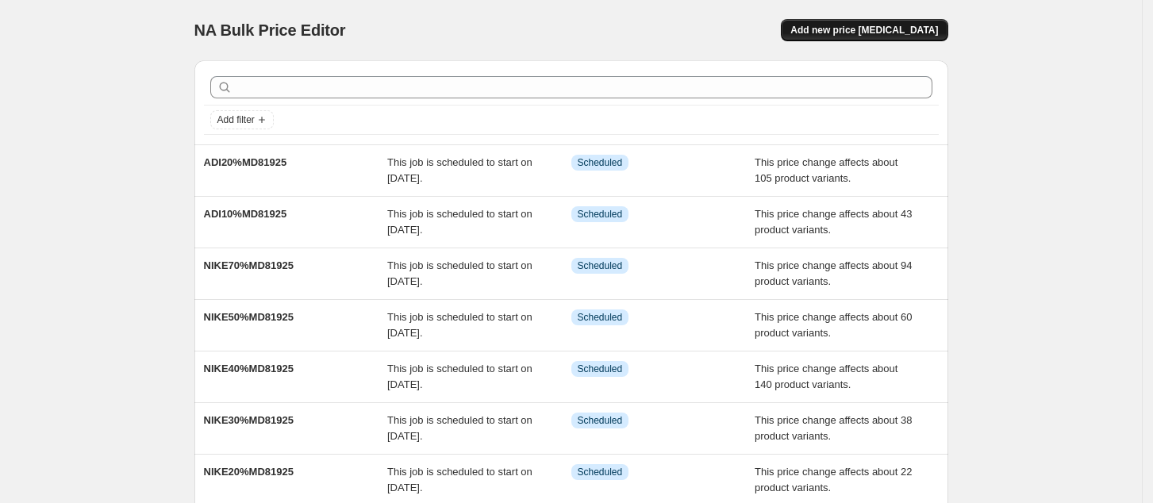
click at [855, 24] on span "Add new price [MEDICAL_DATA]" at bounding box center [864, 30] width 148 height 13
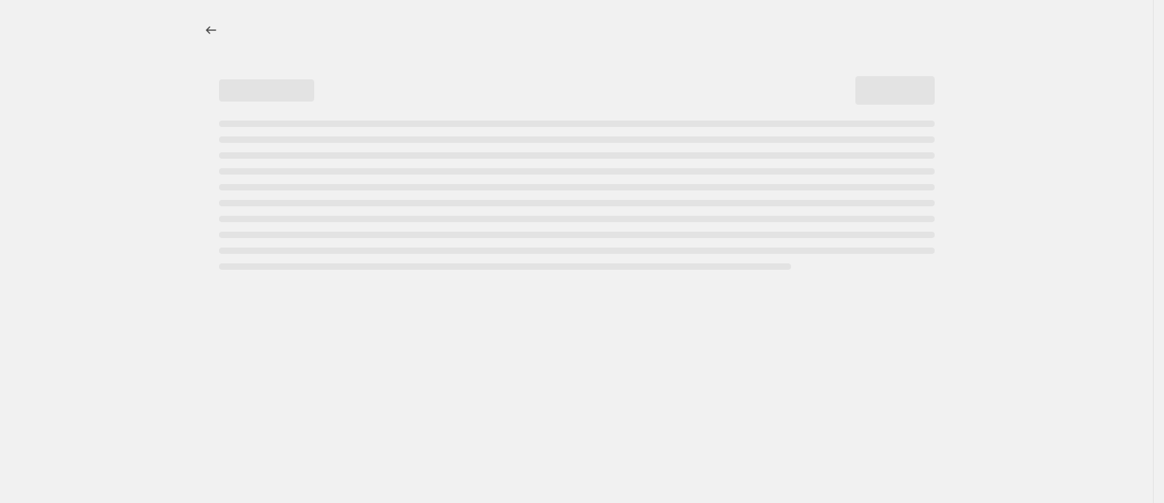
select select "percentage"
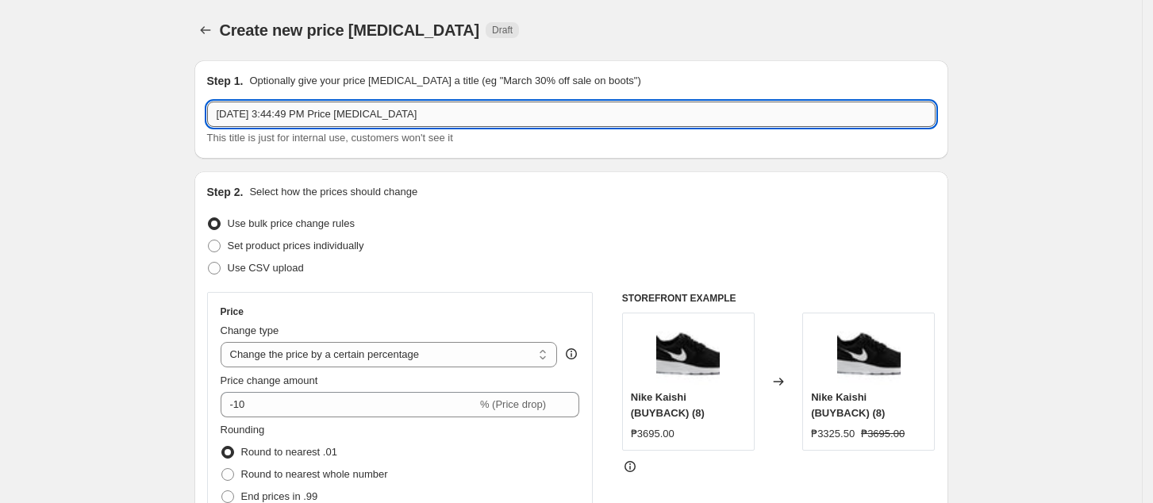
click at [335, 111] on input "[DATE] 3:44:49 PM Price [MEDICAL_DATA]" at bounding box center [571, 114] width 728 height 25
paste input "DI10%MD81925"
drag, startPoint x: 246, startPoint y: 113, endPoint x: 267, endPoint y: 121, distance: 22.1
click at [247, 113] on input "ADI10%MD81925" at bounding box center [571, 114] width 728 height 25
type input "ADI30%MD81925"
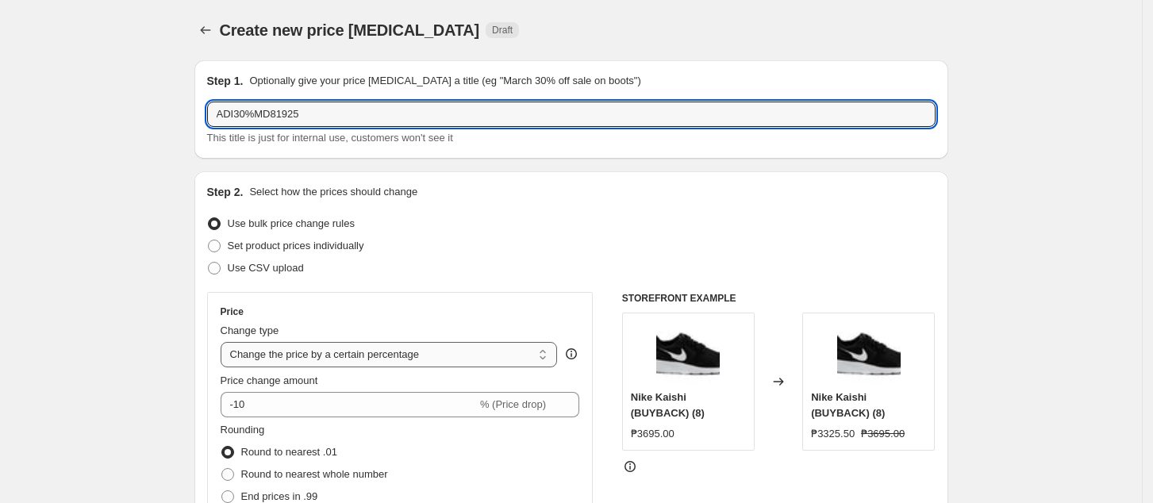
drag, startPoint x: 372, startPoint y: 354, endPoint x: 385, endPoint y: 349, distance: 13.6
click at [373, 353] on select "Change the price to a certain amount Change the price by a certain amount Chang…" at bounding box center [389, 354] width 337 height 25
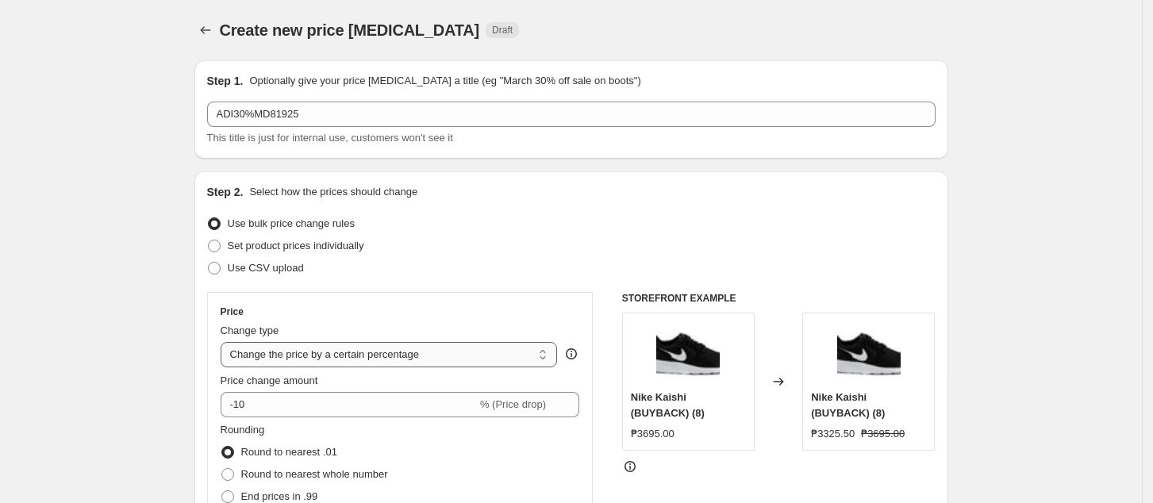
select select "pcap"
click at [225, 342] on select "Change the price to a certain amount Change the price by a certain amount Chang…" at bounding box center [389, 354] width 337 height 25
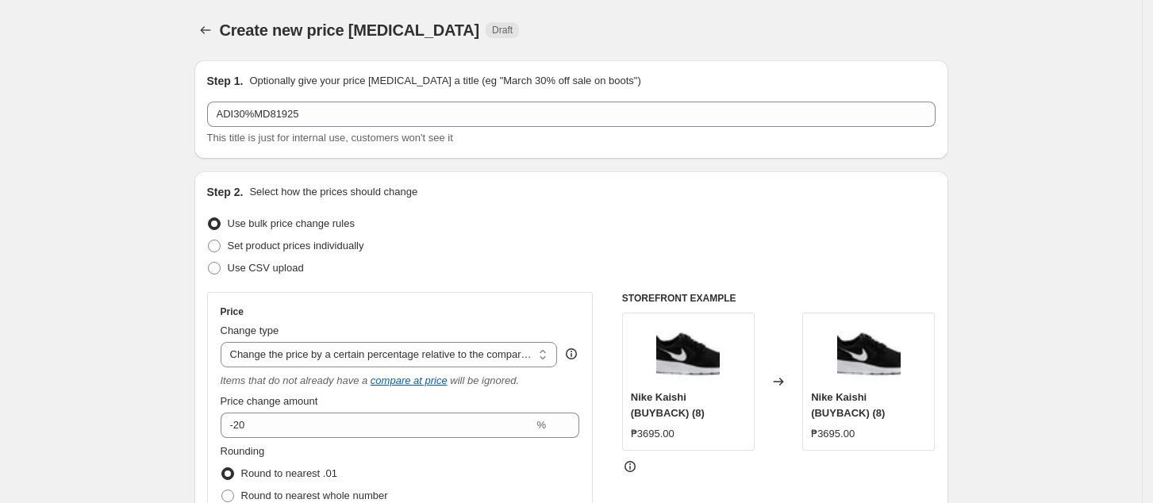
scroll to position [106, 0]
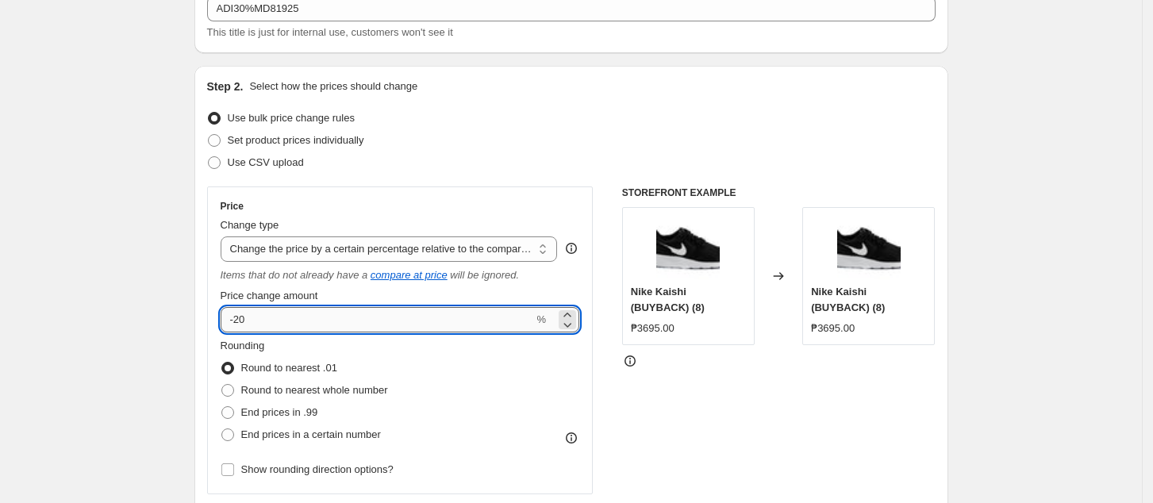
click at [413, 315] on input "-20" at bounding box center [377, 319] width 313 height 25
type input "-2"
type input "-30"
click at [675, 435] on div "STOREFRONT EXAMPLE Nike Kaishi (BUYBACK) (8) ₱3695.00 Changed to Nike Kaishi (B…" at bounding box center [778, 390] width 313 height 409
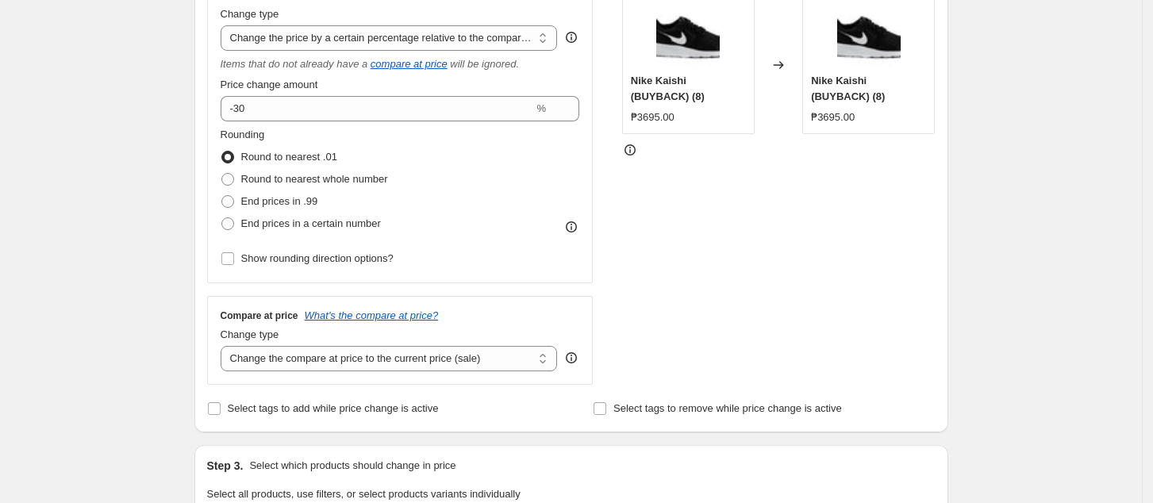
scroll to position [317, 0]
click at [425, 32] on select "Change the price to a certain amount Change the price by a certain amount Chang…" at bounding box center [389, 37] width 337 height 25
drag, startPoint x: 795, startPoint y: 287, endPoint x: 599, endPoint y: 232, distance: 203.5
click at [793, 283] on div "STOREFRONT EXAMPLE Nike Kaishi (BUYBACK) (8) ₱3695.00 Changed to Nike Kaishi (B…" at bounding box center [778, 179] width 313 height 409
click at [383, 355] on select "Change the compare at price to the current price (sale) Change the compare at p…" at bounding box center [389, 357] width 337 height 25
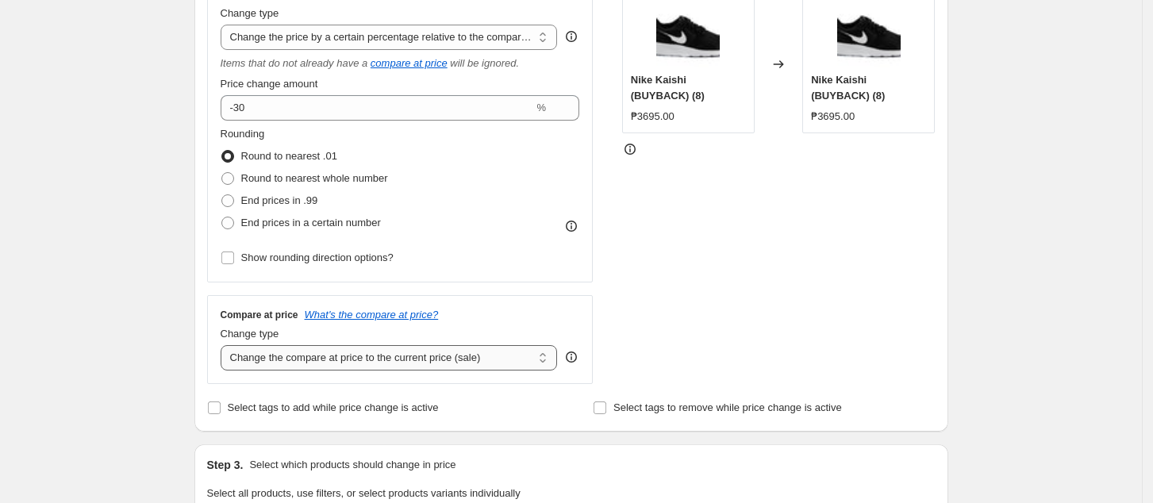
select select "no_change"
click at [225, 346] on select "Change the compare at price to the current price (sale) Change the compare at p…" at bounding box center [389, 357] width 337 height 25
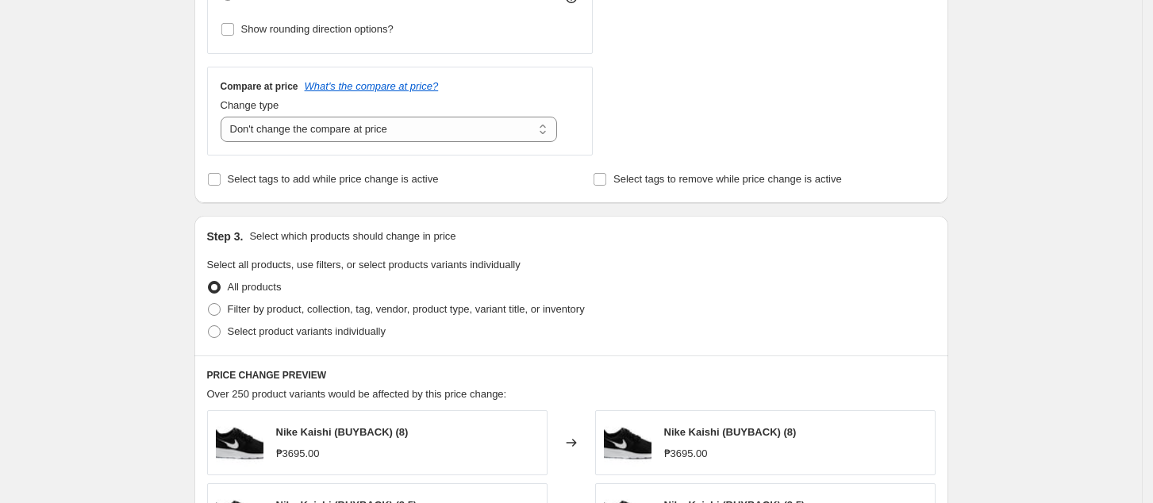
scroll to position [635, 0]
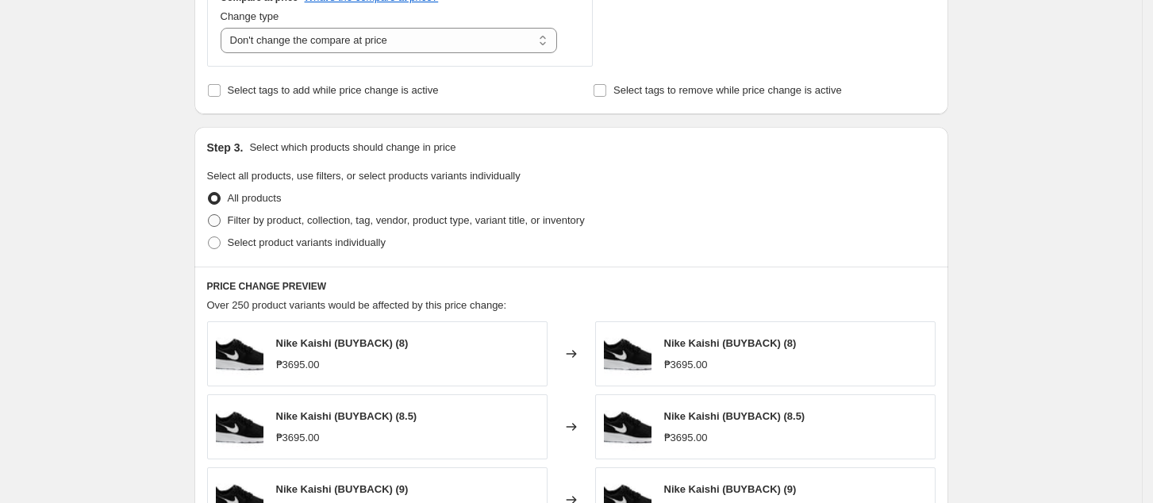
drag, startPoint x: 285, startPoint y: 222, endPoint x: 311, endPoint y: 260, distance: 46.2
click at [286, 222] on span "Filter by product, collection, tag, vendor, product type, variant title, or inv…" at bounding box center [406, 220] width 357 height 12
click at [209, 215] on input "Filter by product, collection, tag, vendor, product type, variant title, or inv…" at bounding box center [208, 214] width 1 height 1
radio input "true"
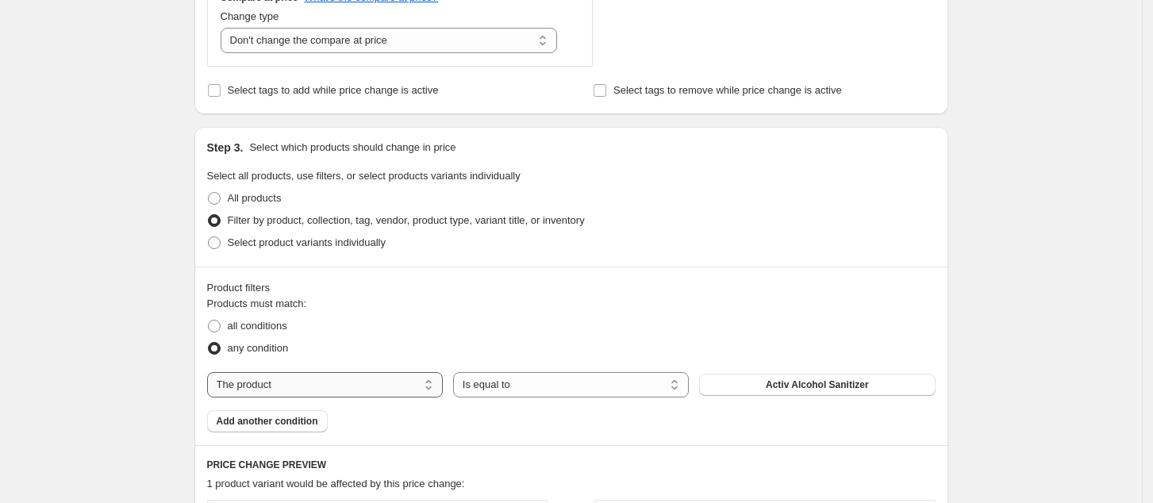
click at [316, 380] on select "The product The product's collection The product's tag The product's vendor The…" at bounding box center [325, 384] width 236 height 25
select select "collection"
click at [806, 377] on button "10% Off Collection" at bounding box center [817, 385] width 236 height 22
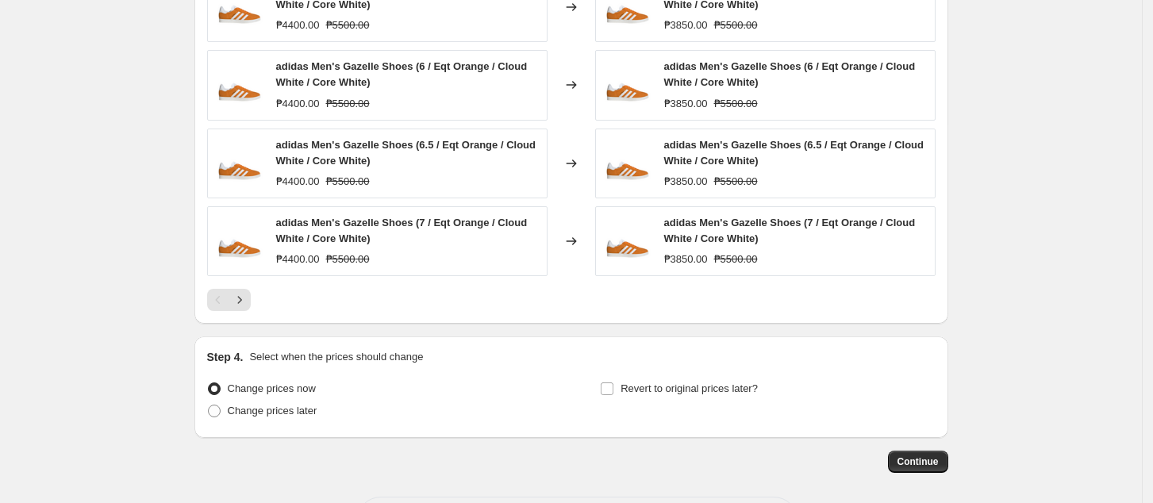
scroll to position [1307, 0]
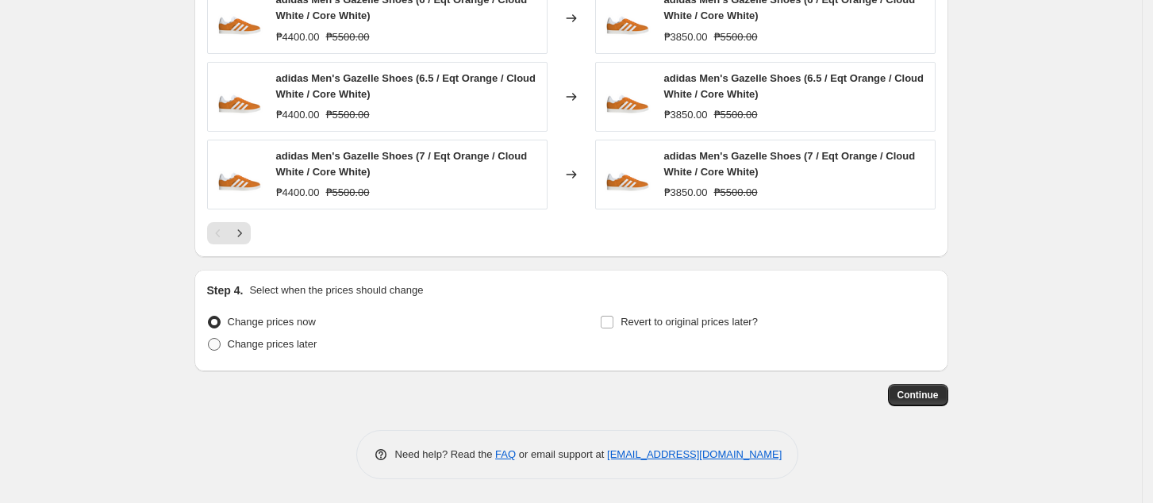
click at [294, 351] on span "Change prices later" at bounding box center [273, 344] width 90 height 16
click at [209, 339] on input "Change prices later" at bounding box center [208, 338] width 1 height 1
radio input "true"
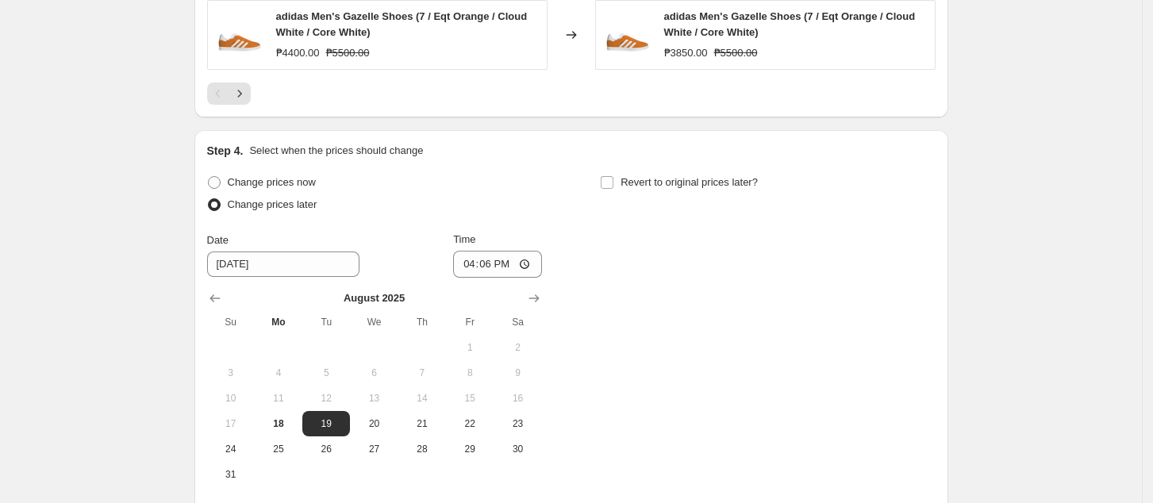
scroll to position [1604, 0]
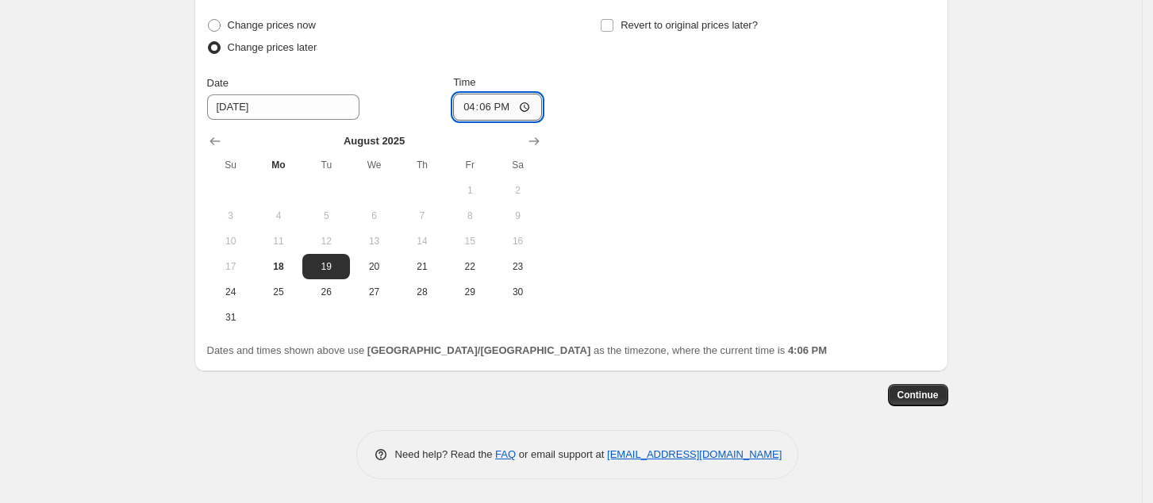
click at [472, 107] on input "16:06" at bounding box center [497, 107] width 89 height 27
type input "00:00"
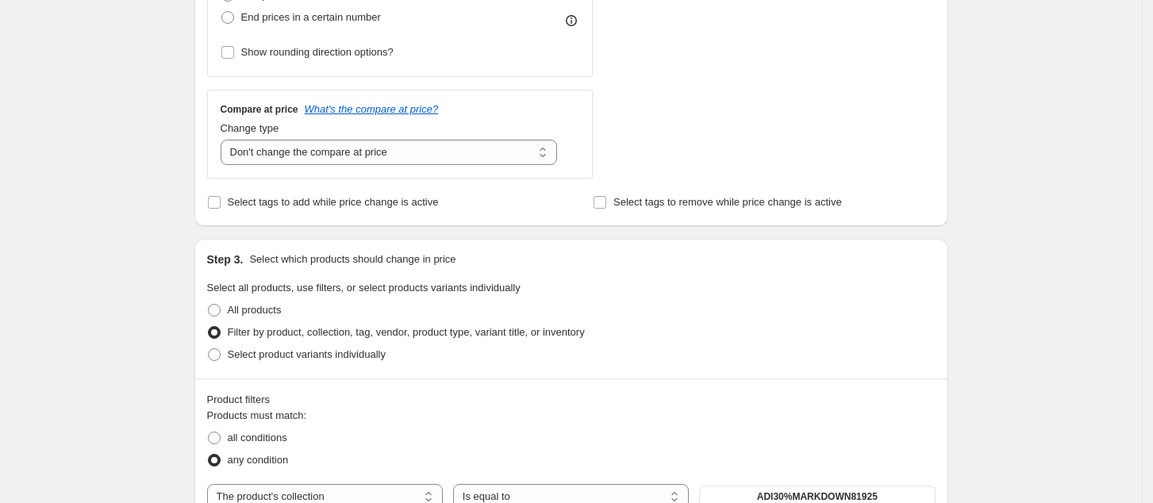
scroll to position [652, 0]
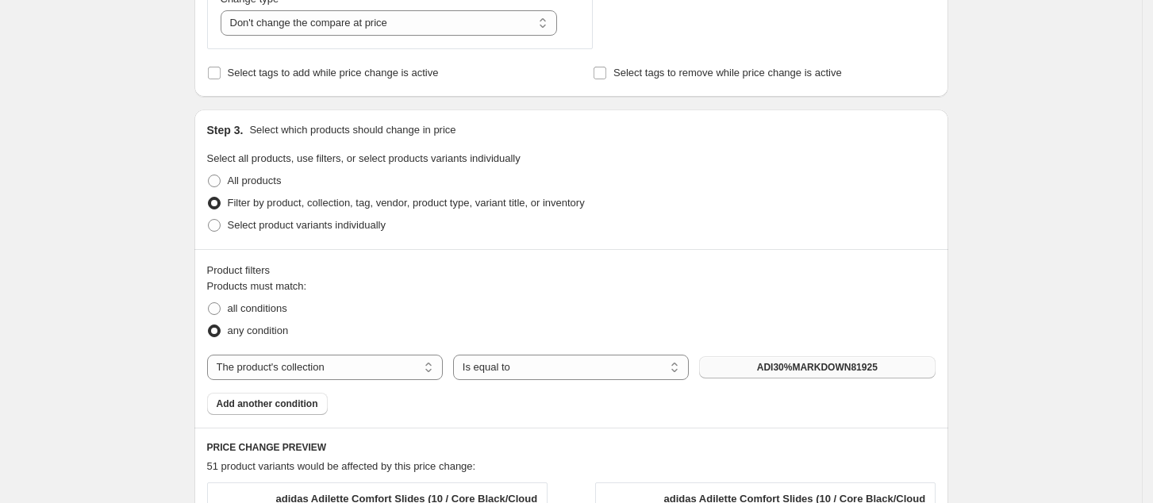
click at [793, 366] on span "ADI30%MARKDOWN81925" at bounding box center [817, 367] width 121 height 13
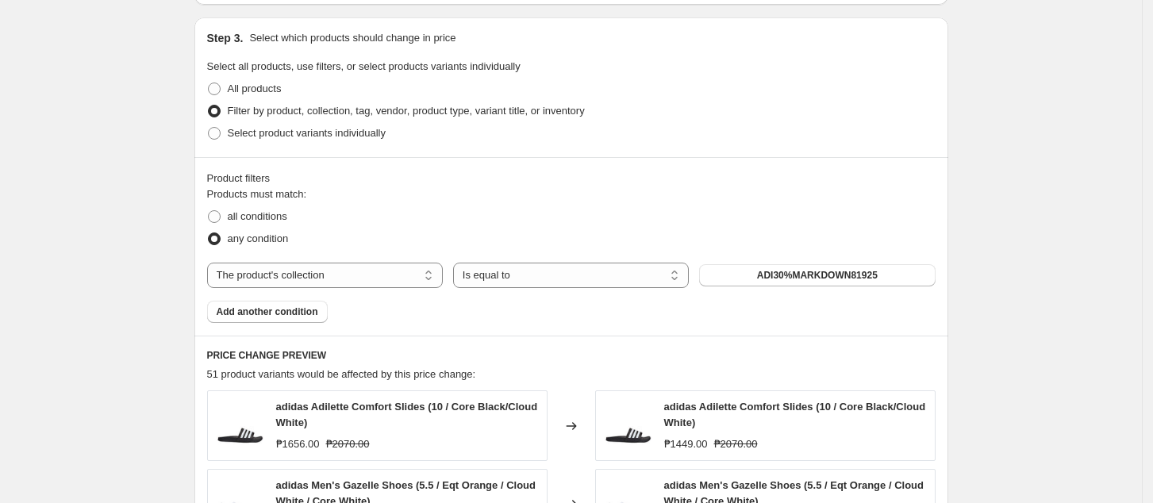
scroll to position [740, 0]
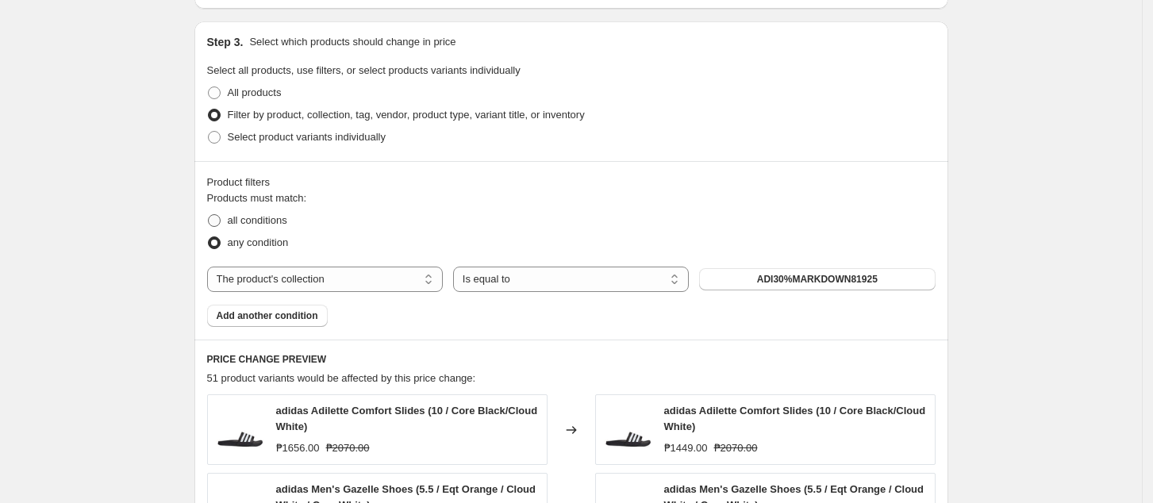
click at [238, 217] on span "all conditions" at bounding box center [257, 220] width 59 height 12
click at [209, 215] on input "all conditions" at bounding box center [208, 214] width 1 height 1
radio input "true"
click at [244, 244] on span "any condition" at bounding box center [258, 242] width 61 height 12
click at [209, 237] on input "any condition" at bounding box center [208, 236] width 1 height 1
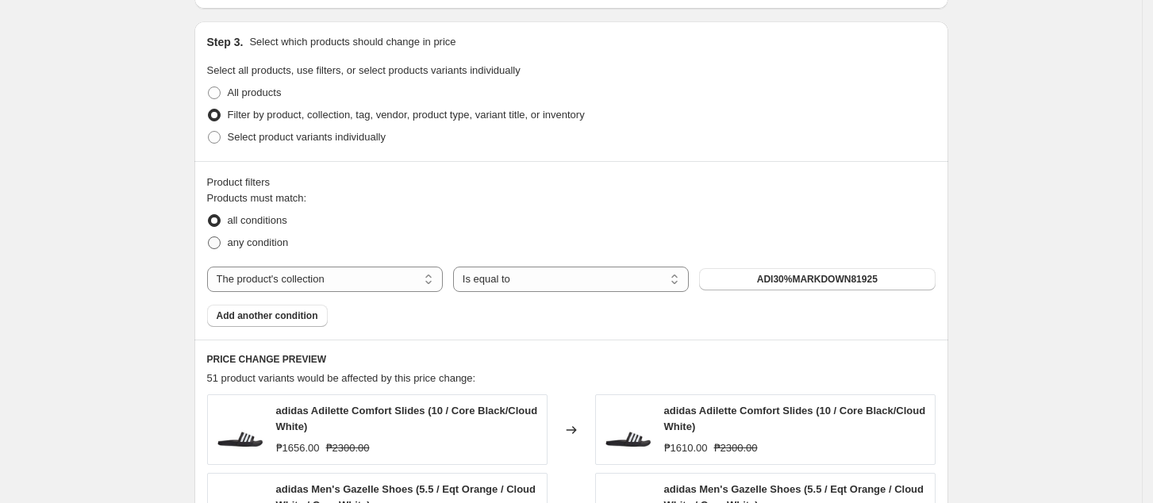
radio input "true"
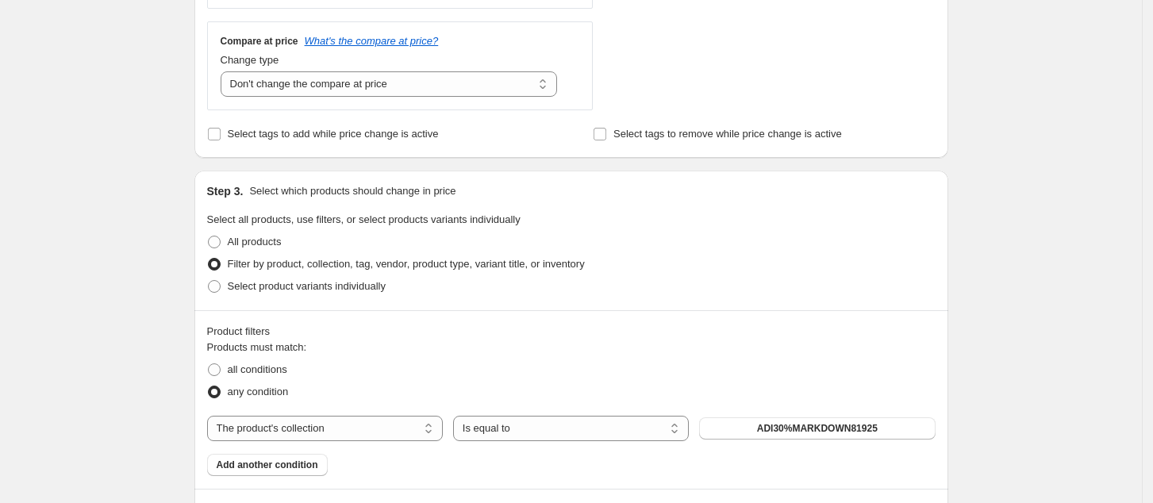
scroll to position [952, 0]
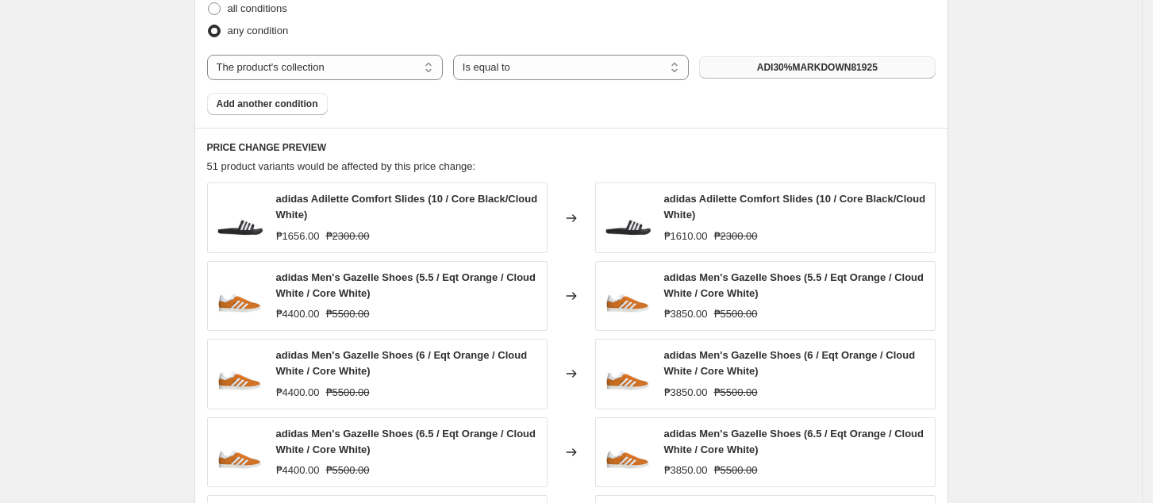
click at [793, 62] on span "ADI30%MARKDOWN81925" at bounding box center [817, 67] width 121 height 13
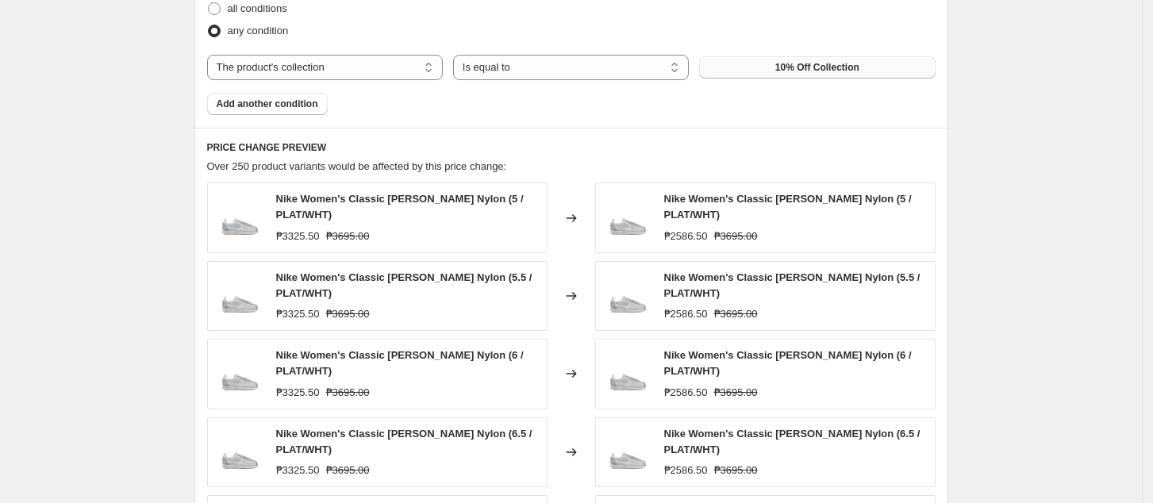
click at [791, 63] on span "10% Off Collection" at bounding box center [817, 67] width 84 height 13
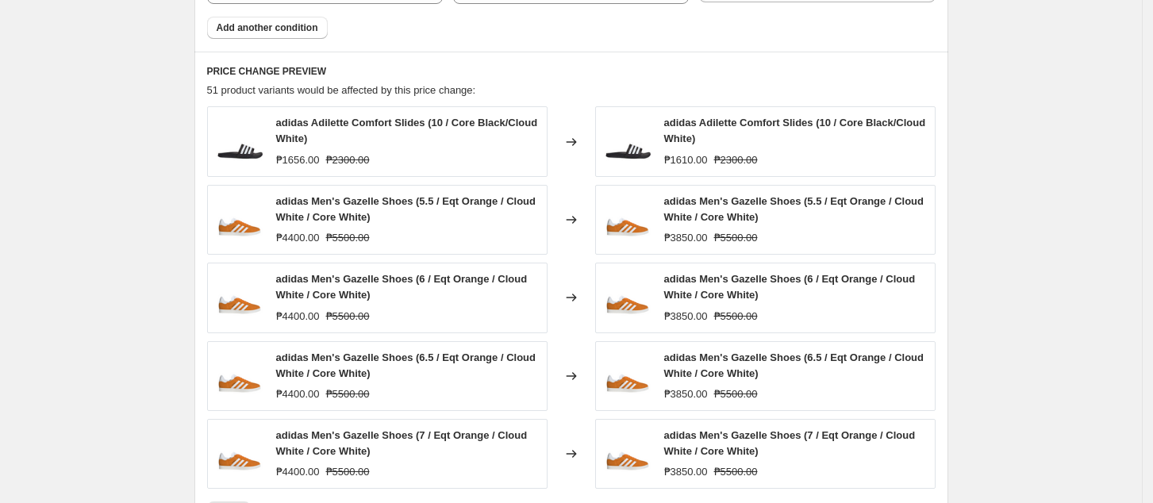
scroll to position [1163, 0]
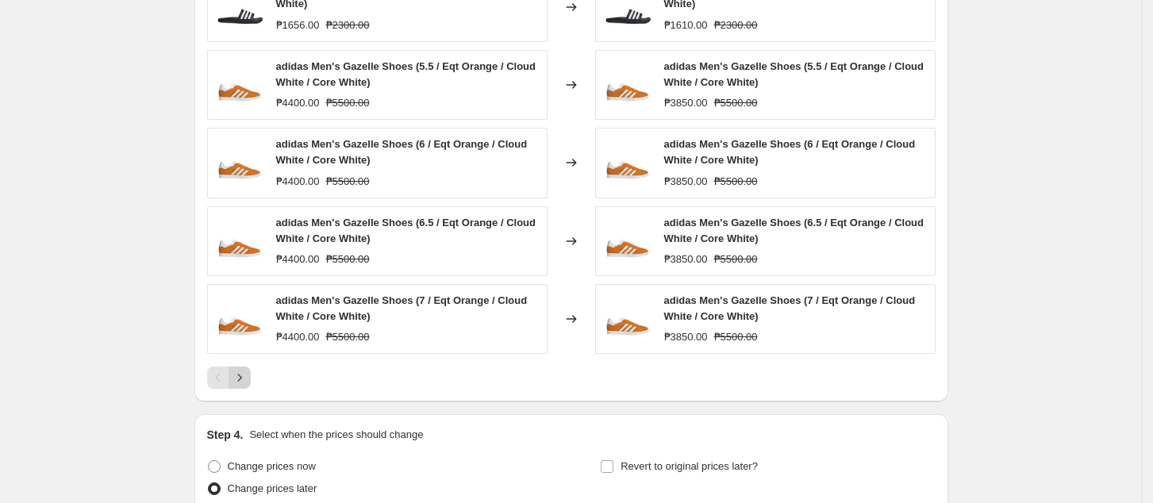
click at [251, 383] on button "Next" at bounding box center [239, 378] width 22 height 22
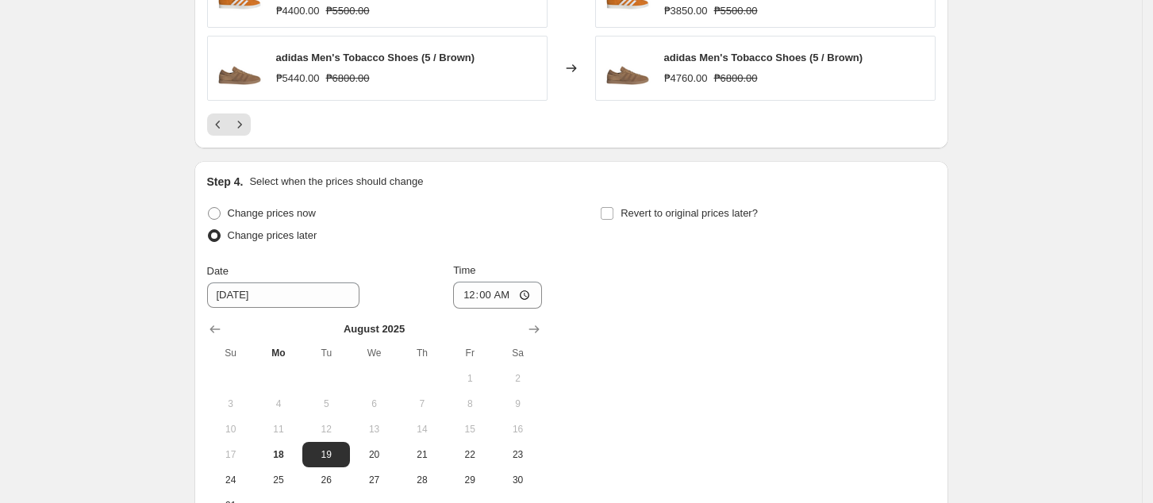
scroll to position [1599, 0]
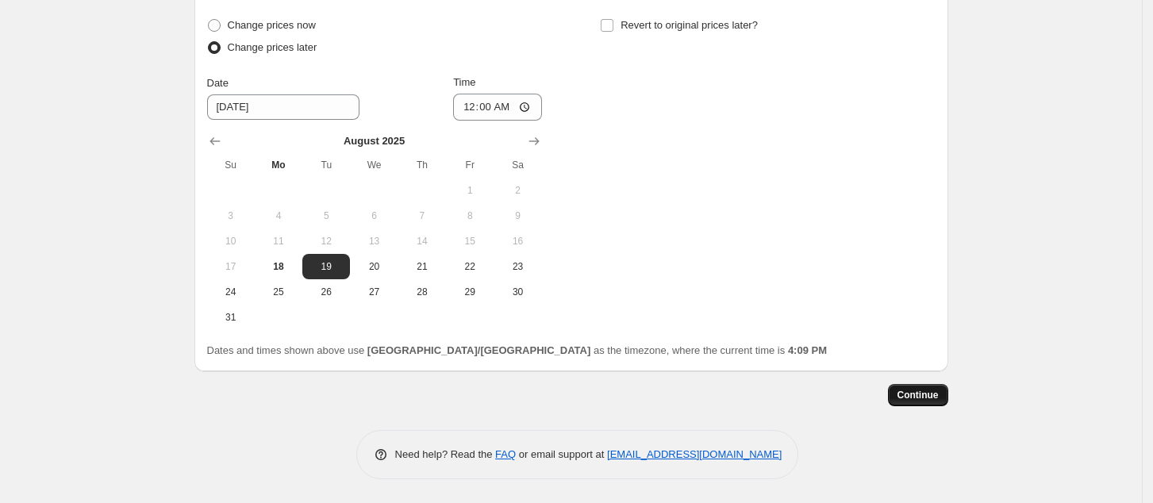
click at [919, 402] on button "Continue" at bounding box center [918, 395] width 60 height 22
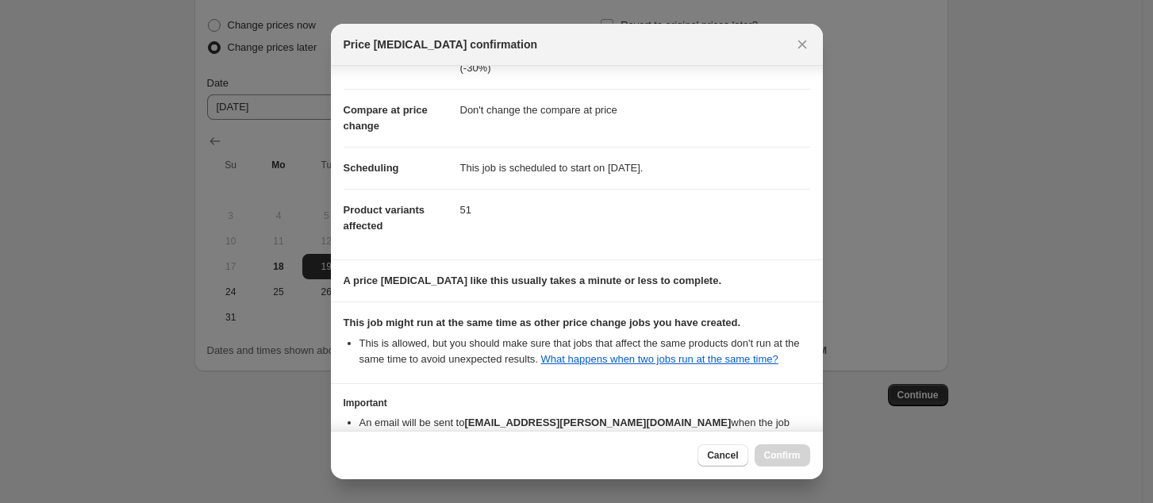
scroll to position [160, 0]
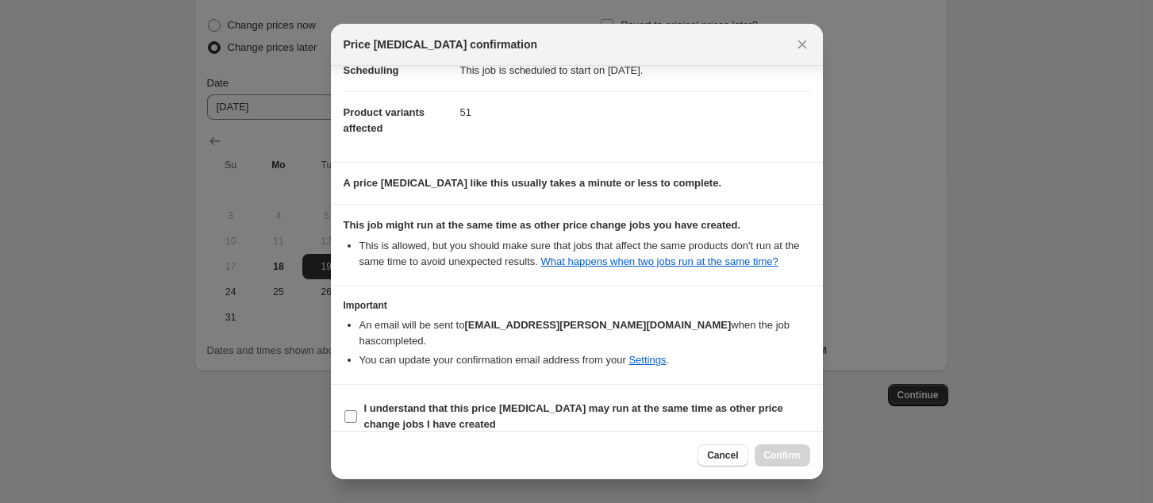
click at [586, 405] on span "I understand that this price [MEDICAL_DATA] may run at the same time as other p…" at bounding box center [587, 417] width 446 height 32
click at [357, 410] on input "I understand that this price [MEDICAL_DATA] may run at the same time as other p…" at bounding box center [350, 416] width 13 height 13
checkbox input "true"
drag, startPoint x: 781, startPoint y: 451, endPoint x: 785, endPoint y: 439, distance: 13.6
click at [781, 451] on span "Confirm" at bounding box center [782, 455] width 36 height 13
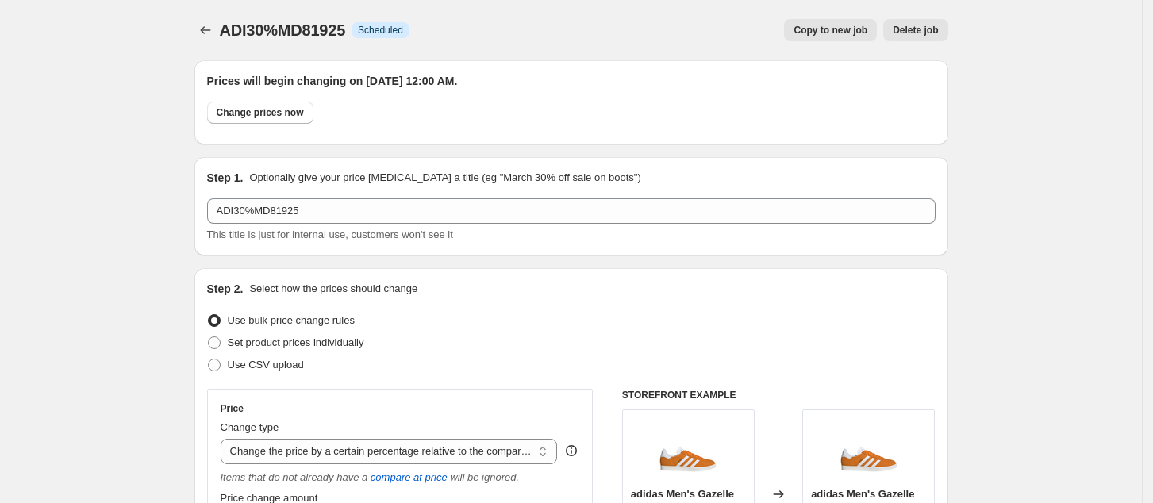
scroll to position [1599, 0]
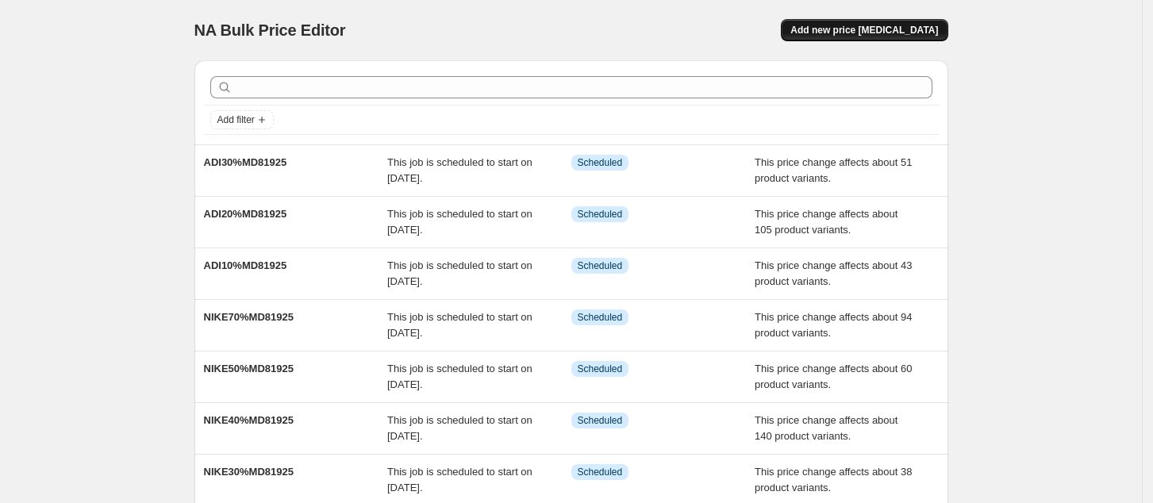
click at [855, 31] on span "Add new price [MEDICAL_DATA]" at bounding box center [864, 30] width 148 height 13
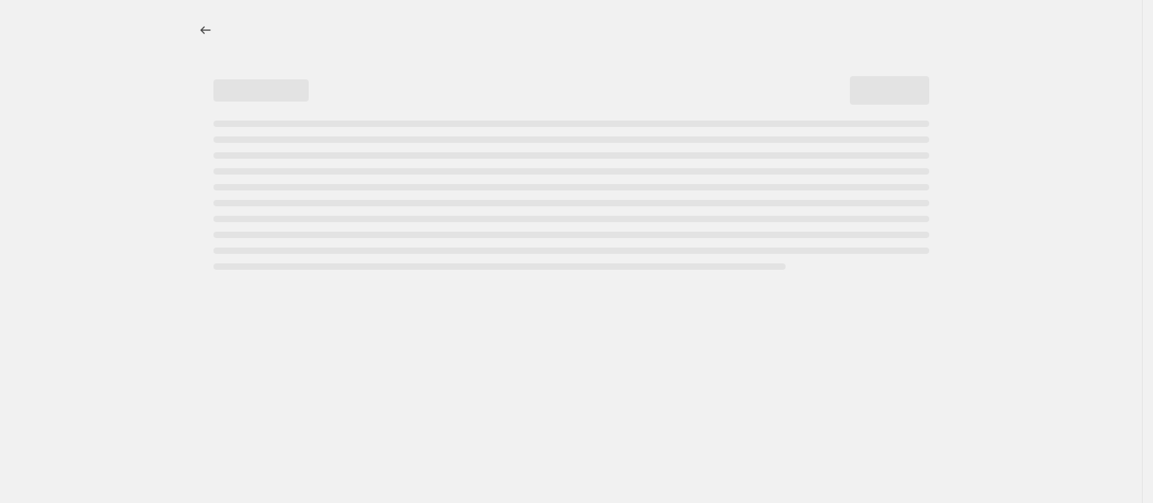
select select "percentage"
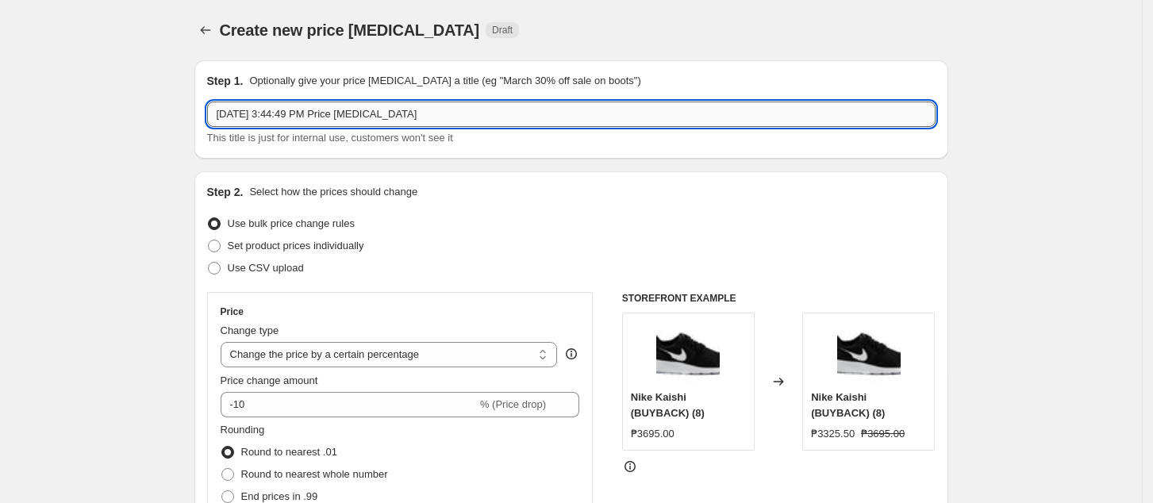
click at [406, 116] on input "[DATE] 3:44:49 PM Price [MEDICAL_DATA]" at bounding box center [571, 114] width 728 height 25
paste input "DI10%MD81925"
click at [242, 113] on input "ADI10%MD81925" at bounding box center [571, 114] width 728 height 25
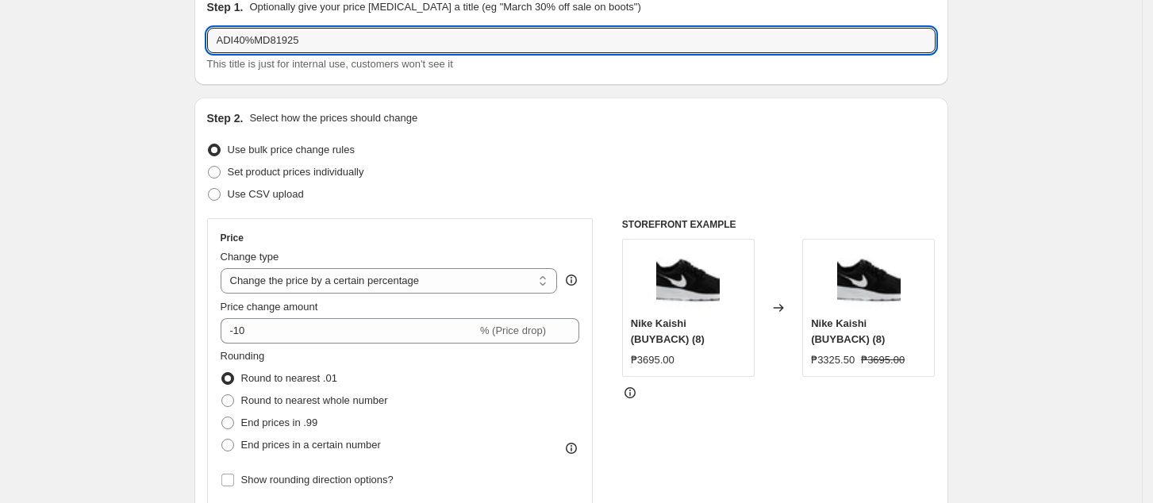
scroll to position [106, 0]
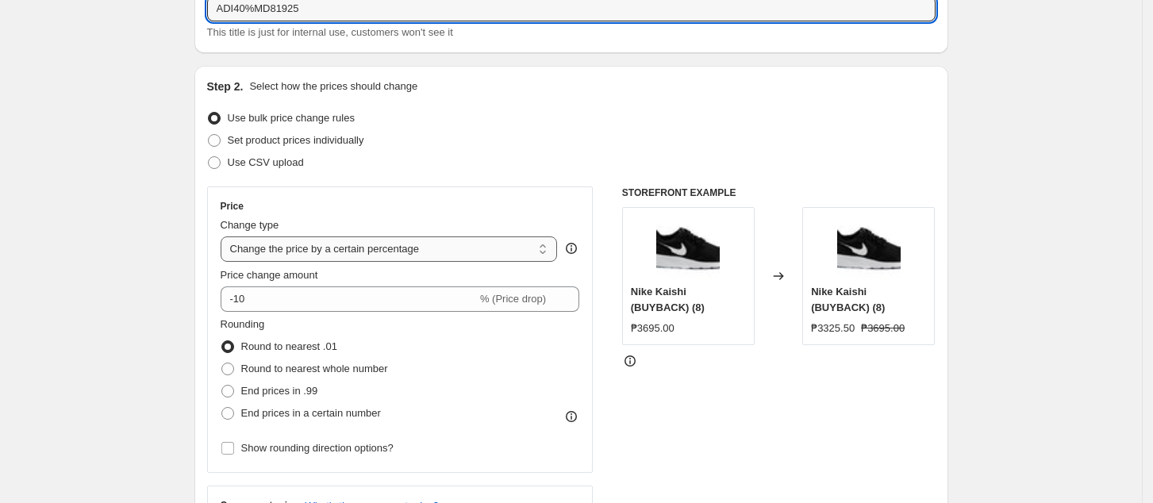
type input "ADI40%MD81925"
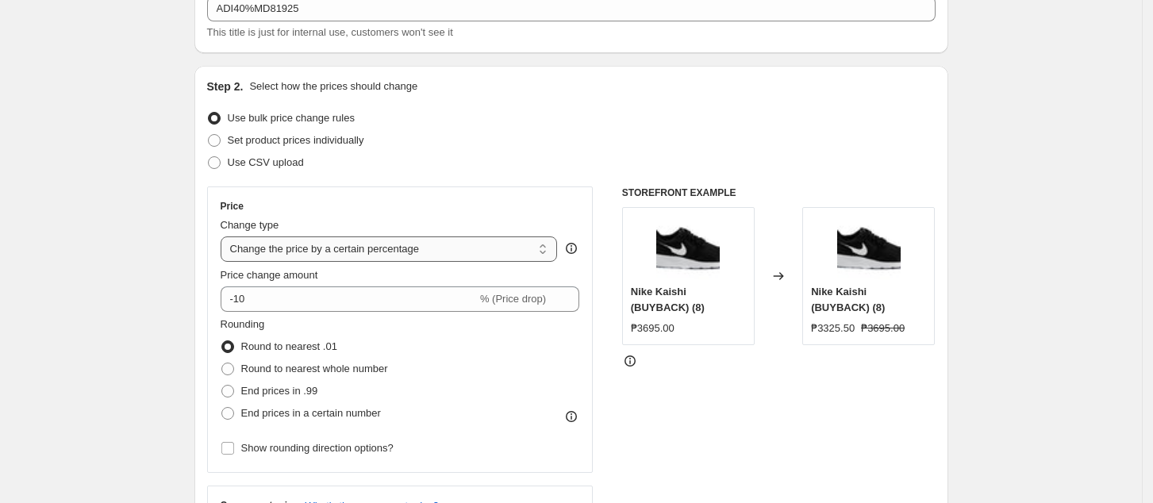
drag, startPoint x: 393, startPoint y: 252, endPoint x: 538, endPoint y: 238, distance: 145.9
click at [393, 252] on select "Change the price to a certain amount Change the price by a certain amount Chang…" at bounding box center [389, 248] width 337 height 25
select select "pcap"
click at [225, 236] on select "Change the price to a certain amount Change the price by a certain amount Chang…" at bounding box center [389, 248] width 337 height 25
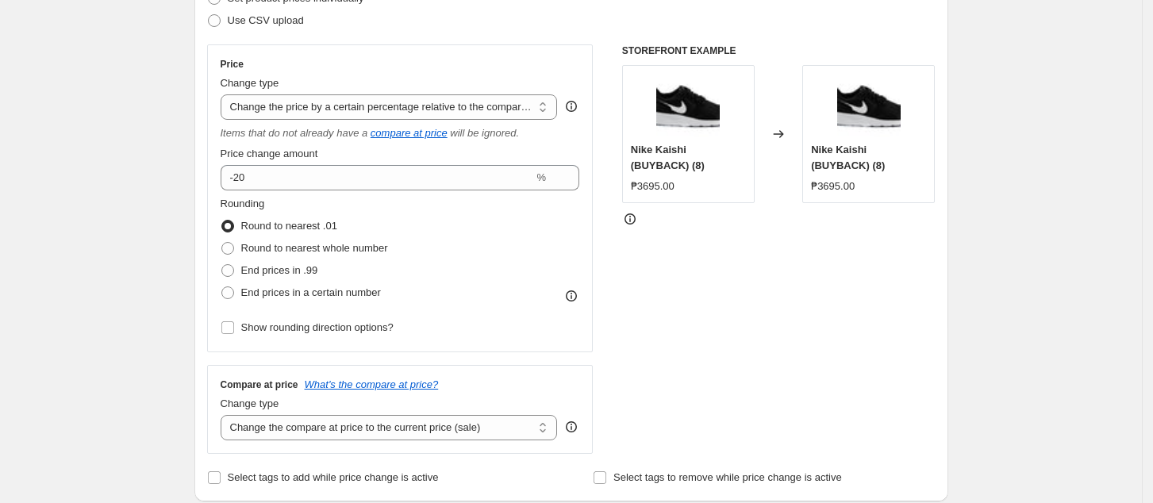
scroll to position [317, 0]
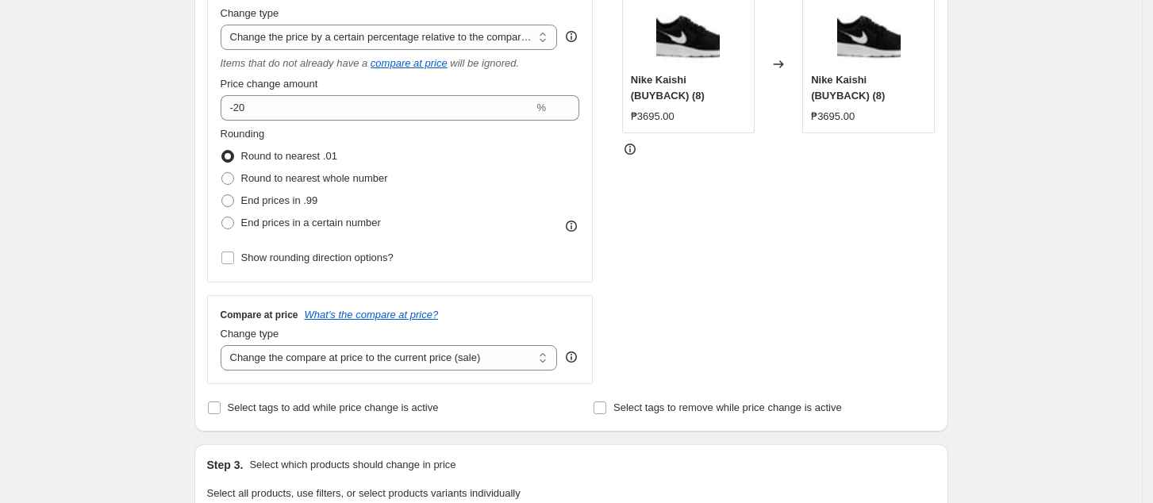
drag, startPoint x: 449, startPoint y: 29, endPoint x: 497, endPoint y: 17, distance: 49.1
click at [451, 27] on select "Change the price to a certain amount Change the price by a certain amount Chang…" at bounding box center [389, 37] width 337 height 25
click at [225, 25] on select "Change the price to a certain amount Change the price by a certain amount Chang…" at bounding box center [389, 37] width 337 height 25
click at [425, 20] on div "Change type" at bounding box center [389, 14] width 337 height 16
drag, startPoint x: 419, startPoint y: 30, endPoint x: 589, endPoint y: 24, distance: 170.7
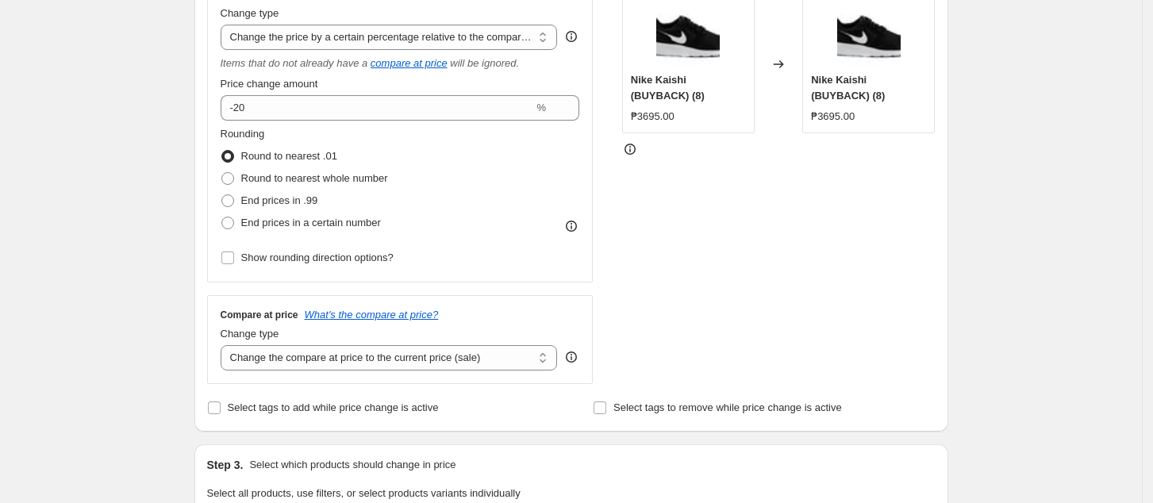
click at [419, 31] on select "Change the price to a certain amount Change the price by a certain amount Chang…" at bounding box center [389, 37] width 337 height 25
click at [225, 25] on select "Change the price to a certain amount Change the price by a certain amount Chang…" at bounding box center [389, 37] width 337 height 25
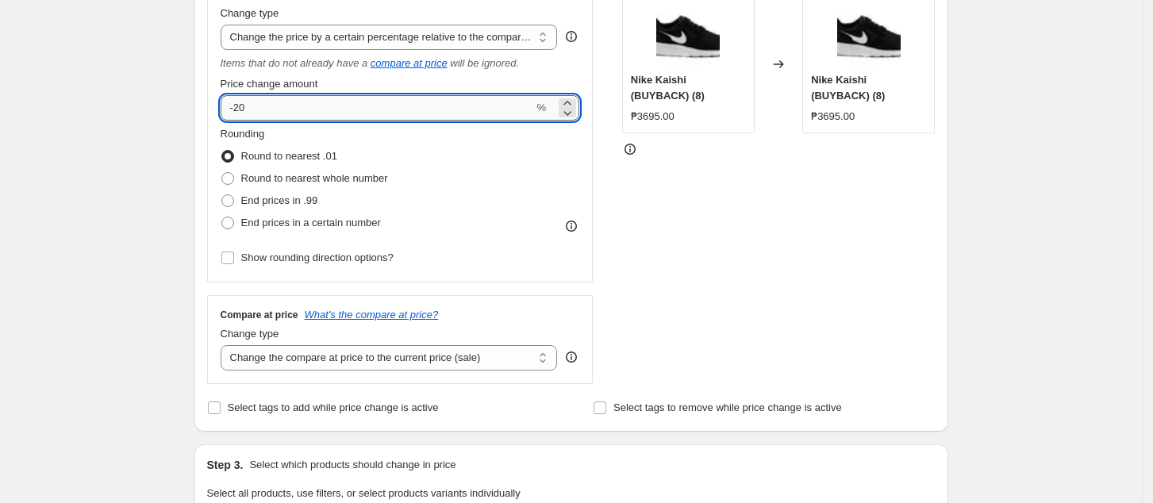
click at [397, 98] on input "-20" at bounding box center [377, 107] width 313 height 25
type input "-2"
type input "-40"
click at [438, 367] on select "Change the compare at price to the current price (sale) Change the compare at p…" at bounding box center [389, 357] width 337 height 25
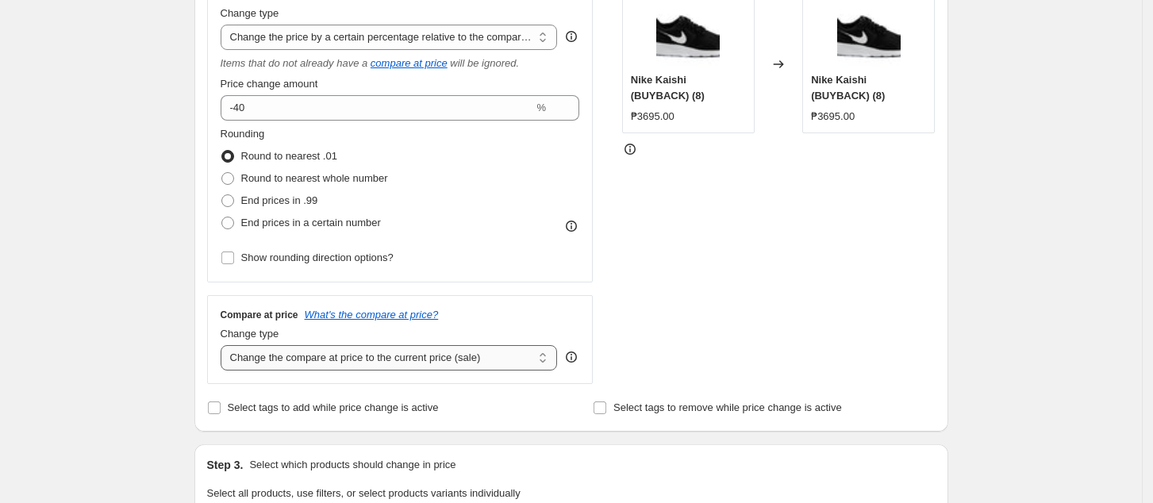
select select "no_change"
click at [225, 346] on select "Change the compare at price to the current price (sale) Change the compare at p…" at bounding box center [389, 357] width 337 height 25
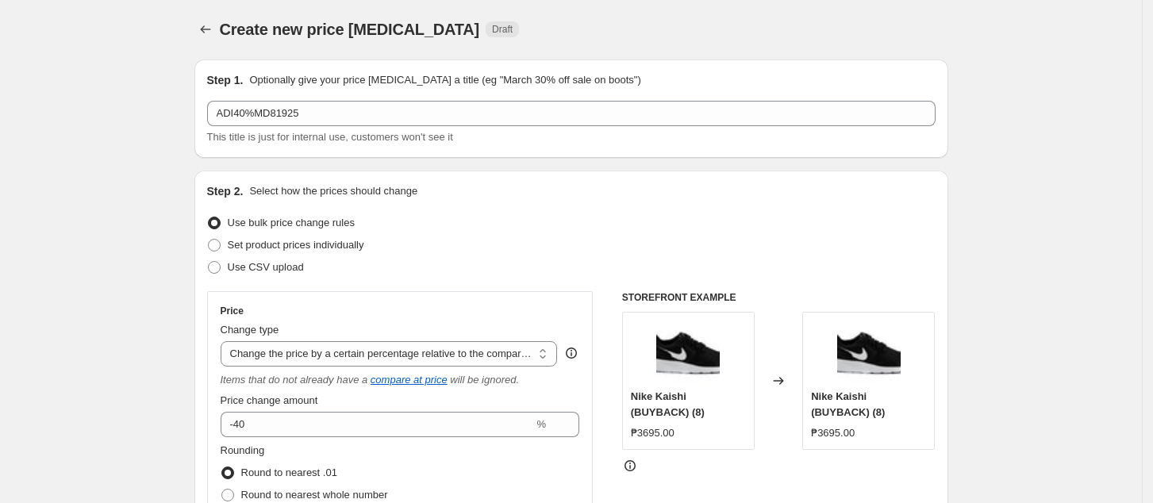
scroll to position [0, 0]
click at [485, 347] on select "Change the price to a certain amount Change the price by a certain amount Chang…" at bounding box center [389, 354] width 337 height 25
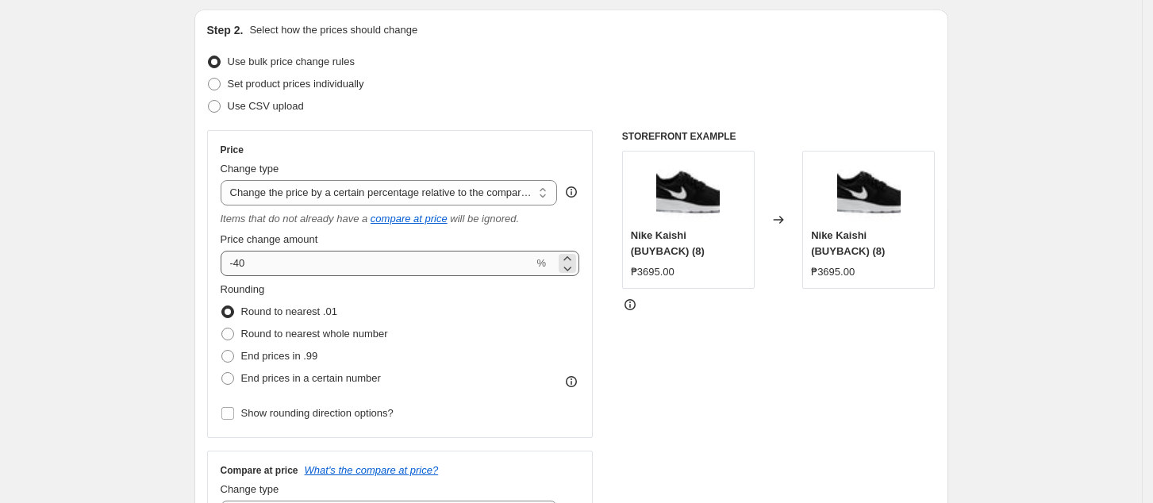
scroll to position [211, 0]
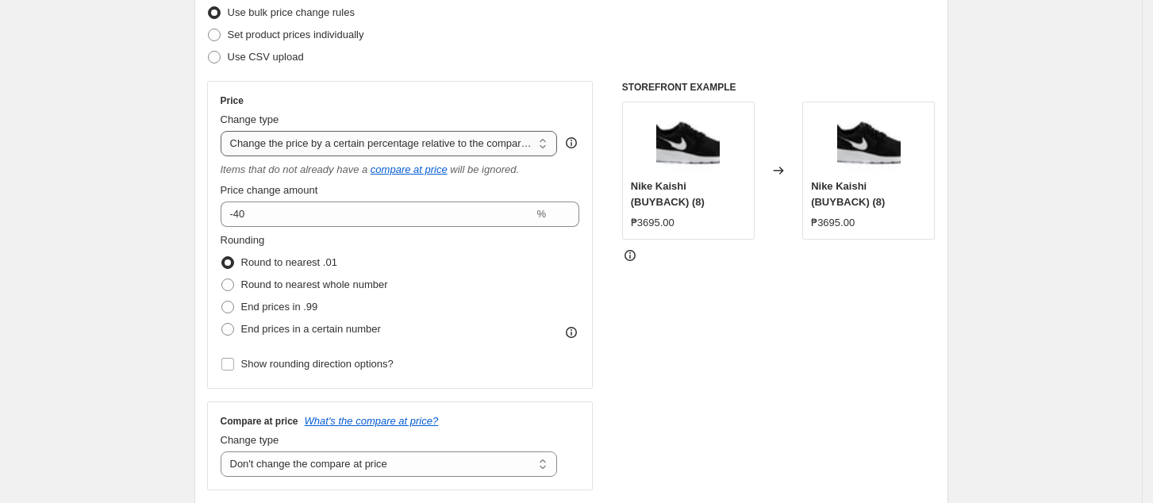
click at [460, 144] on select "Change the price to a certain amount Change the price by a certain amount Chang…" at bounding box center [389, 143] width 337 height 25
drag, startPoint x: 885, startPoint y: 377, endPoint x: 756, endPoint y: 328, distance: 138.3
click at [887, 373] on div "STOREFRONT EXAMPLE Nike Kaishi (BUYBACK) (8) ₱3695.00 Changed to Nike Kaishi (B…" at bounding box center [778, 285] width 313 height 409
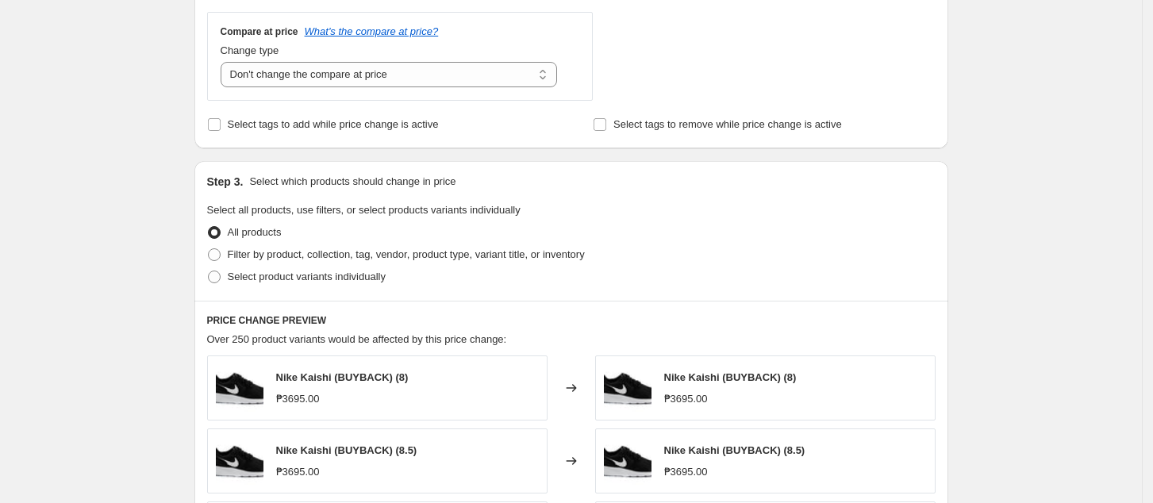
scroll to position [635, 0]
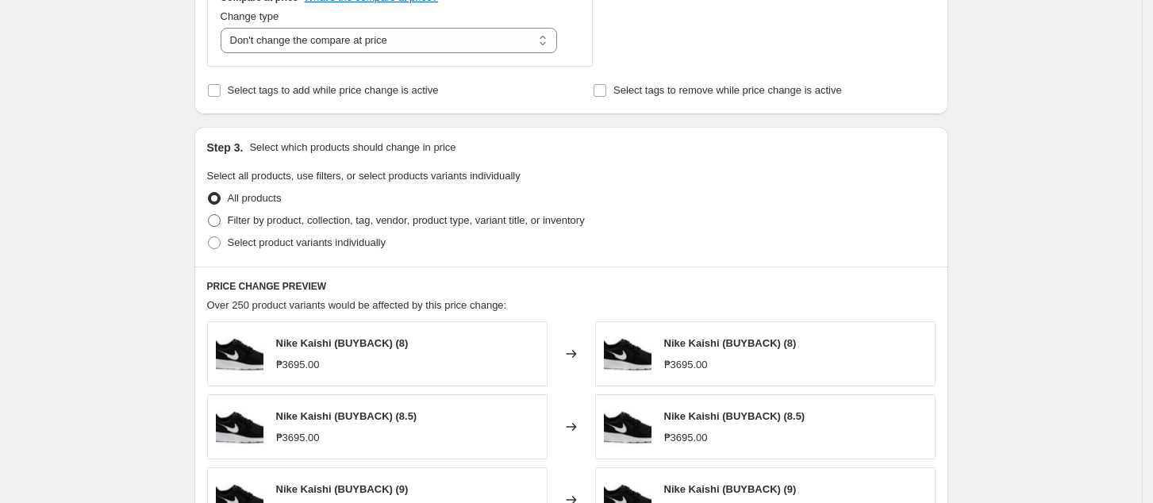
drag, startPoint x: 275, startPoint y: 221, endPoint x: 303, endPoint y: 232, distance: 29.6
click at [274, 221] on span "Filter by product, collection, tag, vendor, product type, variant title, or inv…" at bounding box center [406, 220] width 357 height 12
click at [209, 215] on input "Filter by product, collection, tag, vendor, product type, variant title, or inv…" at bounding box center [208, 214] width 1 height 1
radio input "true"
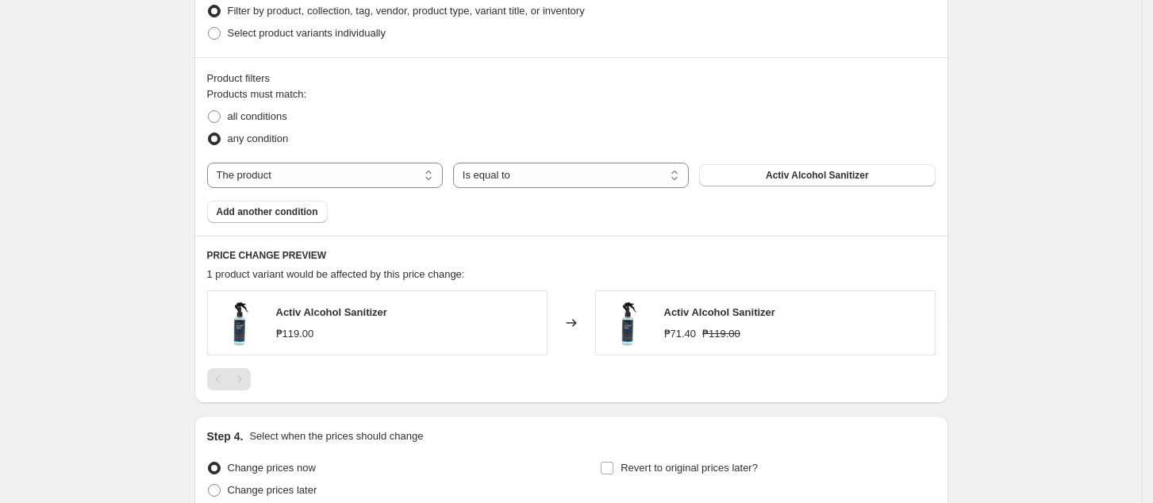
scroll to position [846, 0]
click at [317, 168] on select "The product The product's collection The product's tag The product's vendor The…" at bounding box center [325, 173] width 236 height 25
select select "collection"
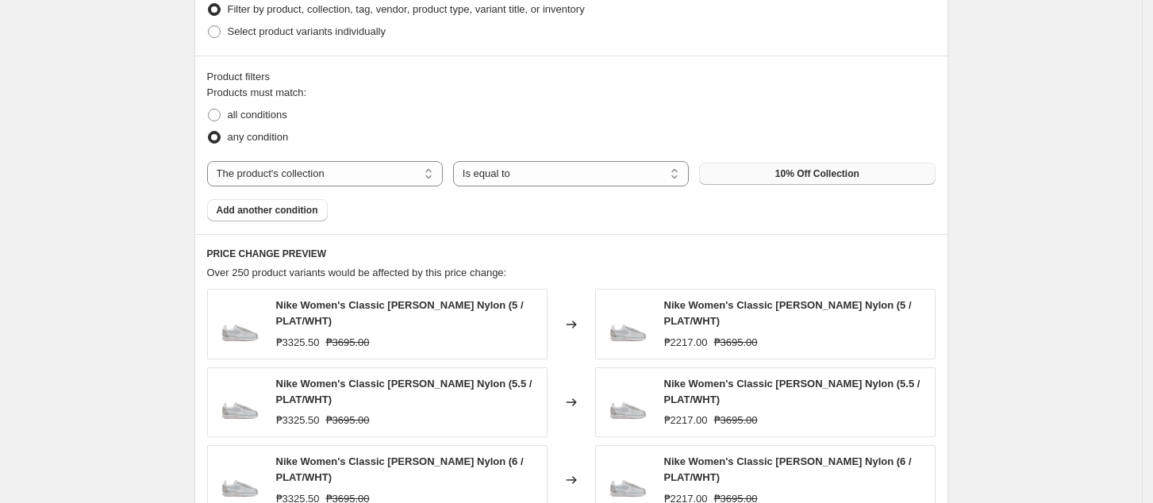
click at [799, 173] on span "10% Off Collection" at bounding box center [817, 173] width 84 height 13
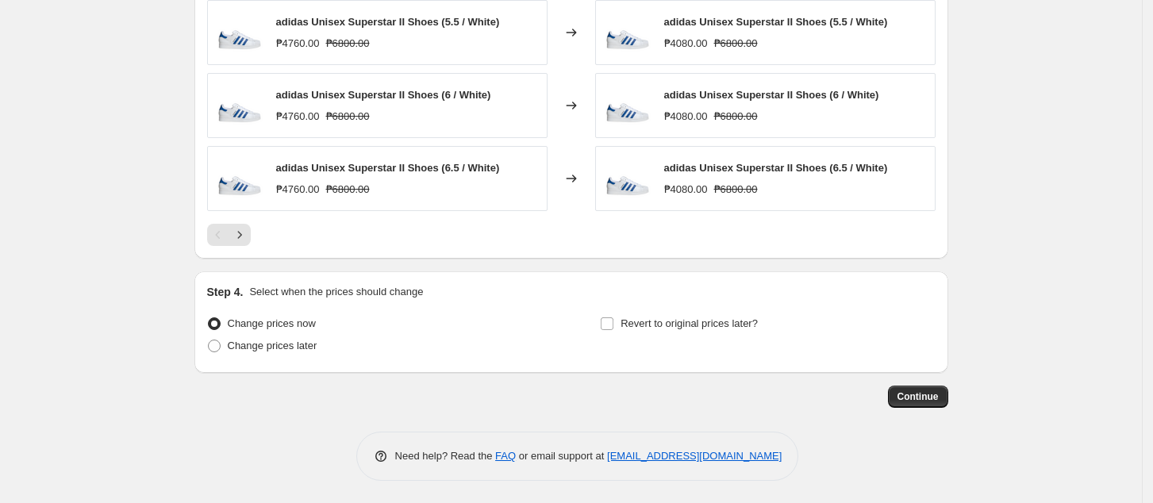
scroll to position [1282, 0]
click at [267, 345] on span "Change prices later" at bounding box center [273, 344] width 90 height 12
click at [209, 339] on input "Change prices later" at bounding box center [208, 338] width 1 height 1
radio input "true"
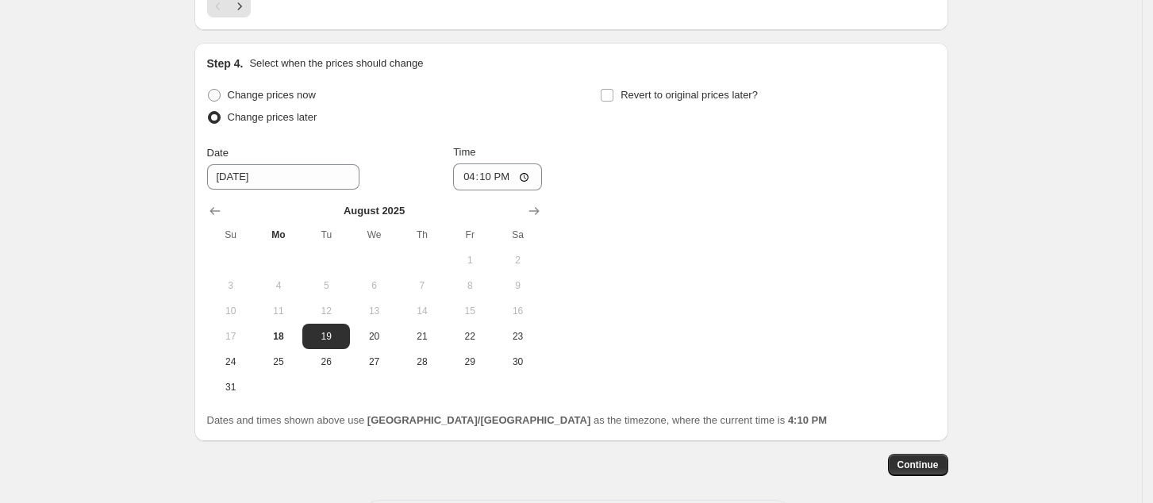
scroll to position [1579, 0]
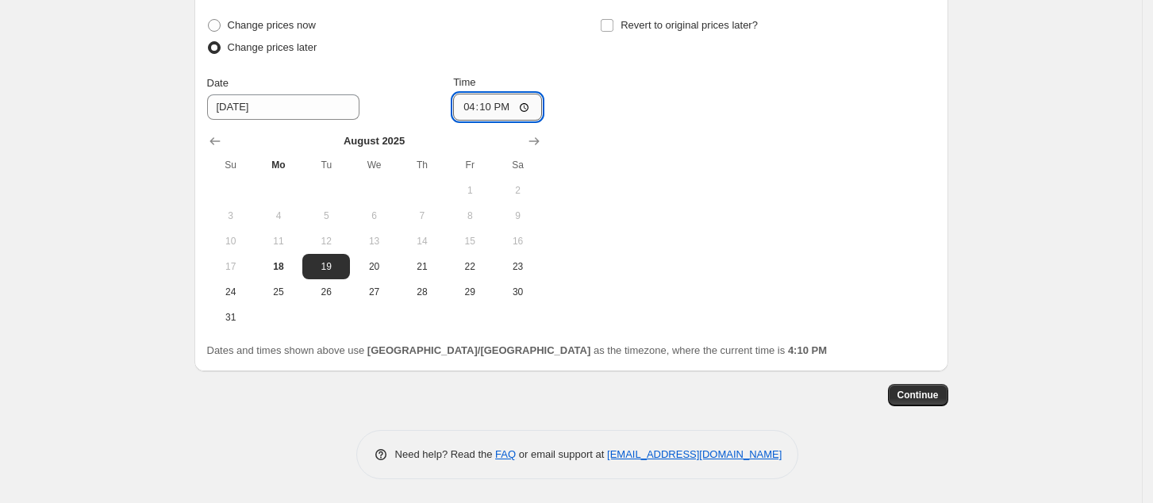
click at [470, 105] on input "16:10" at bounding box center [497, 107] width 89 height 27
type input "00:00"
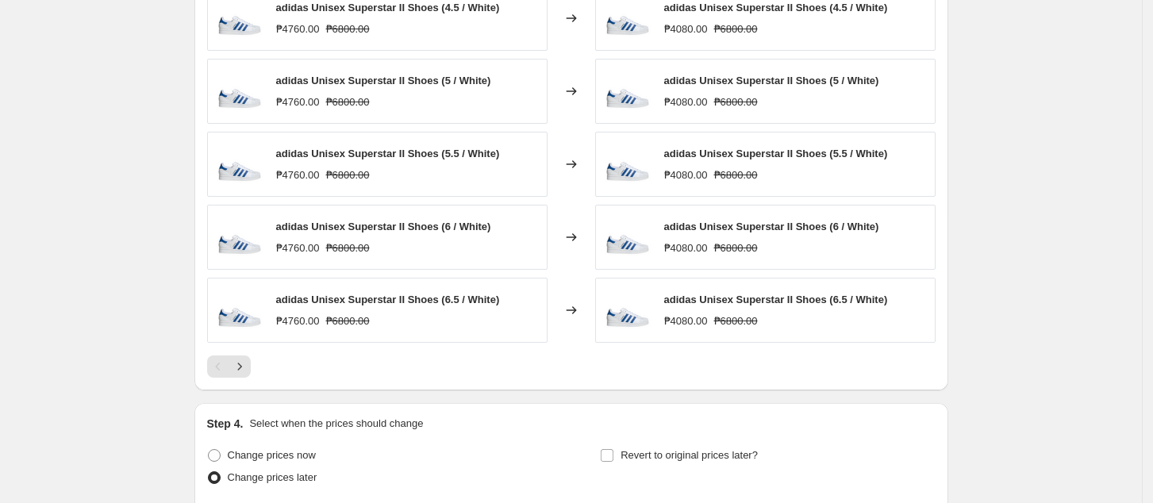
scroll to position [1155, 0]
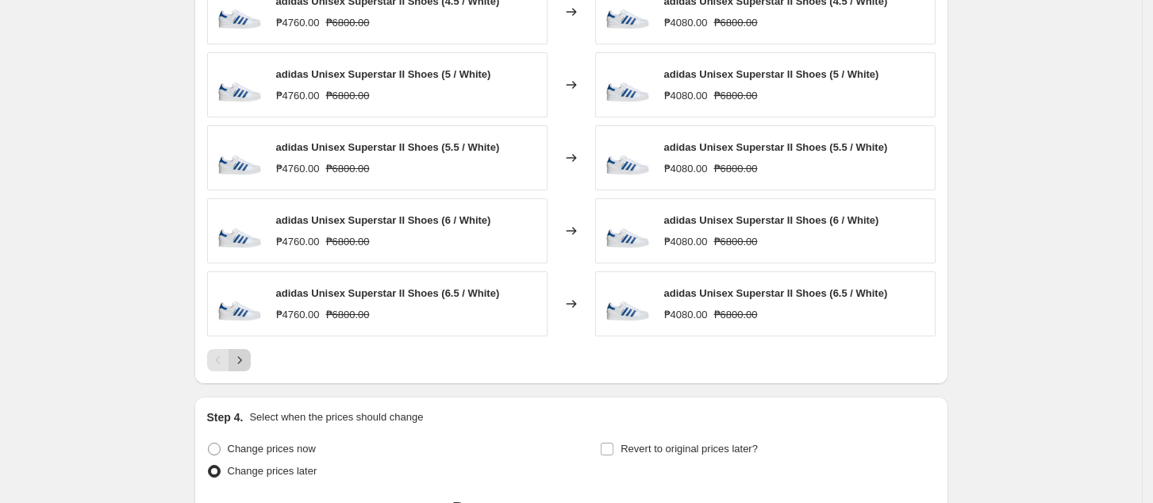
click at [241, 359] on icon "Next" at bounding box center [239, 360] width 4 height 7
click at [246, 358] on icon "Next" at bounding box center [240, 360] width 16 height 16
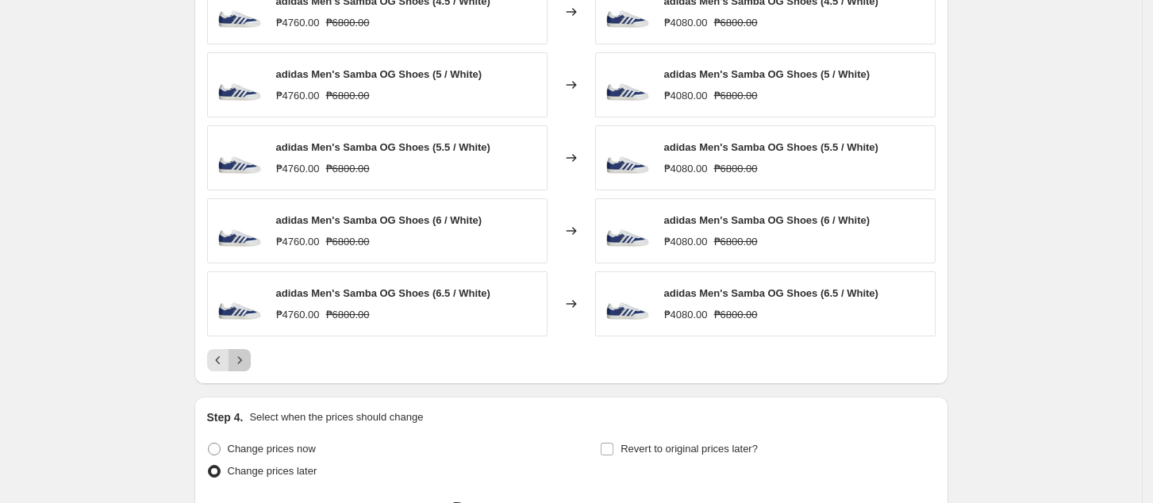
click at [246, 358] on icon "Next" at bounding box center [240, 360] width 16 height 16
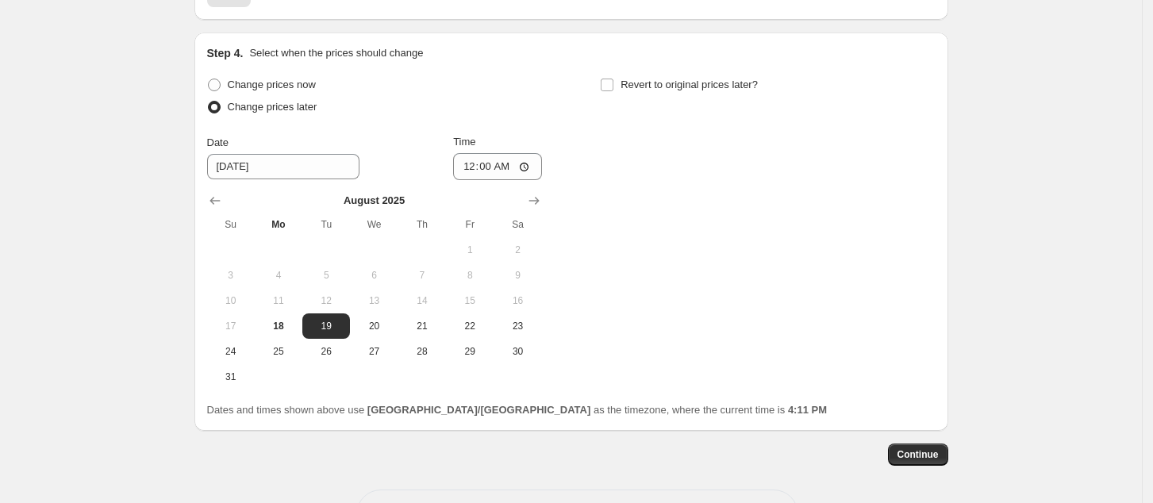
scroll to position [1579, 0]
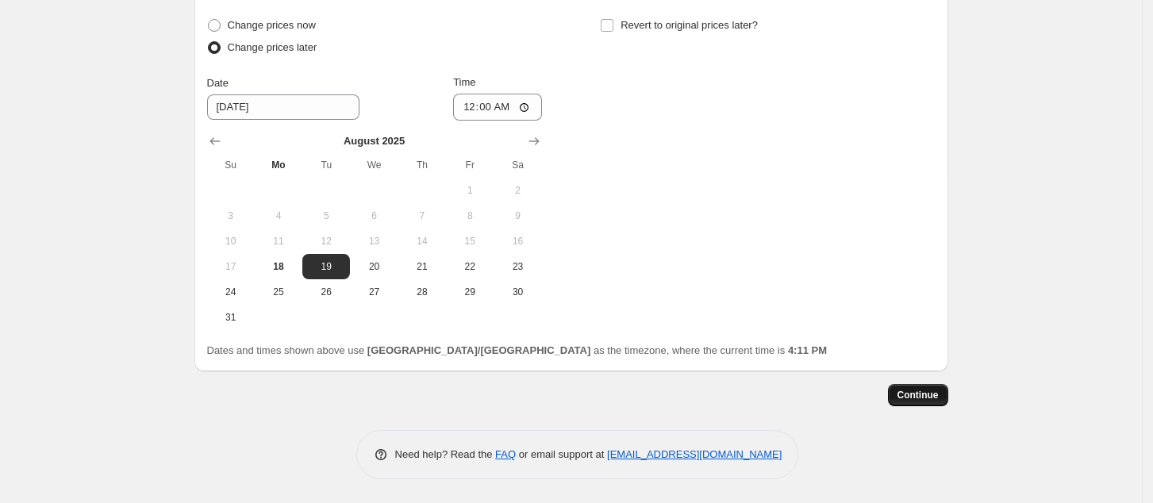
click at [937, 387] on button "Continue" at bounding box center [918, 395] width 60 height 22
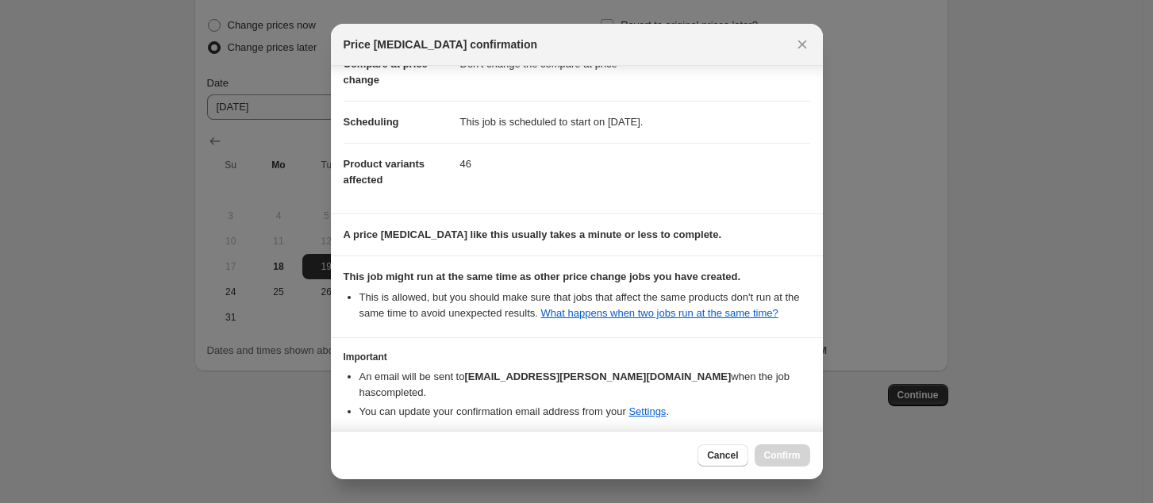
scroll to position [160, 0]
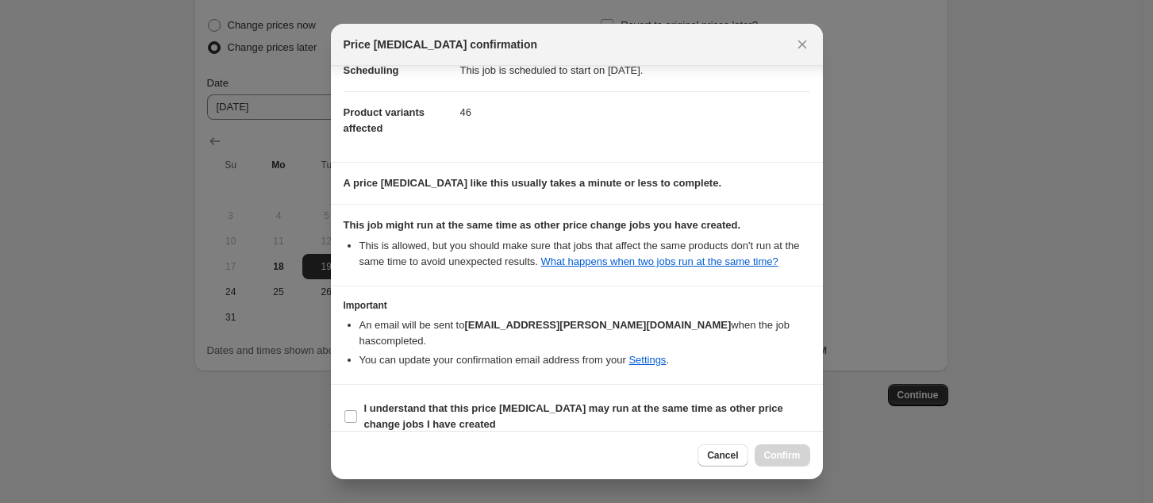
drag, startPoint x: 535, startPoint y: 394, endPoint x: 635, endPoint y: 424, distance: 103.6
click at [535, 402] on b "I understand that this price [MEDICAL_DATA] may run at the same time as other p…" at bounding box center [573, 416] width 419 height 28
click at [357, 410] on input "I understand that this price [MEDICAL_DATA] may run at the same time as other p…" at bounding box center [350, 416] width 13 height 13
checkbox input "true"
drag, startPoint x: 792, startPoint y: 454, endPoint x: 720, endPoint y: 336, distance: 137.4
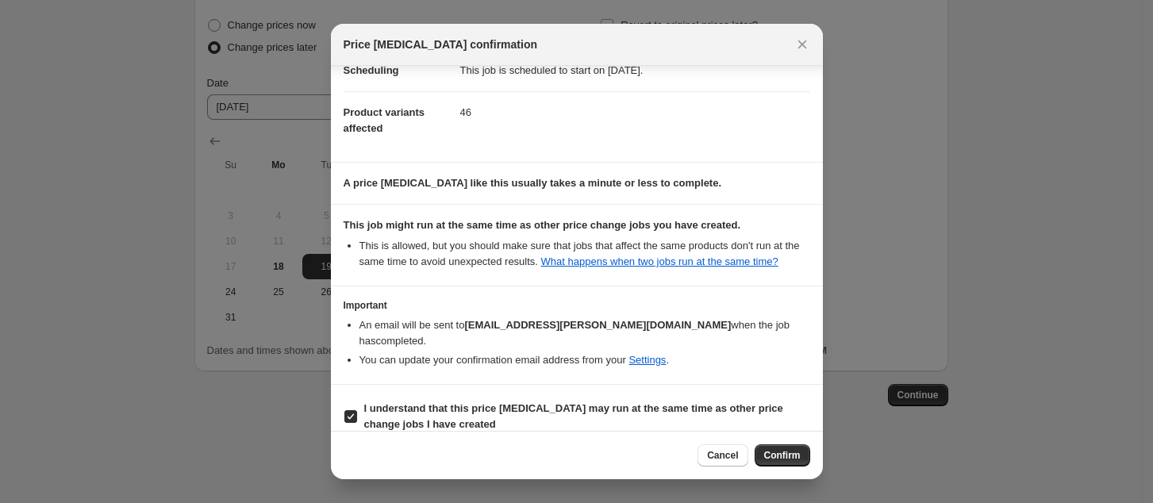
click at [793, 454] on span "Confirm" at bounding box center [782, 455] width 36 height 13
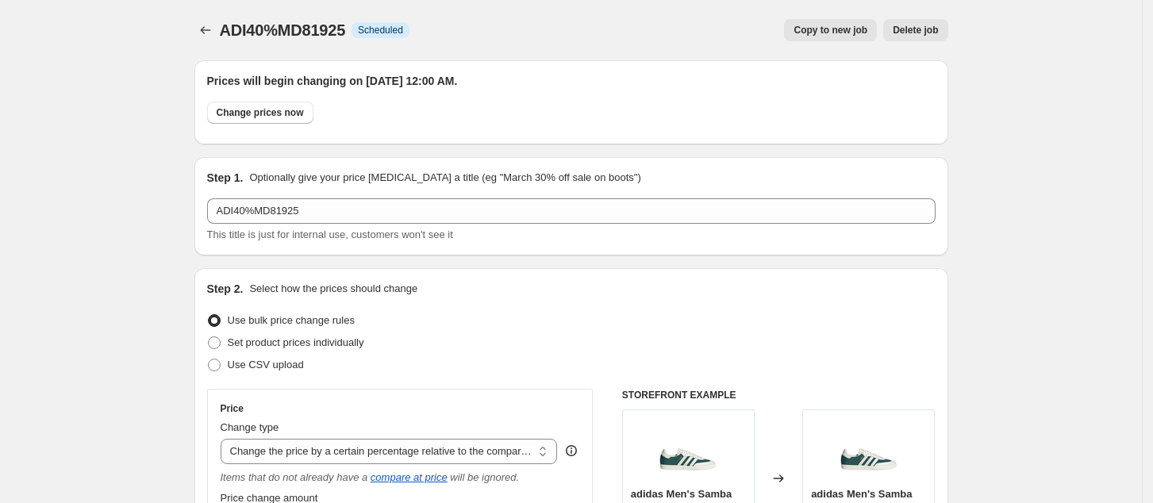
scroll to position [1579, 0]
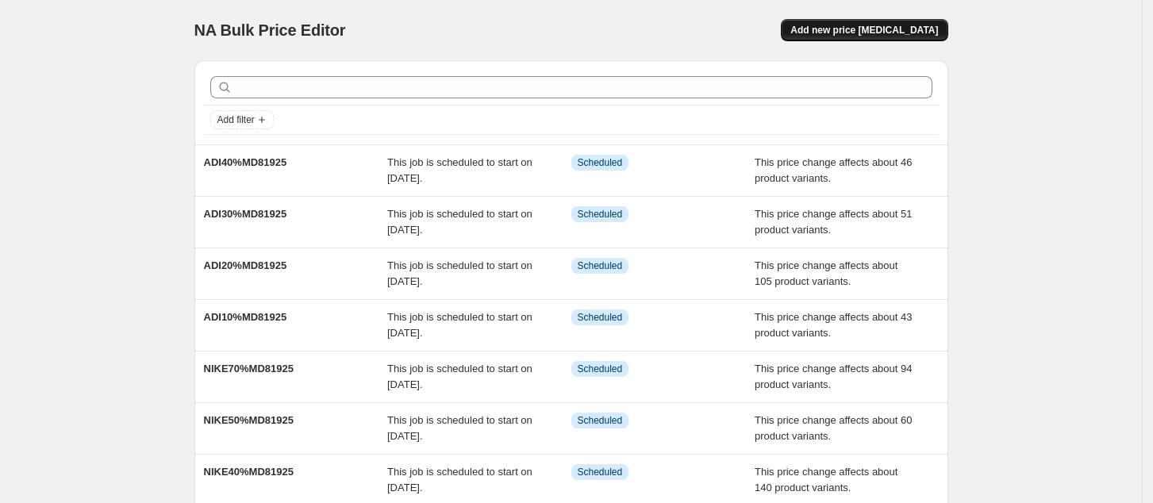
click at [854, 33] on span "Add new price [MEDICAL_DATA]" at bounding box center [864, 30] width 148 height 13
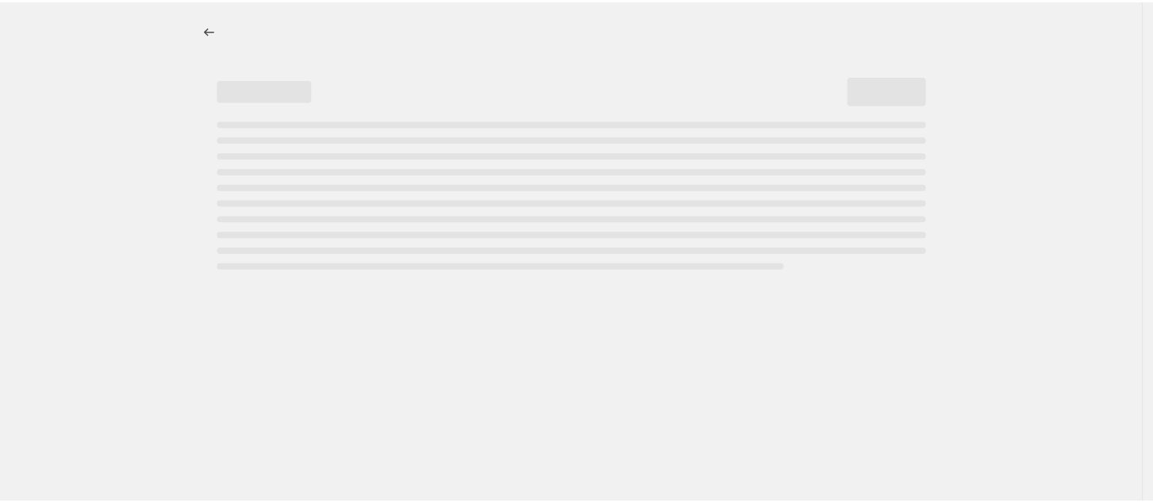
select select "percentage"
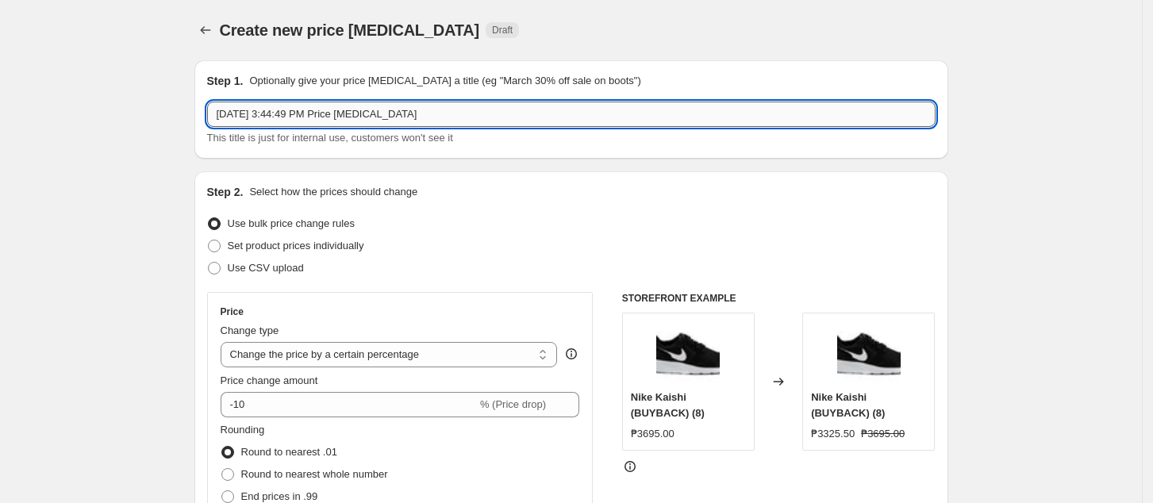
click at [336, 108] on input "[DATE] 3:44:49 PM Price [MEDICAL_DATA]" at bounding box center [571, 114] width 728 height 25
paste input "DI10%MD81925"
click at [243, 113] on input "ADI10%MD81925" at bounding box center [571, 114] width 728 height 25
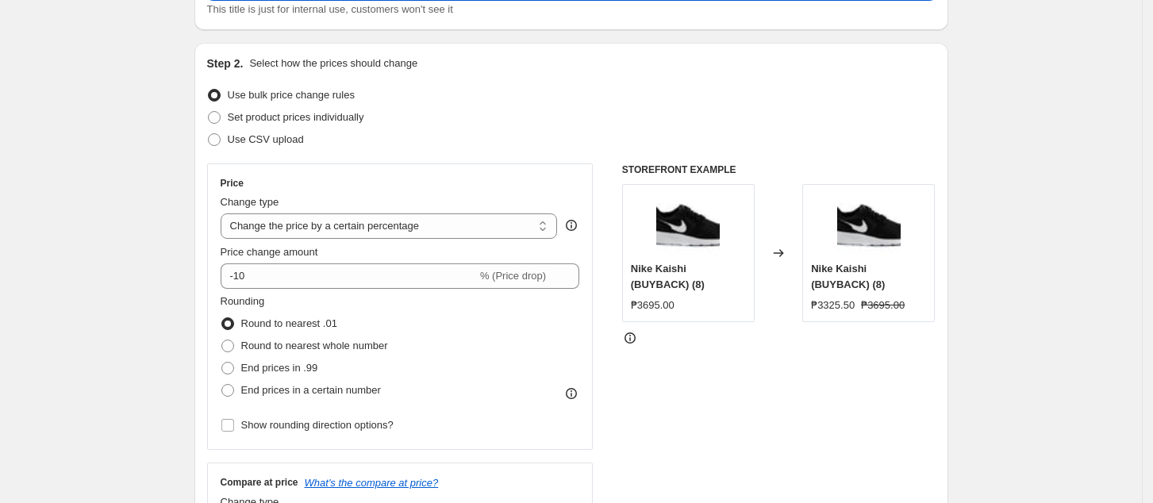
scroll to position [211, 0]
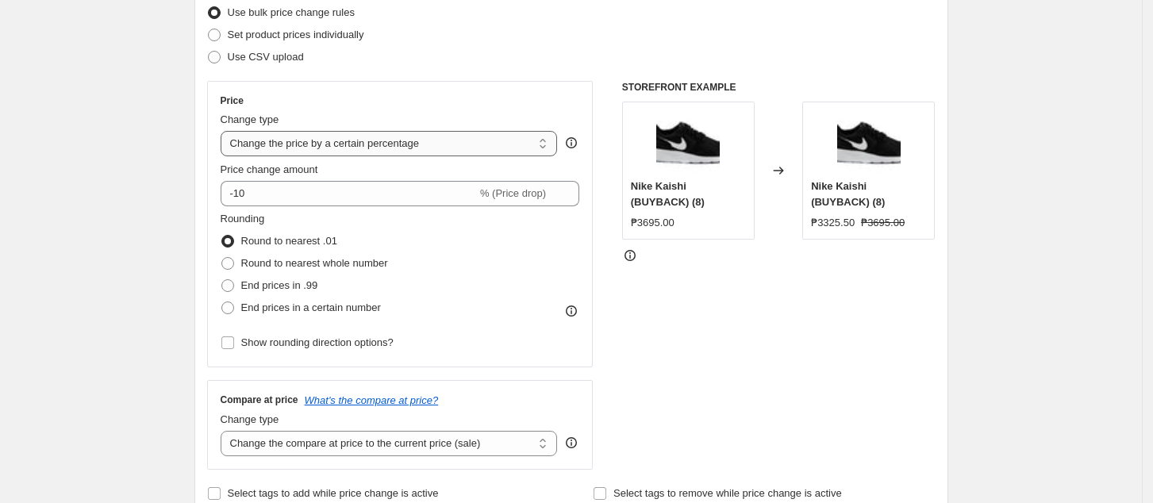
type input "ADI70%MD81925"
click at [363, 144] on select "Change the price to a certain amount Change the price by a certain amount Chang…" at bounding box center [389, 143] width 337 height 25
select select "pcap"
click at [225, 131] on select "Change the price to a certain amount Change the price by a certain amount Chang…" at bounding box center [389, 143] width 337 height 25
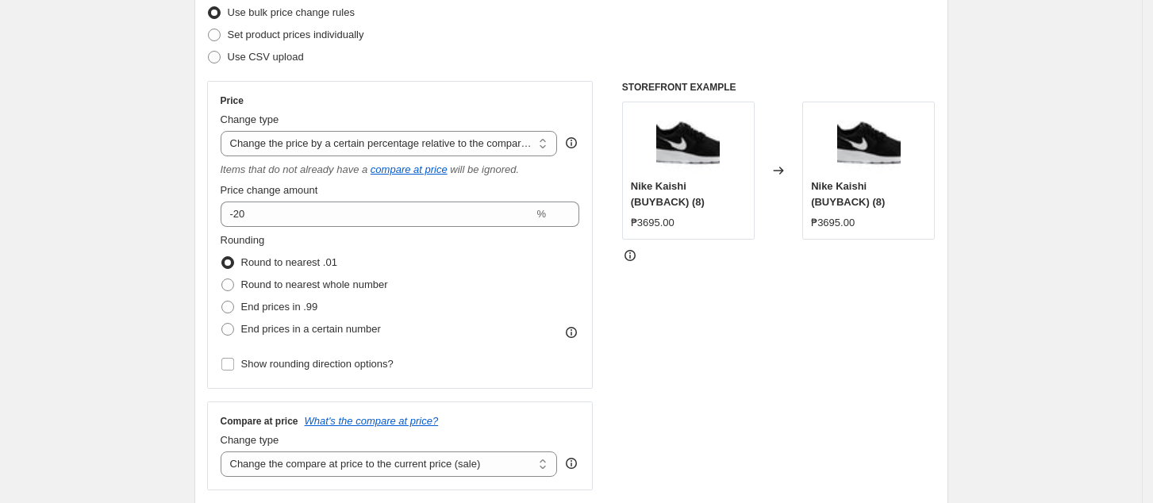
click at [378, 194] on div "Price change amount" at bounding box center [400, 190] width 359 height 16
click at [384, 198] on div "Price change amount -20 %" at bounding box center [400, 204] width 359 height 44
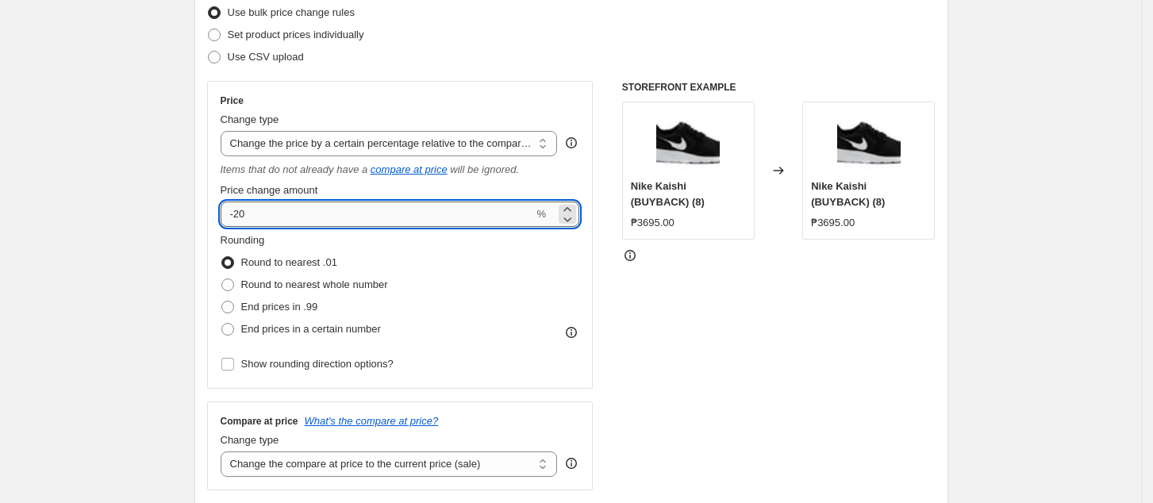
click at [384, 205] on input "-20" at bounding box center [377, 214] width 313 height 25
type input "-2"
type input "-70"
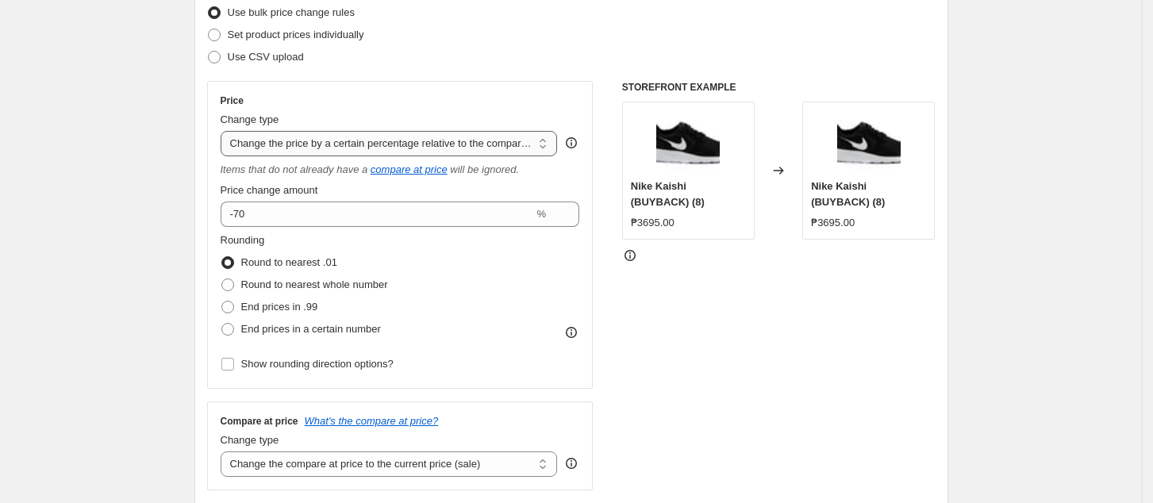
click at [485, 152] on select "Change the price to a certain amount Change the price by a certain amount Chang…" at bounding box center [389, 143] width 337 height 25
drag, startPoint x: 737, startPoint y: 412, endPoint x: 739, endPoint y: 390, distance: 21.5
click at [739, 393] on div "STOREFRONT EXAMPLE Nike Kaishi (BUYBACK) (8) ₱3695.00 Changed to Nike Kaishi (B…" at bounding box center [778, 285] width 313 height 409
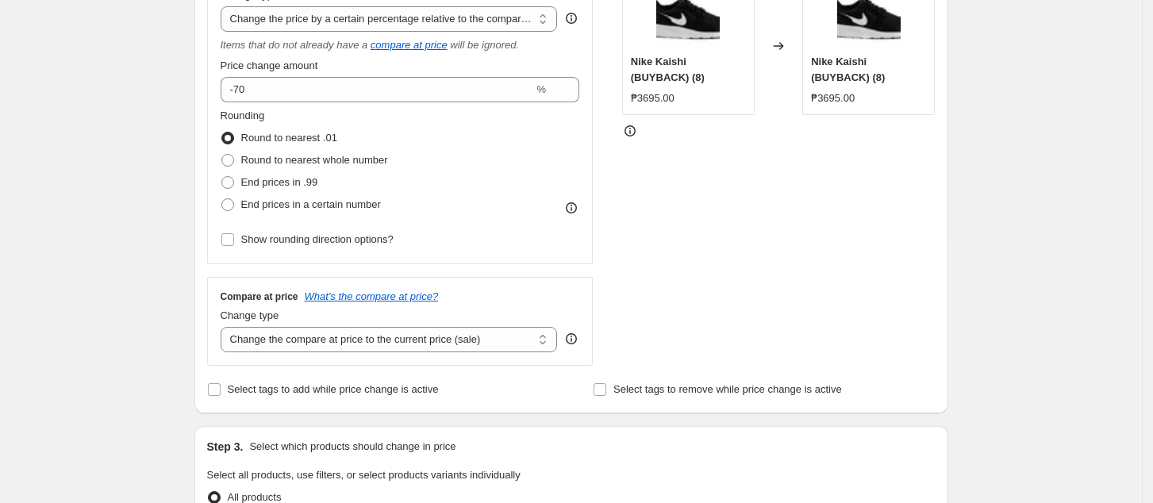
scroll to position [423, 0]
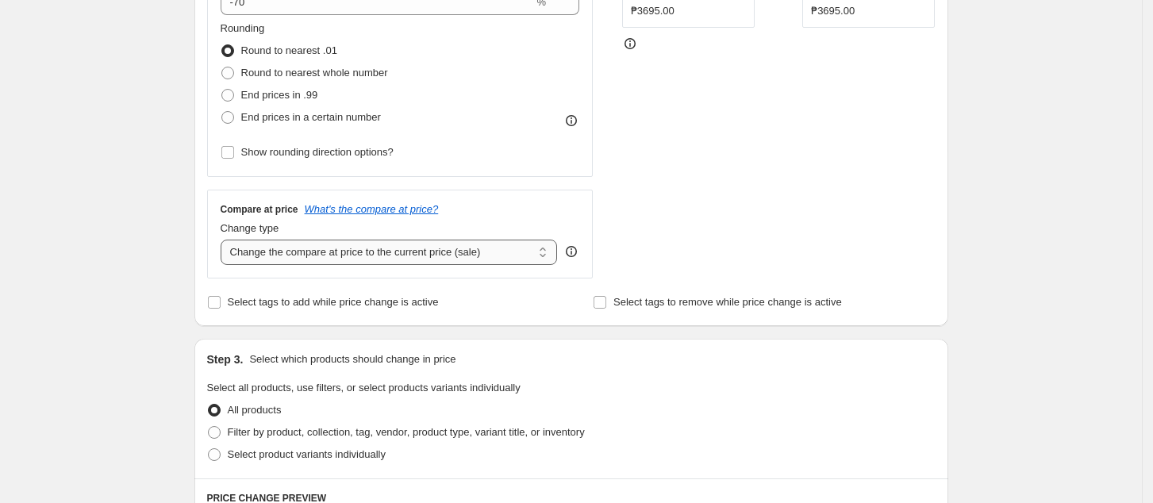
click at [412, 255] on select "Change the compare at price to the current price (sale) Change the compare at p…" at bounding box center [389, 252] width 337 height 25
select select "no_change"
click at [225, 240] on select "Change the compare at price to the current price (sale) Change the compare at p…" at bounding box center [389, 252] width 337 height 25
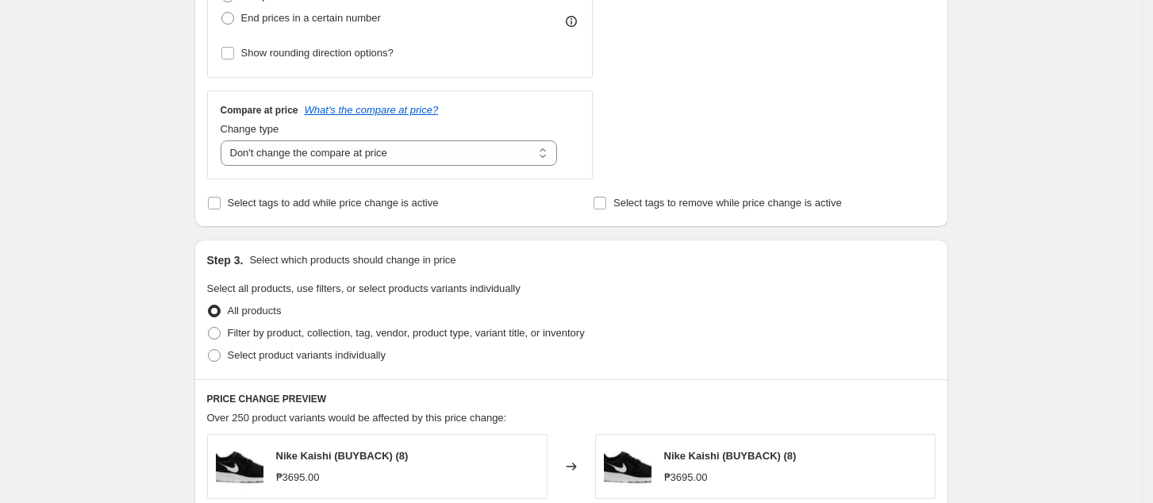
scroll to position [635, 0]
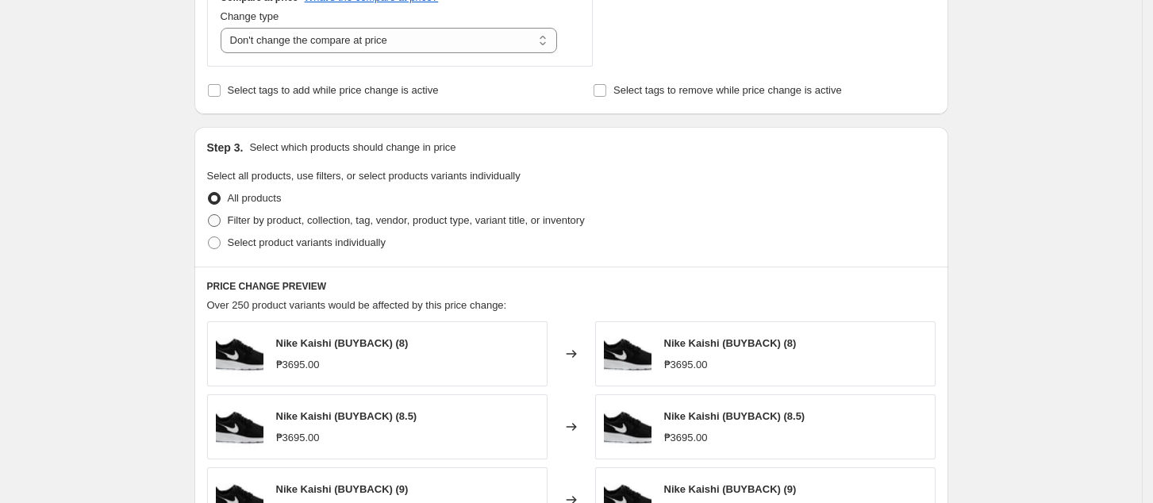
click at [300, 222] on span "Filter by product, collection, tag, vendor, product type, variant title, or inv…" at bounding box center [406, 220] width 357 height 12
click at [209, 215] on input "Filter by product, collection, tag, vendor, product type, variant title, or inv…" at bounding box center [208, 214] width 1 height 1
radio input "true"
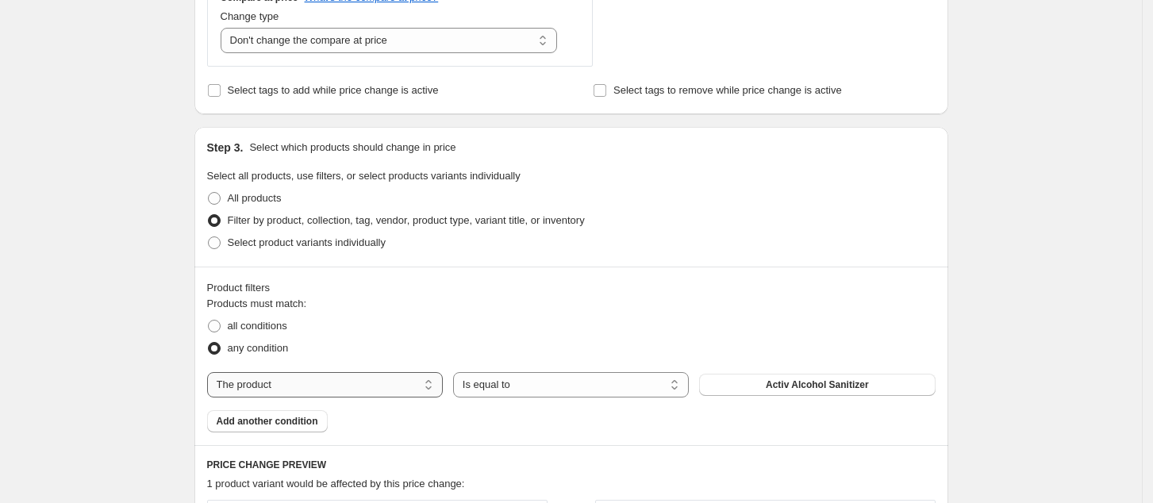
drag, startPoint x: 359, startPoint y: 389, endPoint x: 378, endPoint y: 374, distance: 24.9
click at [359, 389] on select "The product The product's collection The product's tag The product's vendor The…" at bounding box center [325, 384] width 236 height 25
select select "collection"
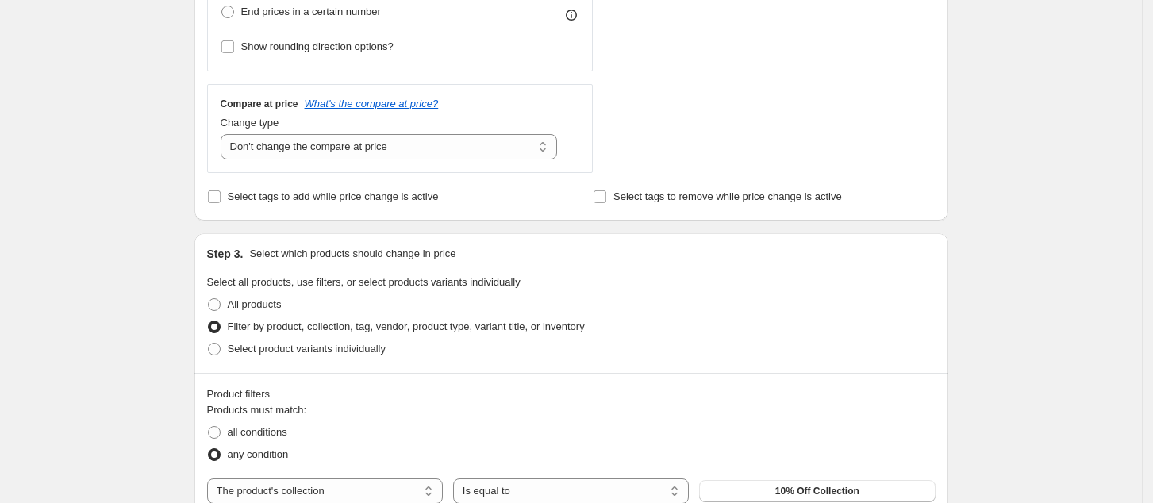
scroll to position [952, 0]
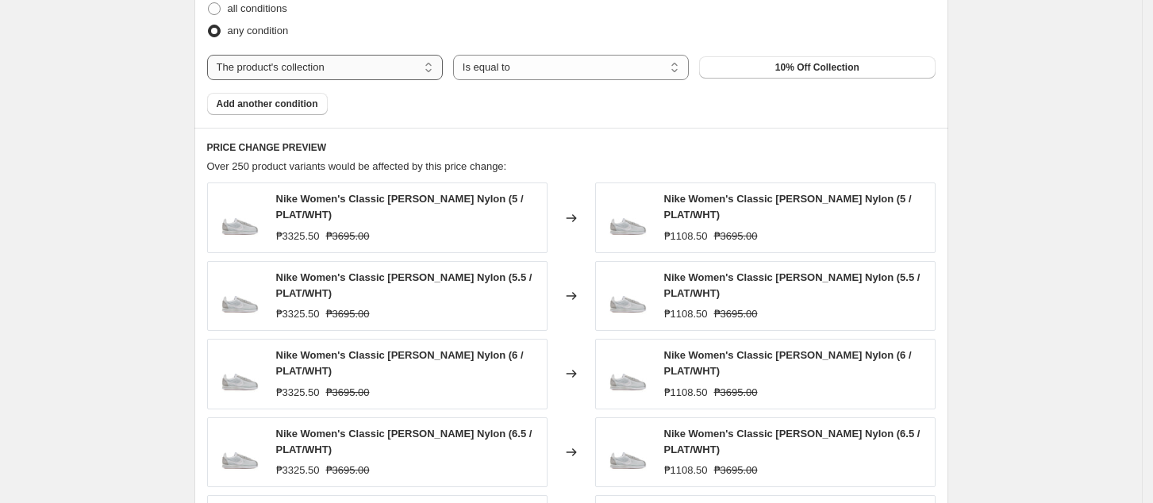
click at [374, 67] on select "The product The product's collection The product's tag The product's vendor The…" at bounding box center [325, 67] width 236 height 25
click at [772, 76] on button "10% Off Collection" at bounding box center [817, 67] width 236 height 22
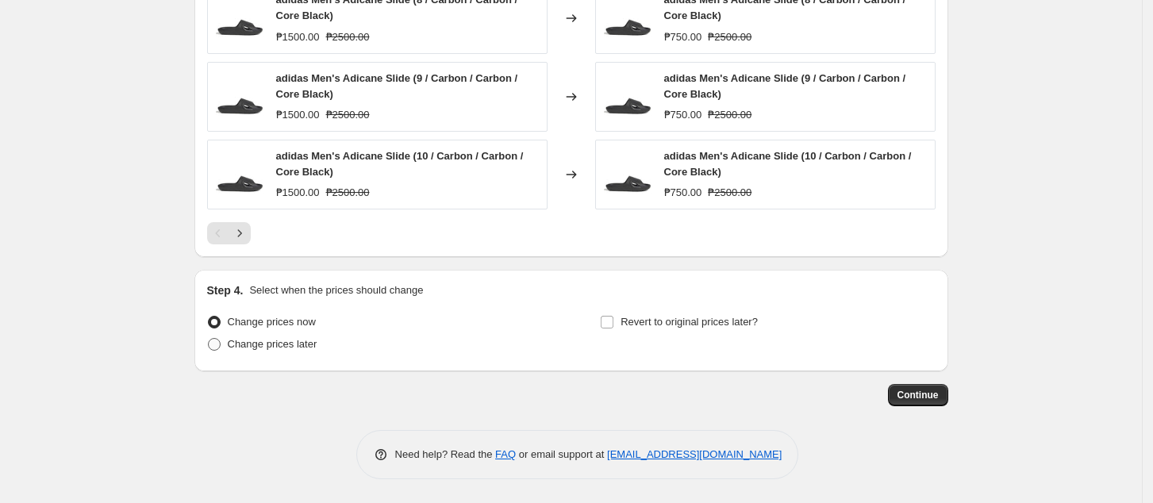
click at [294, 347] on span "Change prices later" at bounding box center [273, 344] width 90 height 12
click at [209, 339] on input "Change prices later" at bounding box center [208, 338] width 1 height 1
radio input "true"
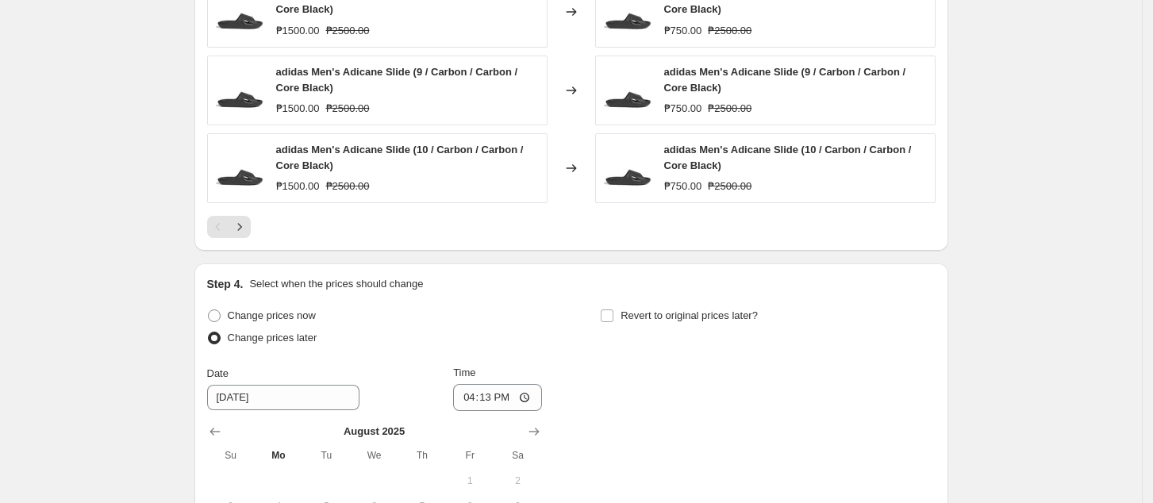
scroll to position [1604, 0]
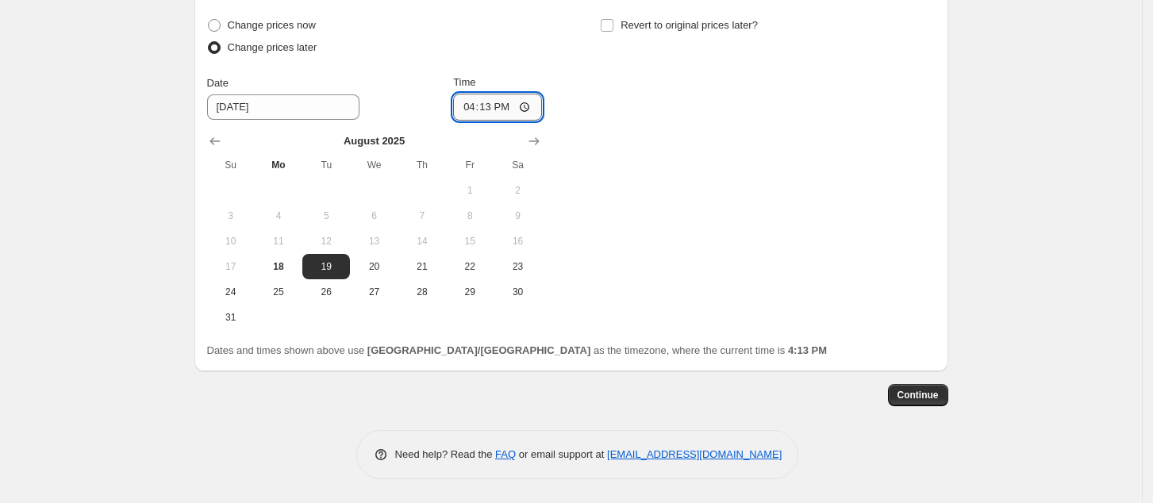
click at [468, 105] on input "16:13" at bounding box center [497, 107] width 89 height 27
type input "00:00"
click at [731, 254] on div "Change prices now Change prices later Date [DATE] Time 00:00 [DATE] Su Mo Tu We…" at bounding box center [571, 172] width 728 height 316
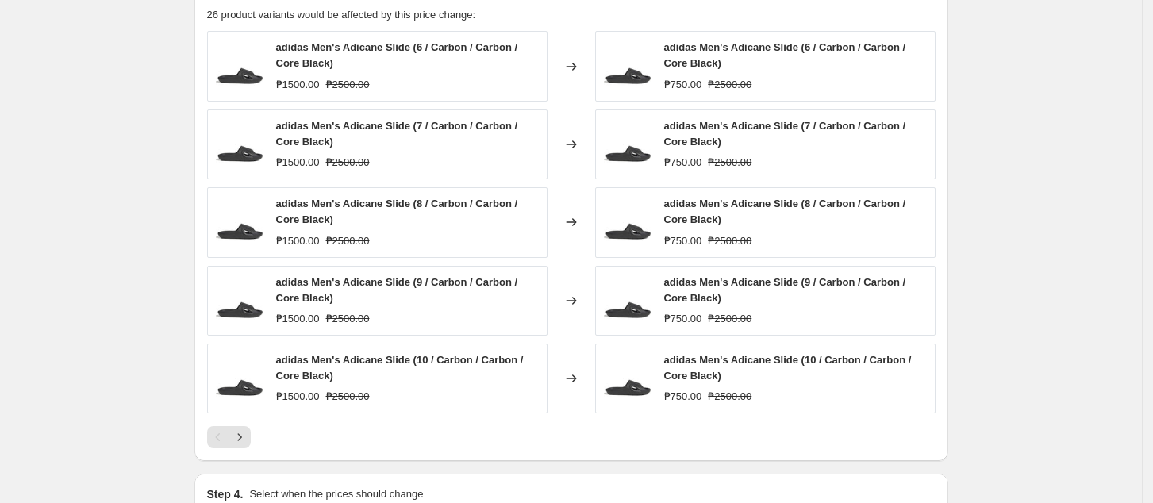
scroll to position [1075, 0]
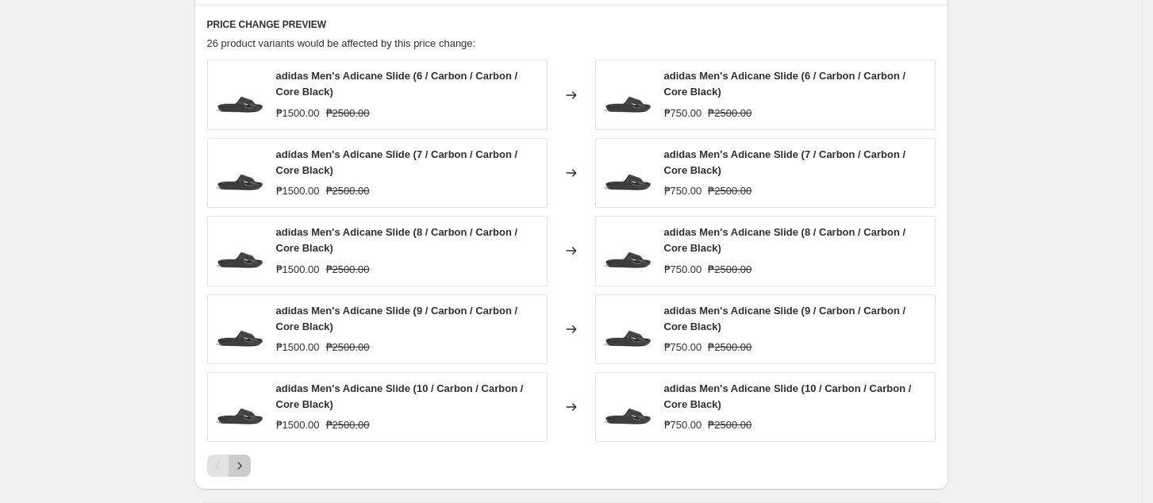
click at [245, 463] on icon "Next" at bounding box center [240, 466] width 16 height 16
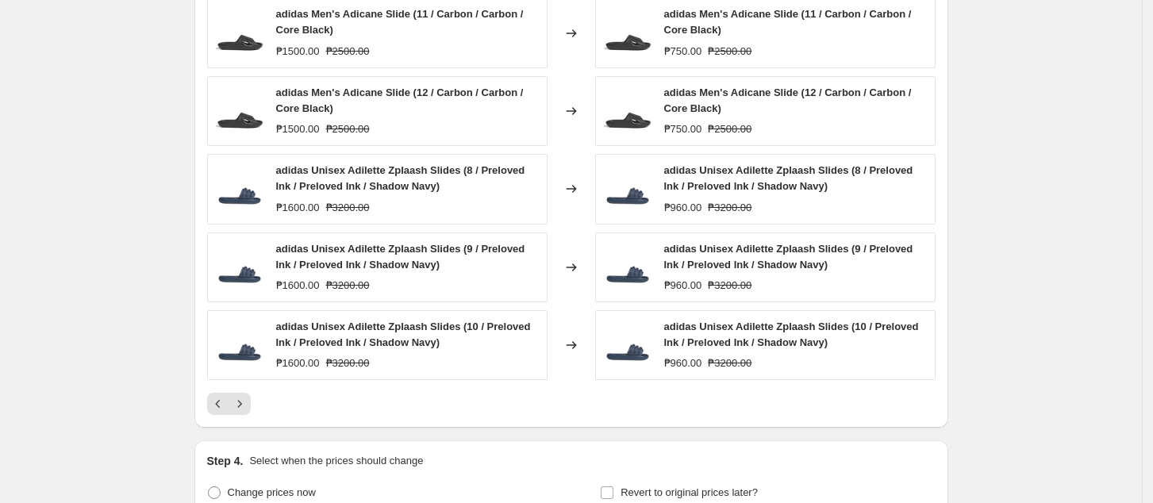
scroll to position [1180, 0]
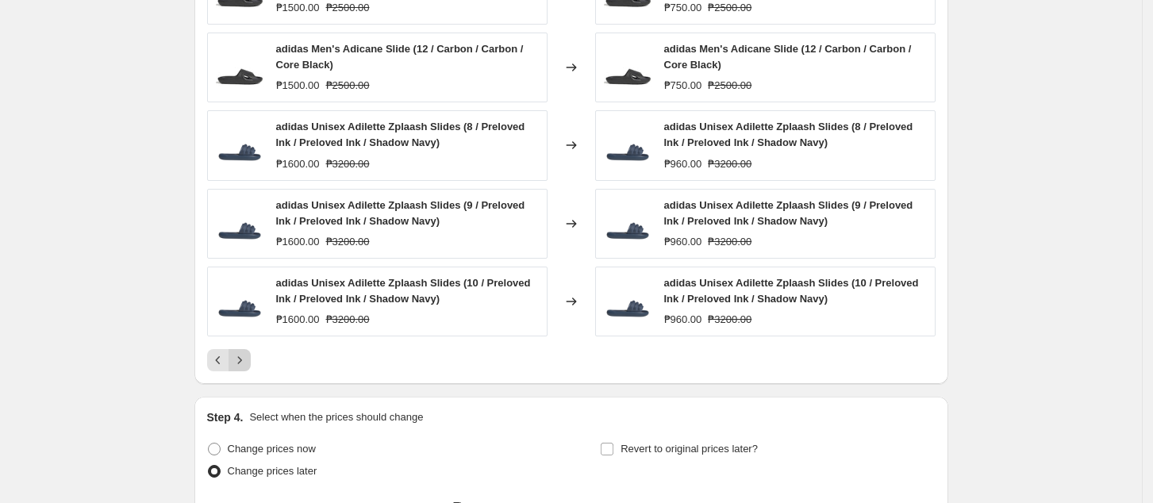
click at [247, 359] on icon "Next" at bounding box center [240, 360] width 16 height 16
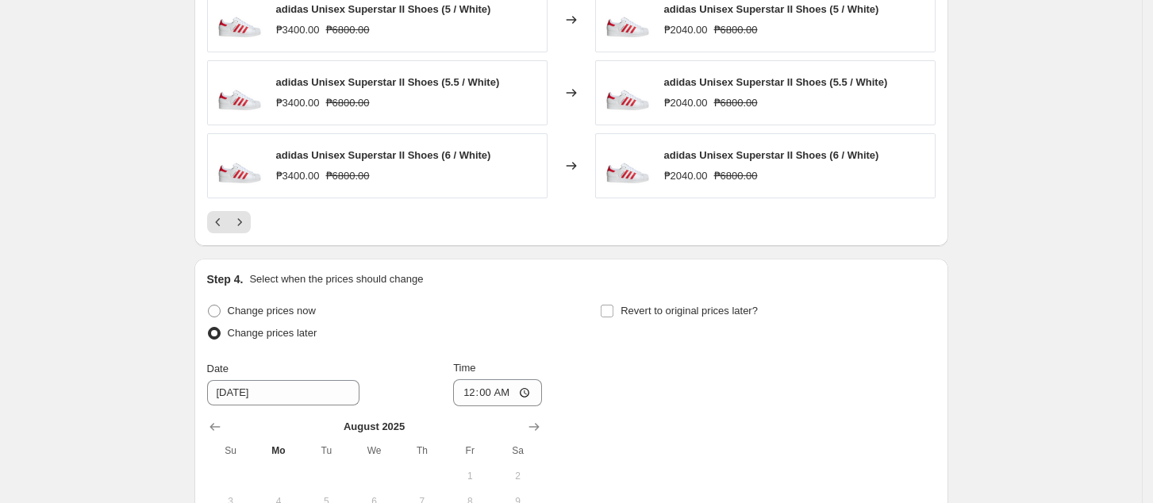
scroll to position [1589, 0]
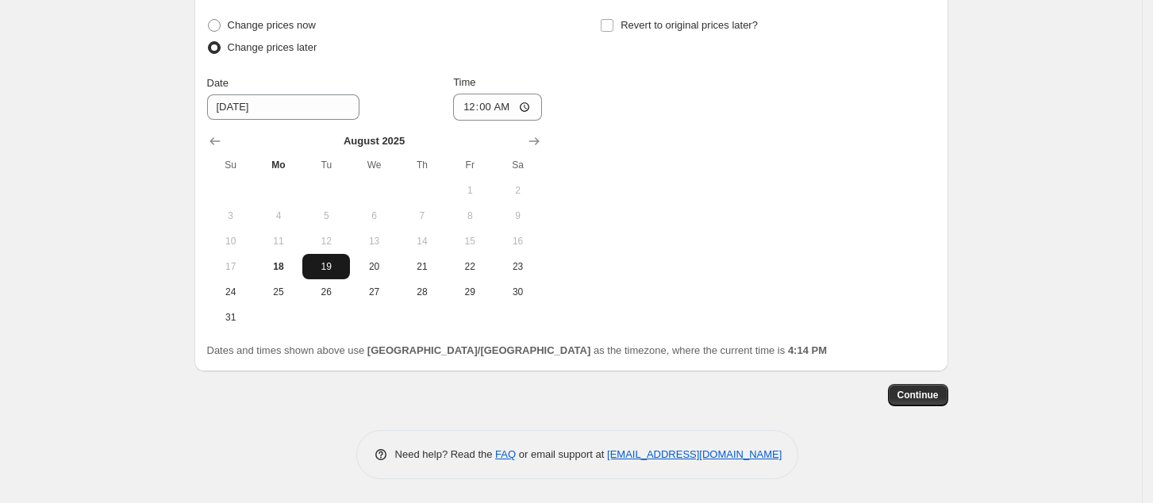
click at [332, 267] on span "19" at bounding box center [326, 266] width 35 height 13
click at [924, 397] on span "Continue" at bounding box center [917, 395] width 41 height 13
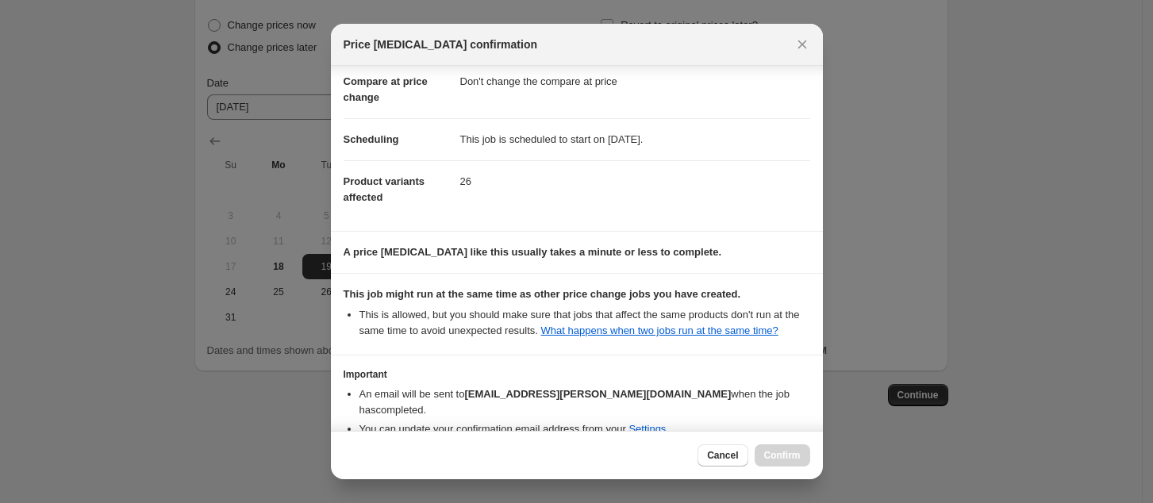
scroll to position [160, 0]
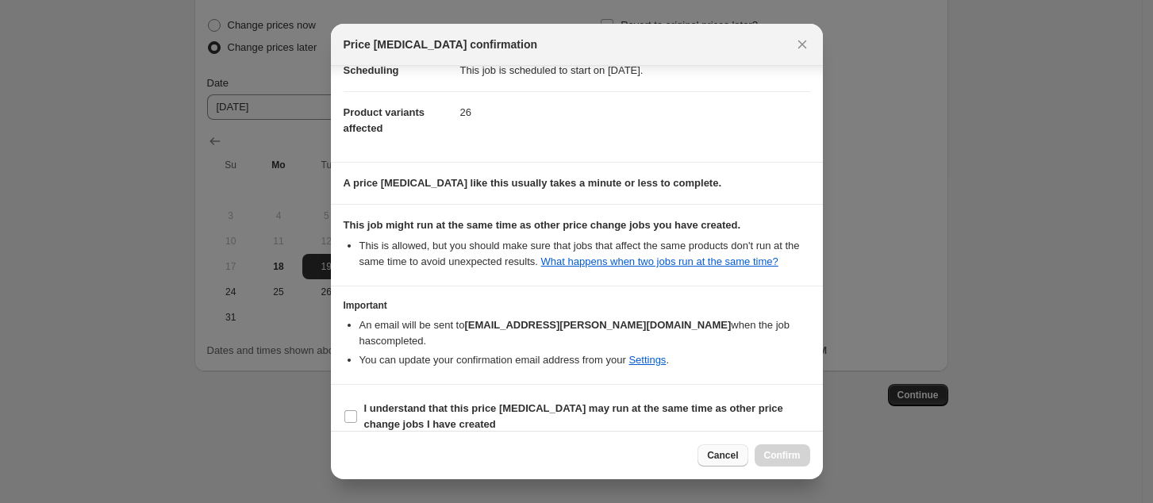
click at [720, 463] on button "Cancel" at bounding box center [722, 455] width 50 height 22
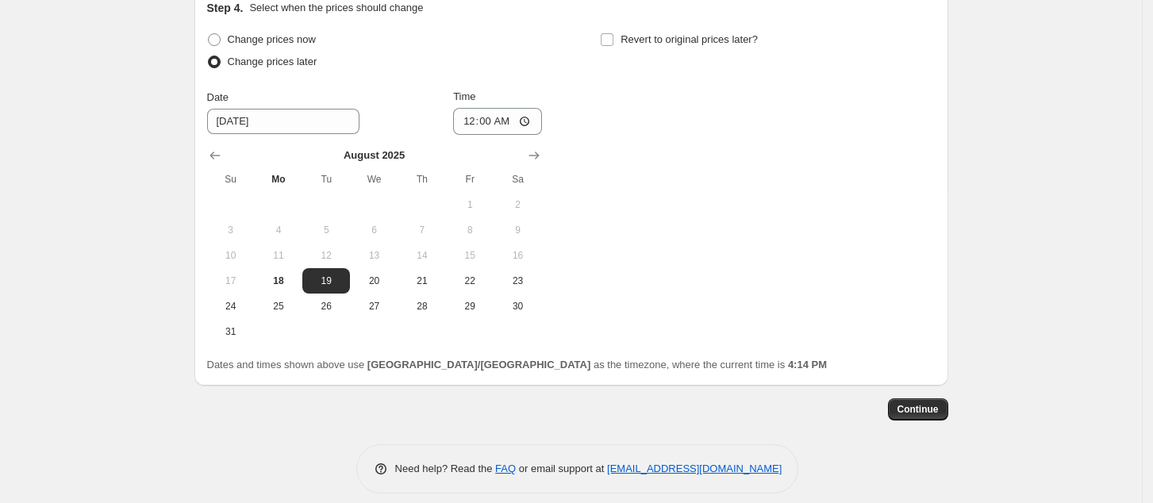
scroll to position [1589, 0]
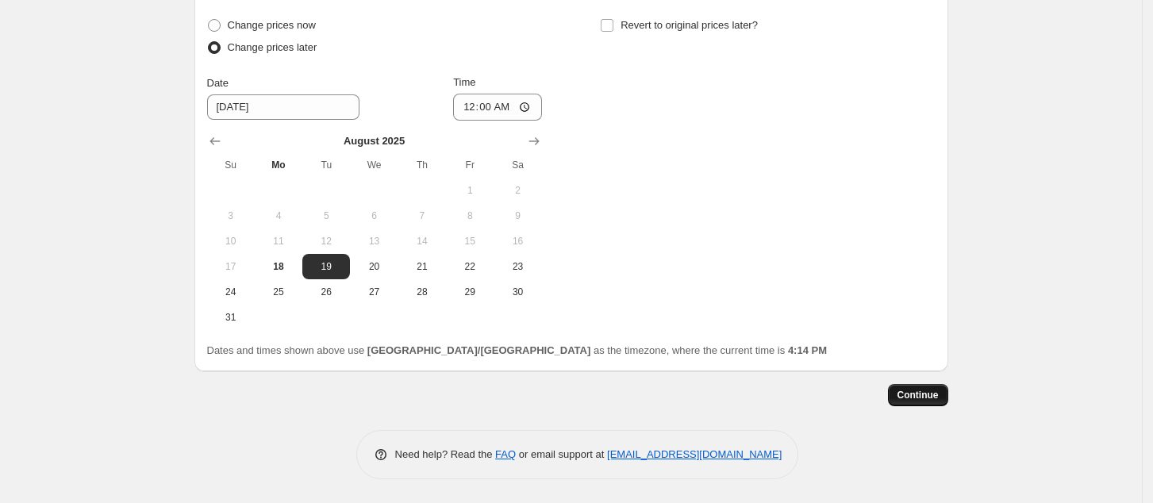
click at [913, 398] on span "Continue" at bounding box center [917, 395] width 41 height 13
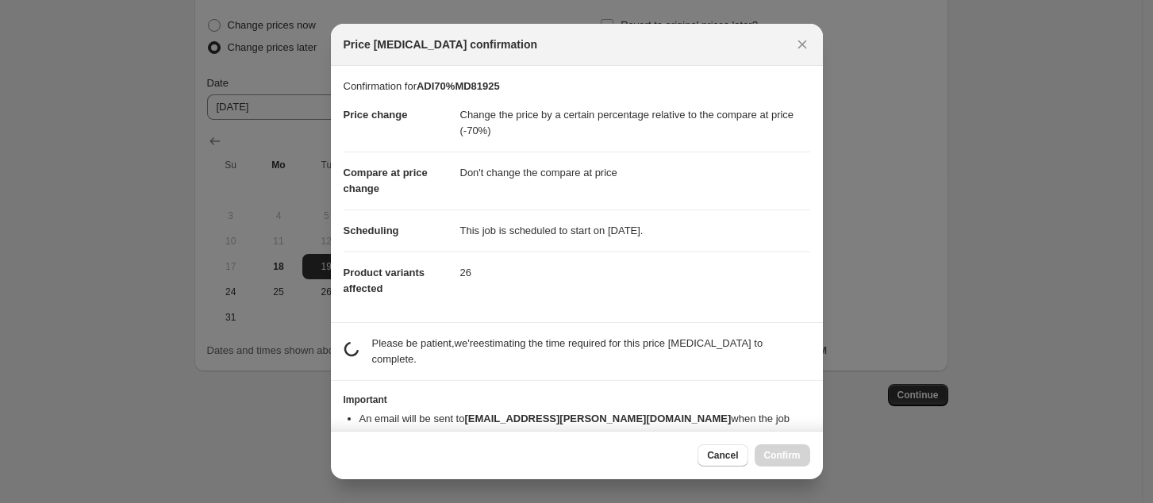
scroll to position [0, 0]
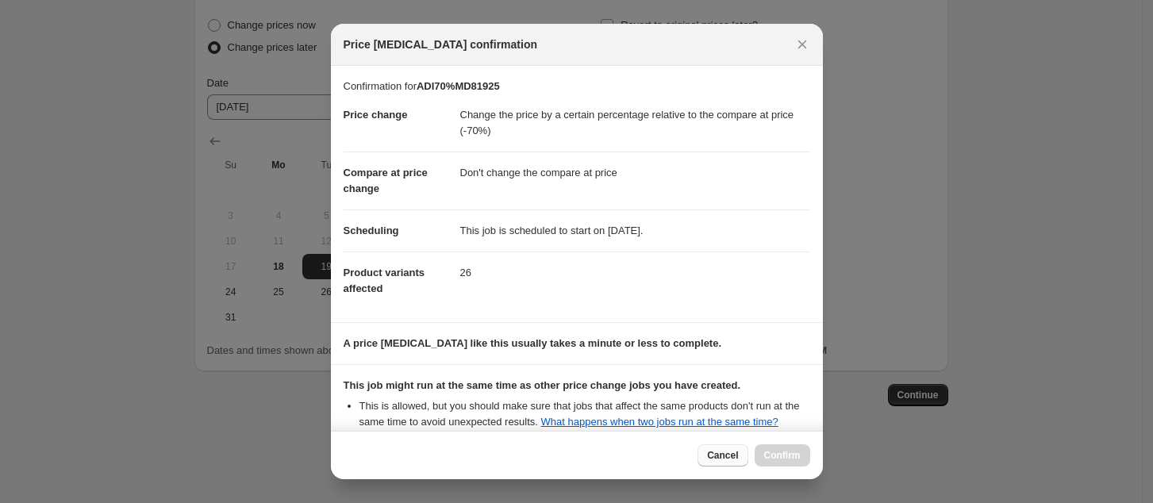
click at [720, 456] on span "Cancel" at bounding box center [722, 455] width 31 height 13
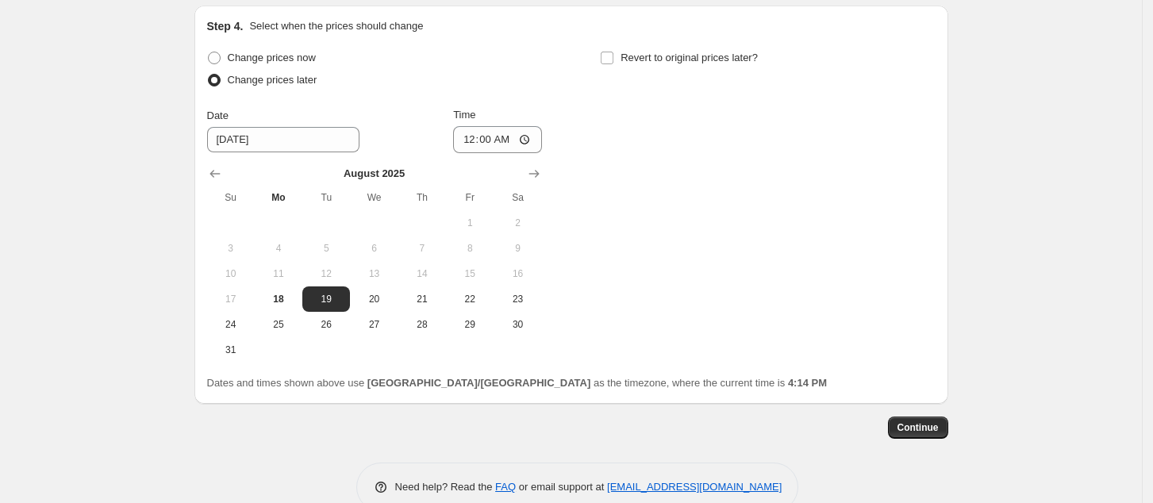
scroll to position [1589, 0]
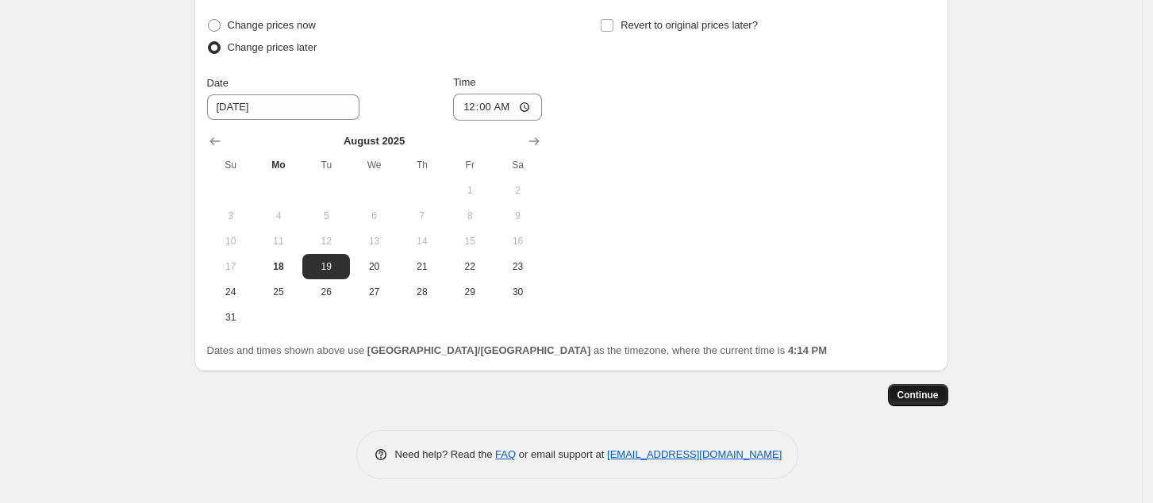
click at [925, 396] on span "Continue" at bounding box center [917, 395] width 41 height 13
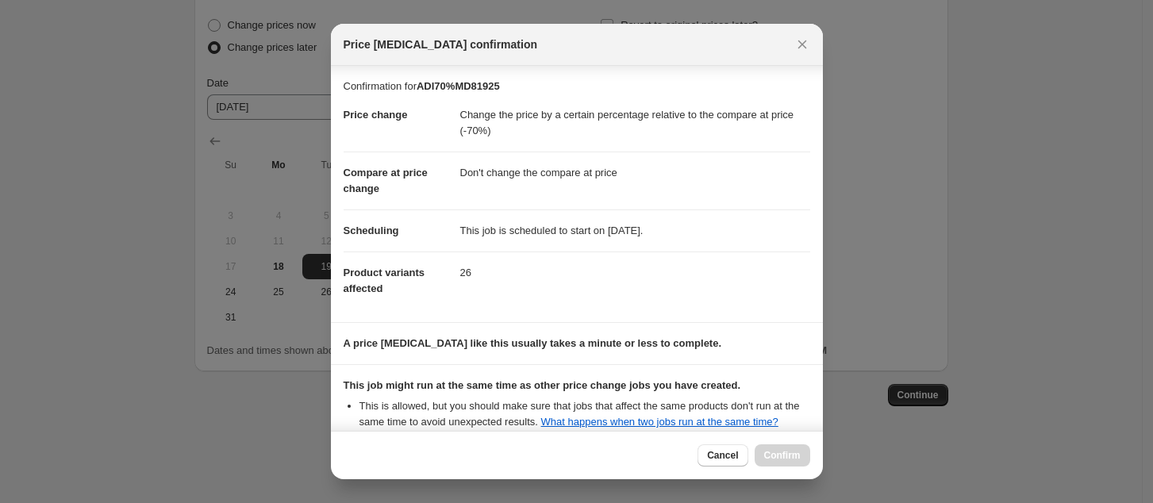
scroll to position [160, 0]
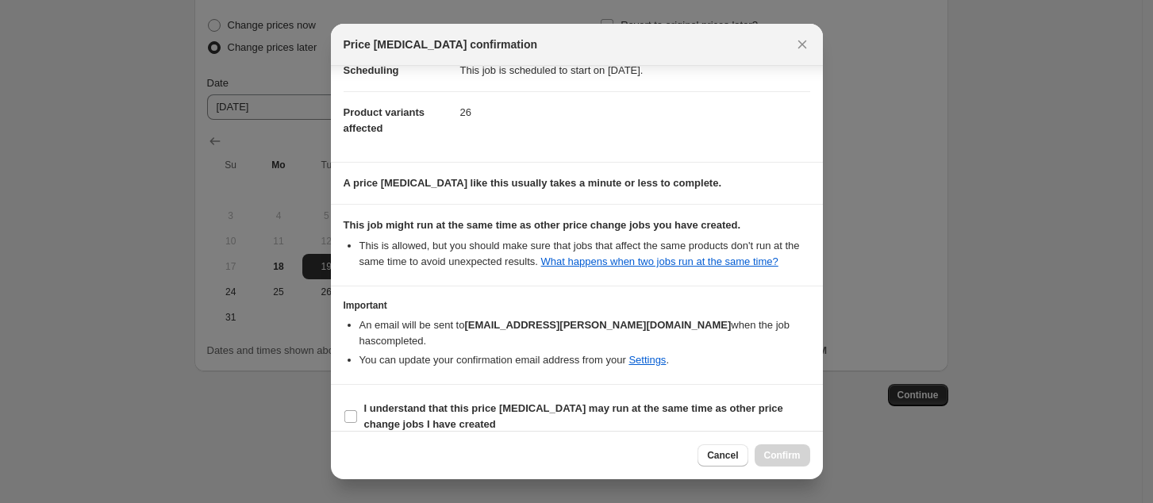
click at [584, 385] on section "I understand that this price [MEDICAL_DATA] may run at the same time as other p…" at bounding box center [577, 416] width 492 height 63
click at [586, 402] on b "I understand that this price [MEDICAL_DATA] may run at the same time as other p…" at bounding box center [573, 416] width 419 height 28
click at [357, 410] on input "I understand that this price [MEDICAL_DATA] may run at the same time as other p…" at bounding box center [350, 416] width 13 height 13
checkbox input "true"
click at [781, 456] on span "Confirm" at bounding box center [782, 455] width 36 height 13
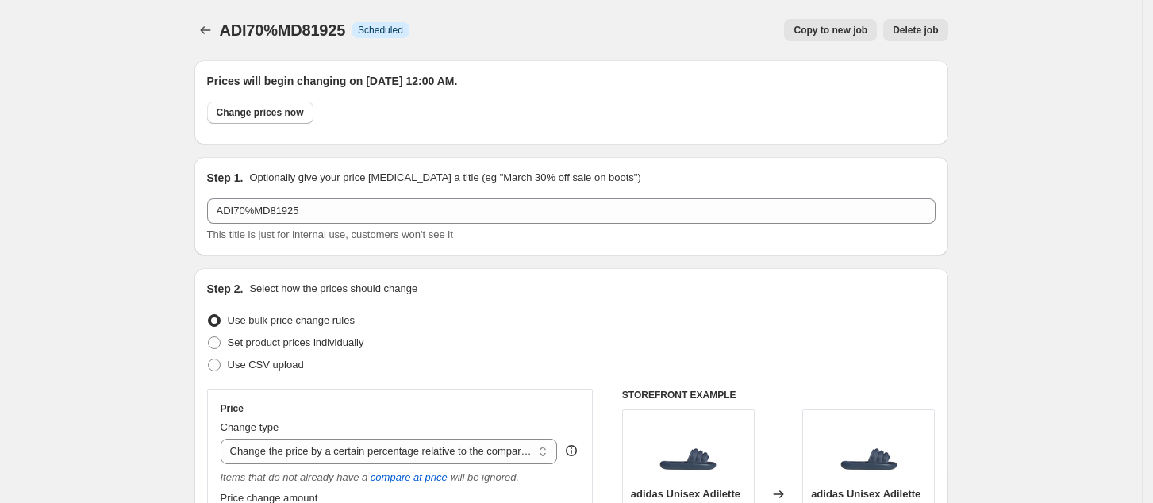
scroll to position [1589, 0]
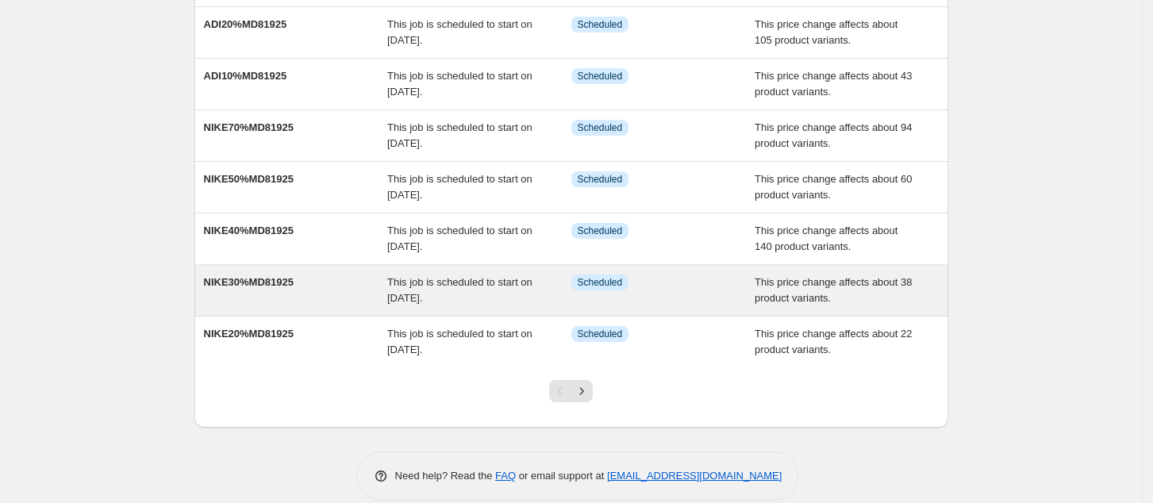
scroll to position [313, 0]
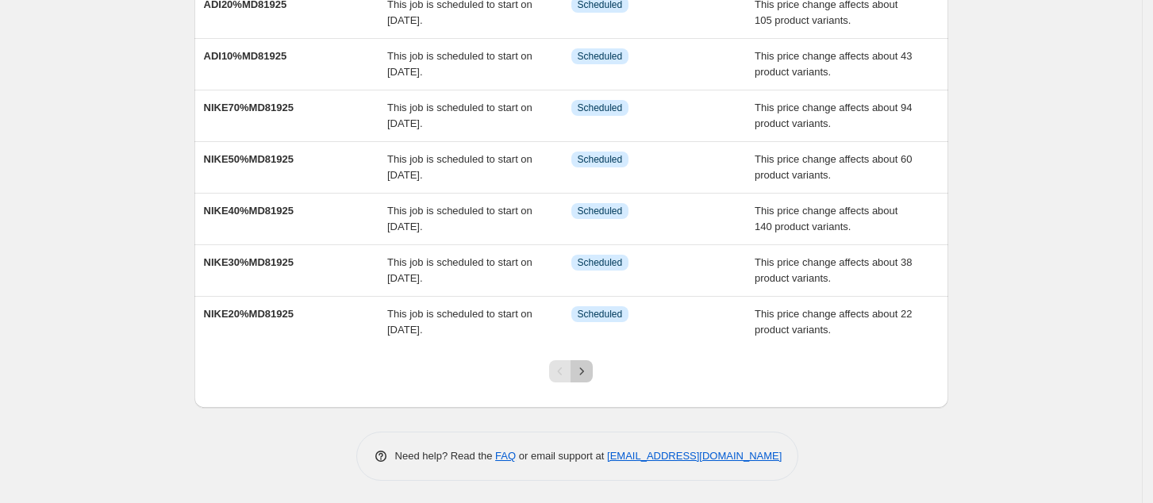
drag, startPoint x: 589, startPoint y: 366, endPoint x: 628, endPoint y: 356, distance: 39.3
click at [589, 366] on icon "Next" at bounding box center [582, 371] width 16 height 16
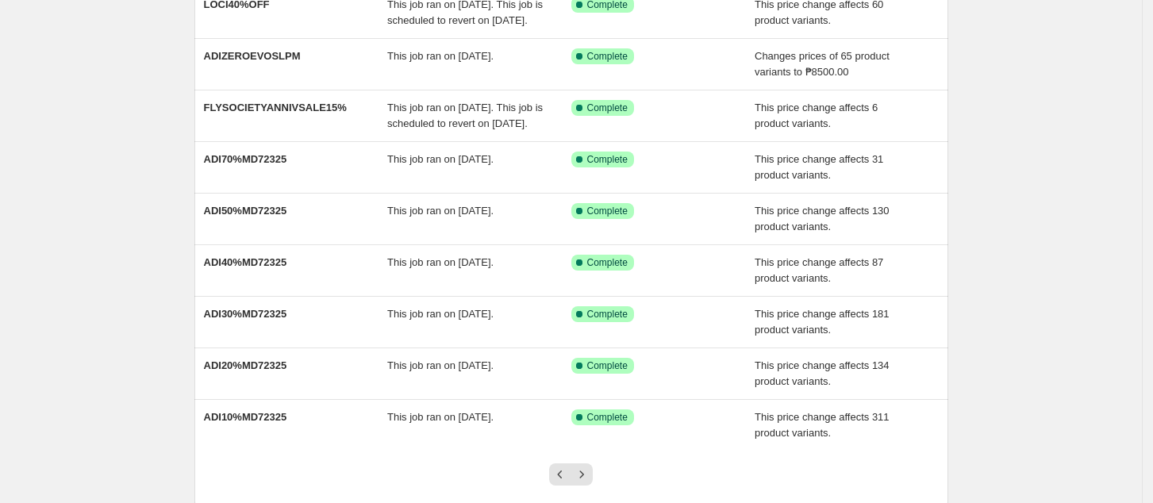
scroll to position [344, 0]
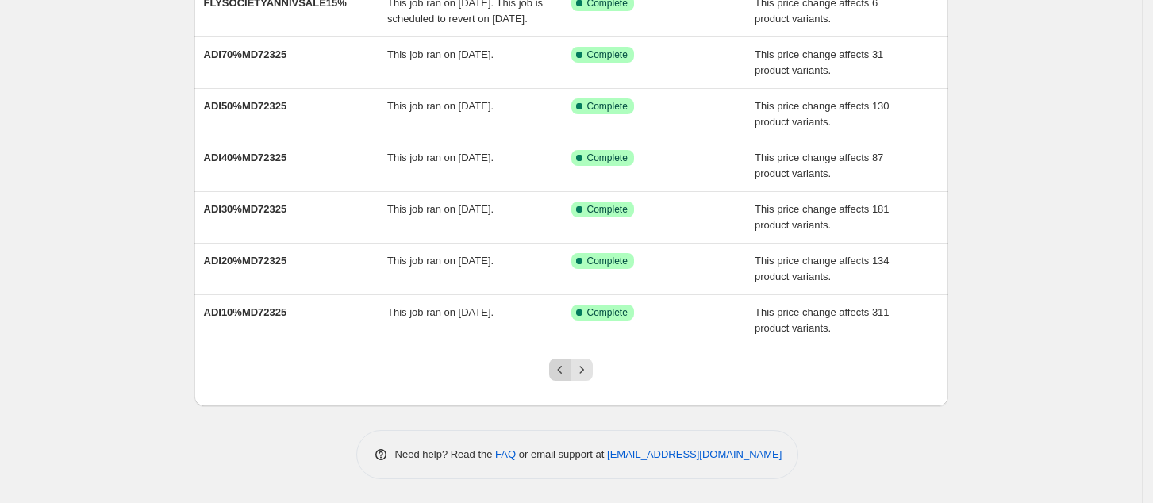
click at [566, 375] on icon "Previous" at bounding box center [560, 370] width 16 height 16
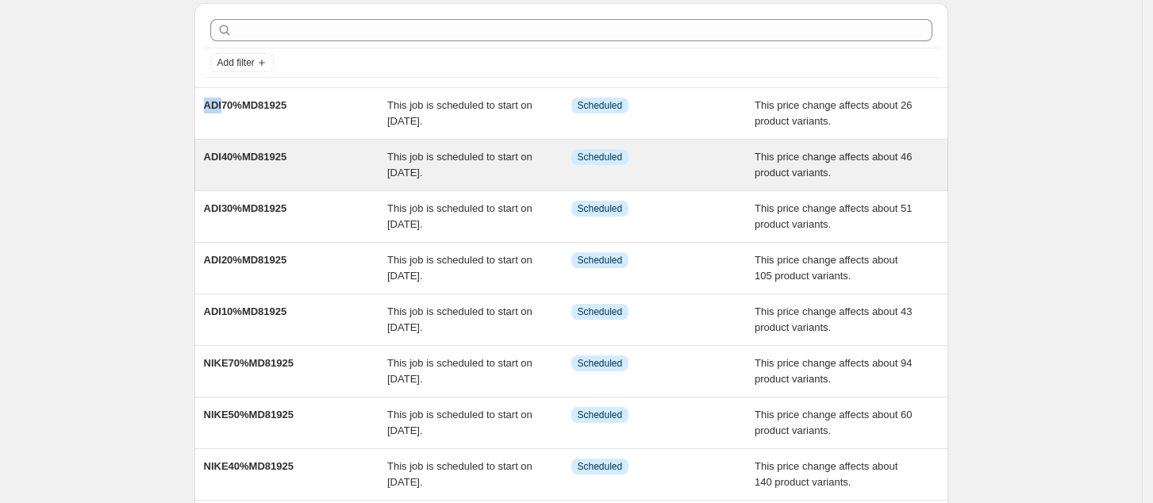
scroll to position [106, 0]
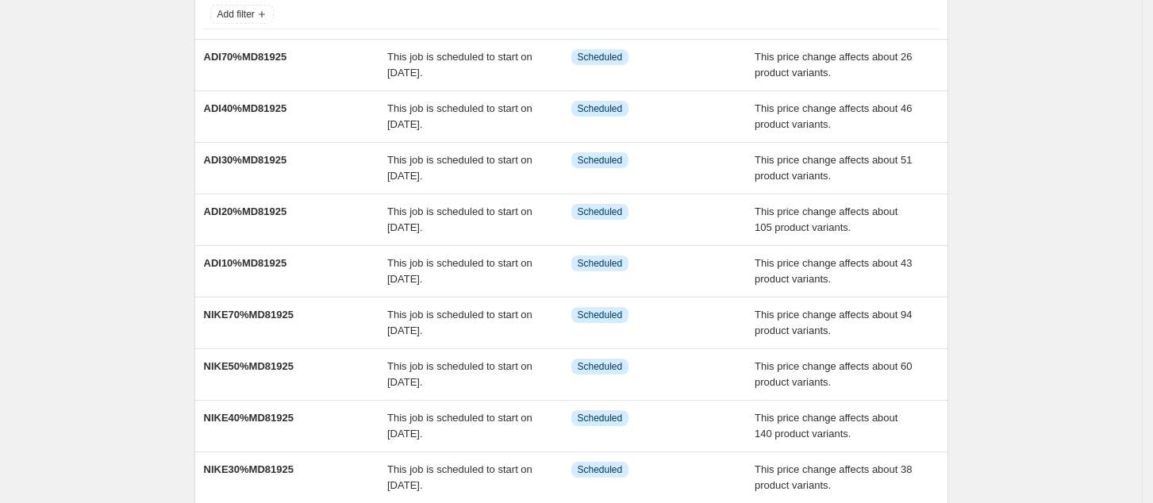
drag, startPoint x: 1132, startPoint y: 240, endPoint x: 1080, endPoint y: 240, distance: 52.4
click at [1134, 240] on div "NA Bulk Price Editor. This page is ready NA Bulk Price Editor Add new price [ME…" at bounding box center [571, 302] width 1142 height 817
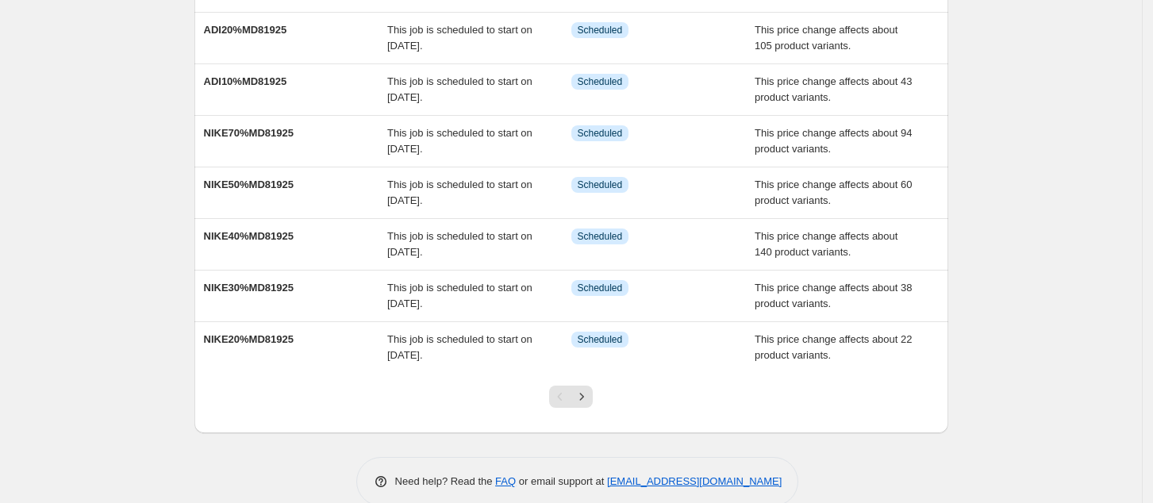
scroll to position [313, 0]
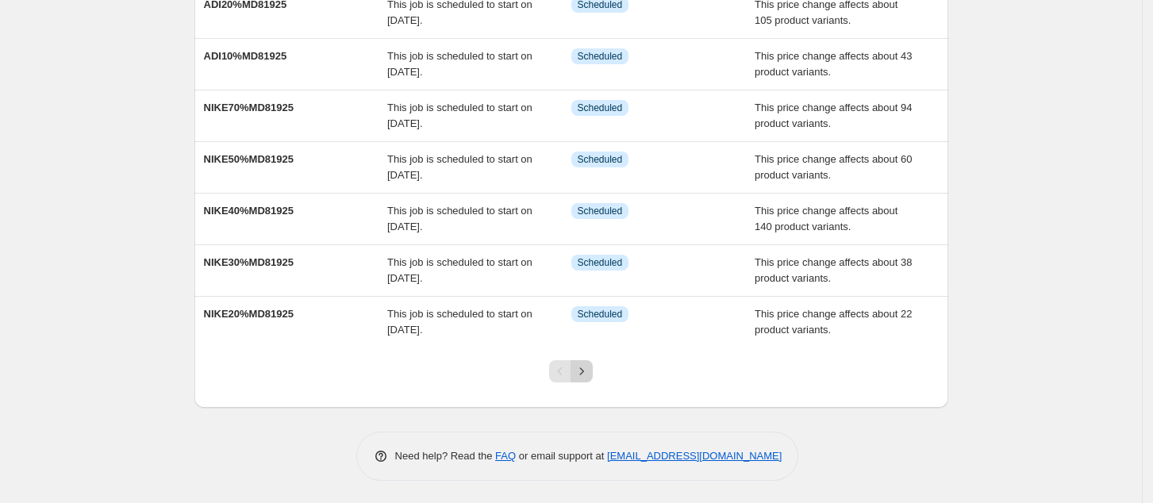
click at [588, 378] on button "Next" at bounding box center [581, 371] width 22 height 22
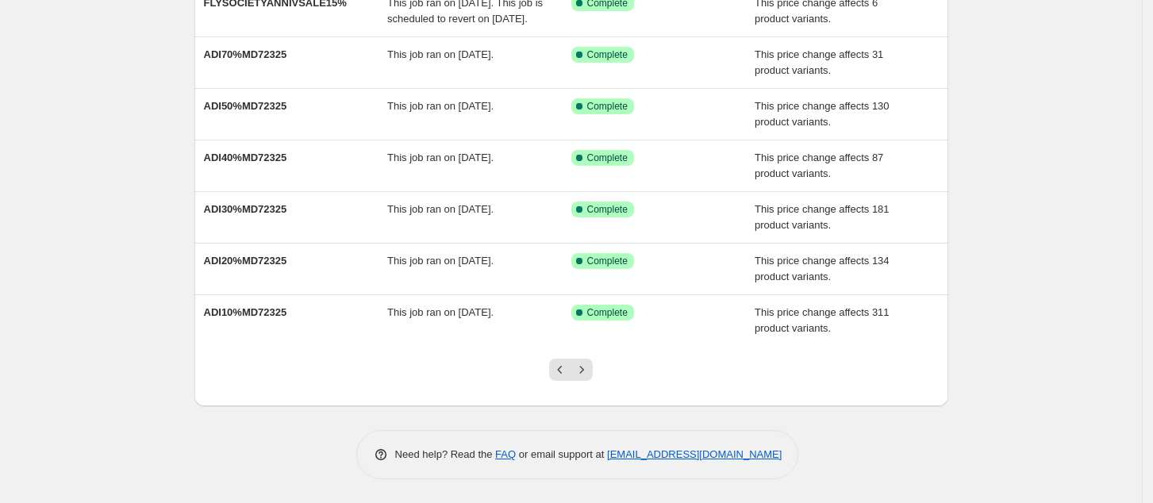
scroll to position [344, 0]
click at [563, 378] on button "Previous" at bounding box center [560, 370] width 22 height 22
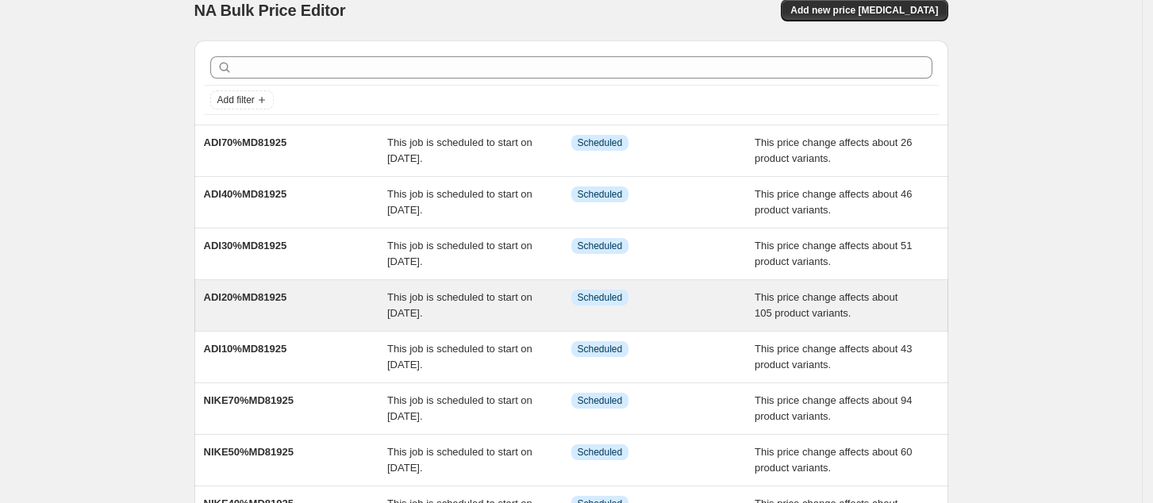
scroll to position [0, 0]
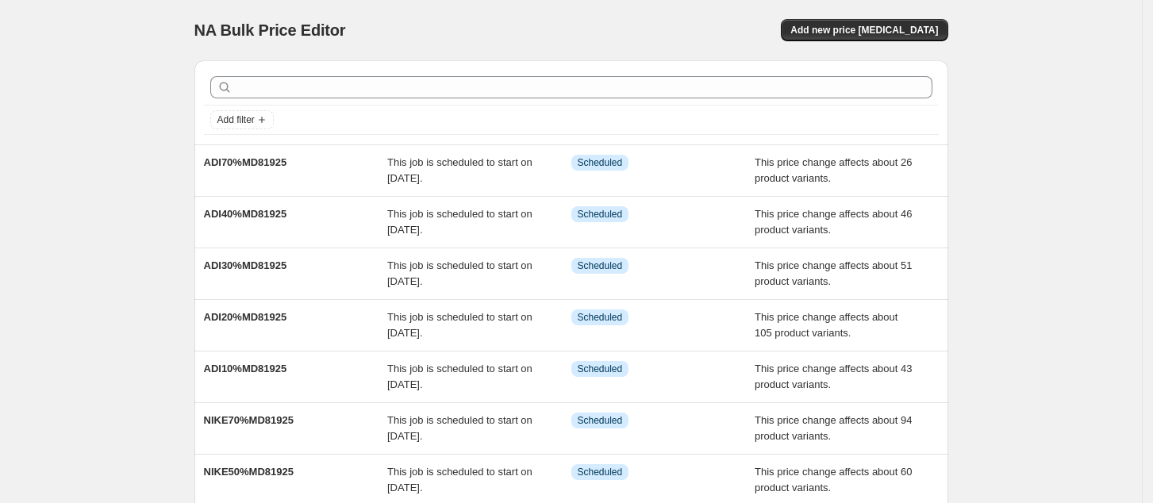
click at [1020, 167] on div "NA Bulk Price Editor. This page is ready NA Bulk Price Editor Add new price [ME…" at bounding box center [571, 408] width 1142 height 817
